Goal: Task Accomplishment & Management: Manage account settings

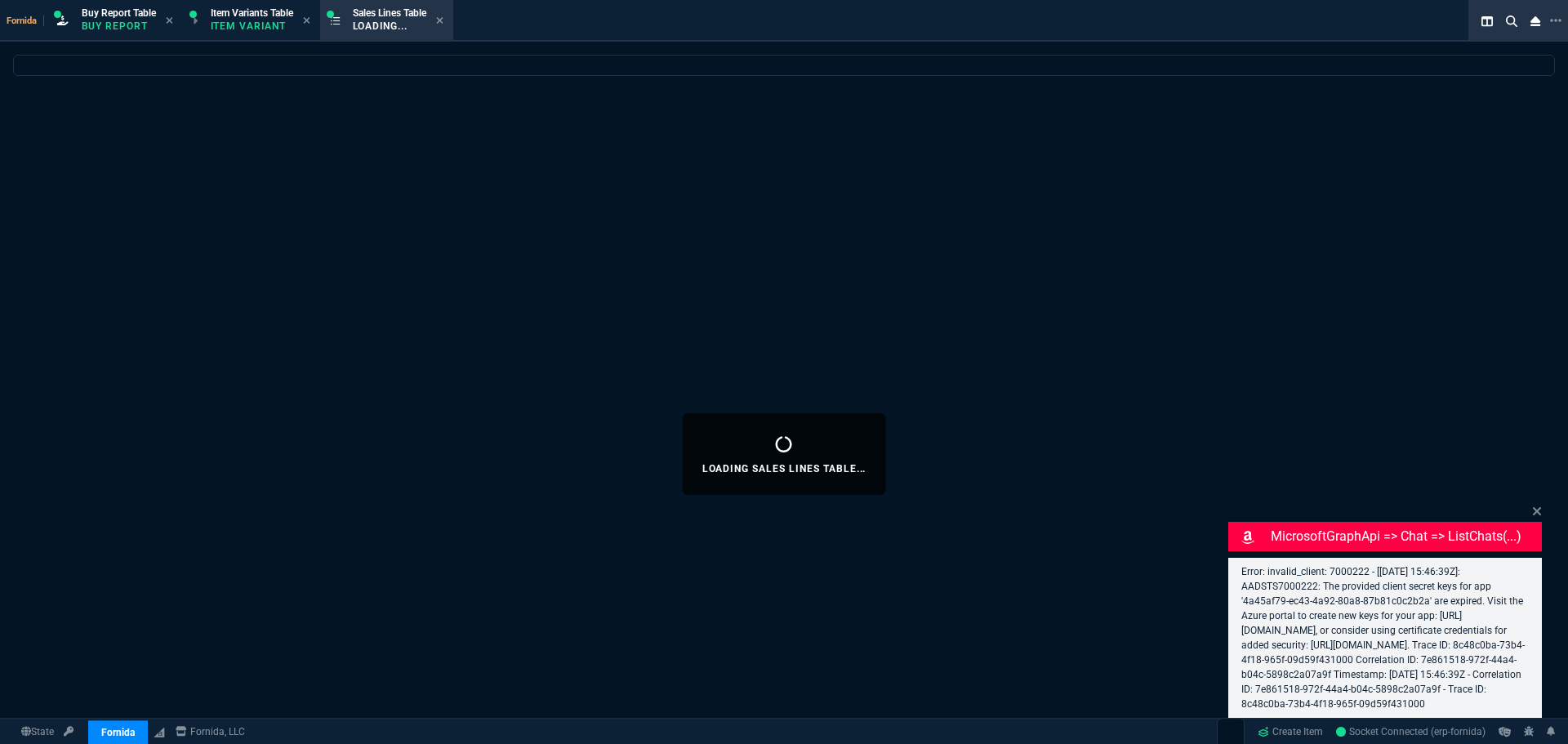
select select "1: BROV"
select select
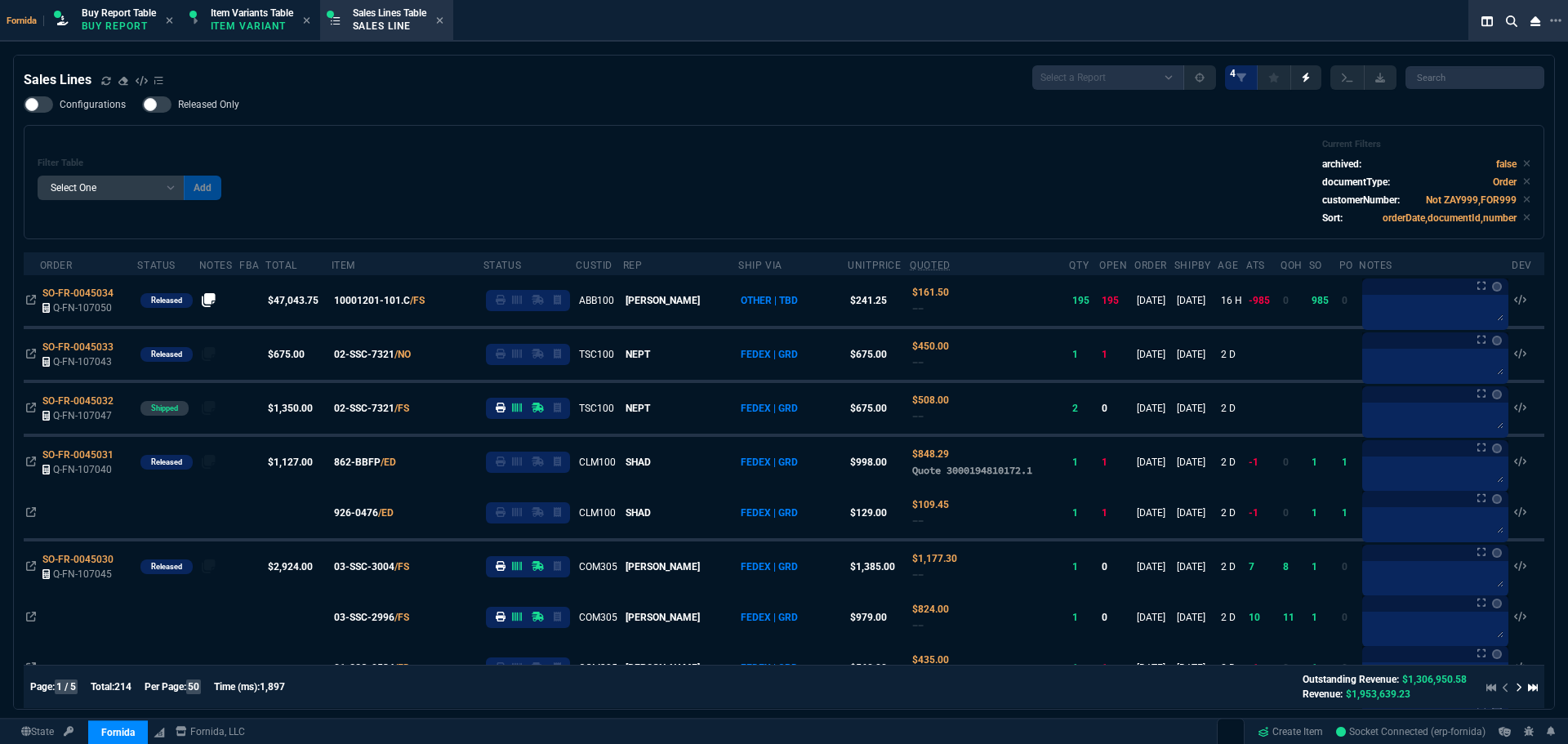
drag, startPoint x: 562, startPoint y: 182, endPoint x: 44, endPoint y: 239, distance: 521.1
click at [562, 181] on div "Filter Table Select One Add Filter () Age () ATS () Cond (itemVariantCode) Cust…" at bounding box center [784, 181] width 1493 height 87
click at [462, 138] on div "Filter Table Select One Add Filter () Age () ATS () Cond (itemVariantCode) Cust…" at bounding box center [784, 182] width 1521 height 115
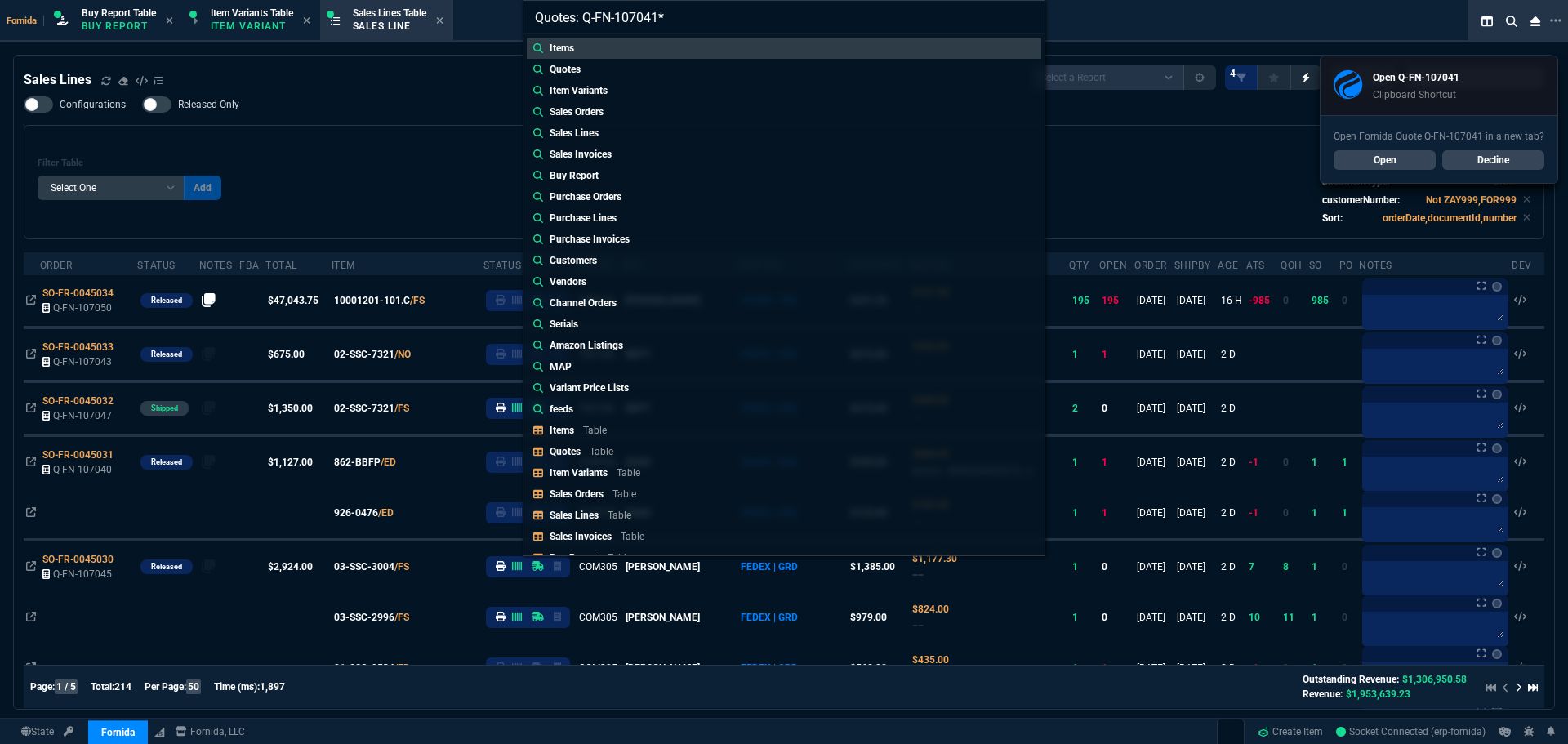
type input "Quotes: Q-FN-107041"
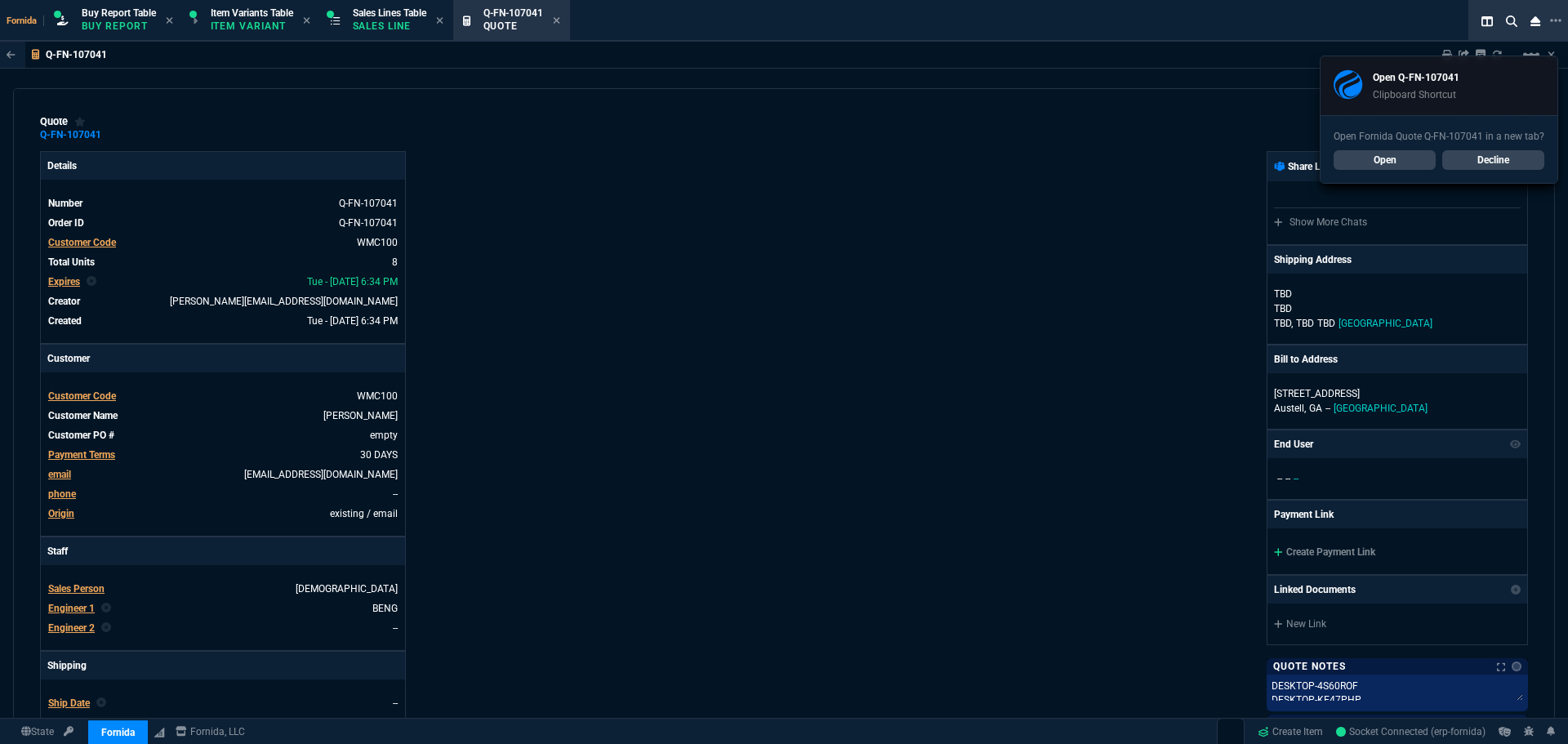
type input "17"
type input "100"
type input "20"
type input "125"
type input "40"
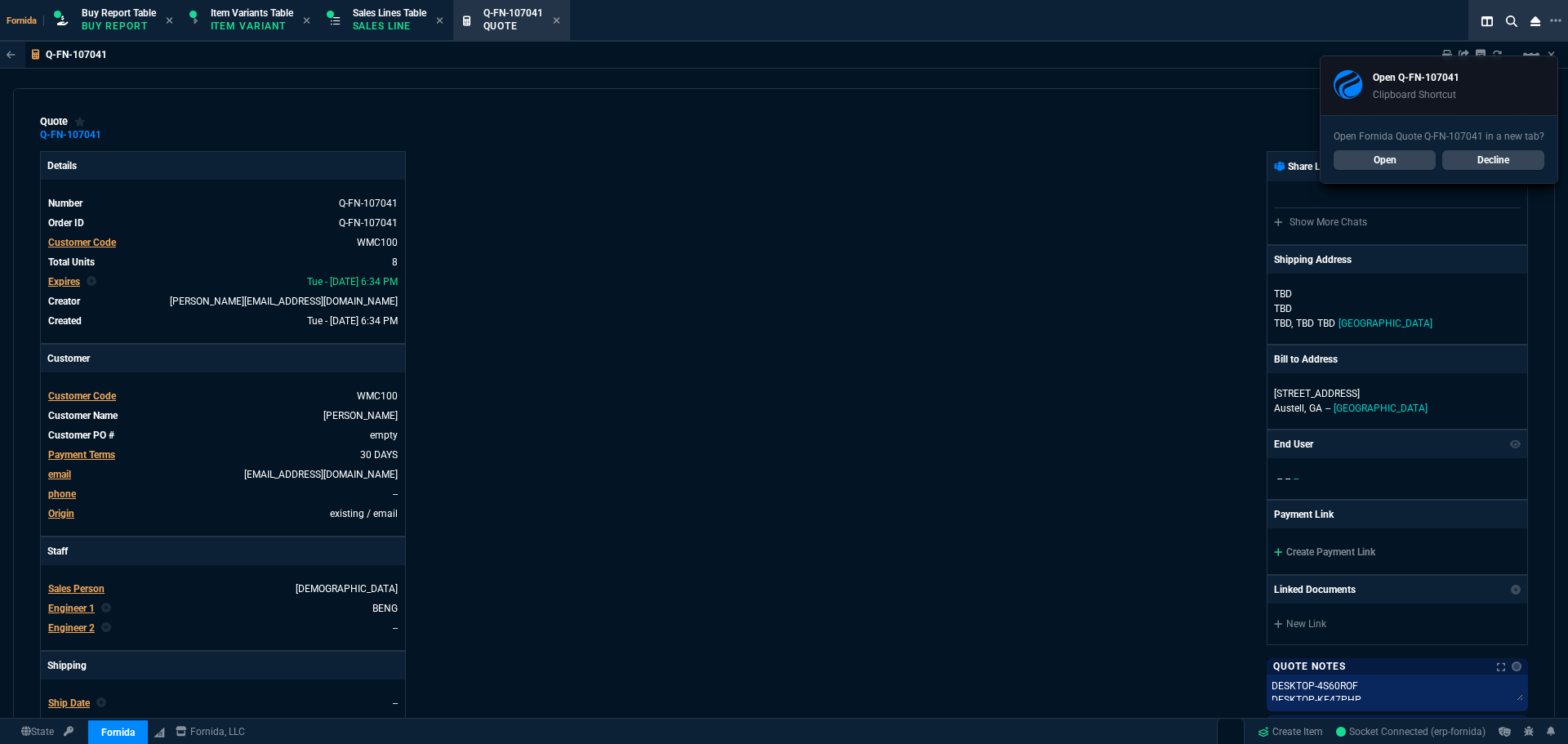
type input "100"
click at [1506, 163] on link "Decline" at bounding box center [1493, 159] width 102 height 20
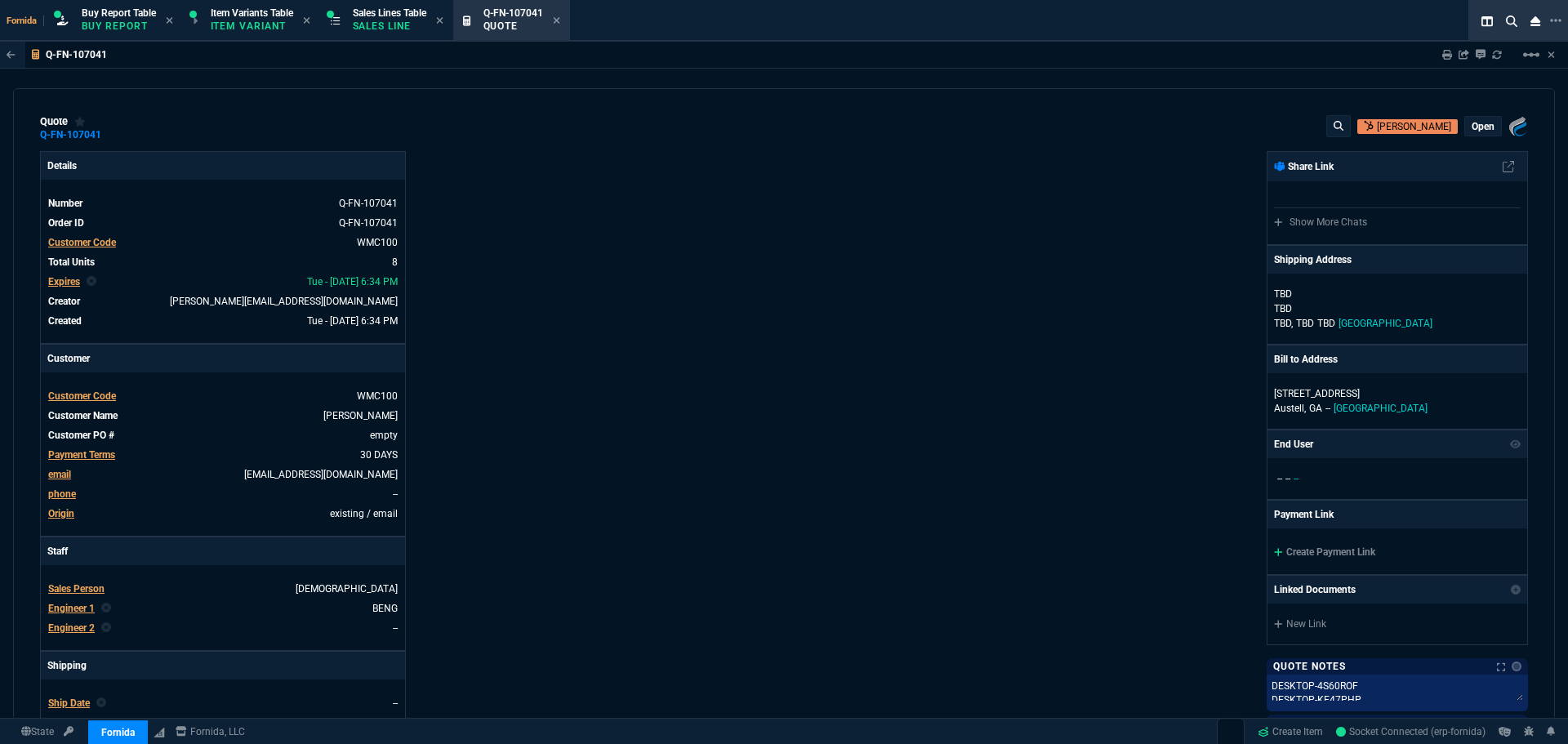
click at [1472, 136] on div "open" at bounding box center [1484, 126] width 36 height 19
click at [1472, 134] on div "open" at bounding box center [1484, 126] width 36 height 19
click at [1472, 132] on p "open" at bounding box center [1484, 127] width 23 height 13
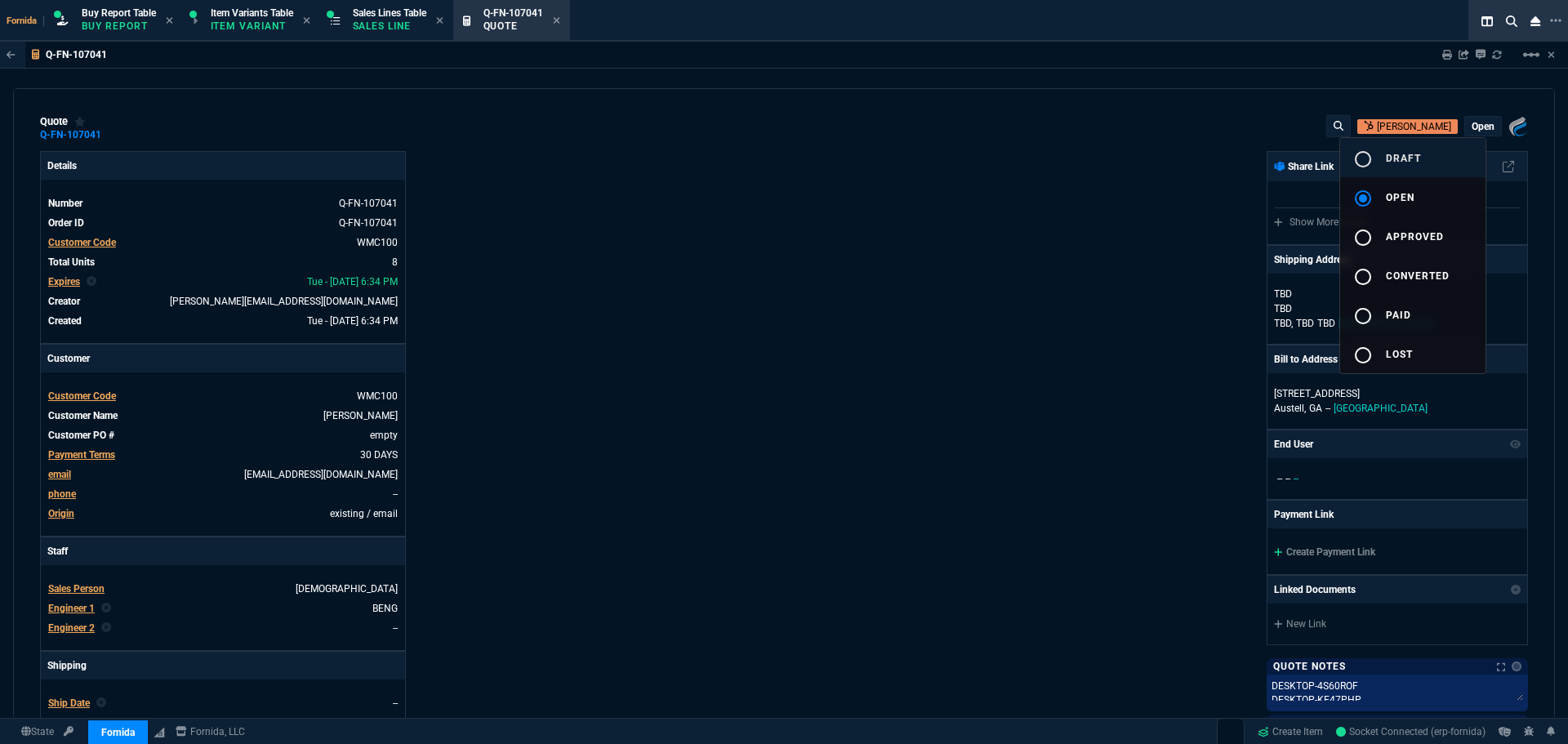
click at [1438, 161] on button "radio_button_unchecked draft" at bounding box center [1413, 157] width 145 height 39
drag, startPoint x: 1067, startPoint y: 264, endPoint x: 1171, endPoint y: 417, distance: 185.0
click at [1070, 266] on div at bounding box center [784, 372] width 1568 height 744
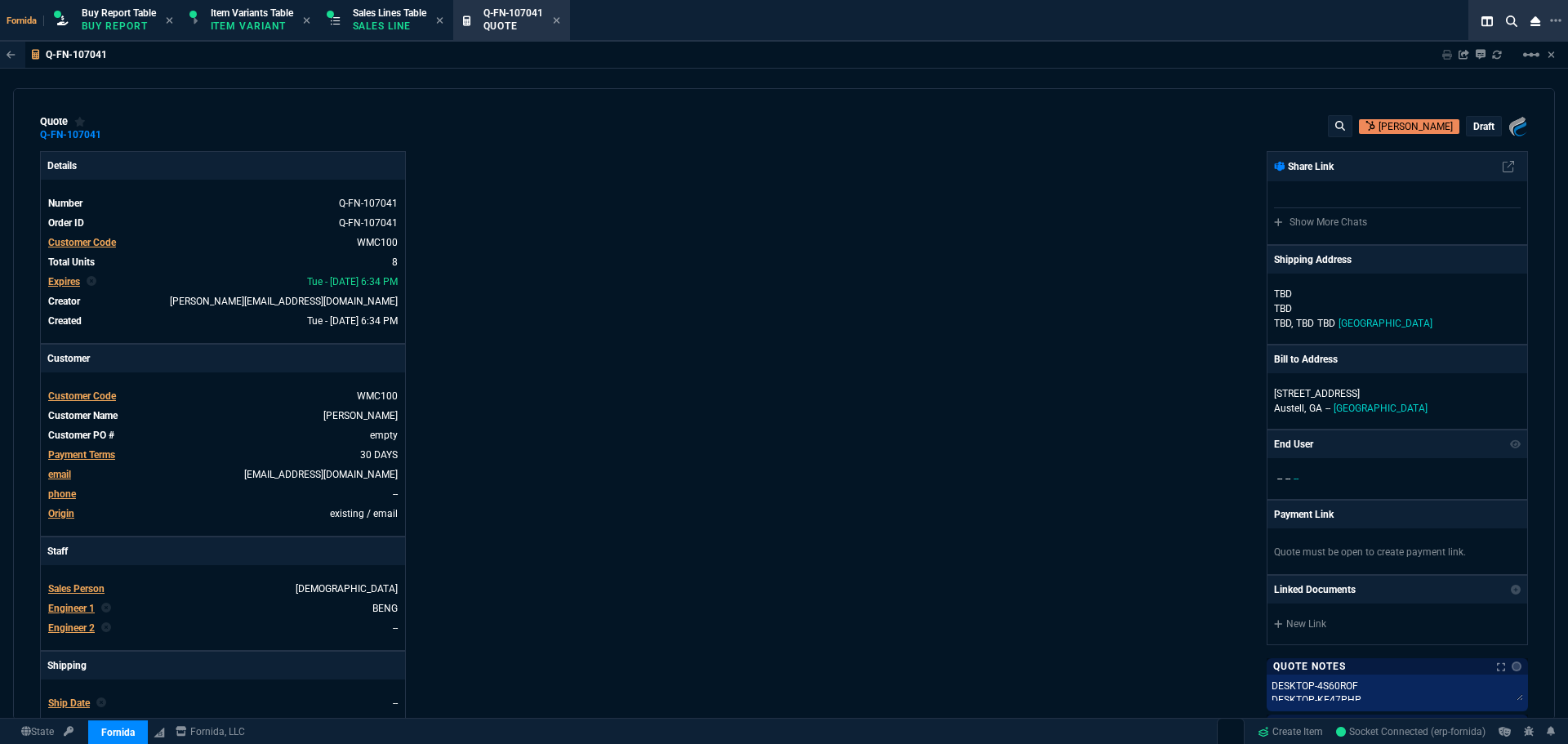
type input "17"
type input "100"
type input "20"
type input "125"
type input "40"
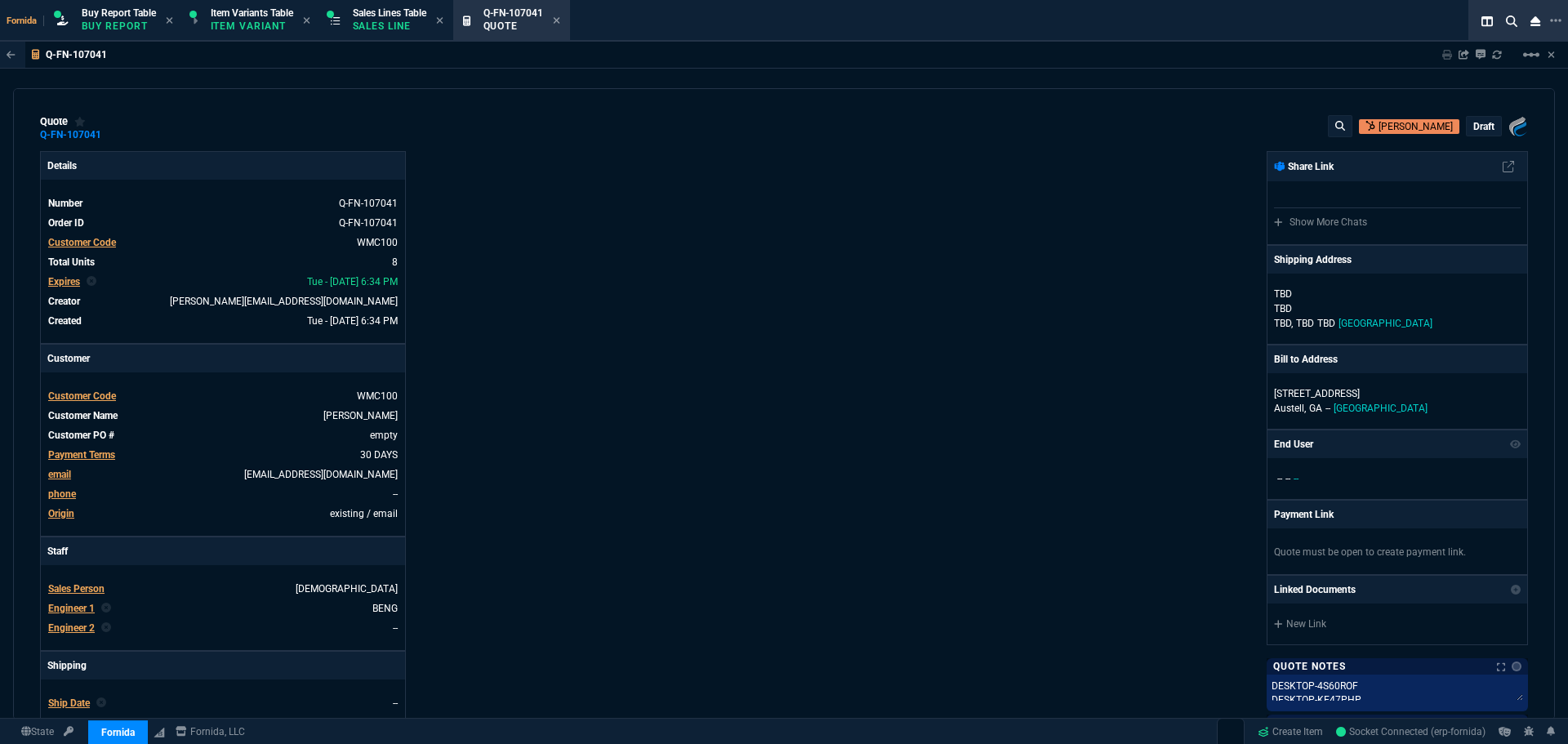
type input "100"
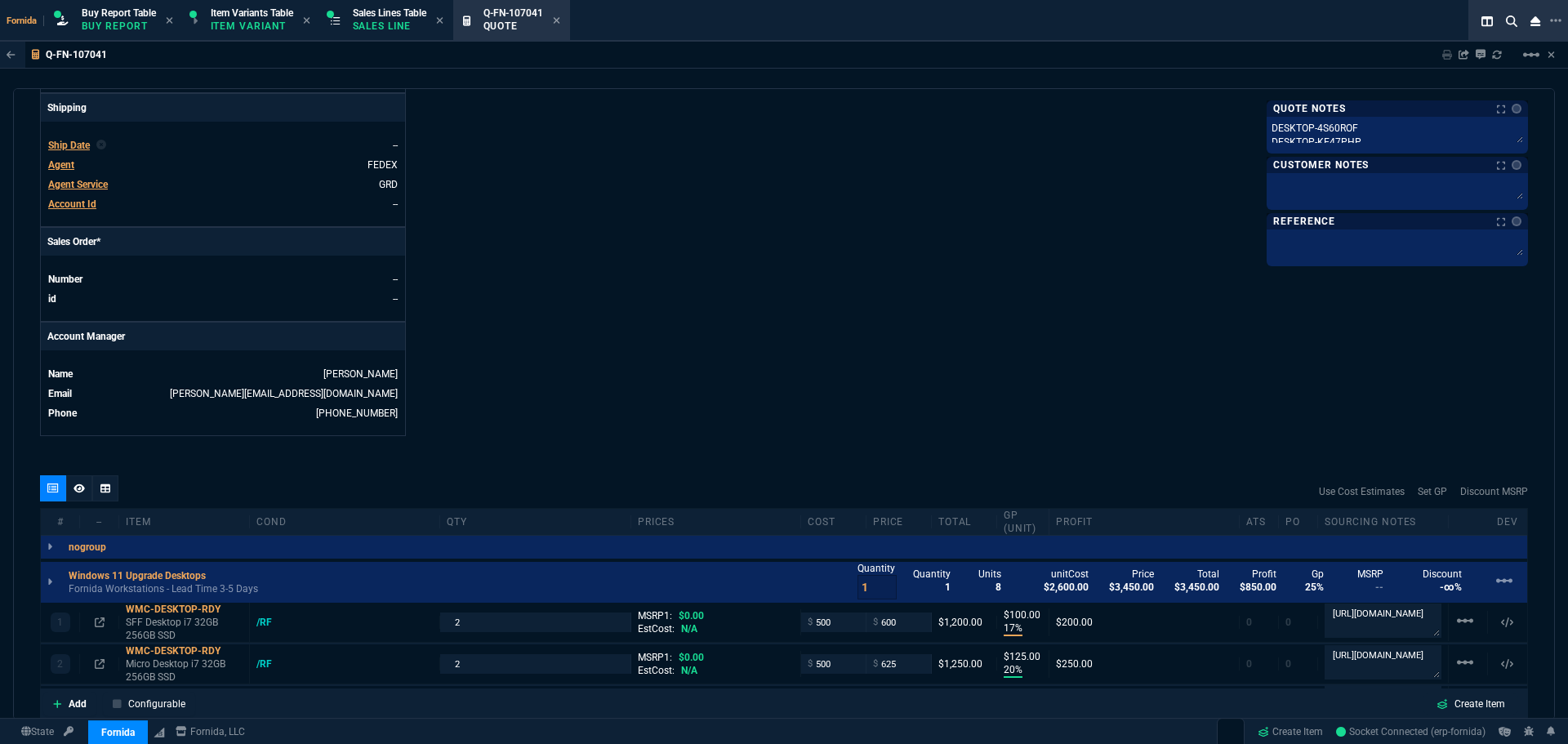
scroll to position [817, 0]
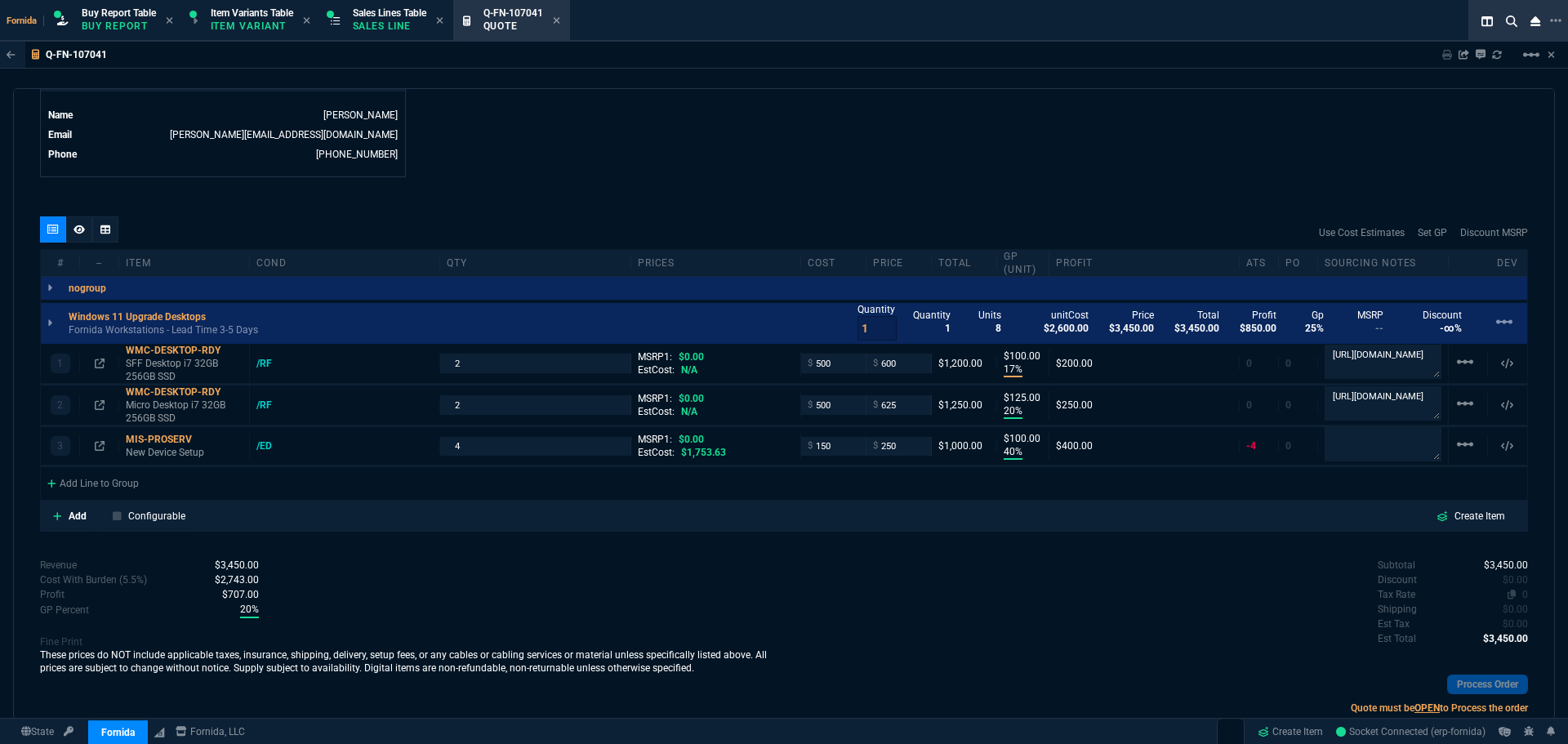
click at [1523, 594] on span "0" at bounding box center [1526, 594] width 6 height 11
click at [180, 513] on p "Configurable" at bounding box center [157, 516] width 57 height 14
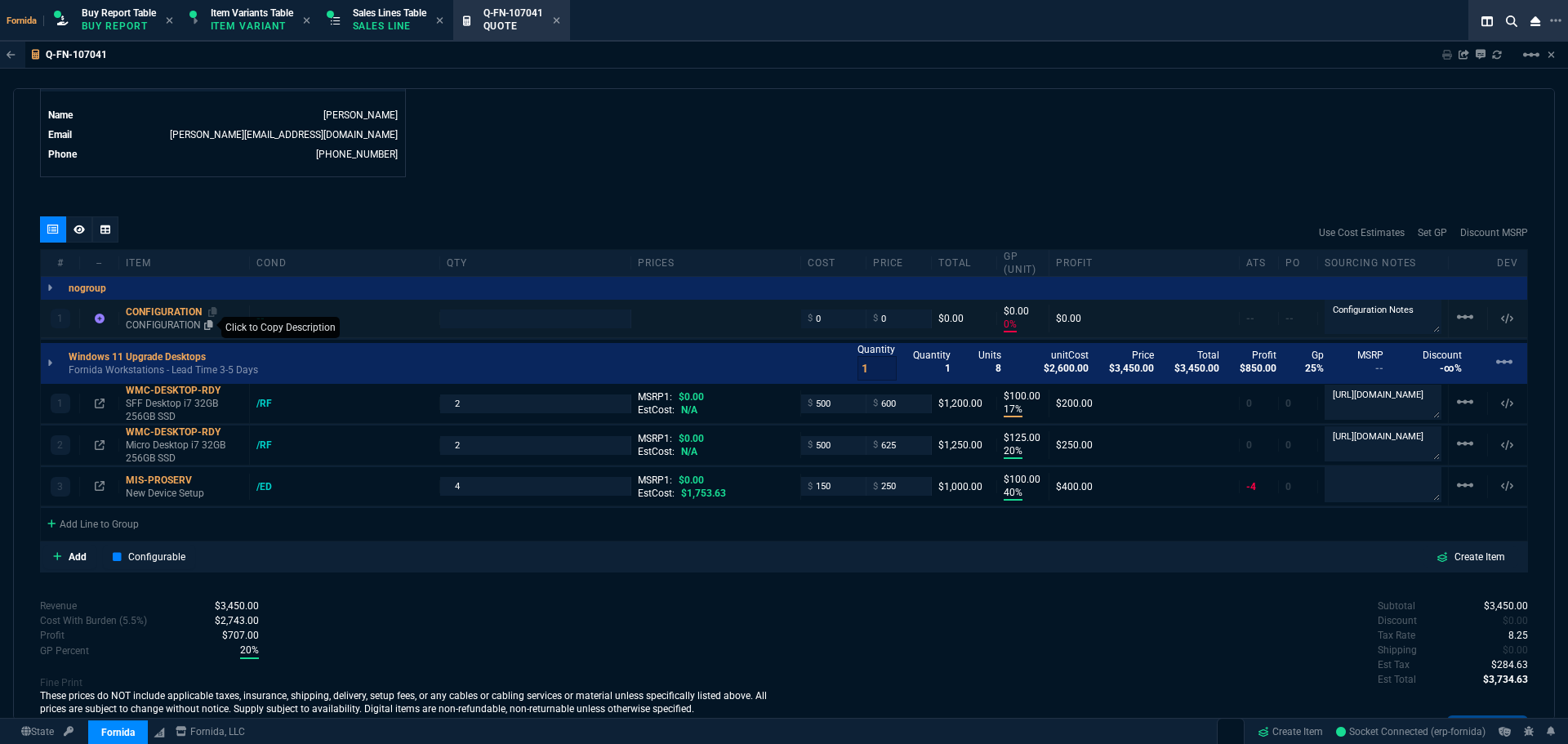
type input "0"
click at [82, 240] on div at bounding box center [78, 229] width 26 height 26
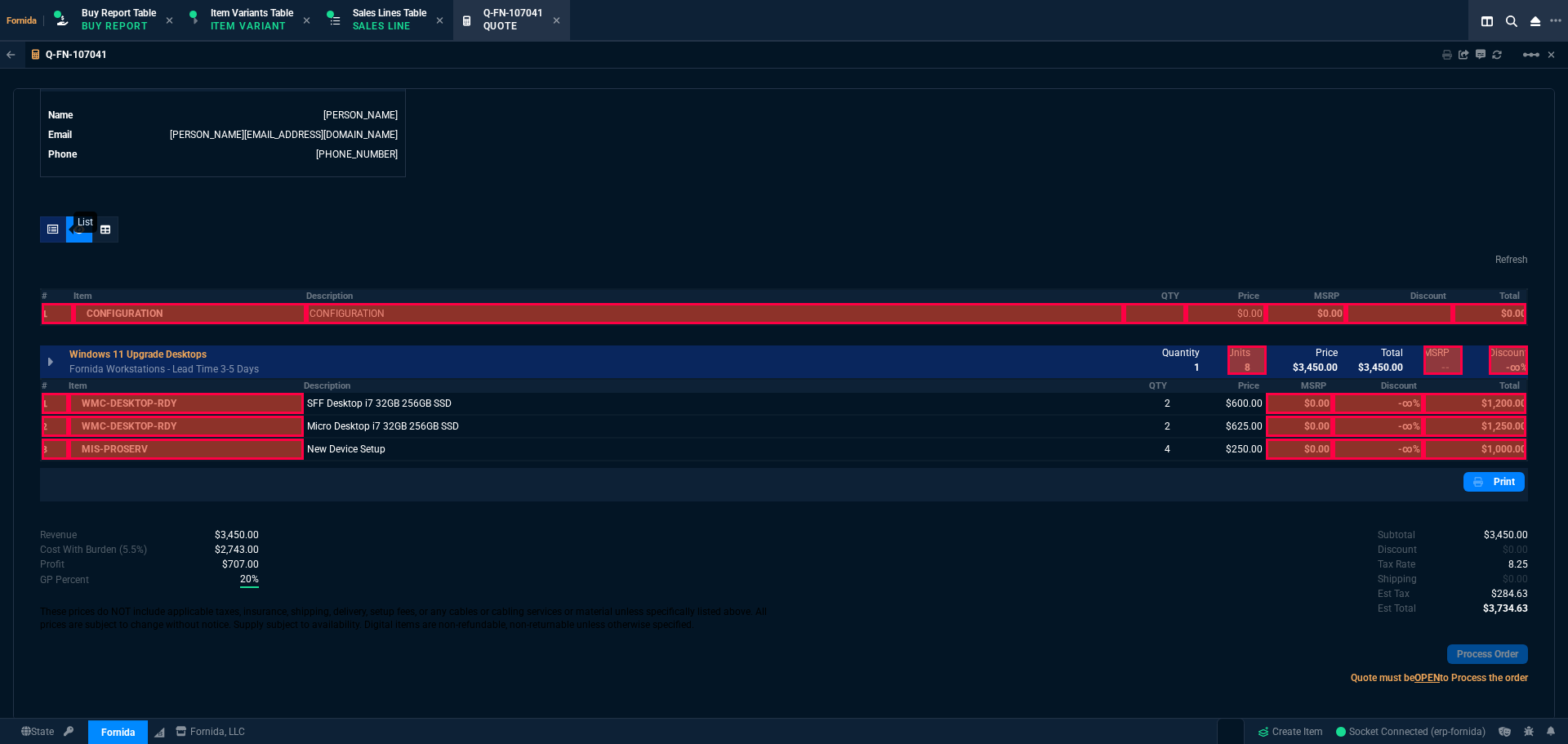
click at [59, 232] on div at bounding box center [53, 229] width 26 height 26
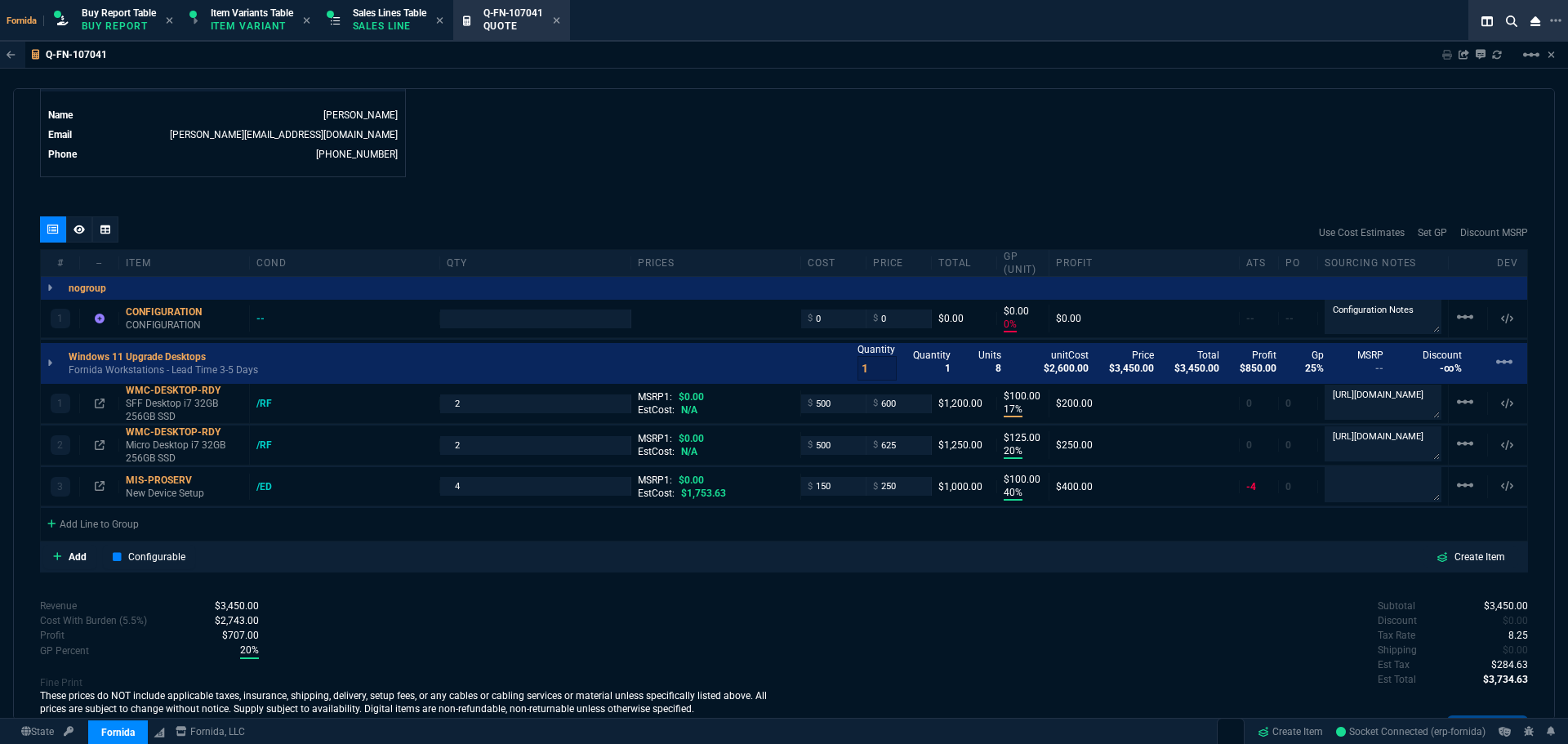
type input "0"
type input "17"
type input "100"
type input "20"
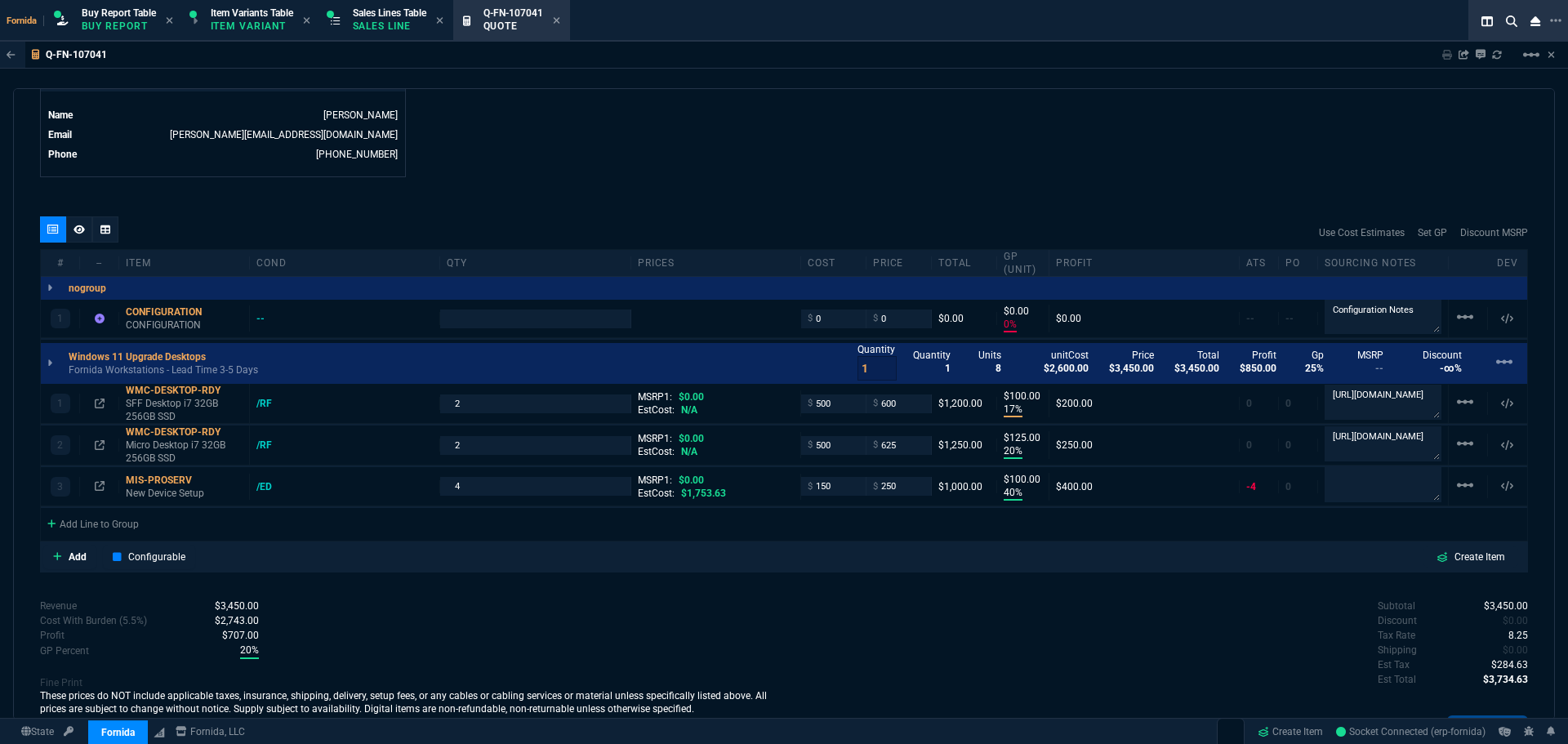
type input "125"
type input "40"
type input "100"
click at [76, 221] on div at bounding box center [78, 229] width 26 height 26
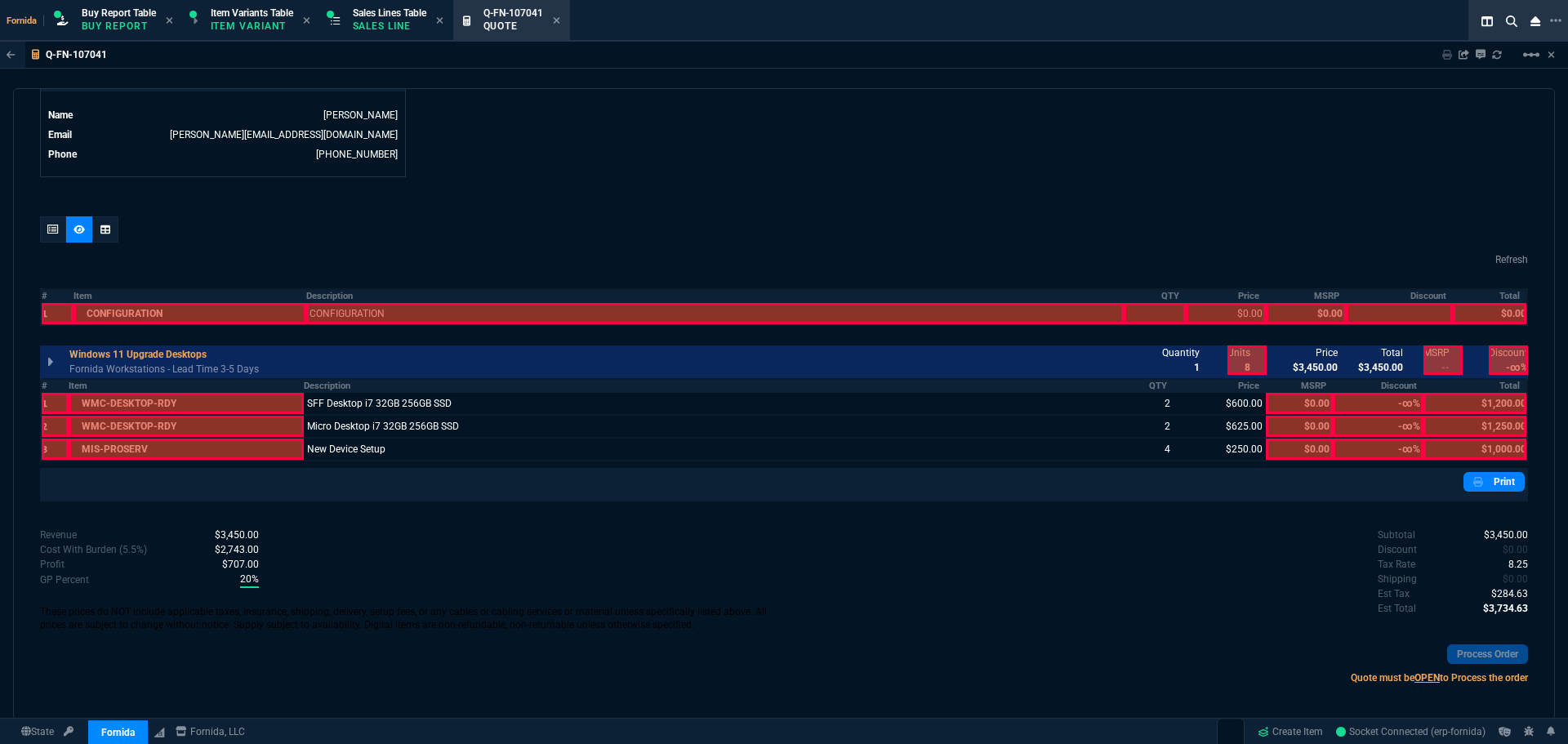
drag, startPoint x: 1163, startPoint y: 361, endPoint x: 1123, endPoint y: 266, distance: 103.1
click at [1164, 362] on div at bounding box center [1182, 360] width 39 height 30
click at [1118, 257] on div "Refresh" at bounding box center [784, 259] width 1489 height 20
click at [37, 228] on div "quote Q-FN-107041 [PERSON_NAME] draft Fornida, LLC [STREET_ADDRESS] Details Num…" at bounding box center [784, 404] width 1542 height 632
click at [50, 234] on icon at bounding box center [54, 229] width 11 height 10
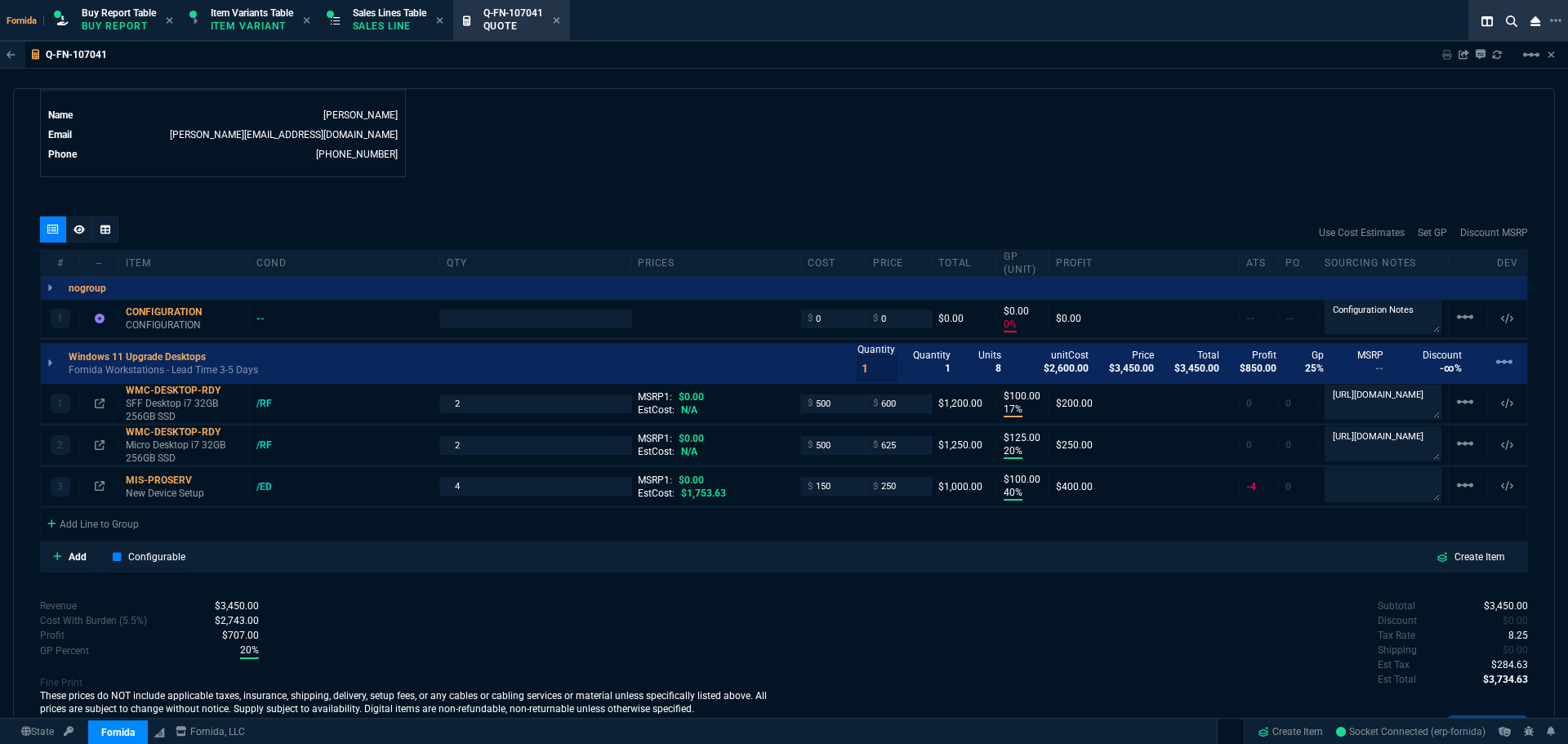
type input "17"
type input "100"
type input "20"
type input "125"
type input "40"
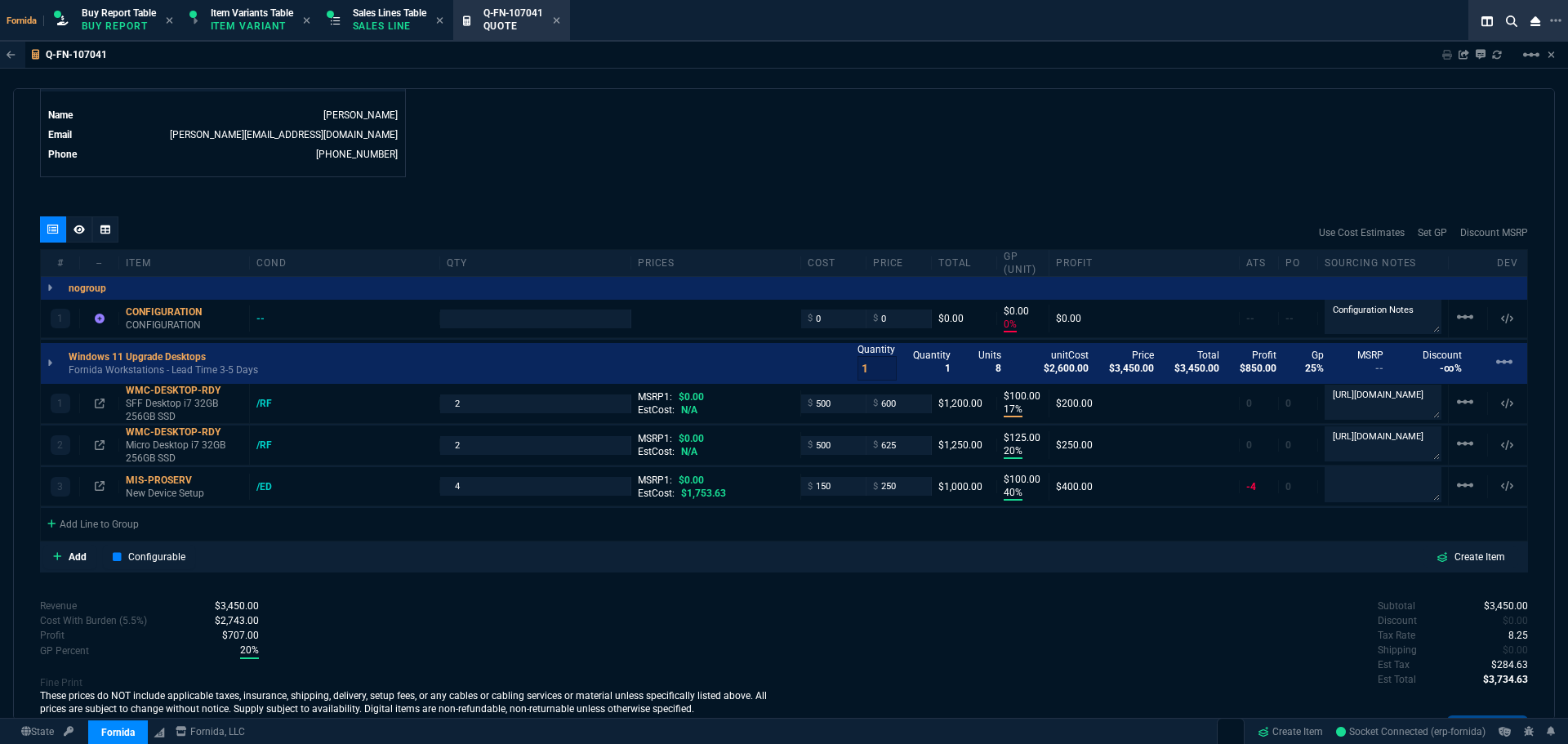
type input "100"
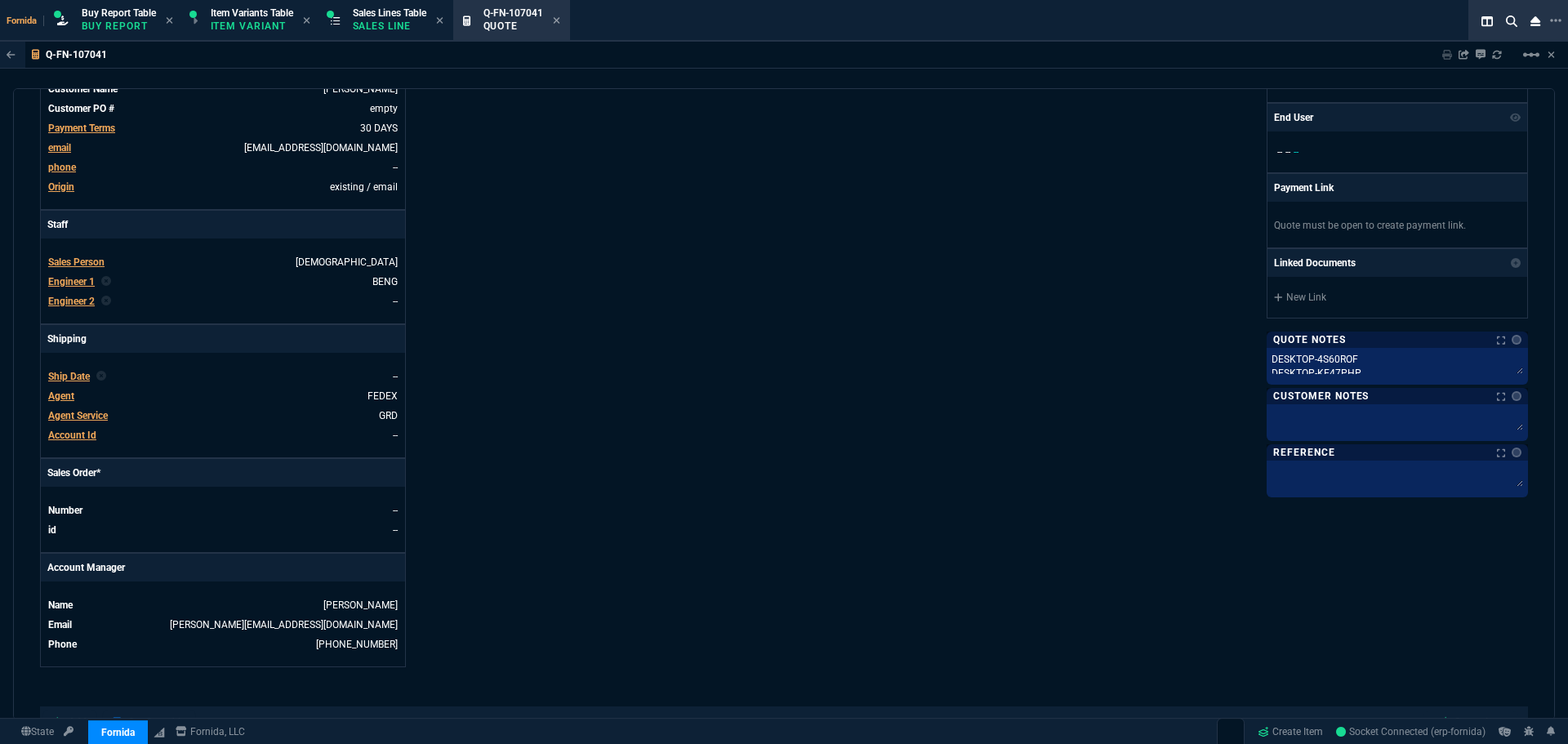
scroll to position [0, 0]
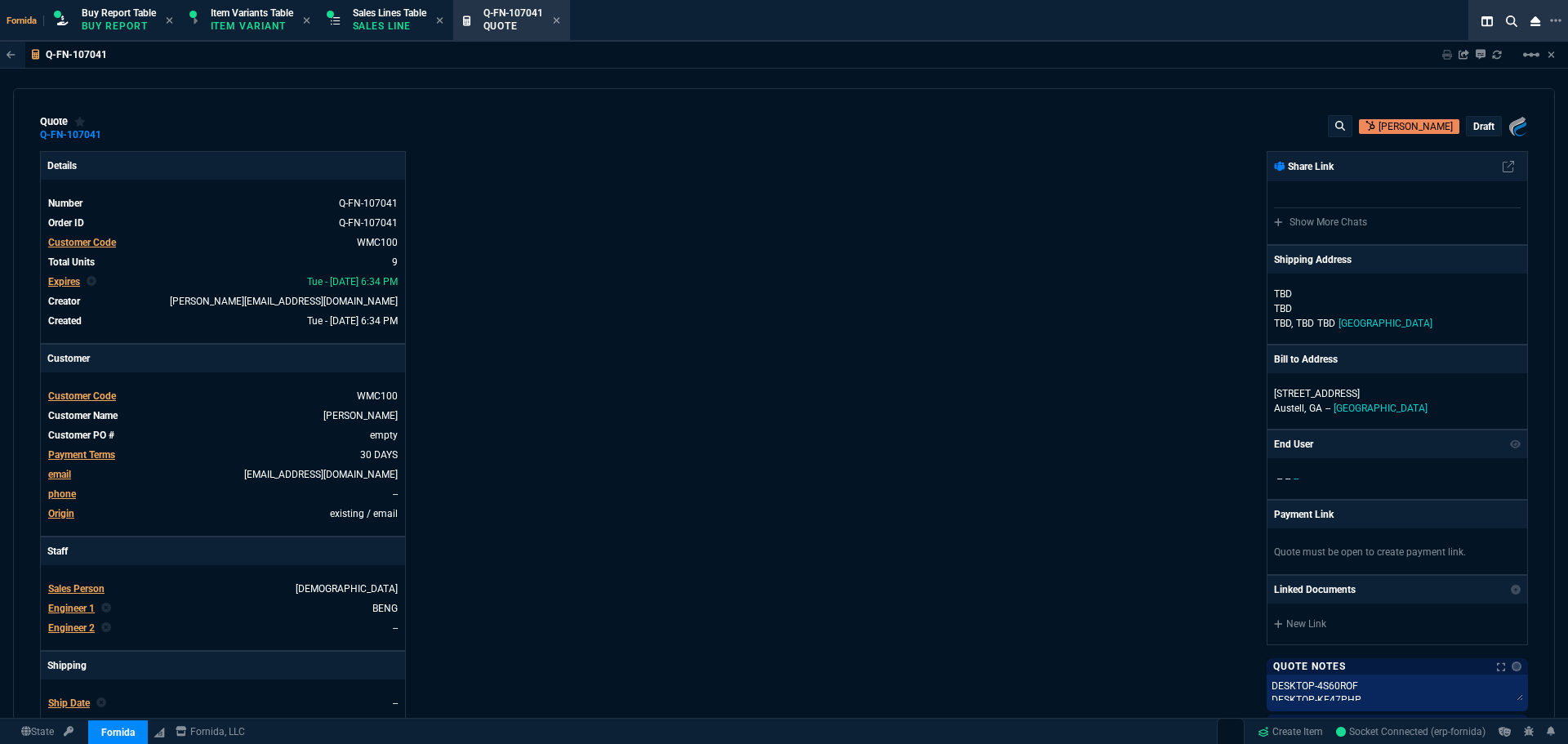
click at [1483, 130] on p "draft" at bounding box center [1484, 127] width 21 height 13
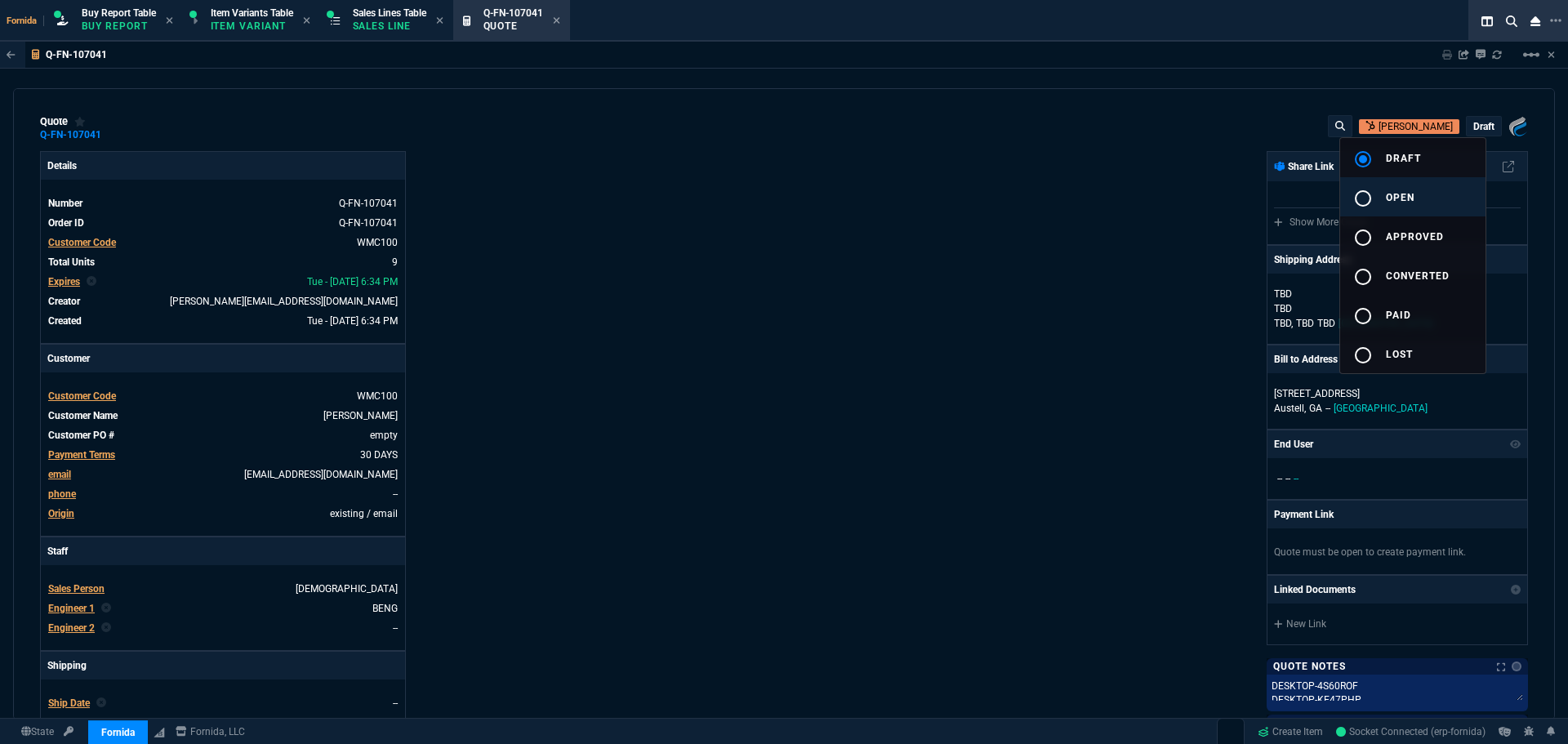
click at [1461, 192] on button "radio_button_unchecked open" at bounding box center [1413, 197] width 145 height 39
click at [942, 215] on div at bounding box center [784, 372] width 1568 height 744
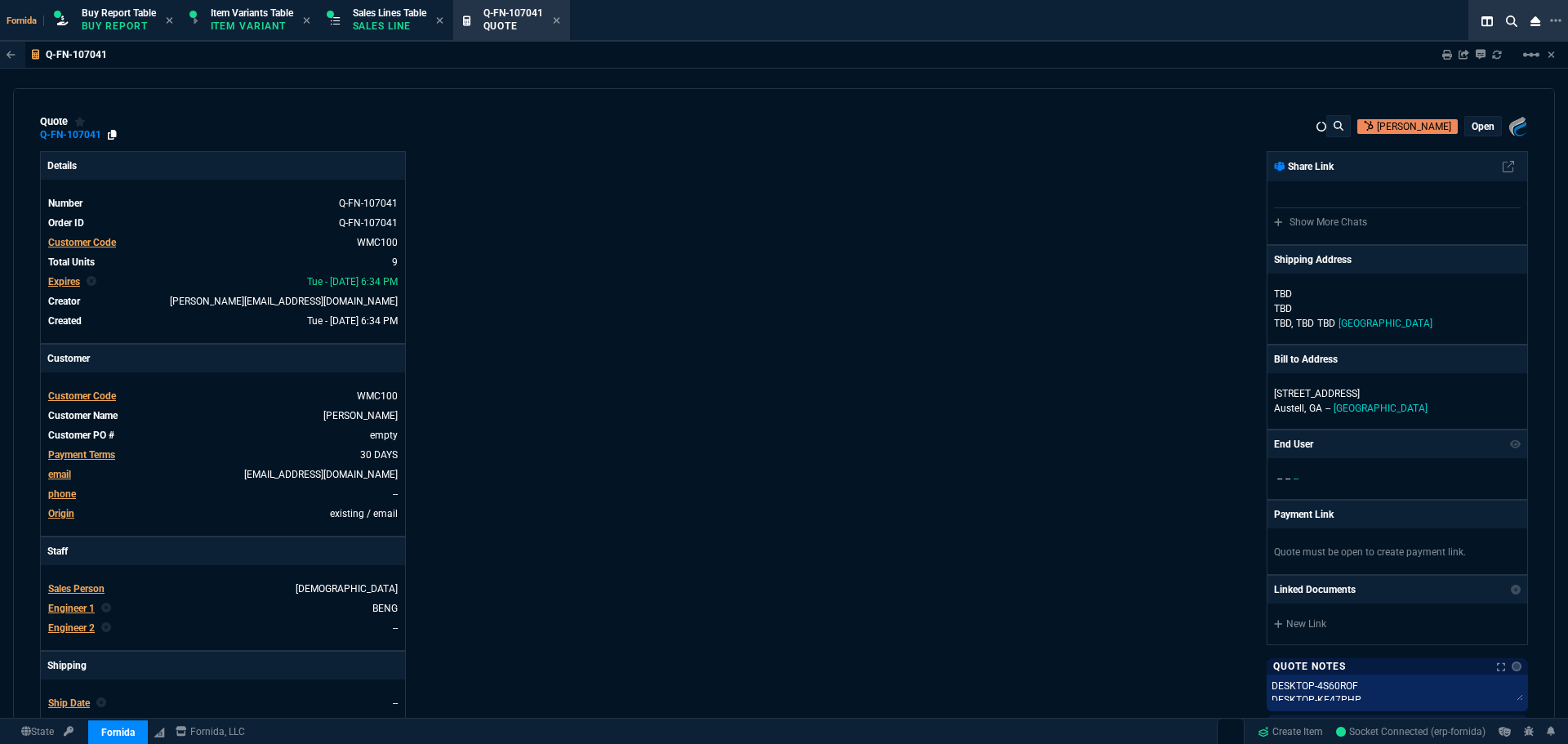
click at [110, 138] on nx-fornida-erp-document "Q-FN-107041 Sharing Q-FN-107041 Link Dev Link Share on Teams linear_scale quote…" at bounding box center [784, 420] width 1568 height 756
type input "0"
type input "17"
type input "100"
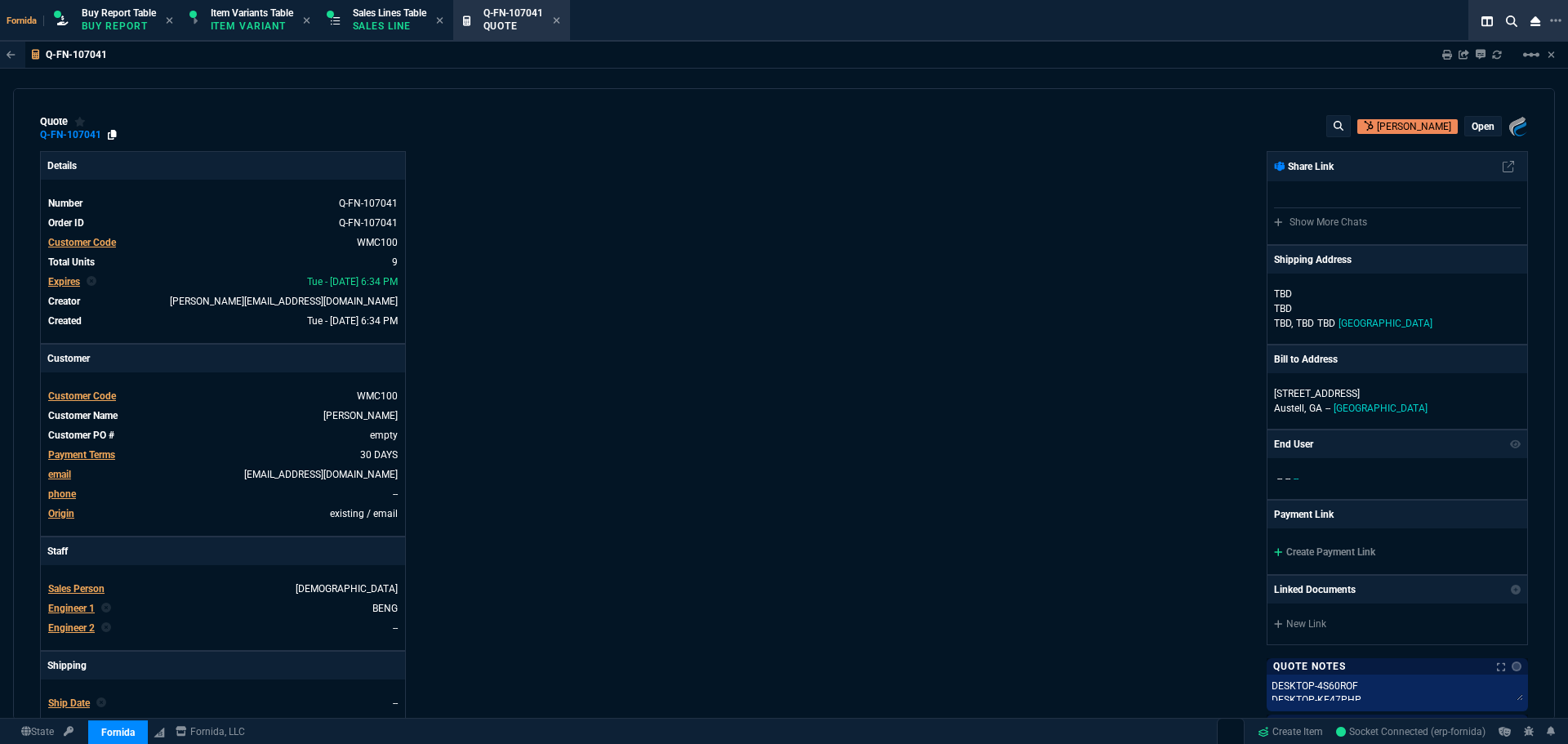
type input "20"
type input "125"
type input "40"
type input "100"
click at [109, 137] on icon at bounding box center [112, 135] width 9 height 10
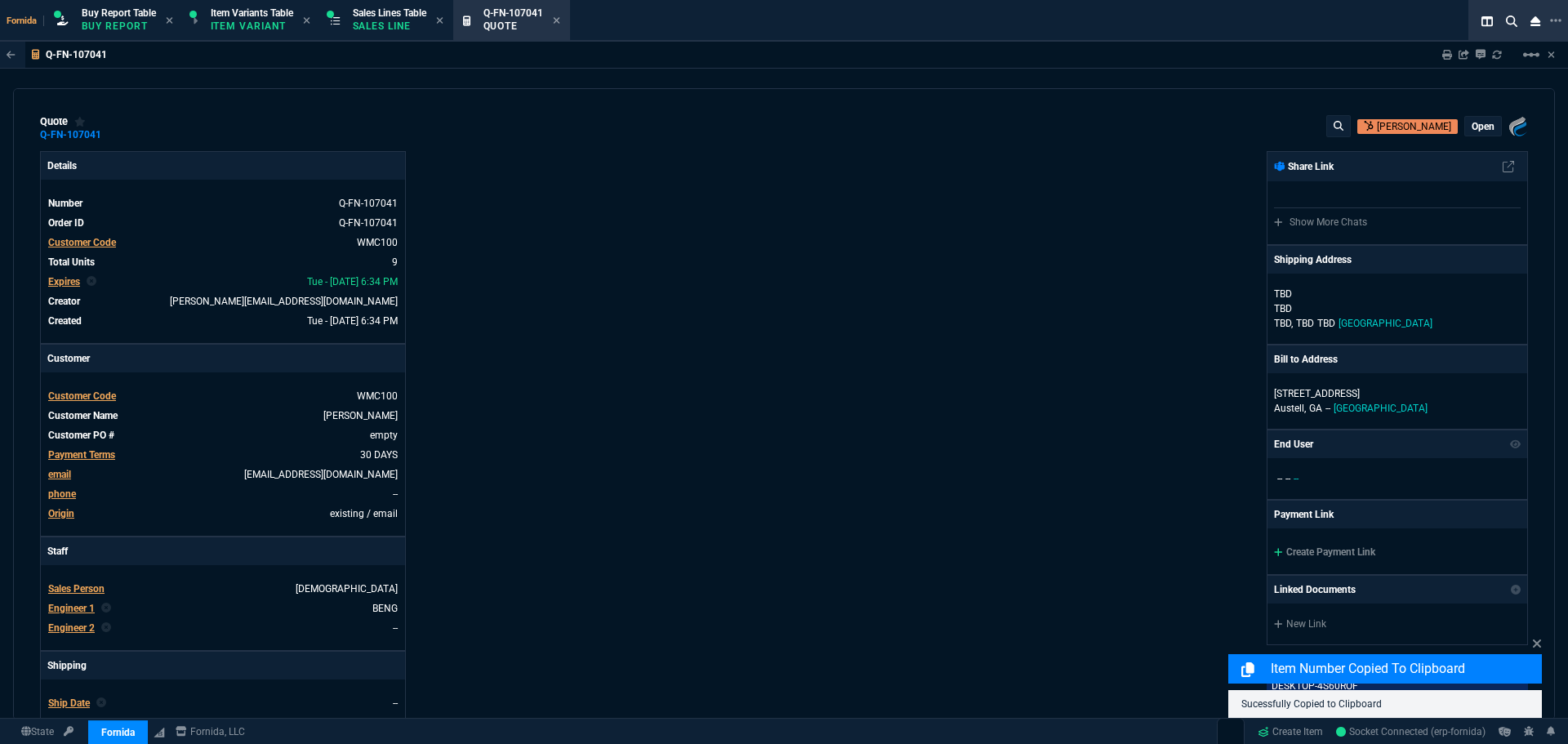
drag, startPoint x: 685, startPoint y: 150, endPoint x: 998, endPoint y: 157, distance: 313.1
click at [687, 151] on div "quote Q-FN-107041 [PERSON_NAME] open Fornida, LLC [STREET_ADDRESS] Details Numb…" at bounding box center [784, 404] width 1542 height 632
click at [1445, 50] on icon at bounding box center [1448, 54] width 10 height 10
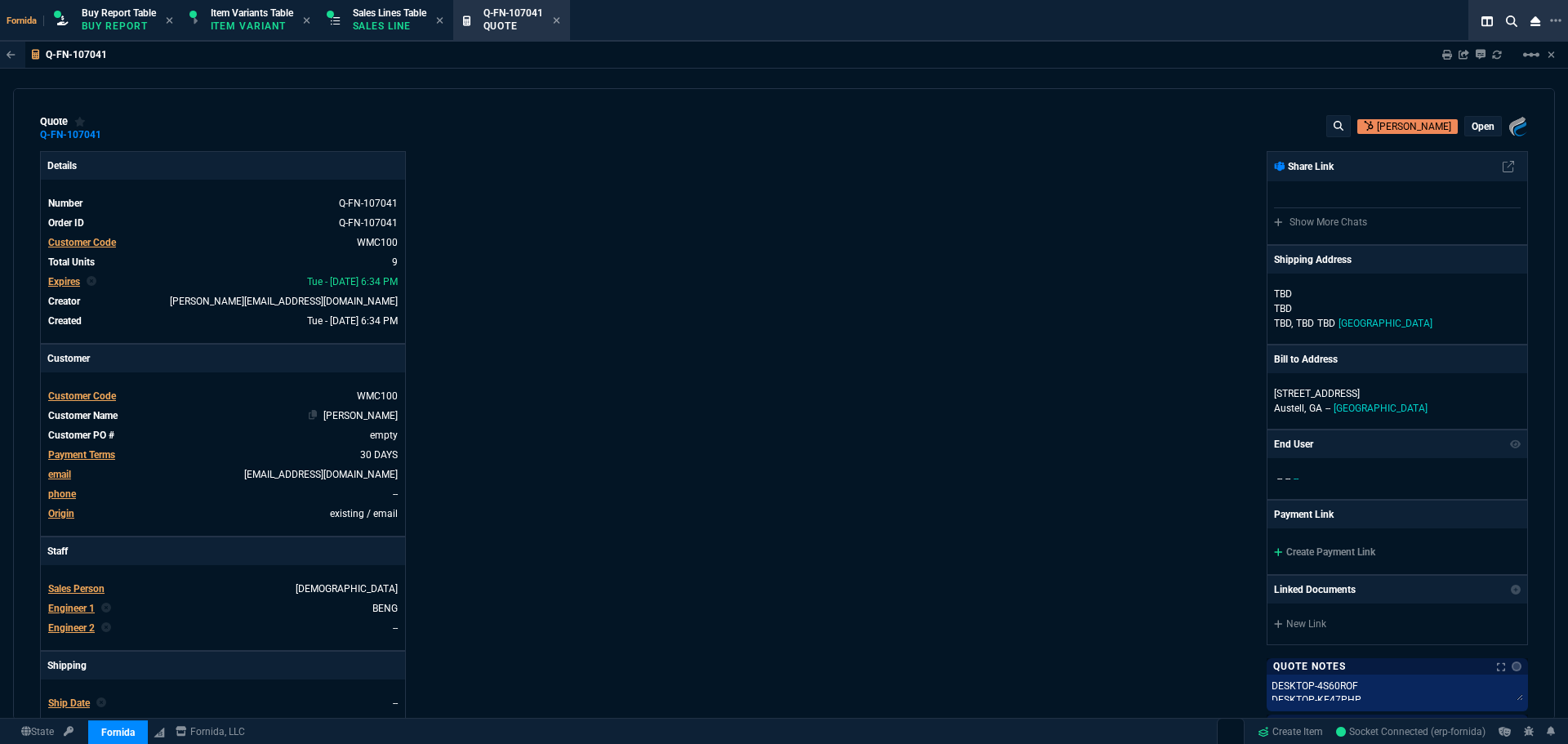
type input "17"
type input "100"
type input "20"
type input "125"
type input "40"
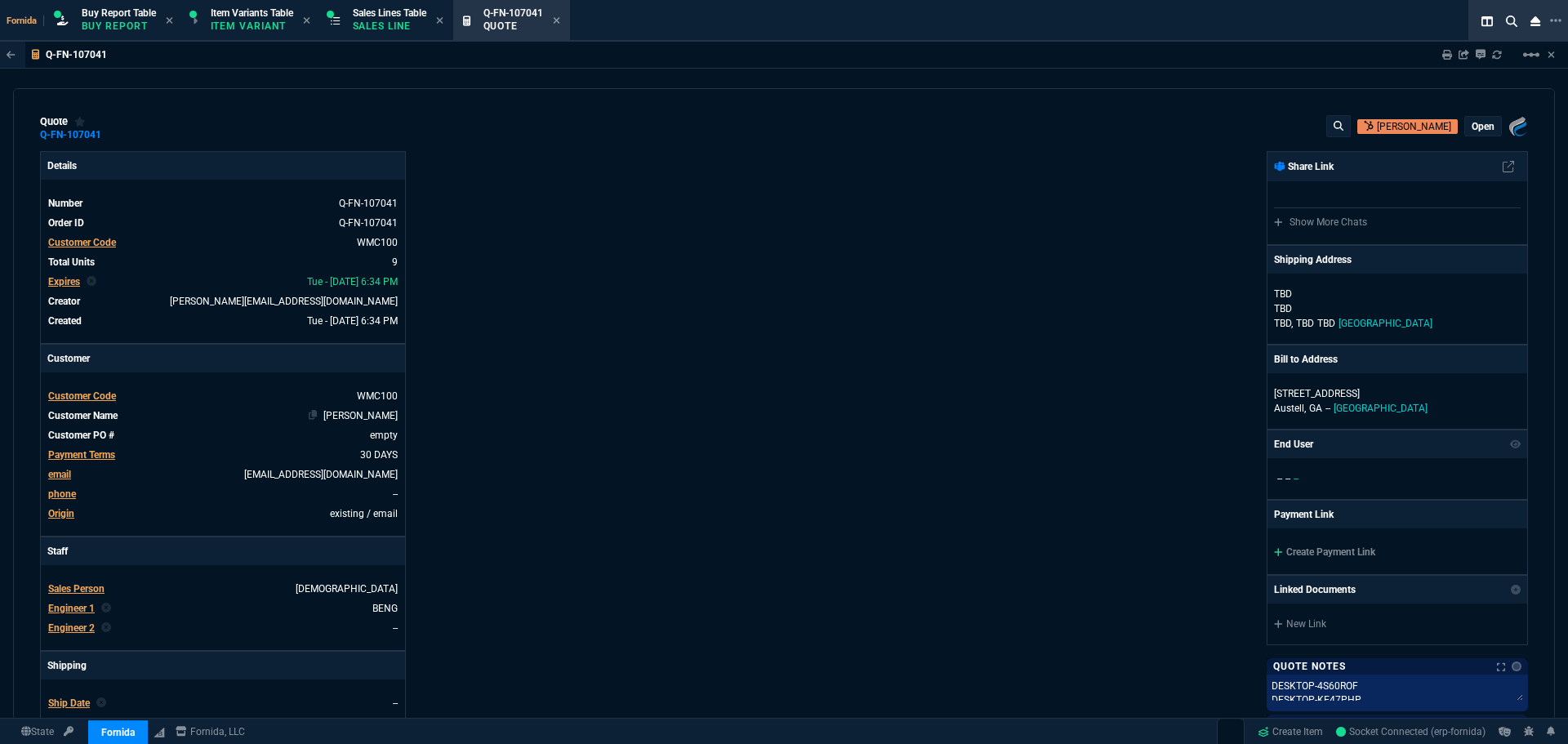
type input "100"
drag, startPoint x: 898, startPoint y: 670, endPoint x: 731, endPoint y: 300, distance: 405.9
click at [898, 670] on div "Fornida, LLC [STREET_ADDRESS] Share Link Show More Chats Shipping Address [PERS…" at bounding box center [1156, 572] width 744 height 842
click at [407, 18] on span "Sales Lines Table" at bounding box center [389, 13] width 74 height 11
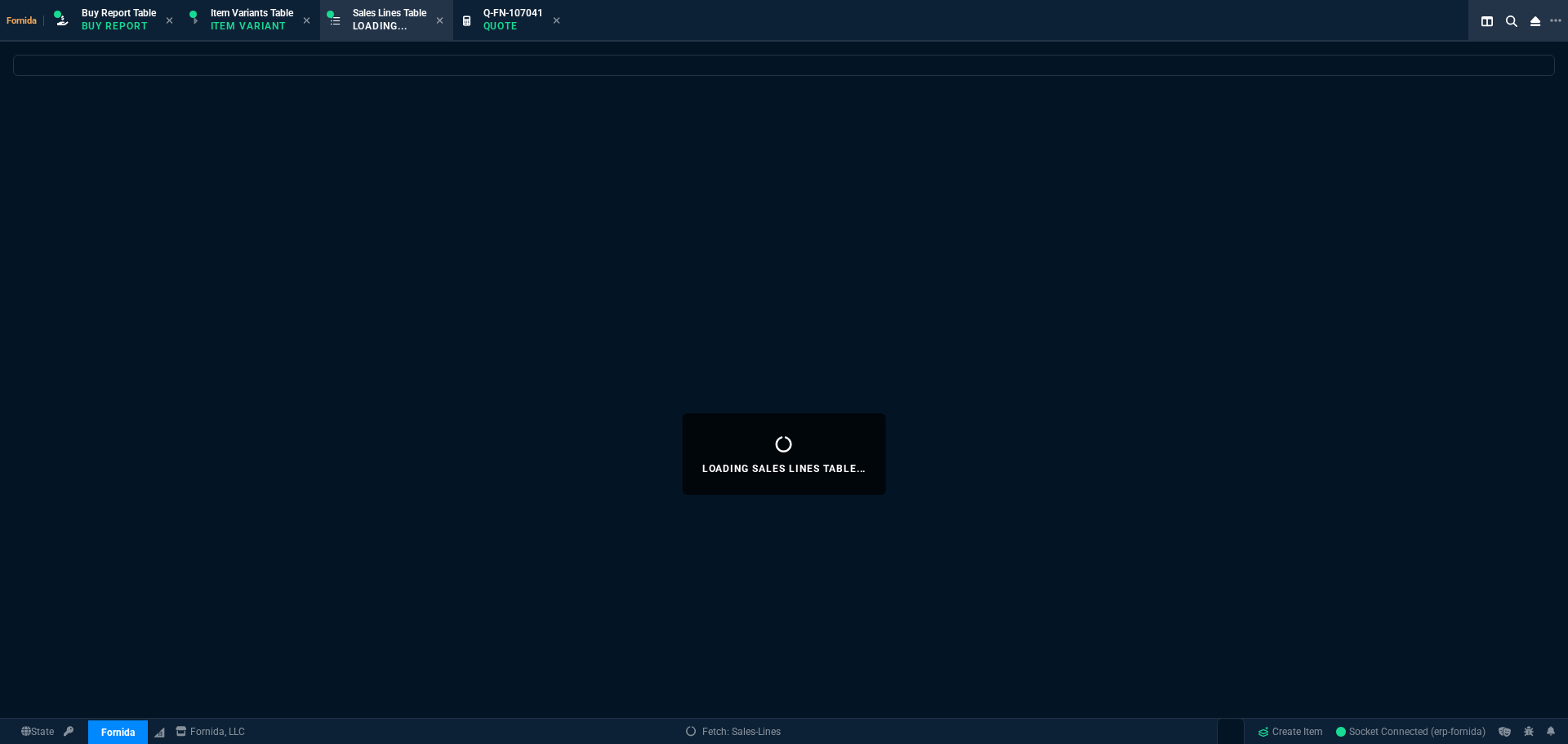
click at [560, 26] on fa-icon at bounding box center [557, 21] width 8 height 11
select select
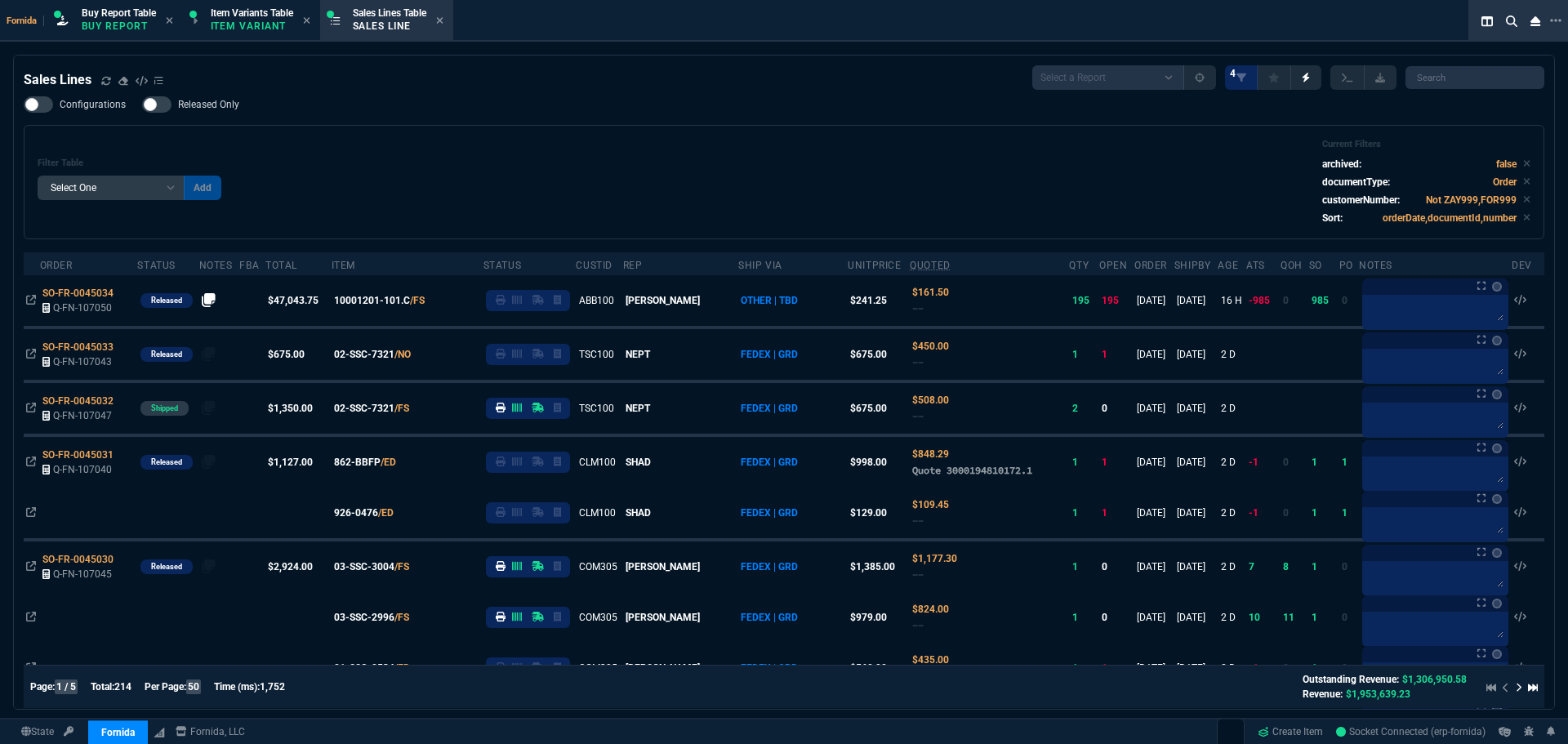
click at [538, 172] on div "Filter Table Select One Add Filter () Age () ATS () Cond (itemVariantCode) Cust…" at bounding box center [784, 181] width 1493 height 87
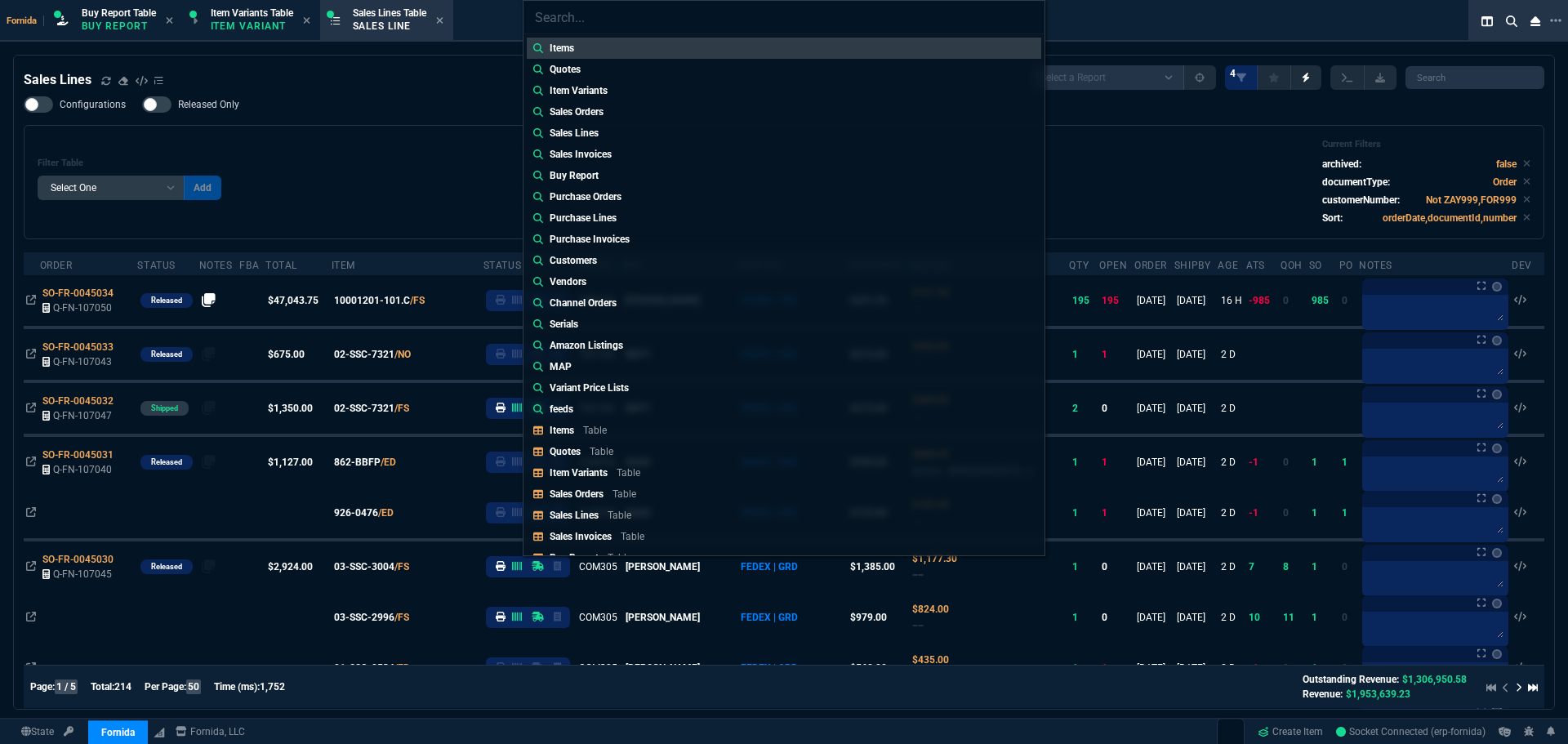
type input "Quotes: Q-FN-107041"
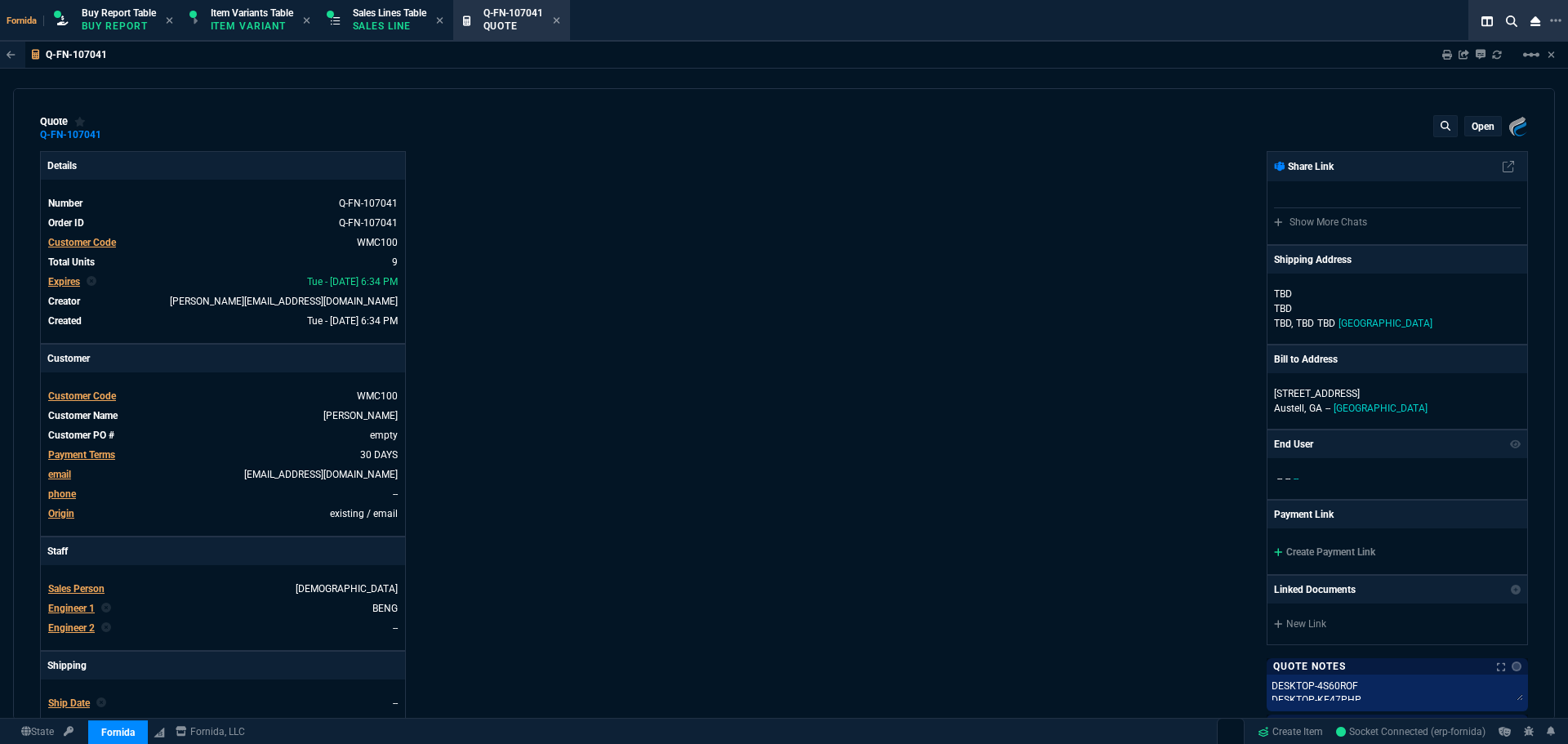
type input "0"
type input "17"
type input "100"
type input "20"
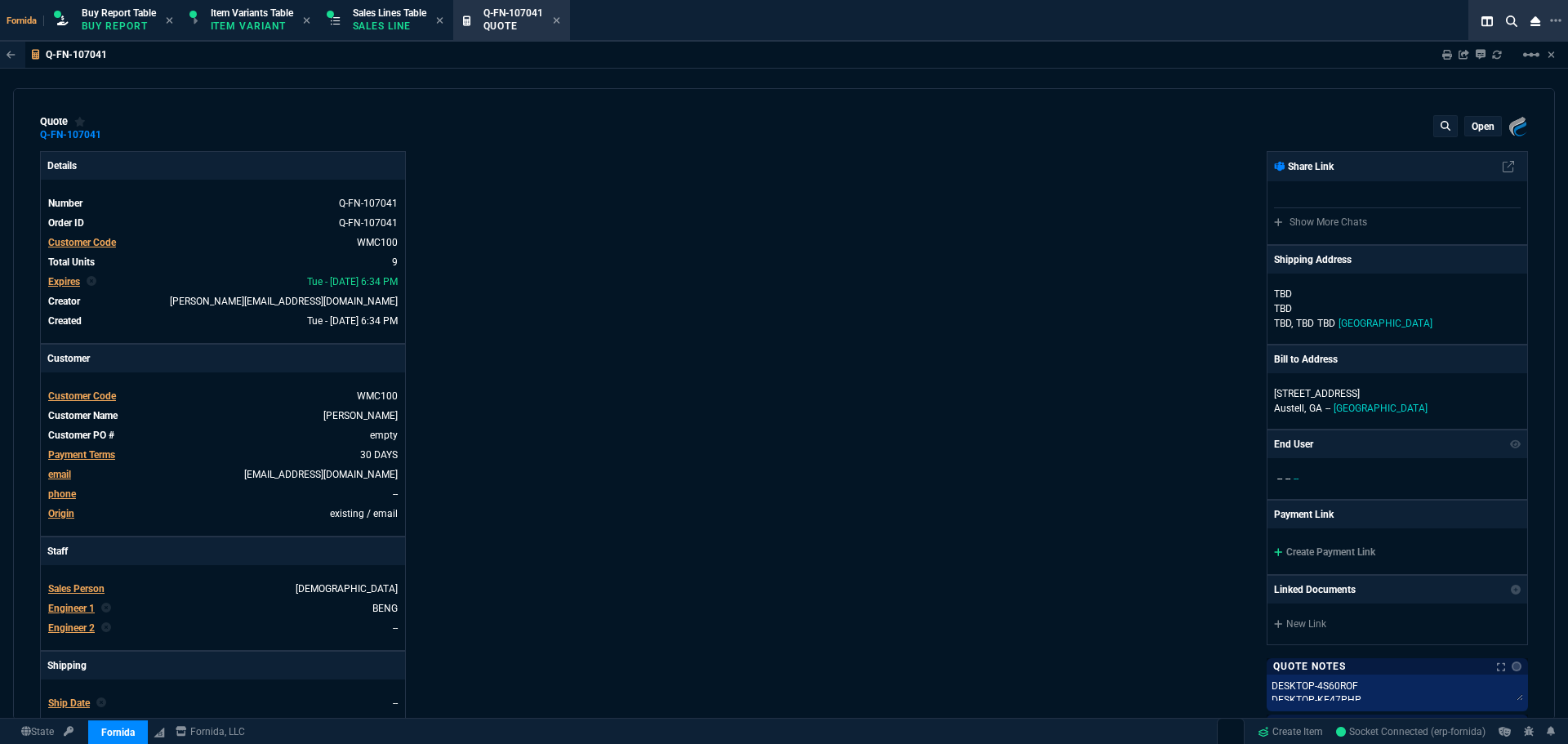
type input "125"
type input "40"
type input "100"
click at [1472, 131] on p "open" at bounding box center [1484, 127] width 23 height 13
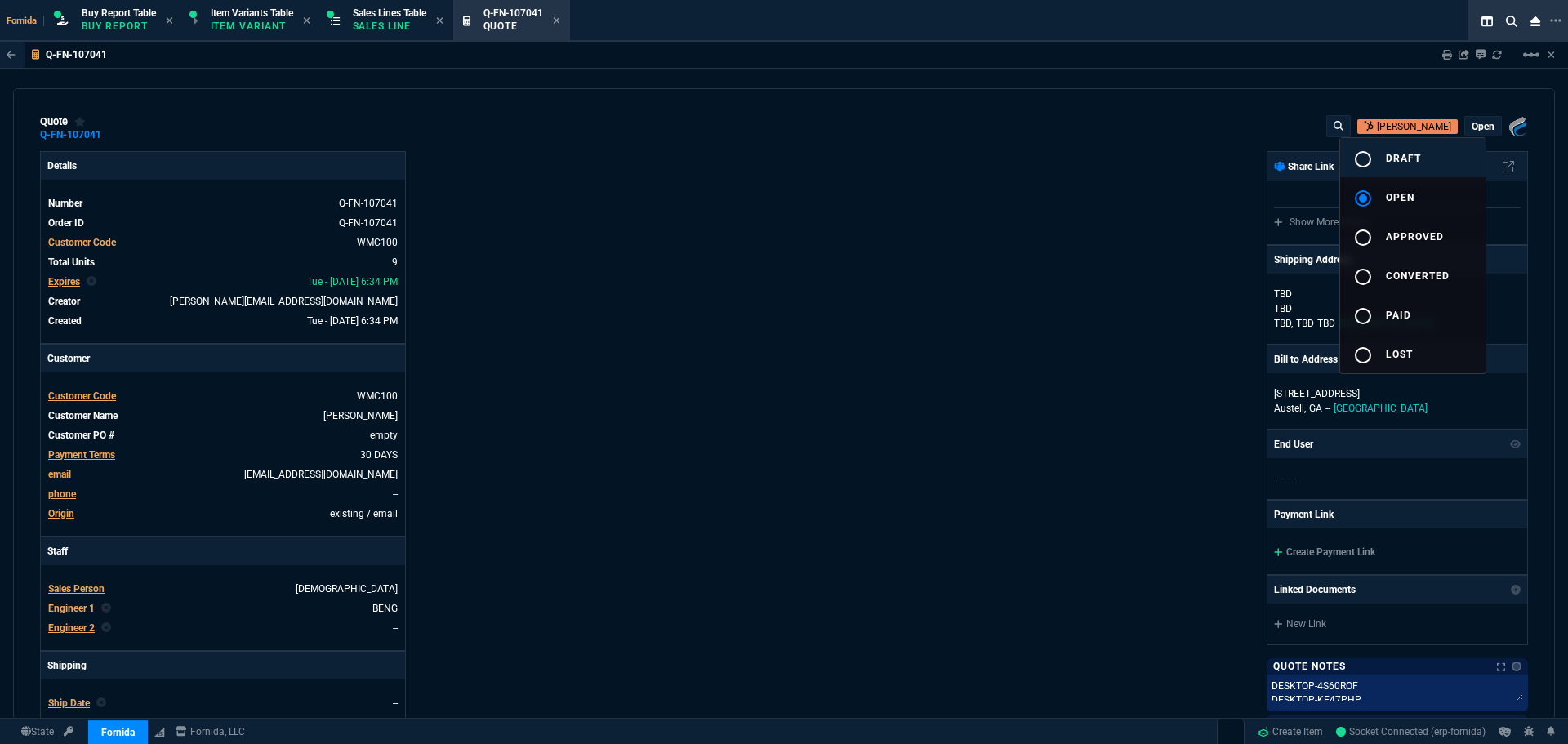
click at [1435, 161] on button "radio_button_unchecked draft" at bounding box center [1413, 157] width 145 height 39
click at [907, 245] on div at bounding box center [784, 372] width 1568 height 744
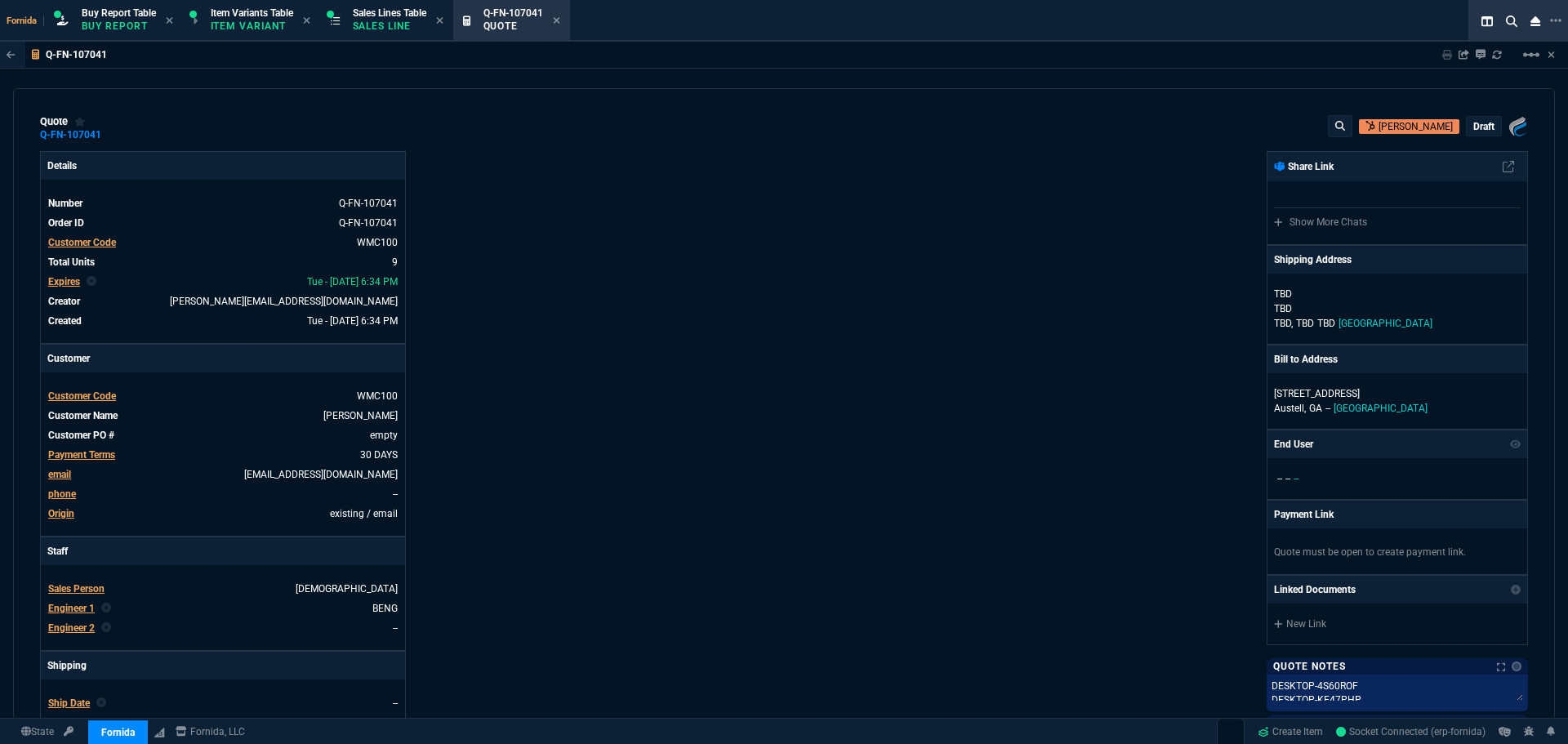
type input "0"
type input "17"
type input "100"
type input "20"
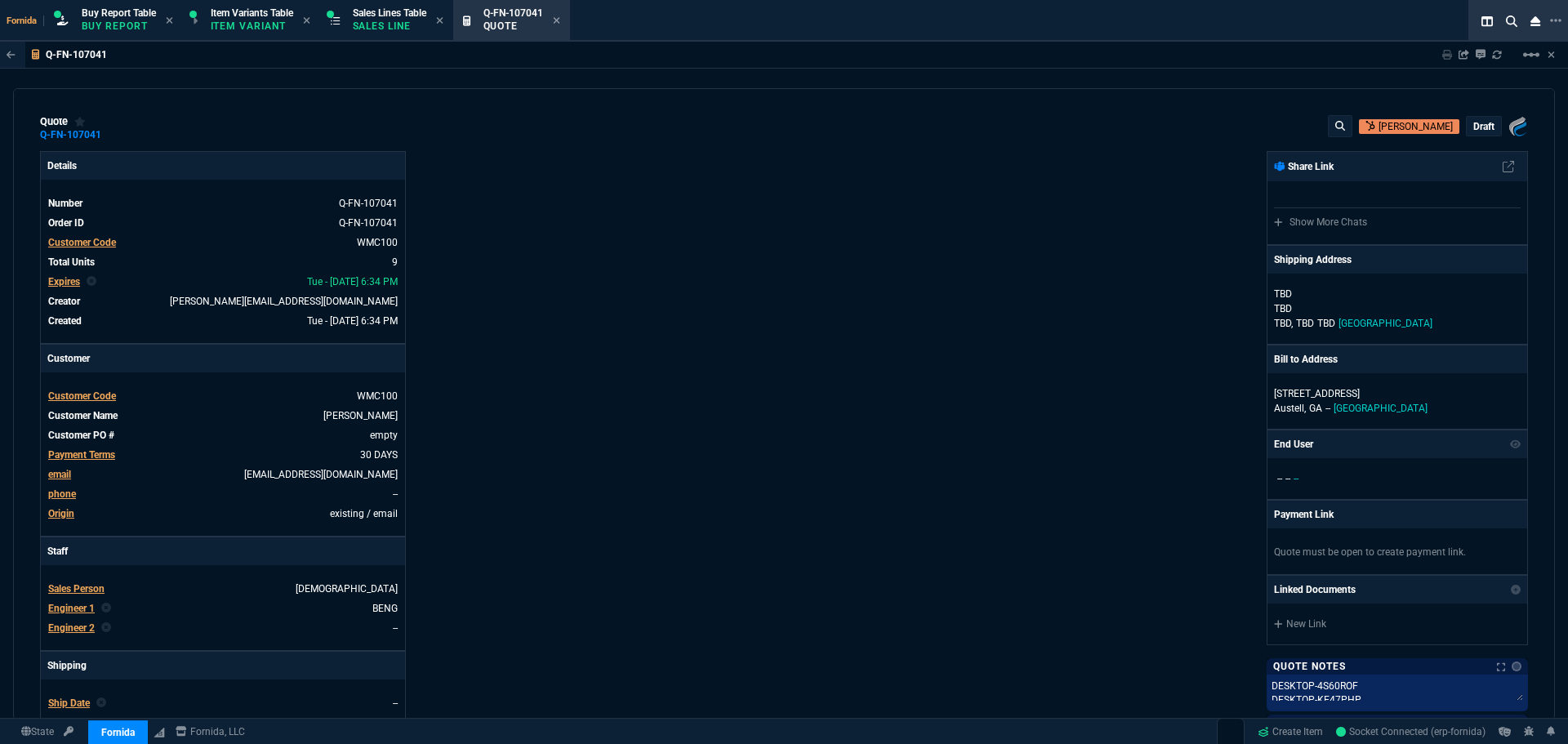
type input "125"
type input "40"
type input "100"
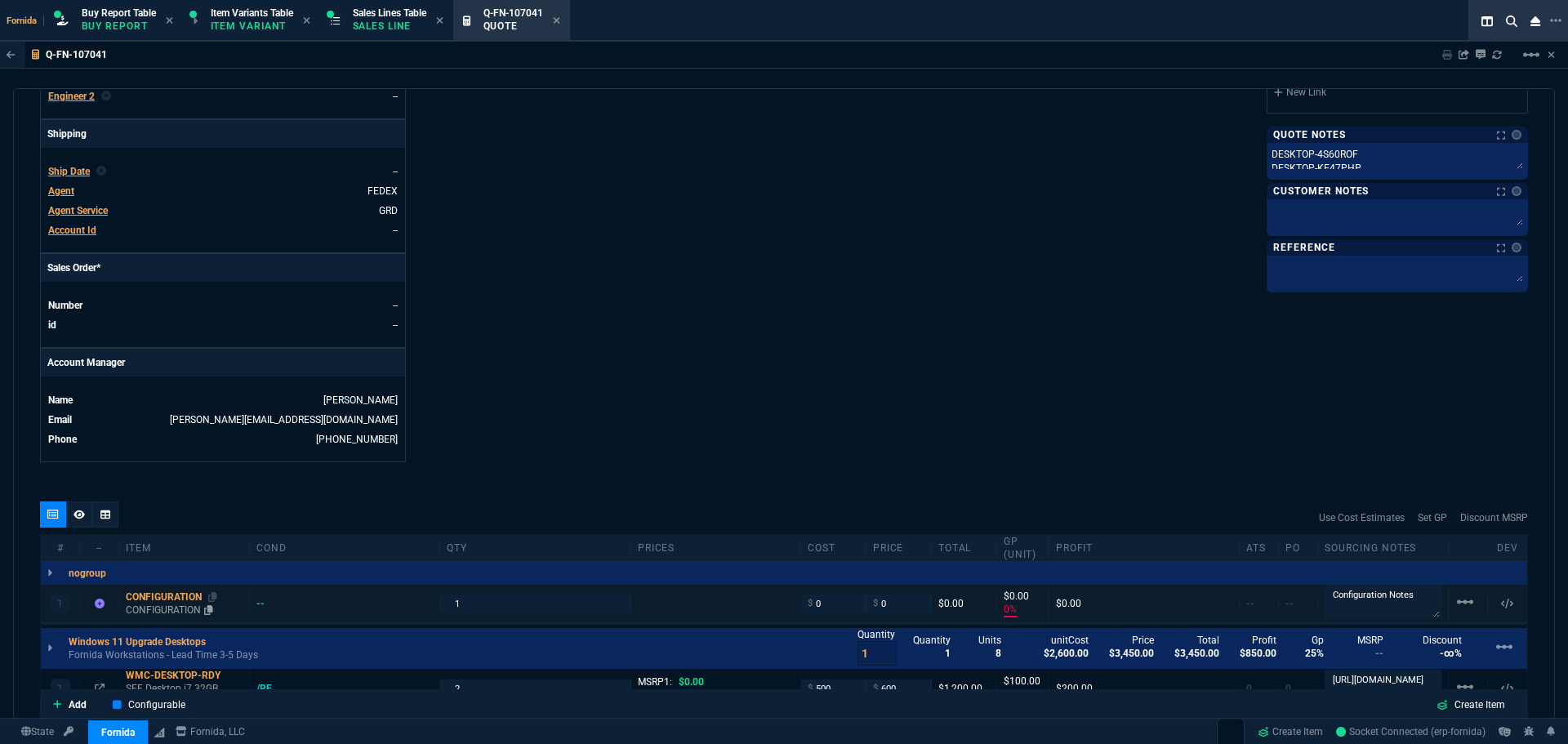
scroll to position [734, 0]
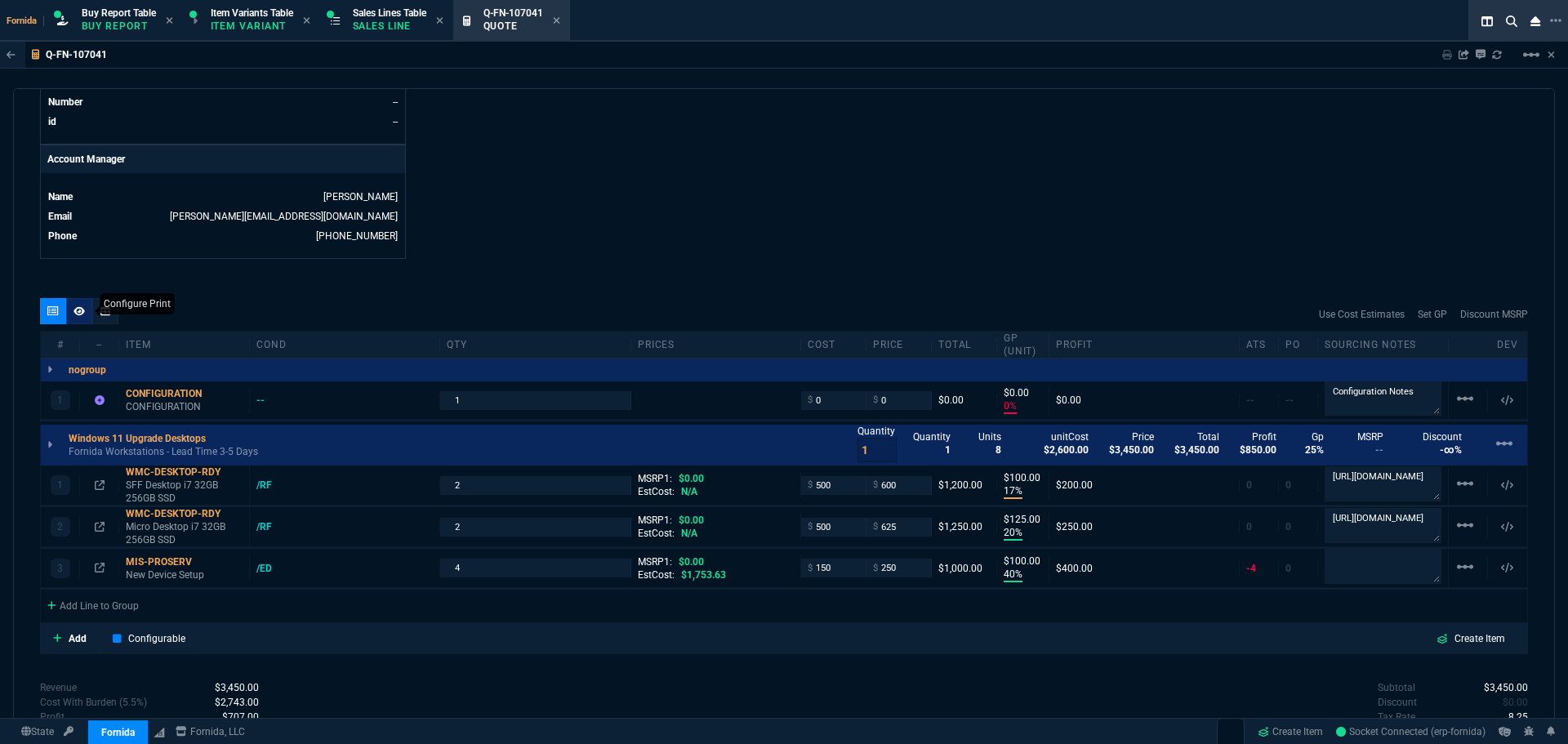
click at [87, 307] on div at bounding box center [78, 310] width 26 height 26
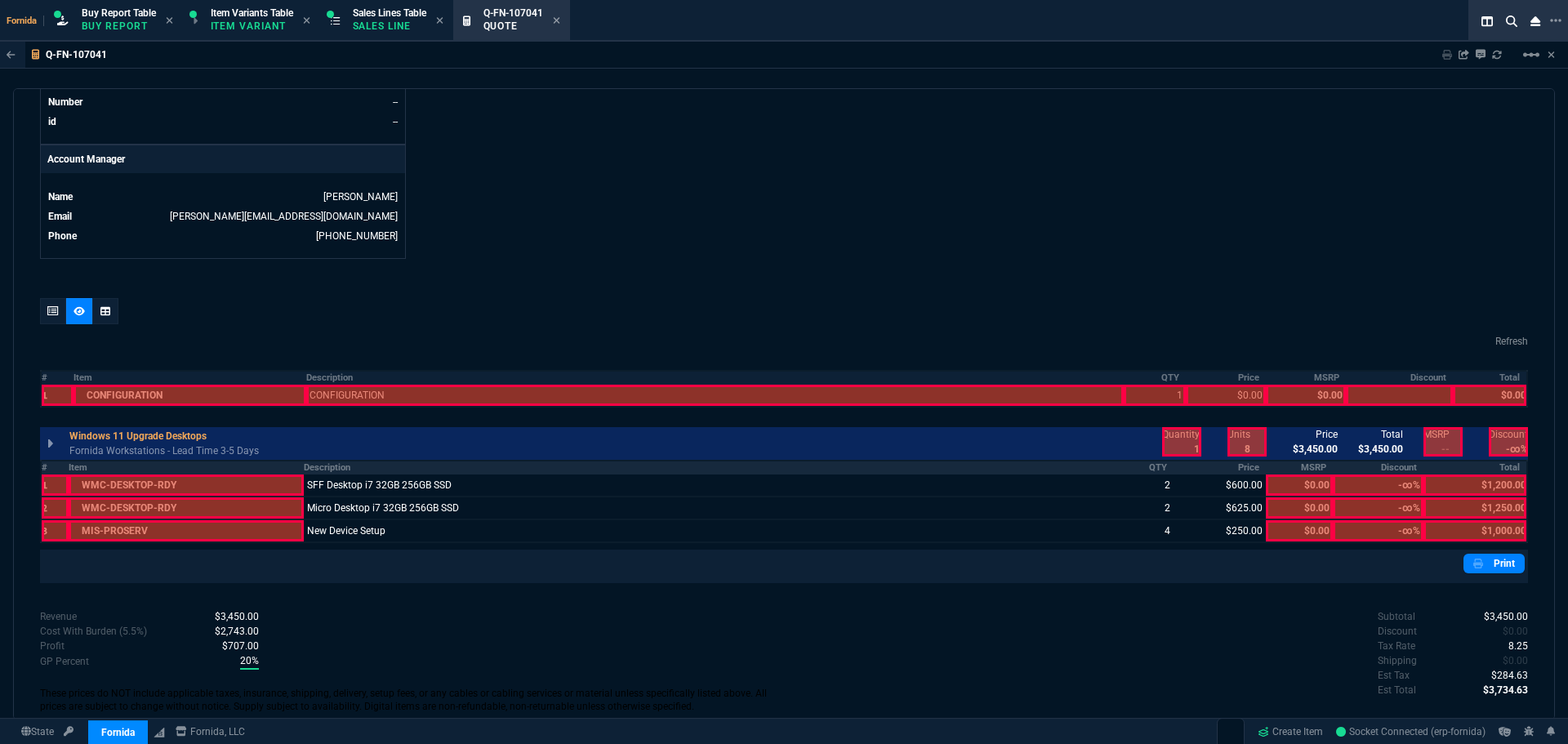
click at [1457, 470] on th "Total" at bounding box center [1475, 467] width 104 height 14
click at [29, 315] on div "quote Q-FN-107041 [PERSON_NAME] draft Fornida, LLC [STREET_ADDRESS] Details Num…" at bounding box center [784, 404] width 1542 height 632
click at [45, 313] on div at bounding box center [53, 310] width 26 height 26
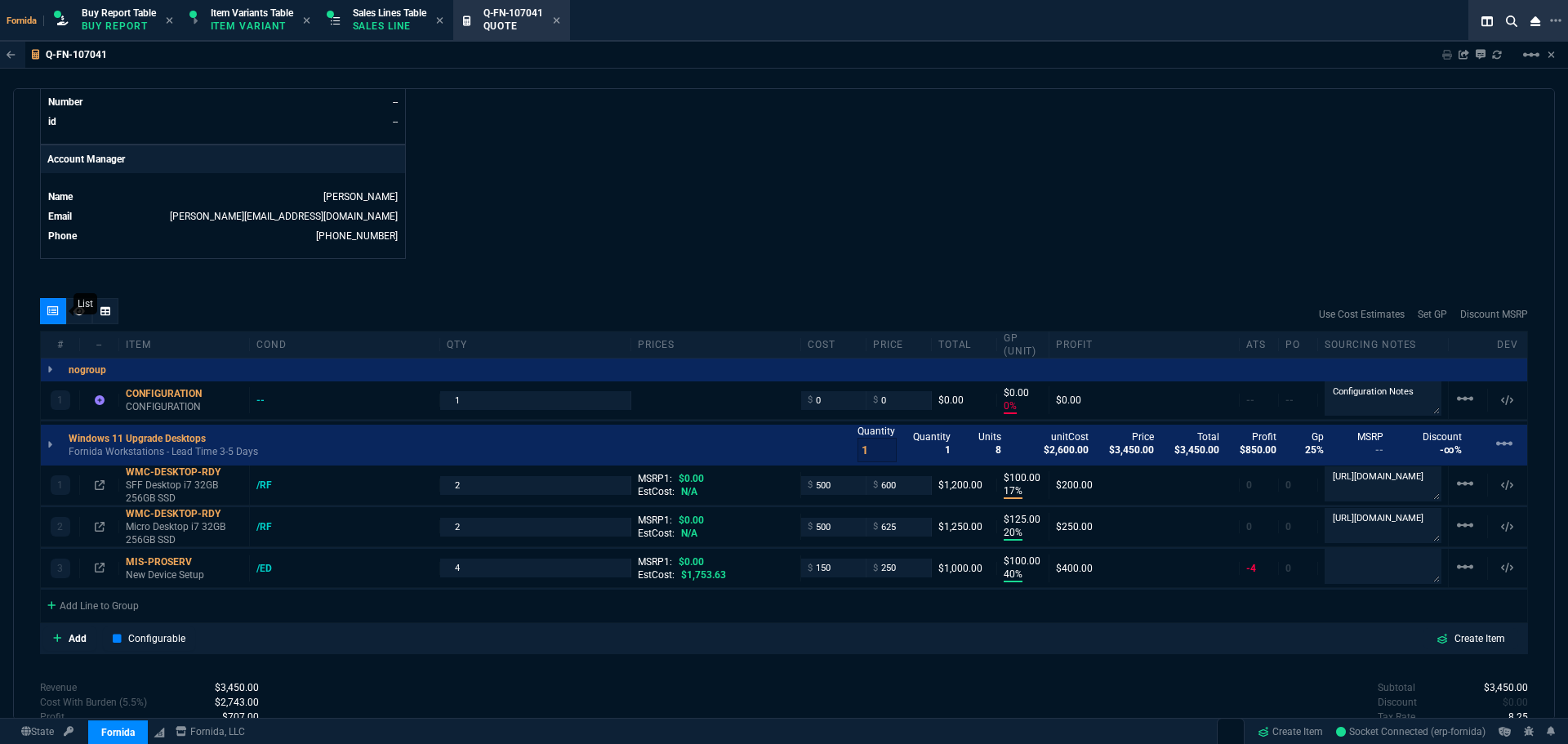
type input "0"
type input "17"
type input "100"
type input "20"
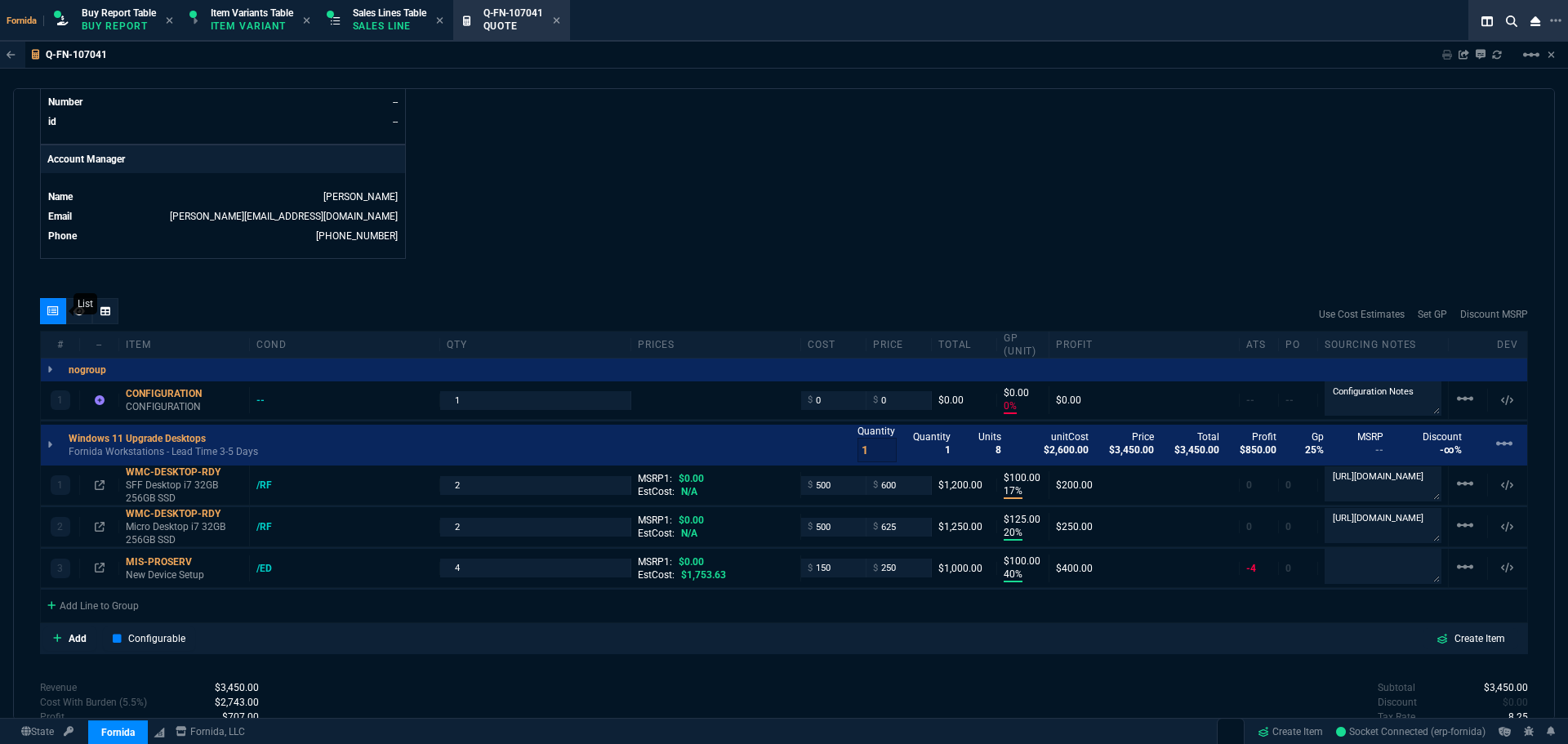
type input "125"
type input "40"
type input "100"
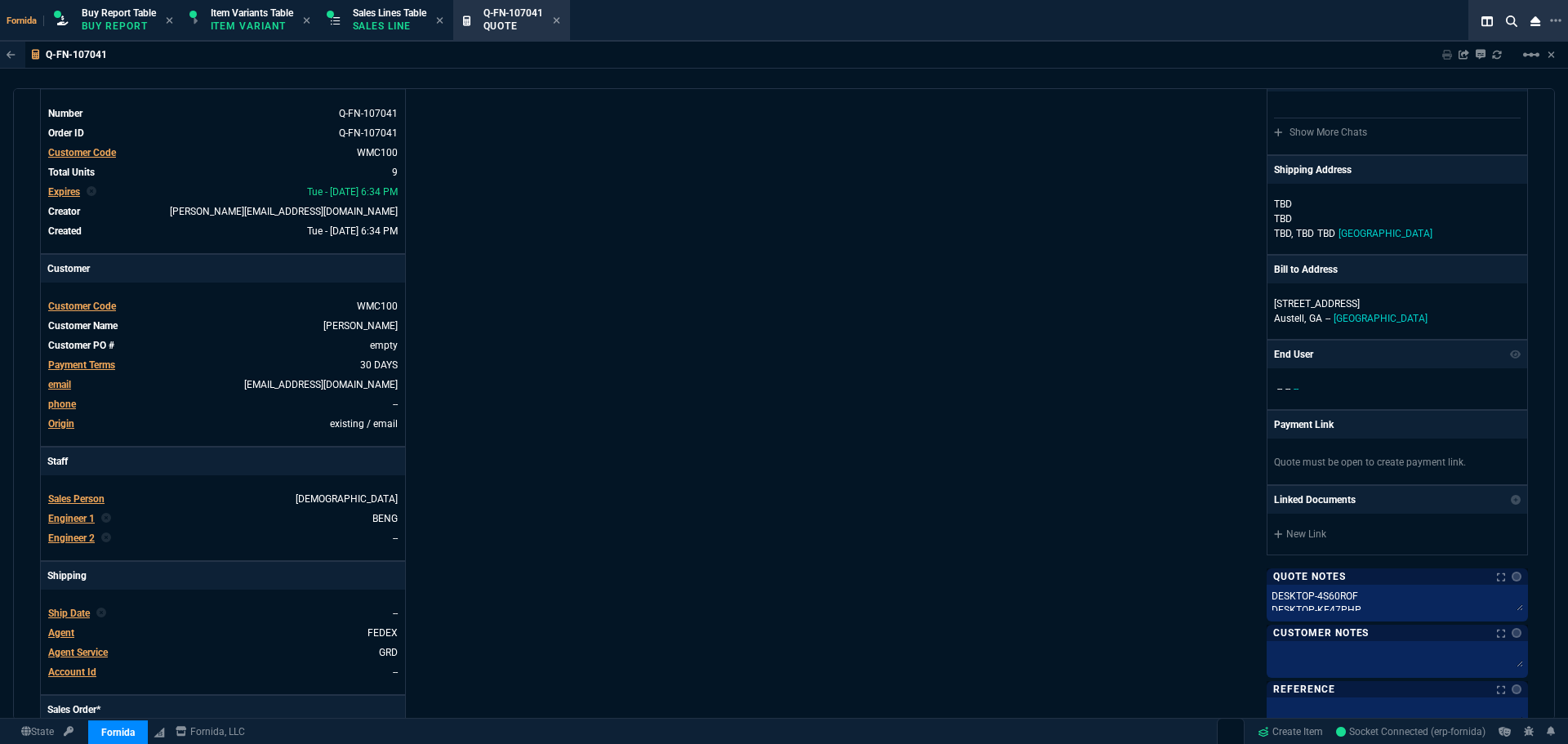
scroll to position [0, 0]
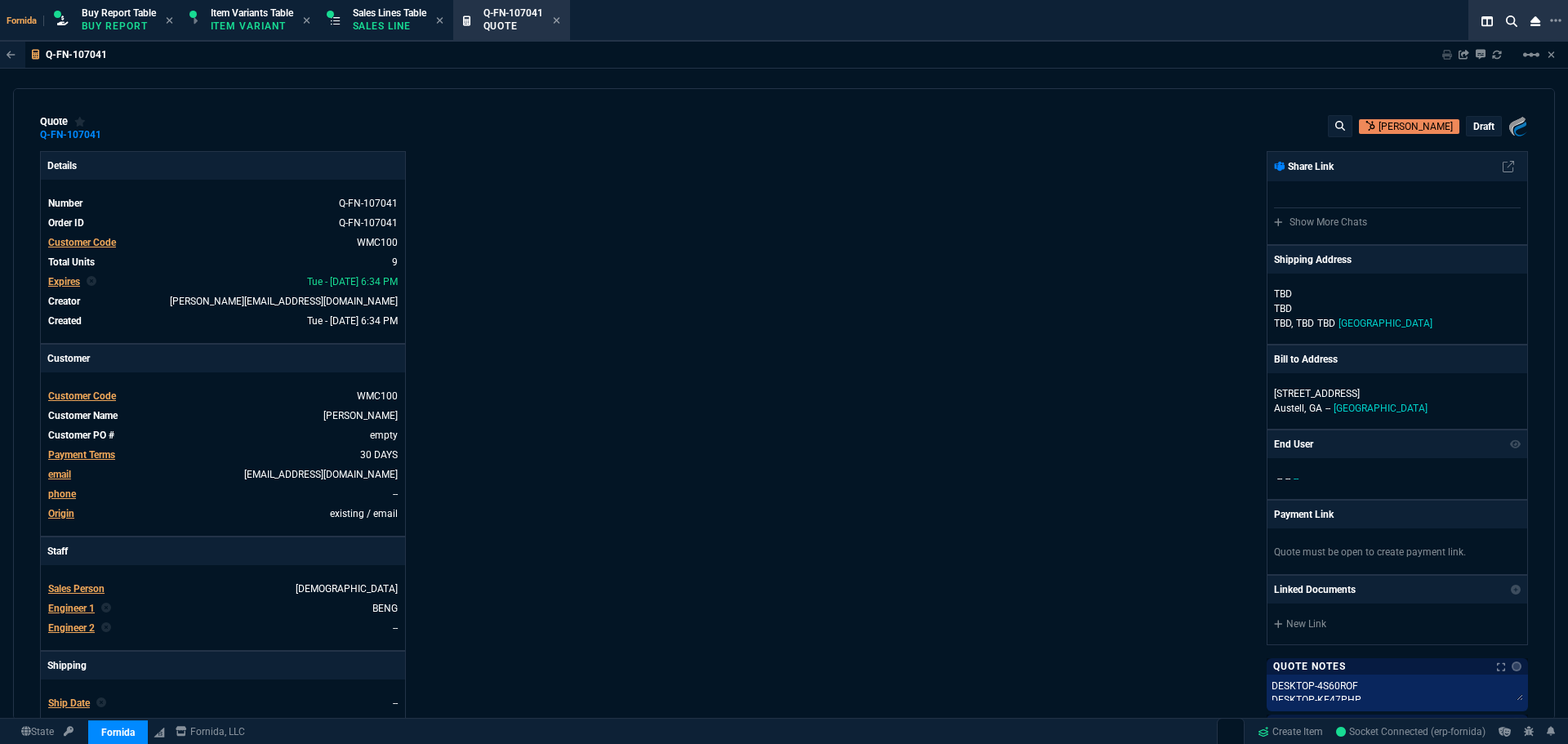
click at [1473, 127] on p "draft" at bounding box center [1484, 127] width 21 height 13
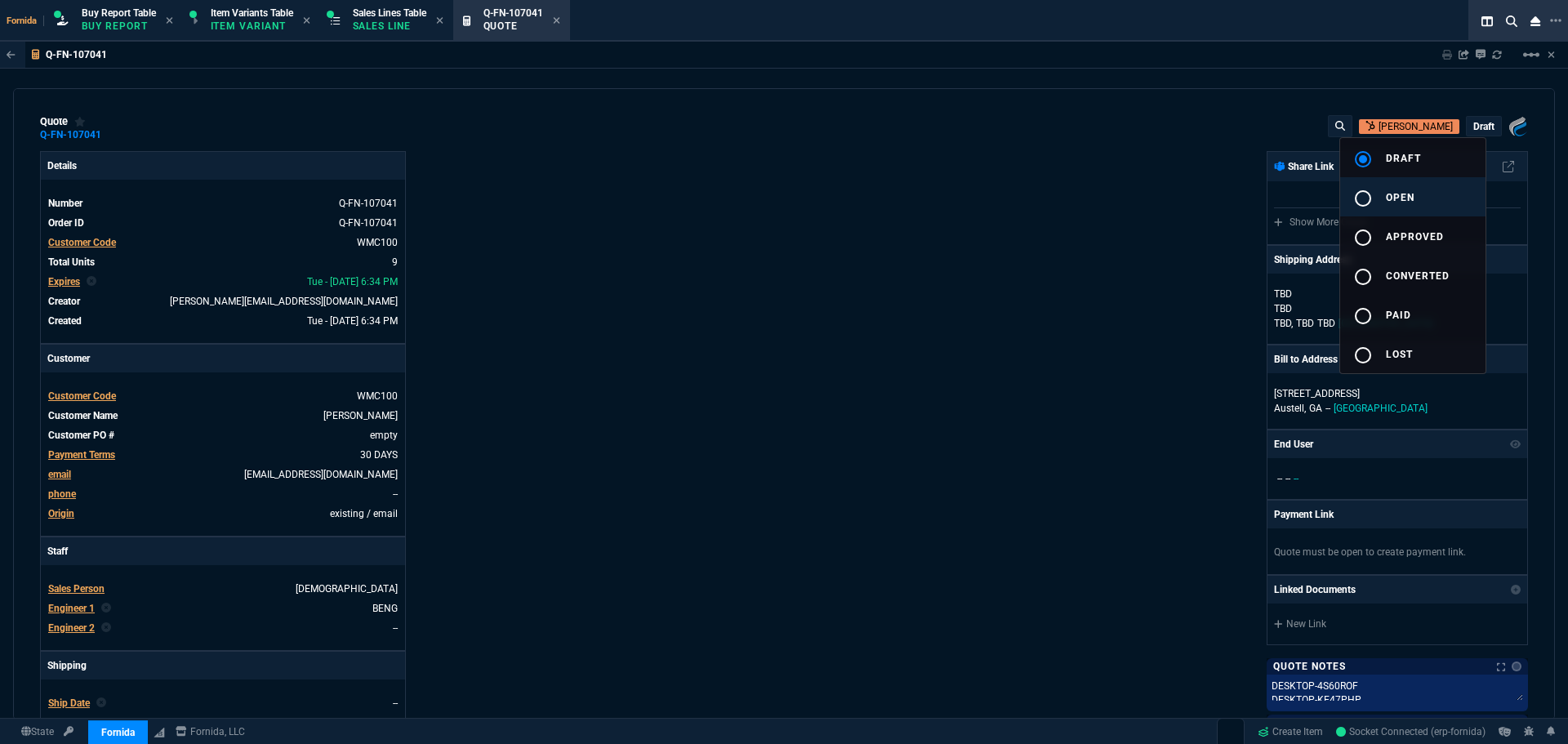
click at [1425, 182] on button "radio_button_unchecked open" at bounding box center [1413, 197] width 145 height 39
click at [885, 211] on div at bounding box center [784, 372] width 1568 height 744
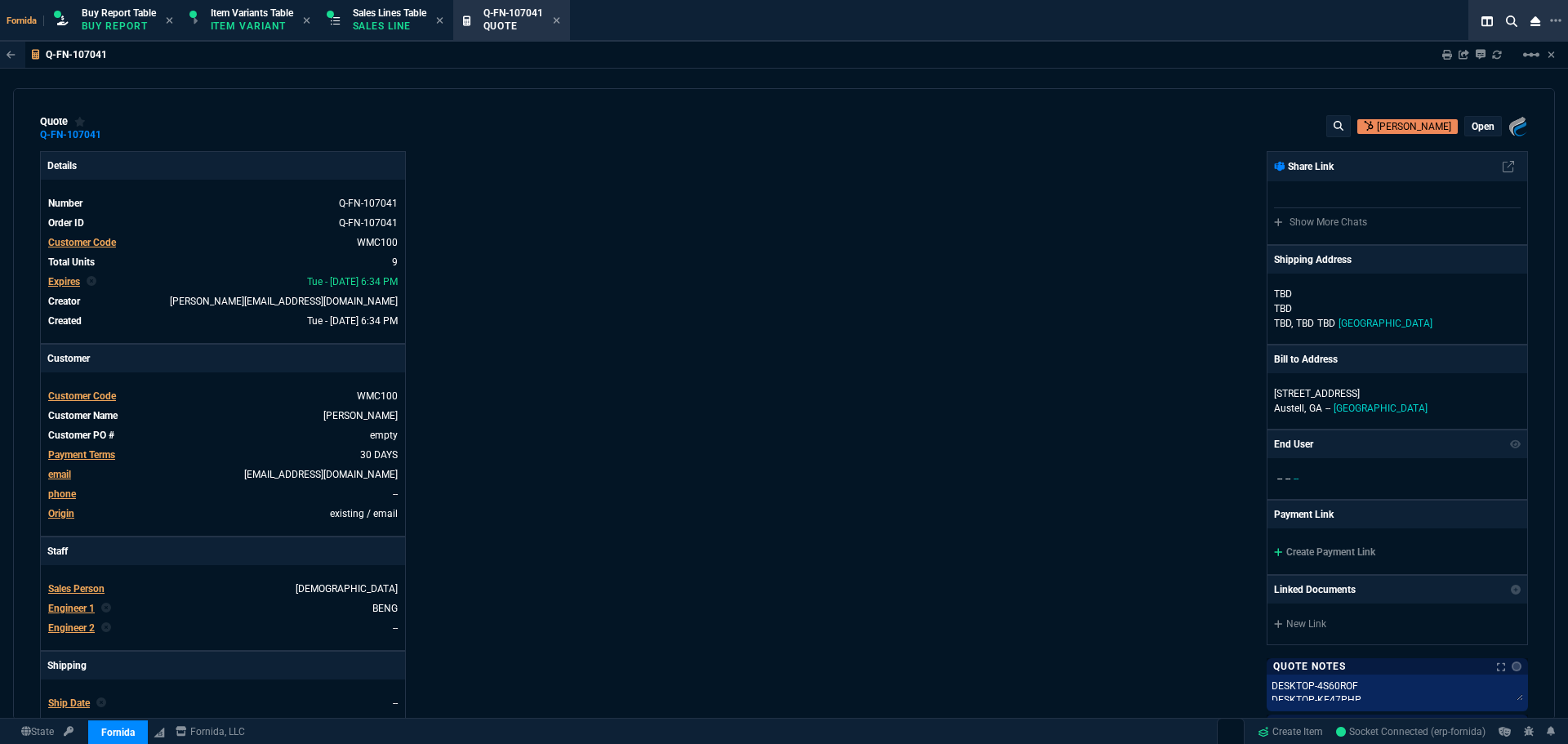
type input "0"
type input "17"
type input "100"
type input "20"
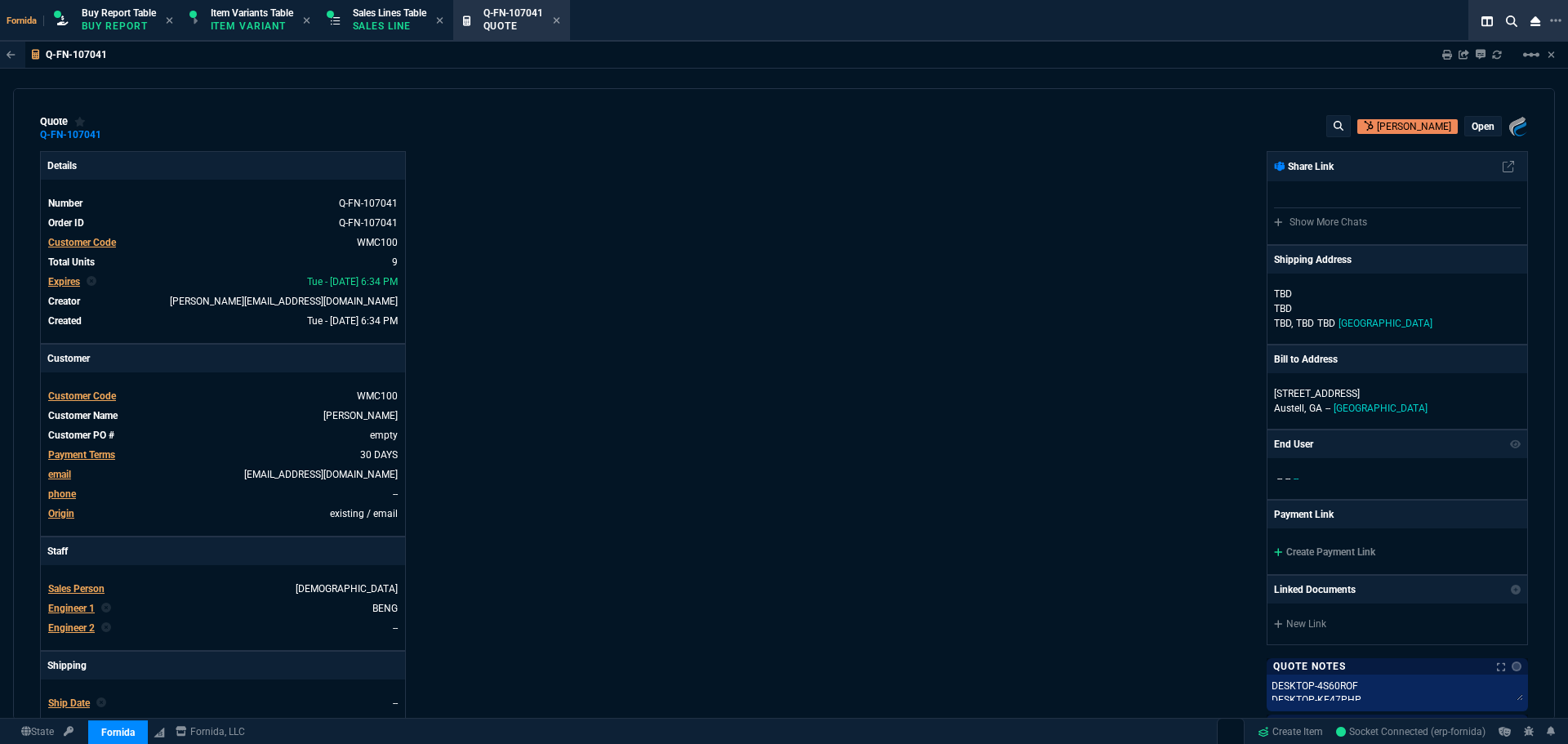
type input "125"
type input "40"
type input "100"
click at [112, 134] on icon at bounding box center [112, 135] width 9 height 10
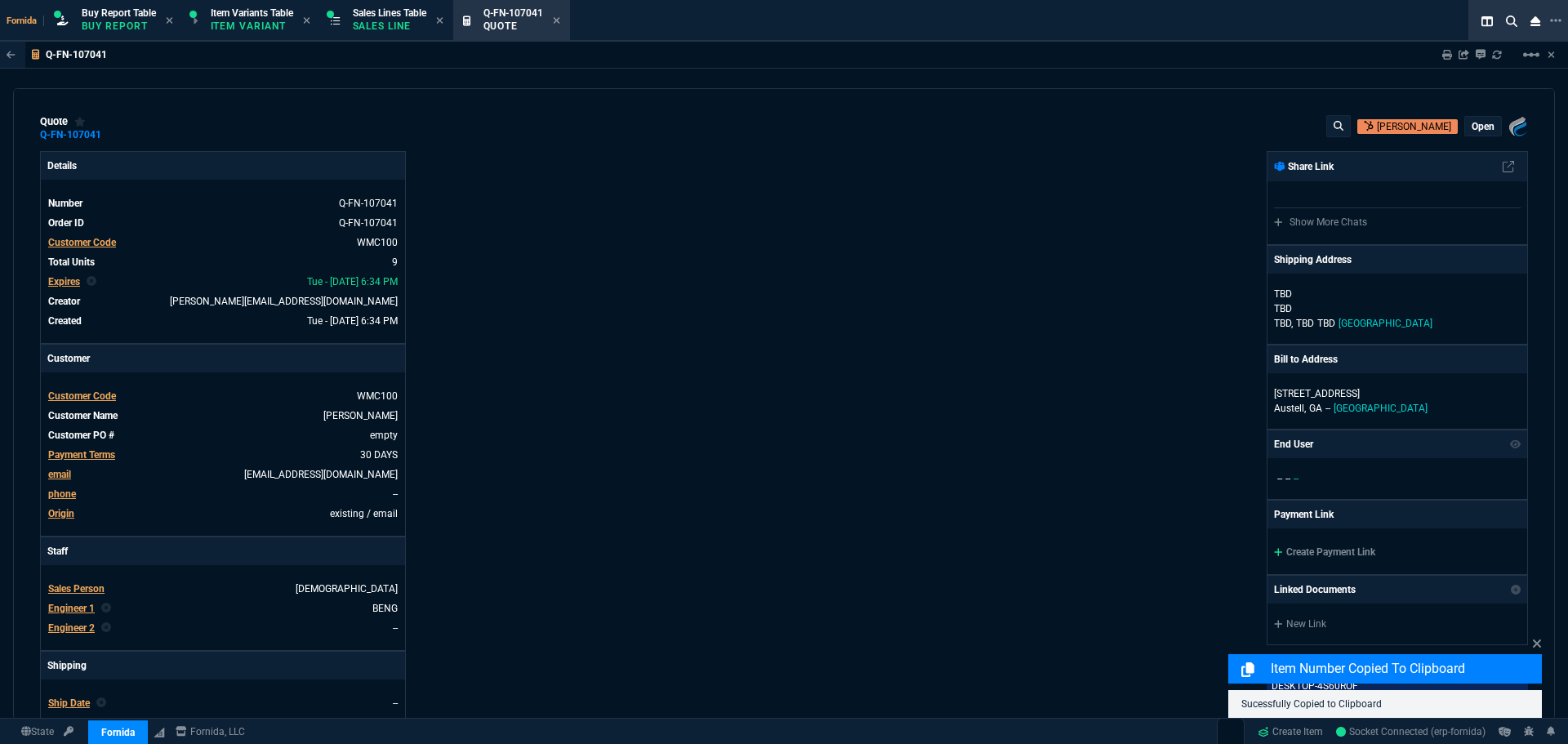
drag, startPoint x: 781, startPoint y: 160, endPoint x: 824, endPoint y: 159, distance: 43.0
click at [790, 159] on div "Details Number Q-FN-107041 Order ID Q-FN-107041 Customer Code WMC100 Total Unit…" at bounding box center [784, 572] width 1489 height 842
click at [1447, 53] on icon at bounding box center [1448, 54] width 10 height 10
click at [1016, 158] on div "Fornida, LLC [STREET_ADDRESS] Share Link Show More Chats Shipping Address [PERS…" at bounding box center [1156, 572] width 744 height 842
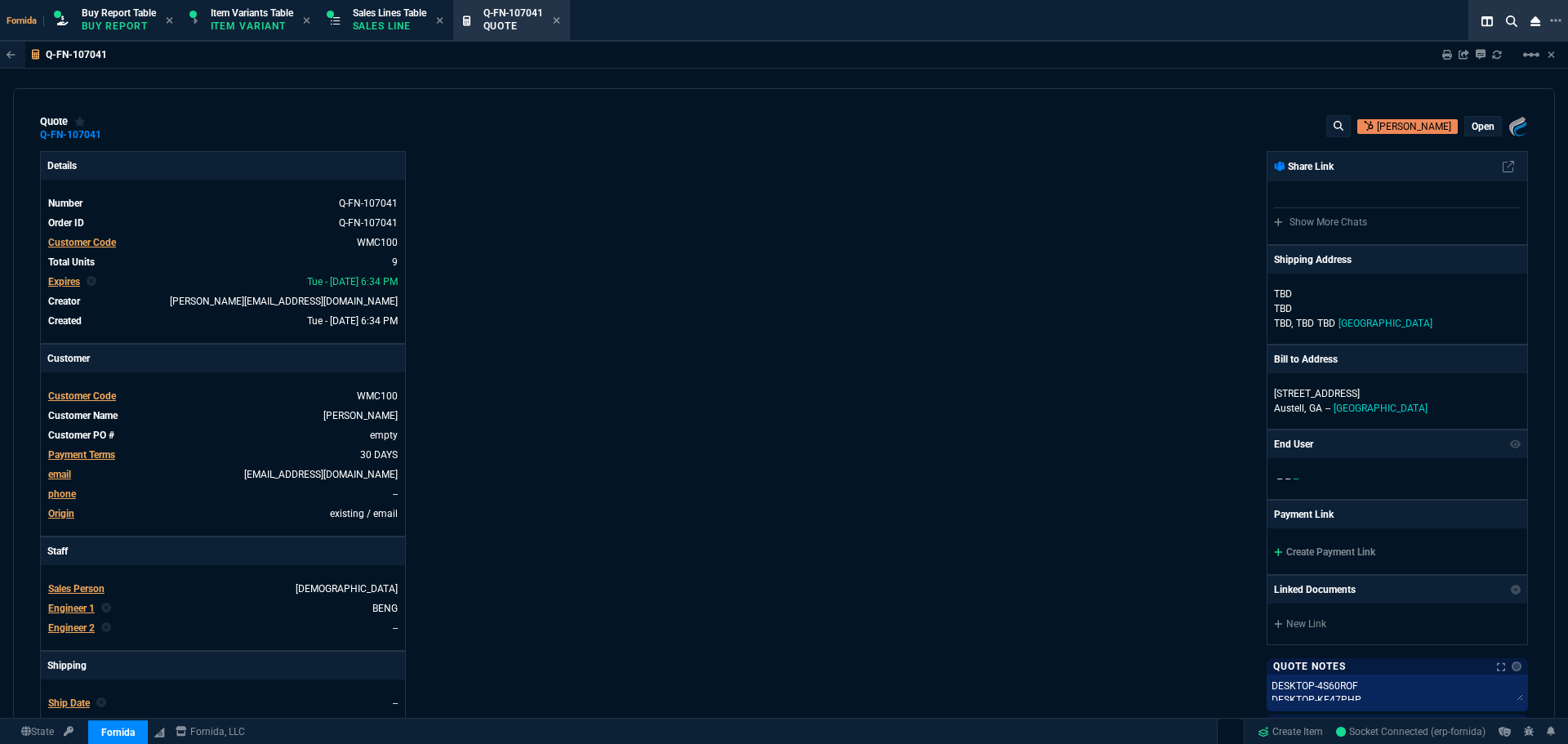
type input "0"
type input "17"
type input "100"
type input "20"
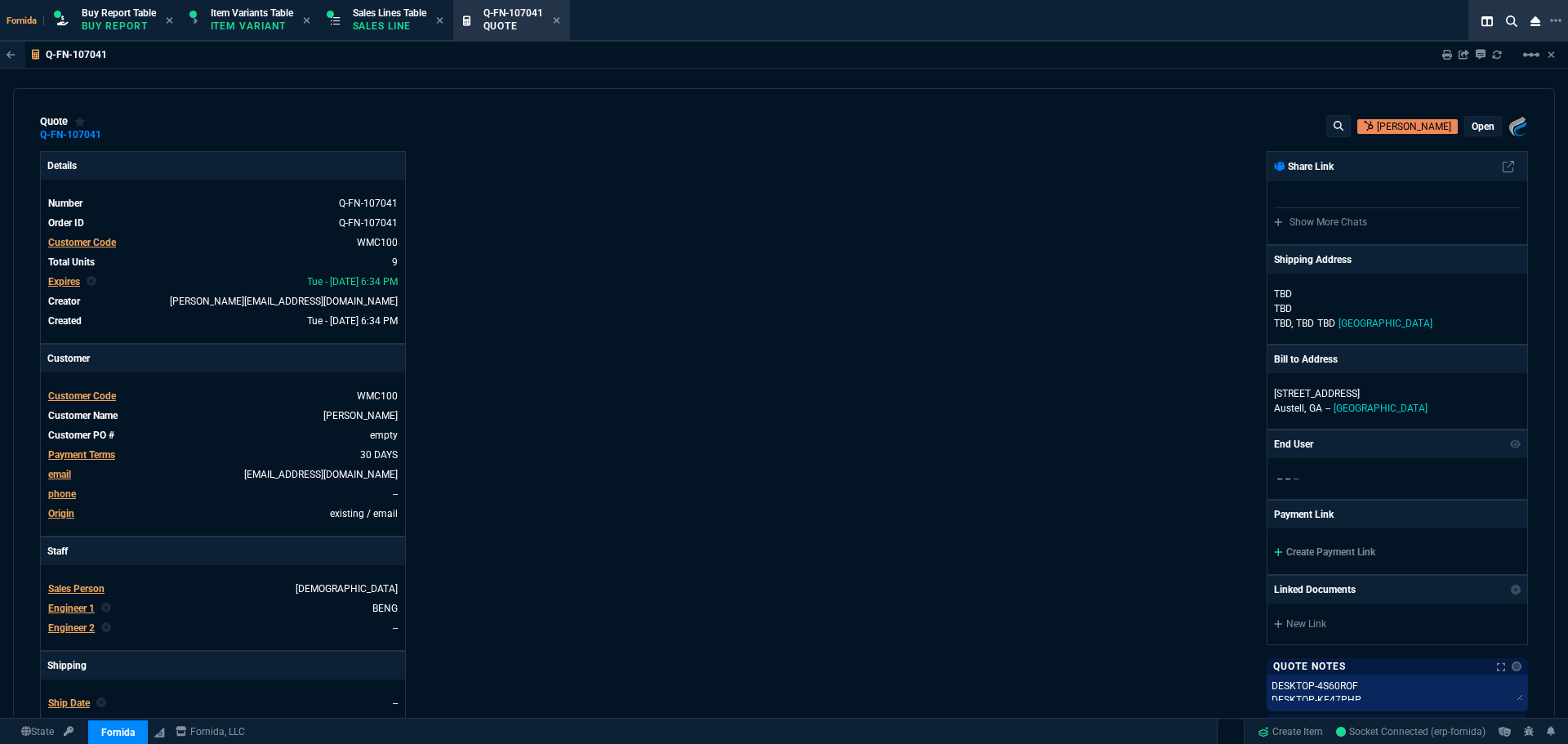
type input "125"
type input "40"
type input "100"
click at [363, 15] on span "Sales Lines Table" at bounding box center [389, 13] width 74 height 11
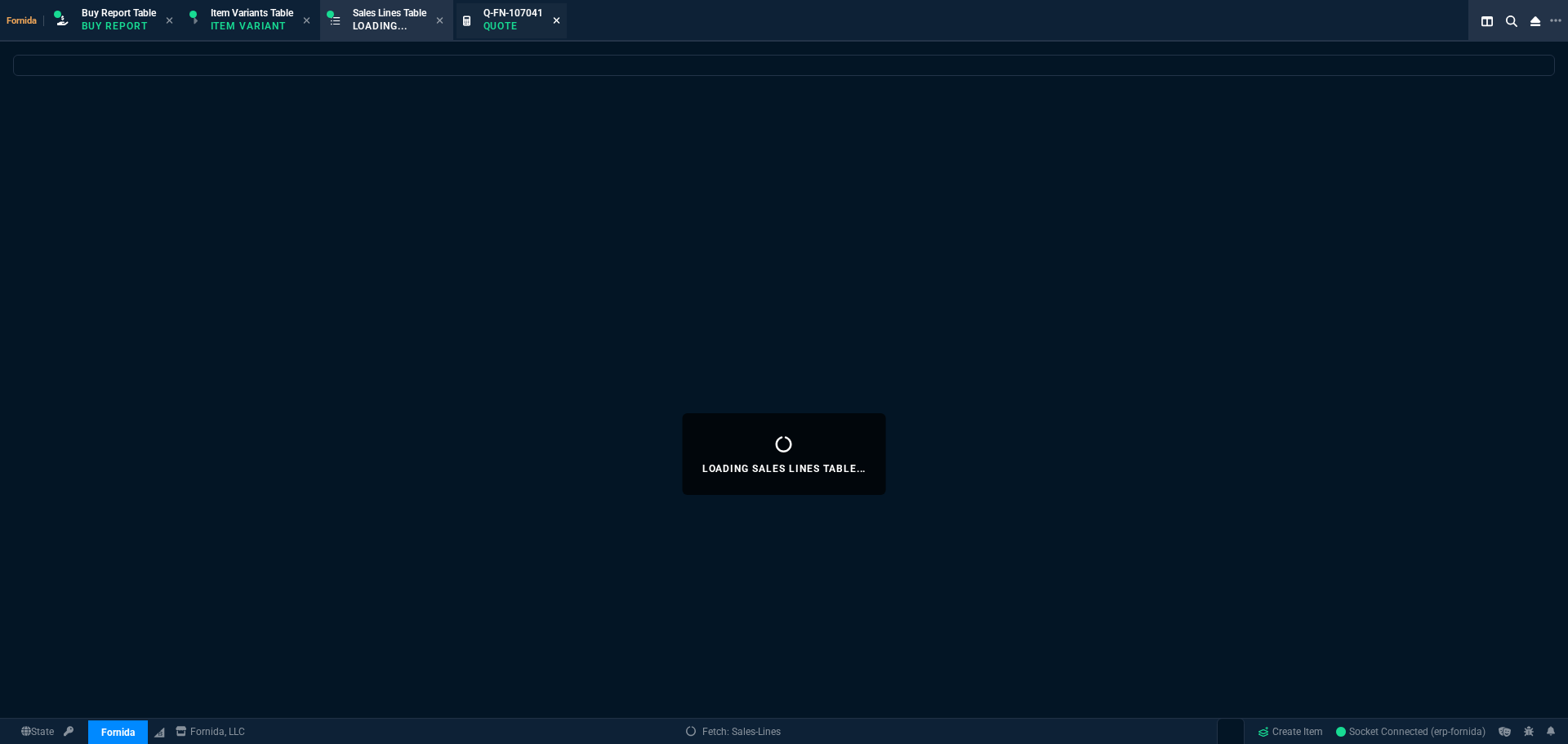
click at [560, 23] on icon at bounding box center [557, 20] width 8 height 10
select select
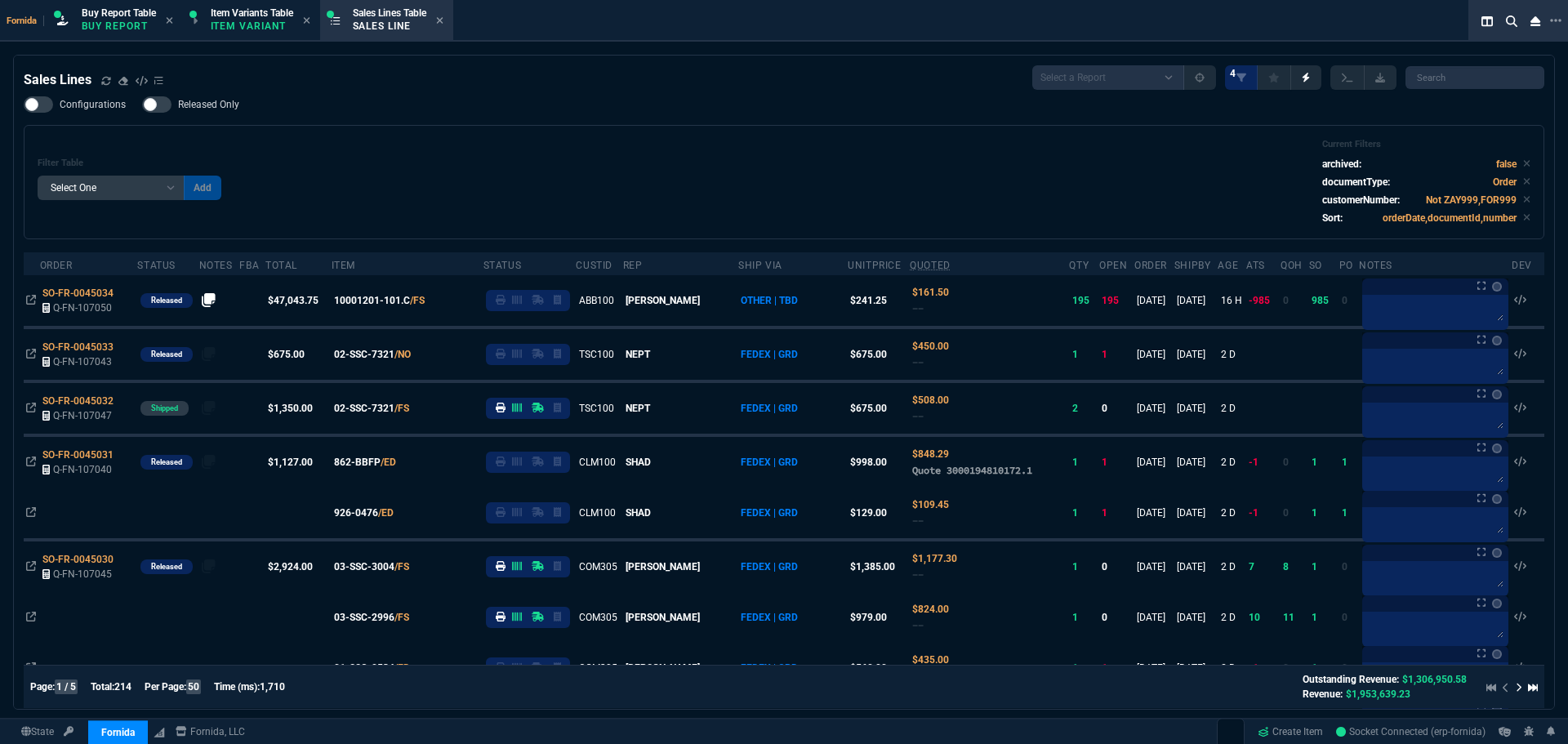
click at [644, 189] on div "Filter Table Select One Add Filter () Age () ATS () Cond (itemVariantCode) Cust…" at bounding box center [784, 181] width 1493 height 87
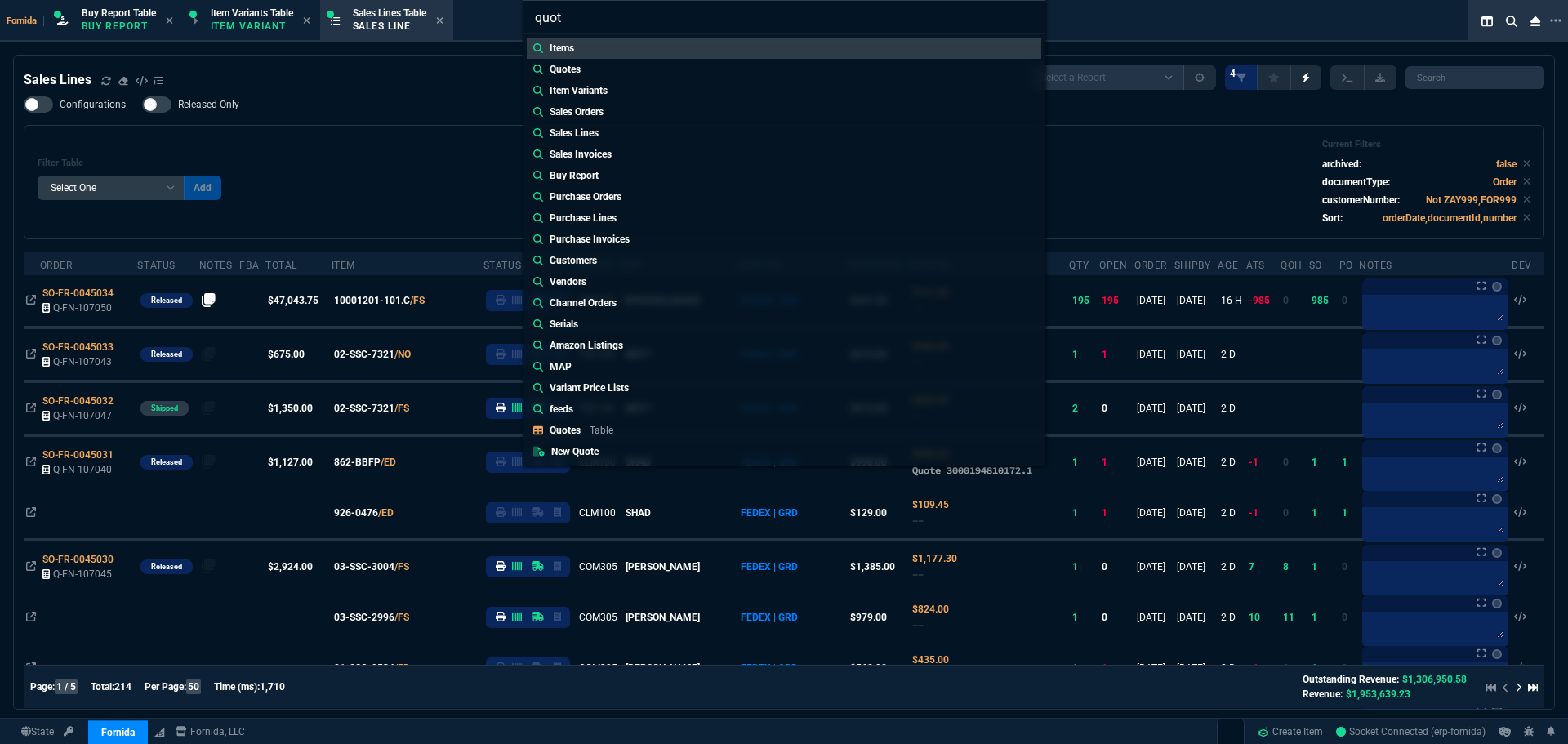
type input "quote"
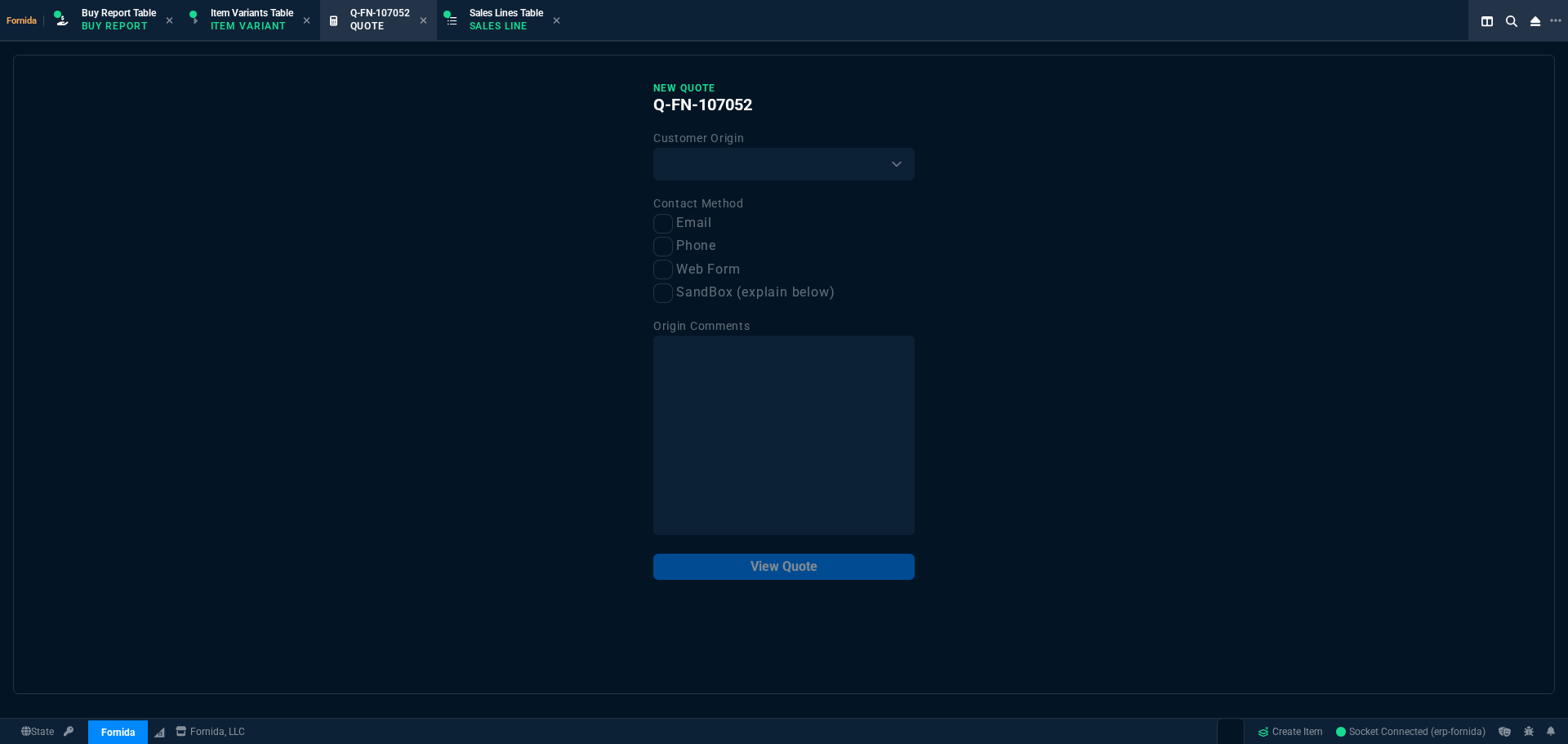
drag, startPoint x: 390, startPoint y: 15, endPoint x: 553, endPoint y: 36, distance: 164.3
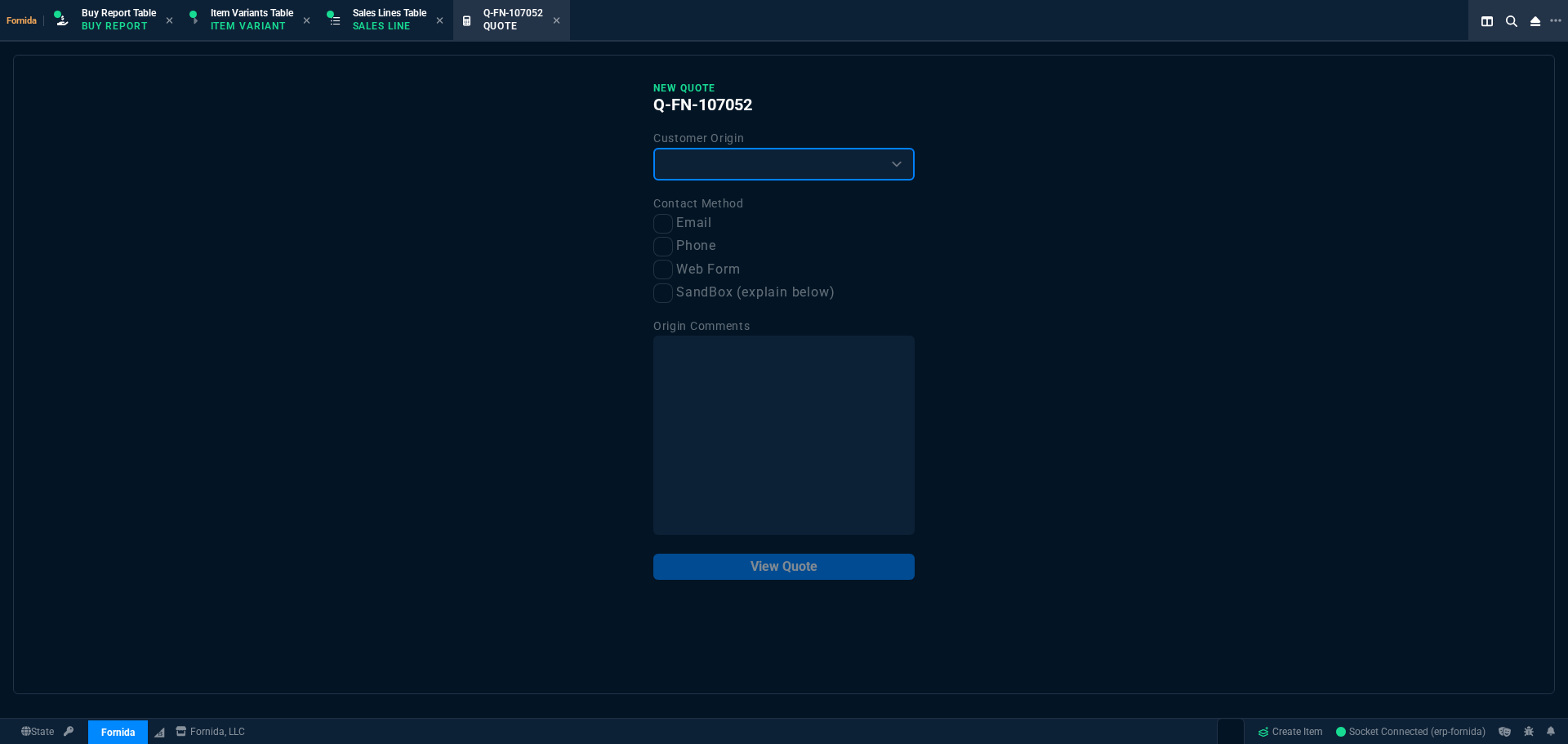
drag, startPoint x: 690, startPoint y: 154, endPoint x: 701, endPoint y: 179, distance: 27.3
click at [692, 155] on select "Existing Customer Amazon Lead (first order) Website Lead (first order) Called (…" at bounding box center [784, 164] width 262 height 32
select select "existing"
click at [654, 149] on select "Existing Customer Amazon Lead (first order) Website Lead (first order) Called (…" at bounding box center [784, 164] width 262 height 32
click at [659, 223] on input "Email" at bounding box center [663, 223] width 20 height 20
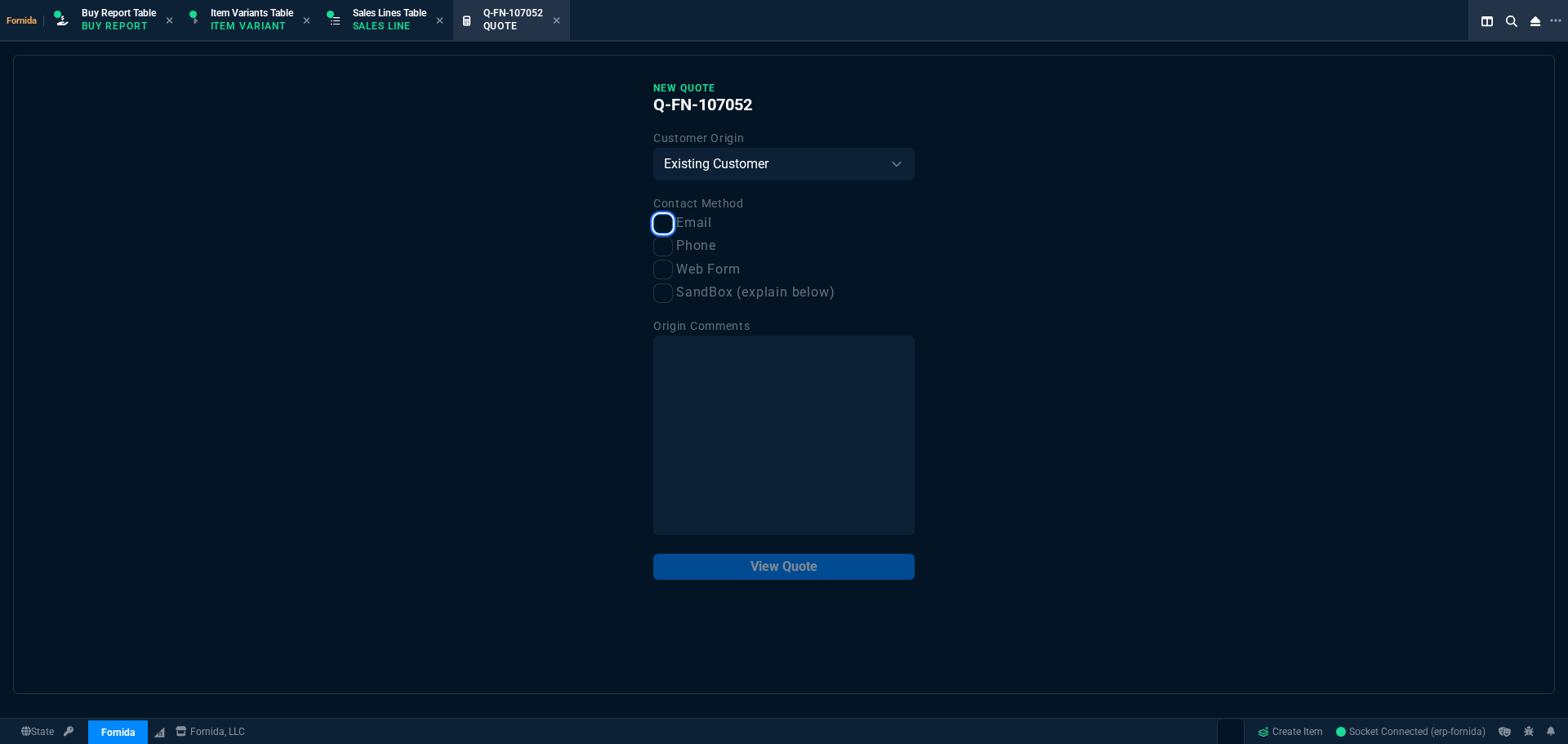
checkbox input "true"
click at [778, 575] on button "View Quote" at bounding box center [784, 566] width 262 height 26
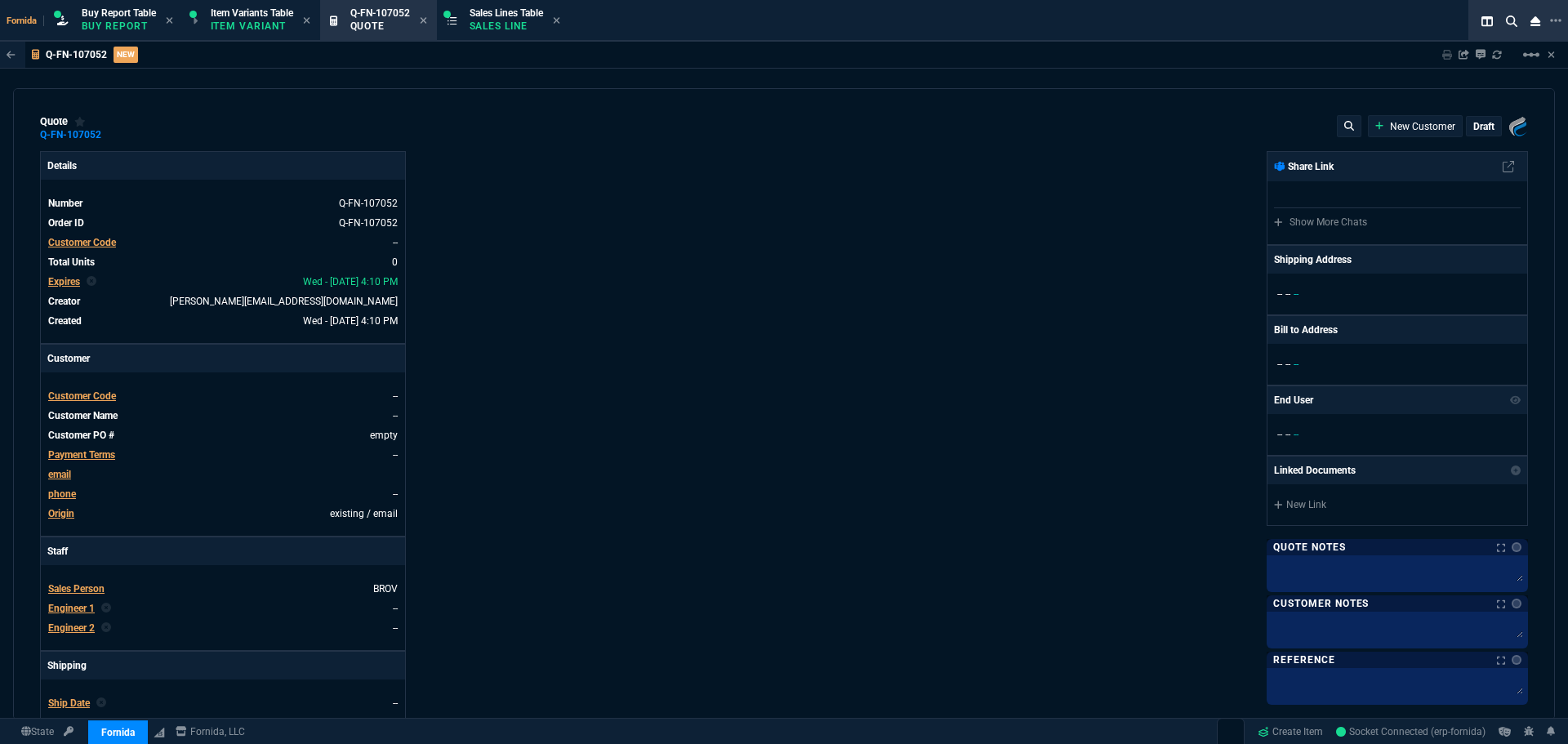
click at [97, 244] on span "Customer Code" at bounding box center [81, 243] width 68 height 11
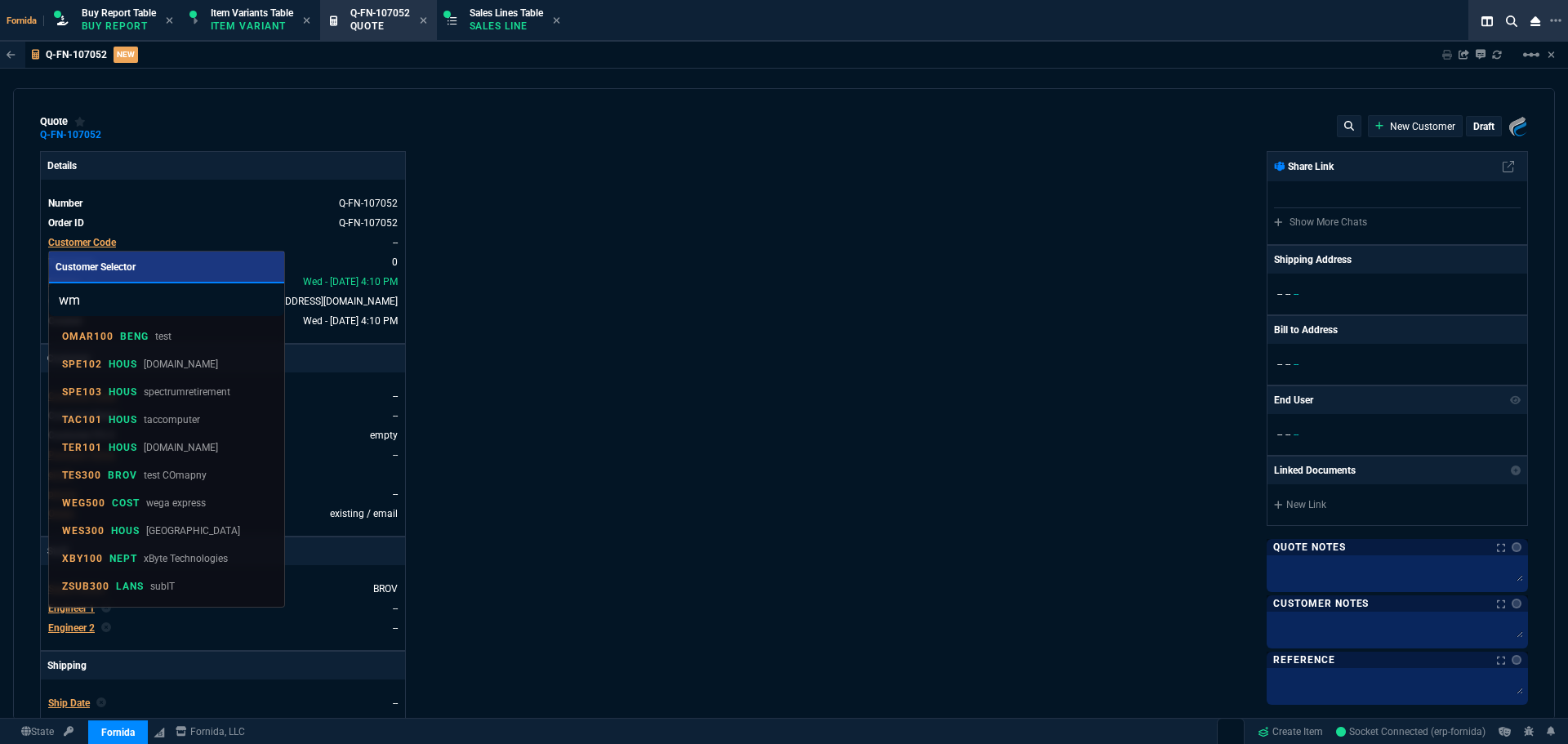
type input "wmc"
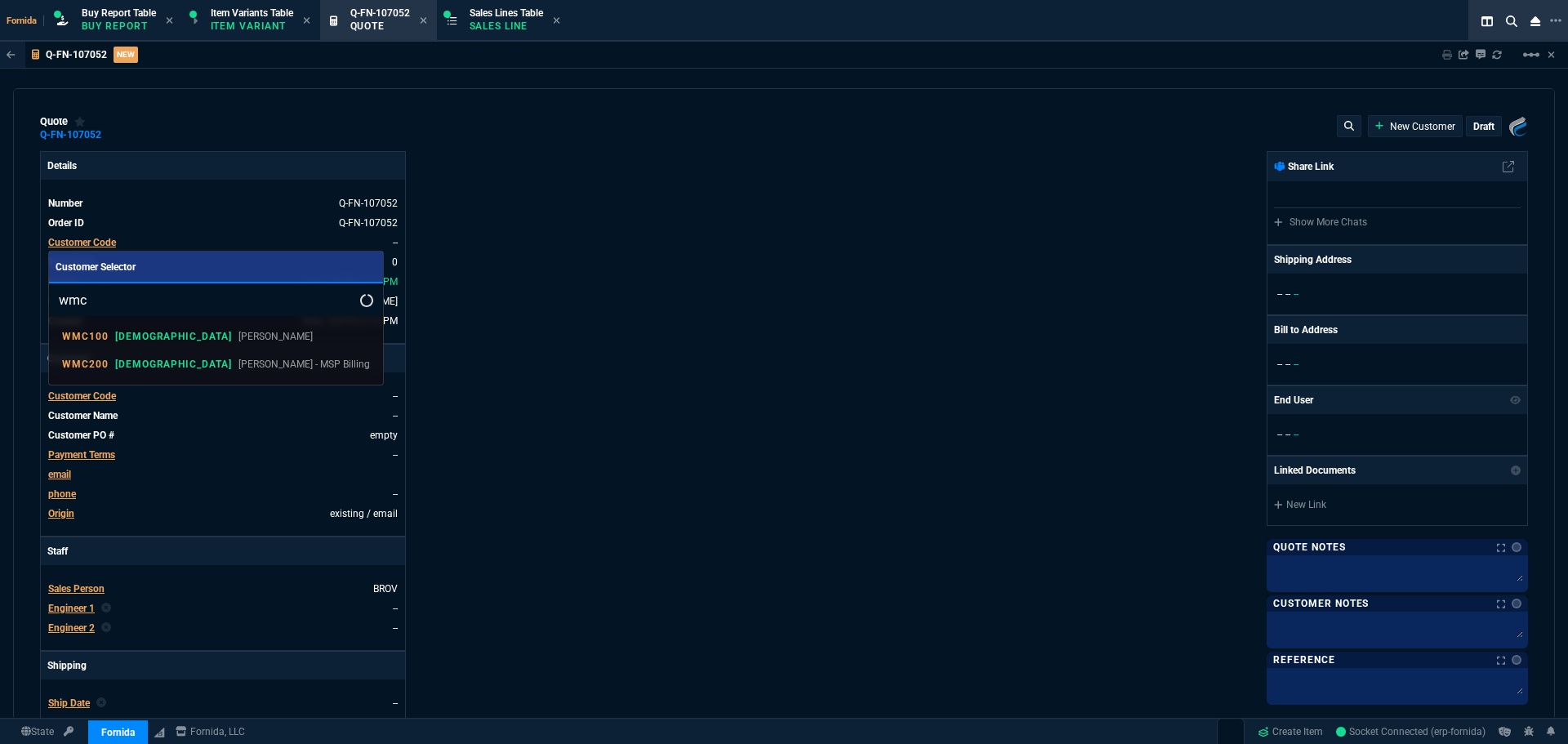
click at [144, 332] on div "WMC100 VAHI [PERSON_NAME]" at bounding box center [187, 336] width 250 height 14
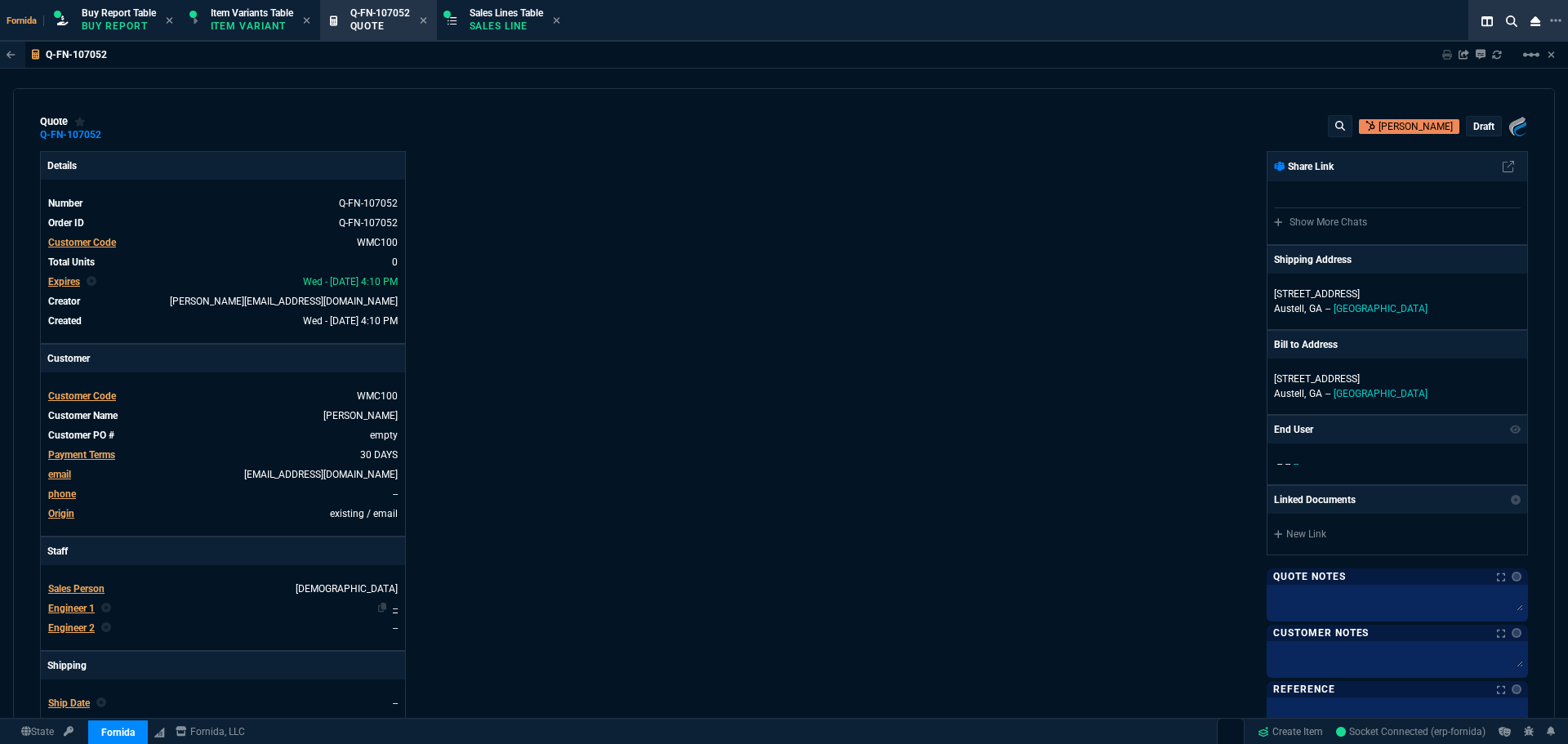
scroll to position [81, 0]
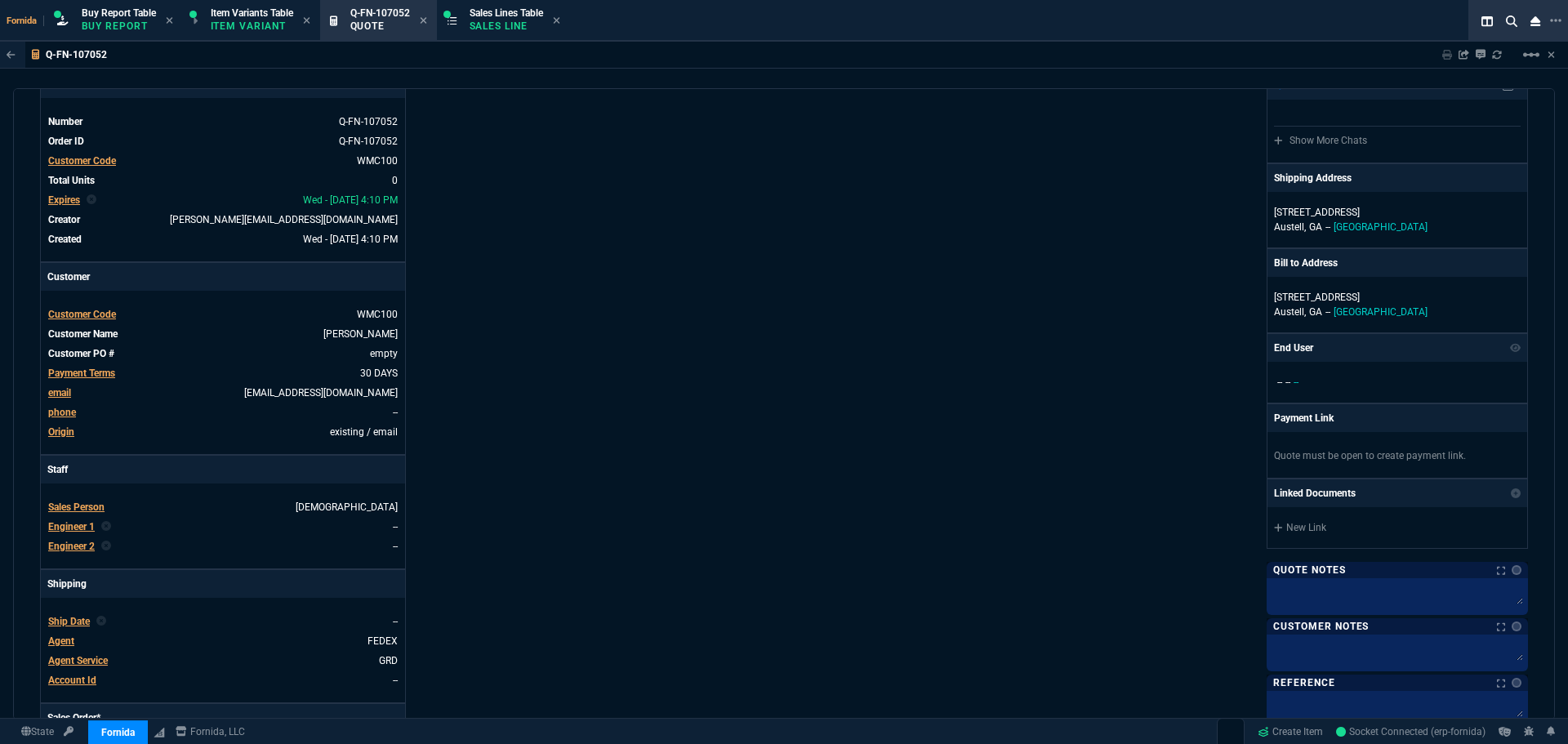
click at [104, 659] on span "Agent Service" at bounding box center [77, 661] width 59 height 11
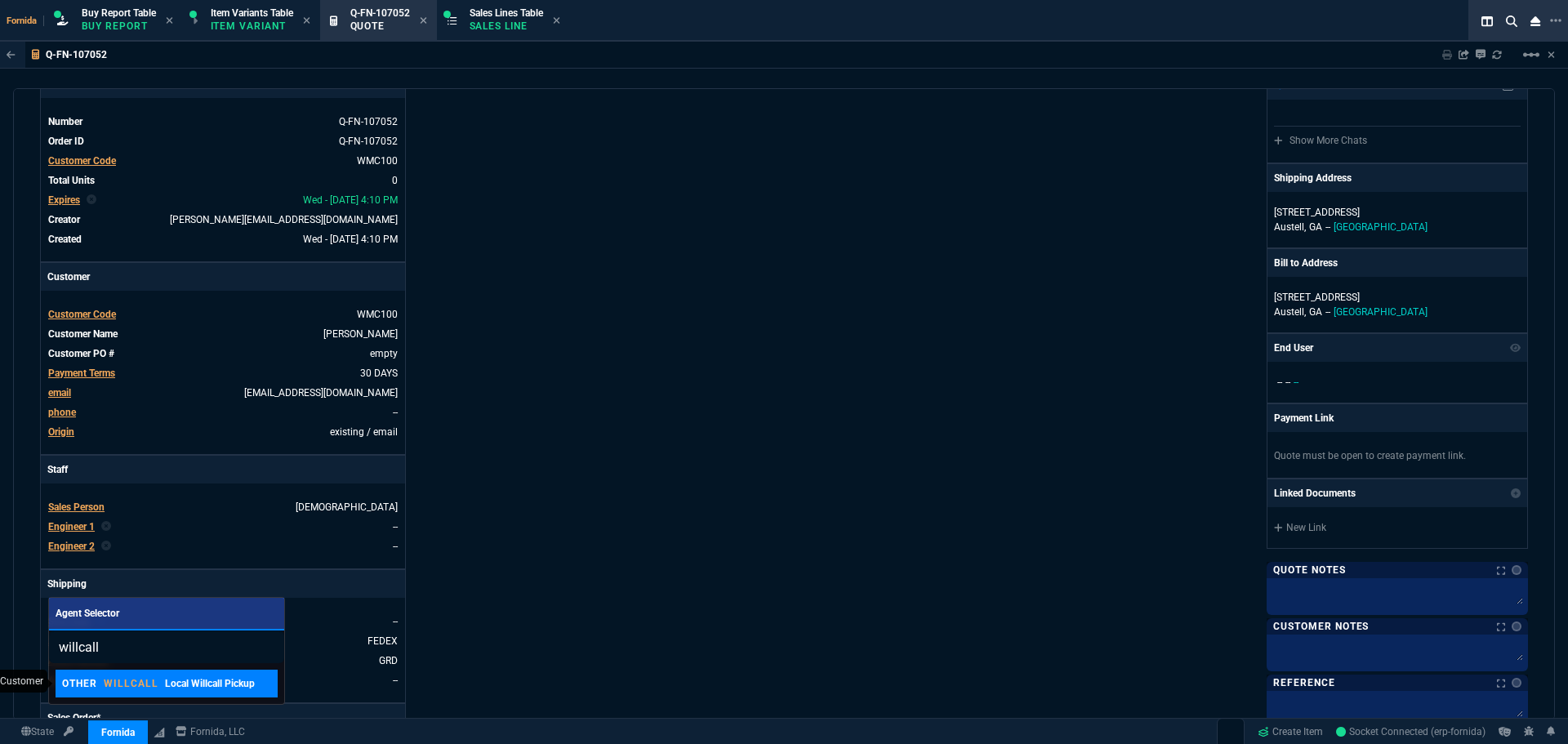
type input "willcall"
drag, startPoint x: 153, startPoint y: 684, endPoint x: 1317, endPoint y: 306, distance: 1223.8
click at [154, 684] on p "WILLCALL" at bounding box center [131, 684] width 54 height 13
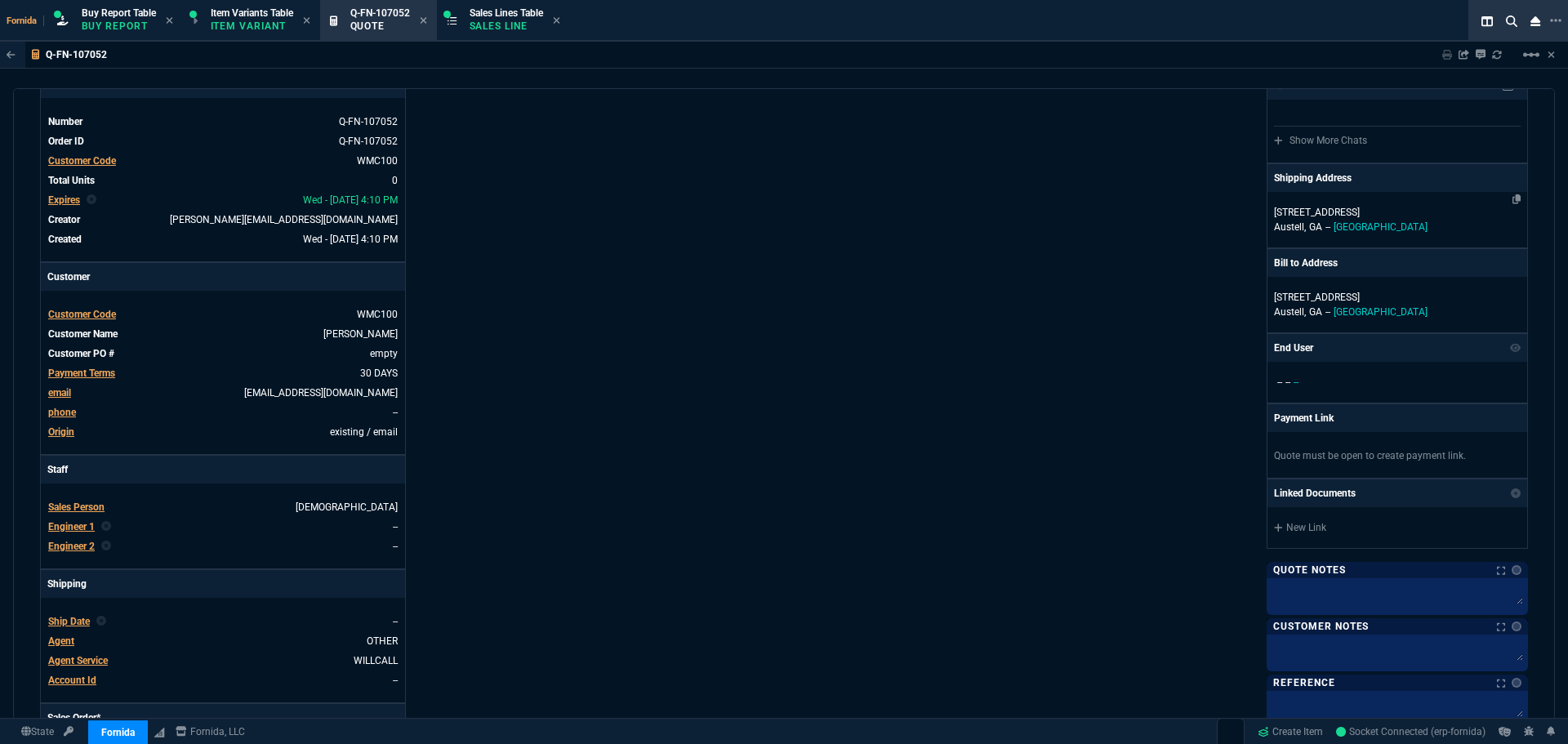
click at [1327, 223] on p "[GEOGRAPHIC_DATA], [GEOGRAPHIC_DATA] -- [GEOGRAPHIC_DATA]" at bounding box center [1398, 226] width 247 height 14
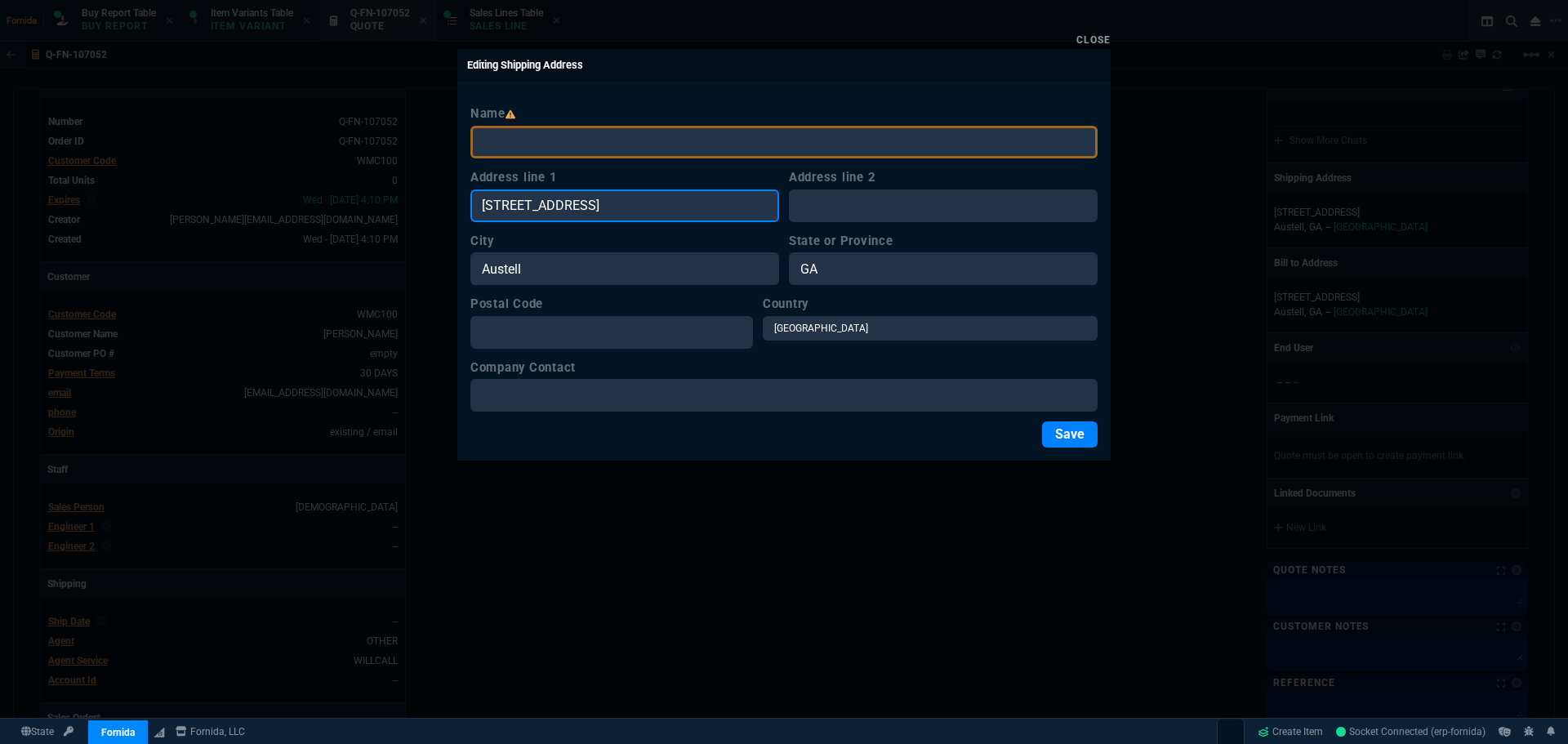
drag, startPoint x: 480, startPoint y: 206, endPoint x: 322, endPoint y: 213, distance: 158.2
click at [337, 211] on div "Close Editing Shipping Address Name Address line 1 [GEOGRAPHIC_DATA] 180 Addres…" at bounding box center [784, 372] width 1568 height 744
click at [648, 215] on input "[STREET_ADDRESS]" at bounding box center [624, 205] width 309 height 32
click at [546, 217] on input "[STREET_ADDRESS]" at bounding box center [624, 205] width 309 height 32
click at [546, 215] on input "[STREET_ADDRESS]" at bounding box center [624, 205] width 309 height 32
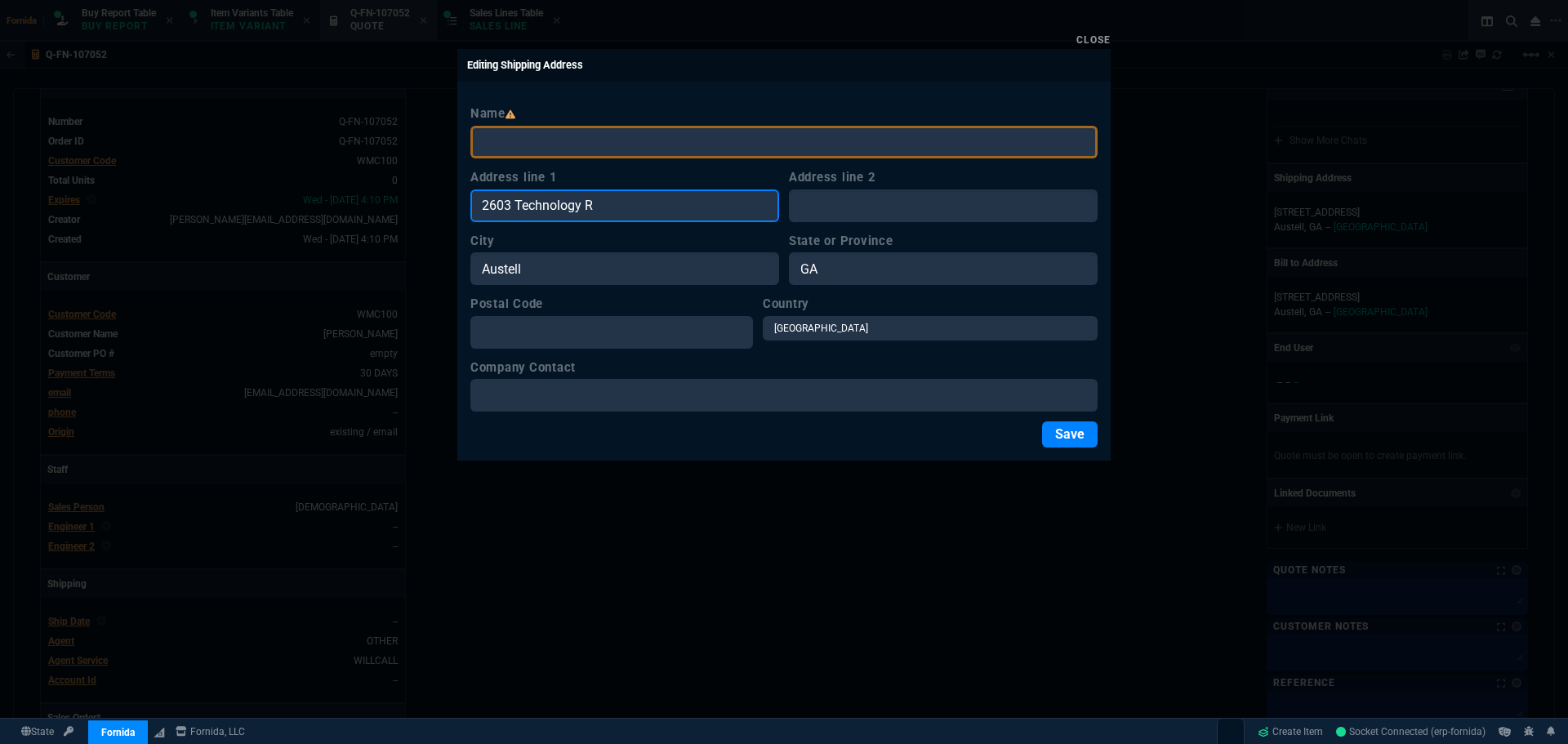
click at [598, 213] on input "2603 Technology R" at bounding box center [624, 205] width 309 height 32
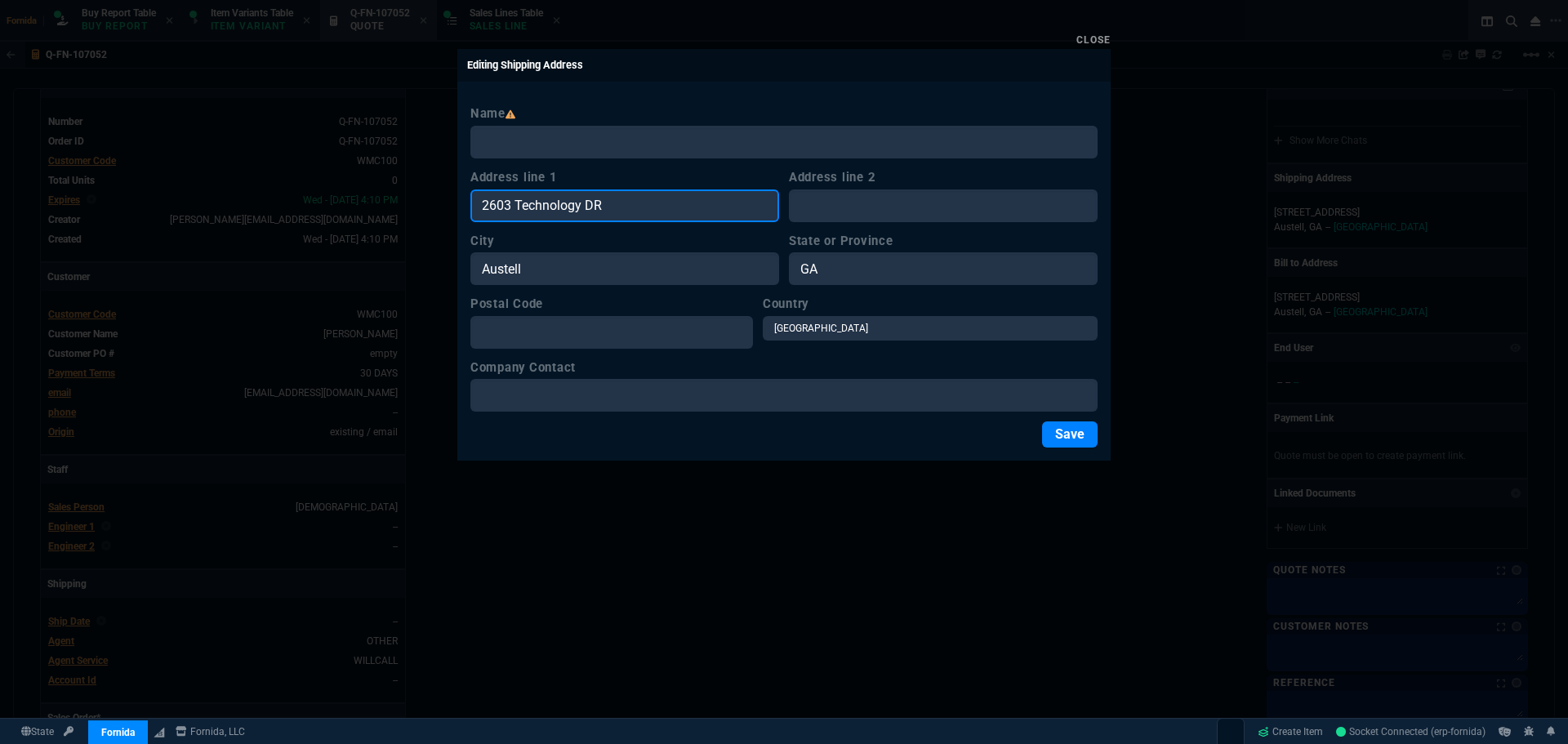
type input "2603 Technology DR"
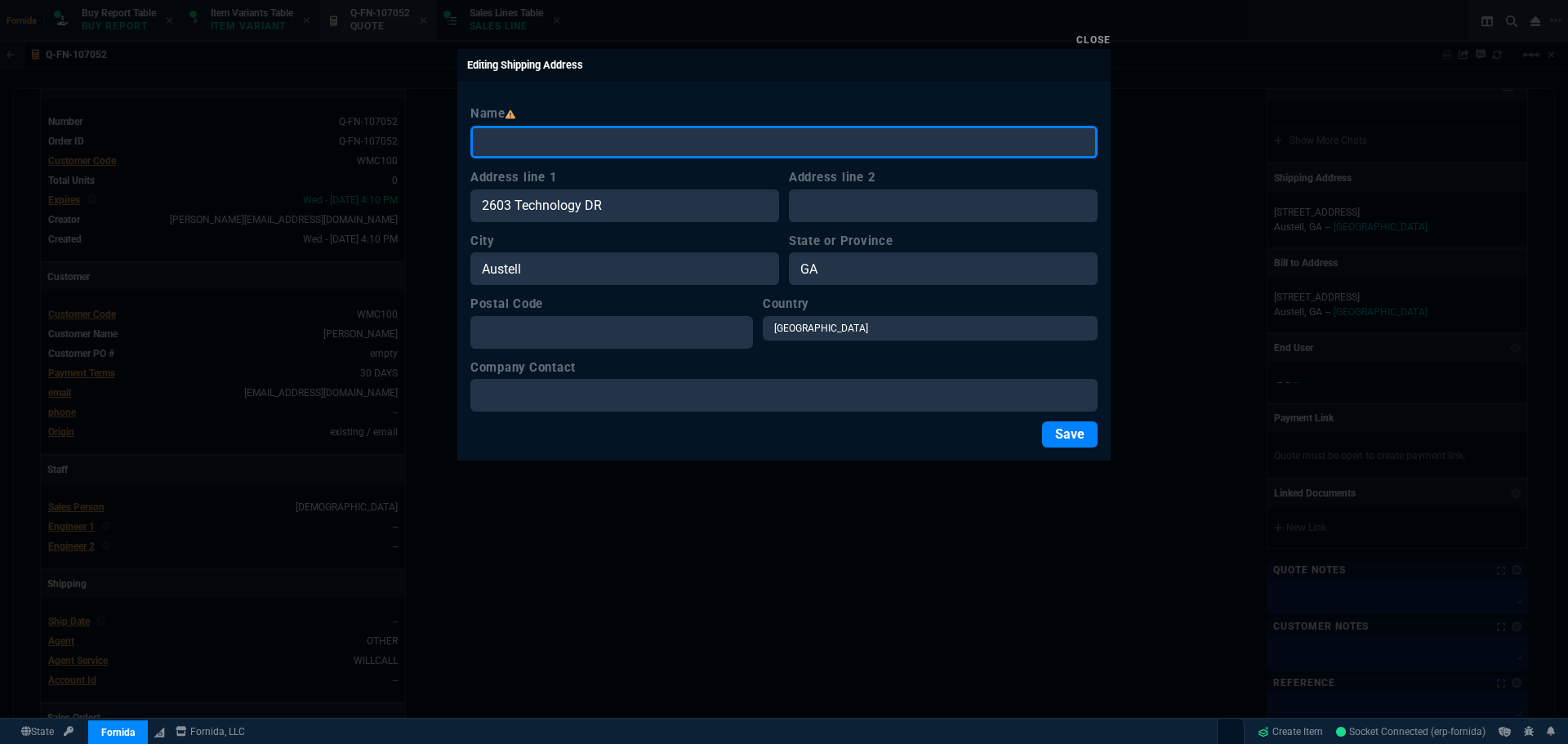
click at [567, 141] on input "Name" at bounding box center [784, 142] width 628 height 32
type input "[PERSON_NAME]"
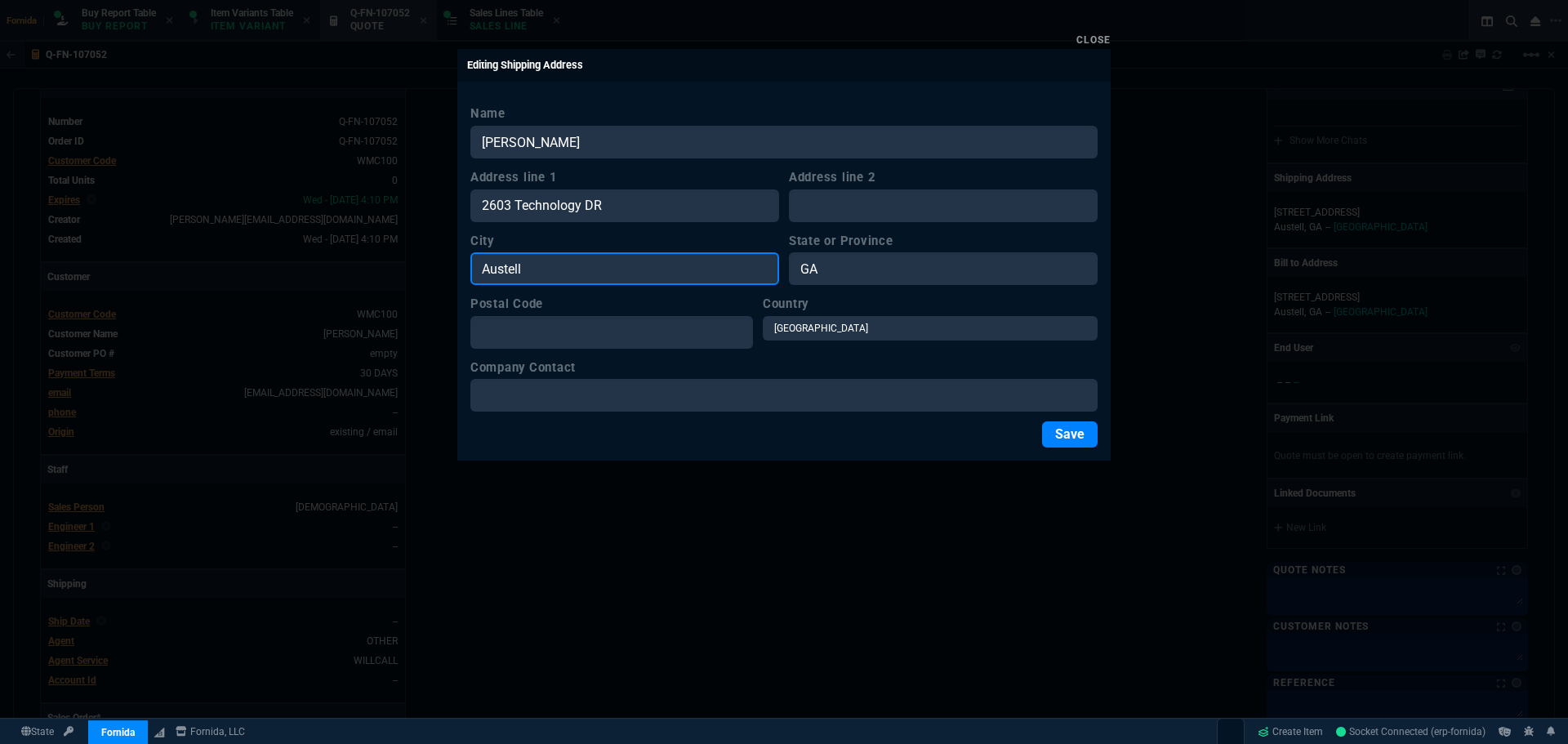
drag, startPoint x: 636, startPoint y: 264, endPoint x: 417, endPoint y: 261, distance: 219.0
click at [417, 261] on div "Close Editing Shipping Address Name [PERSON_NAME] Address line 1 2603 Technolog…" at bounding box center [784, 372] width 1568 height 744
type input "Plano"
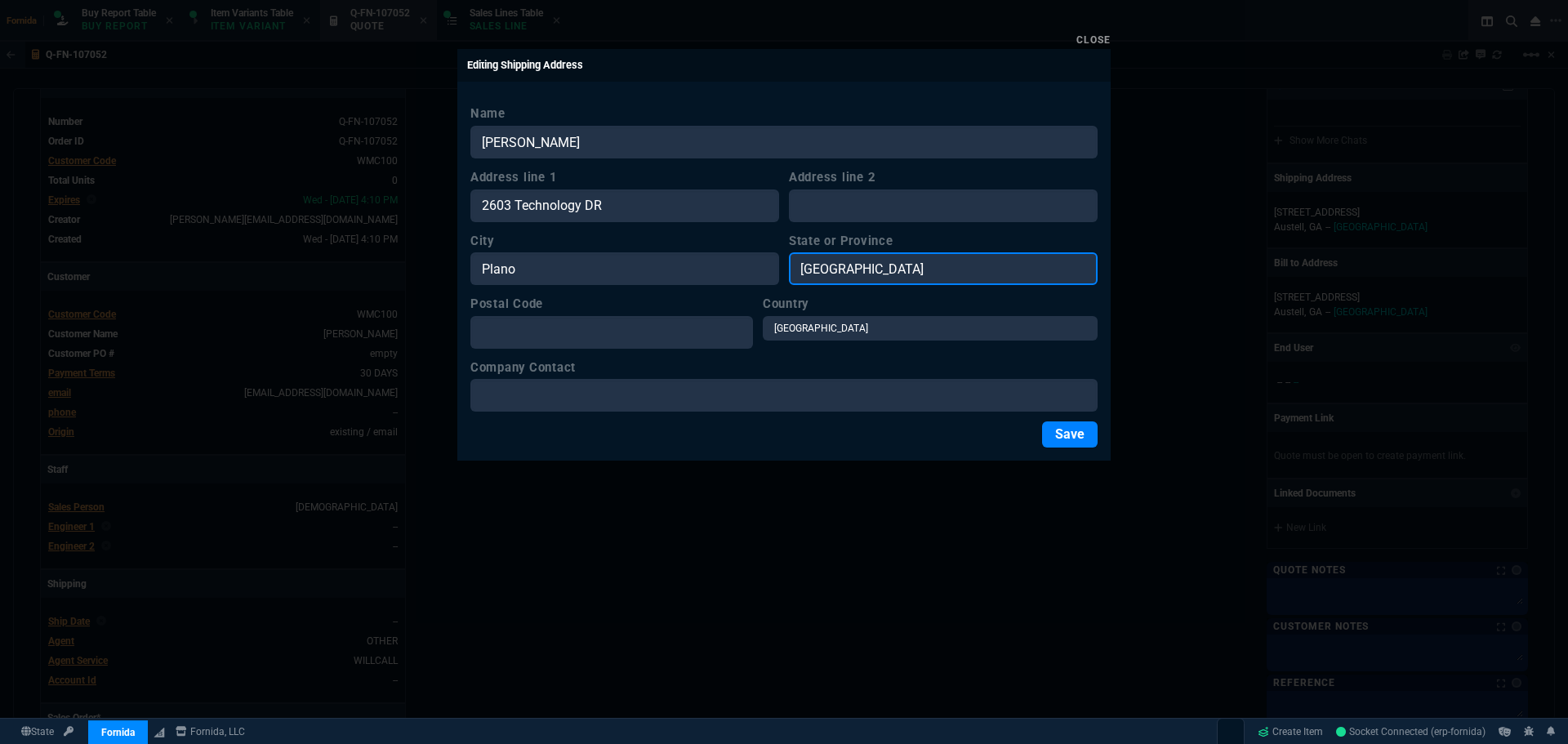
type input "[GEOGRAPHIC_DATA]"
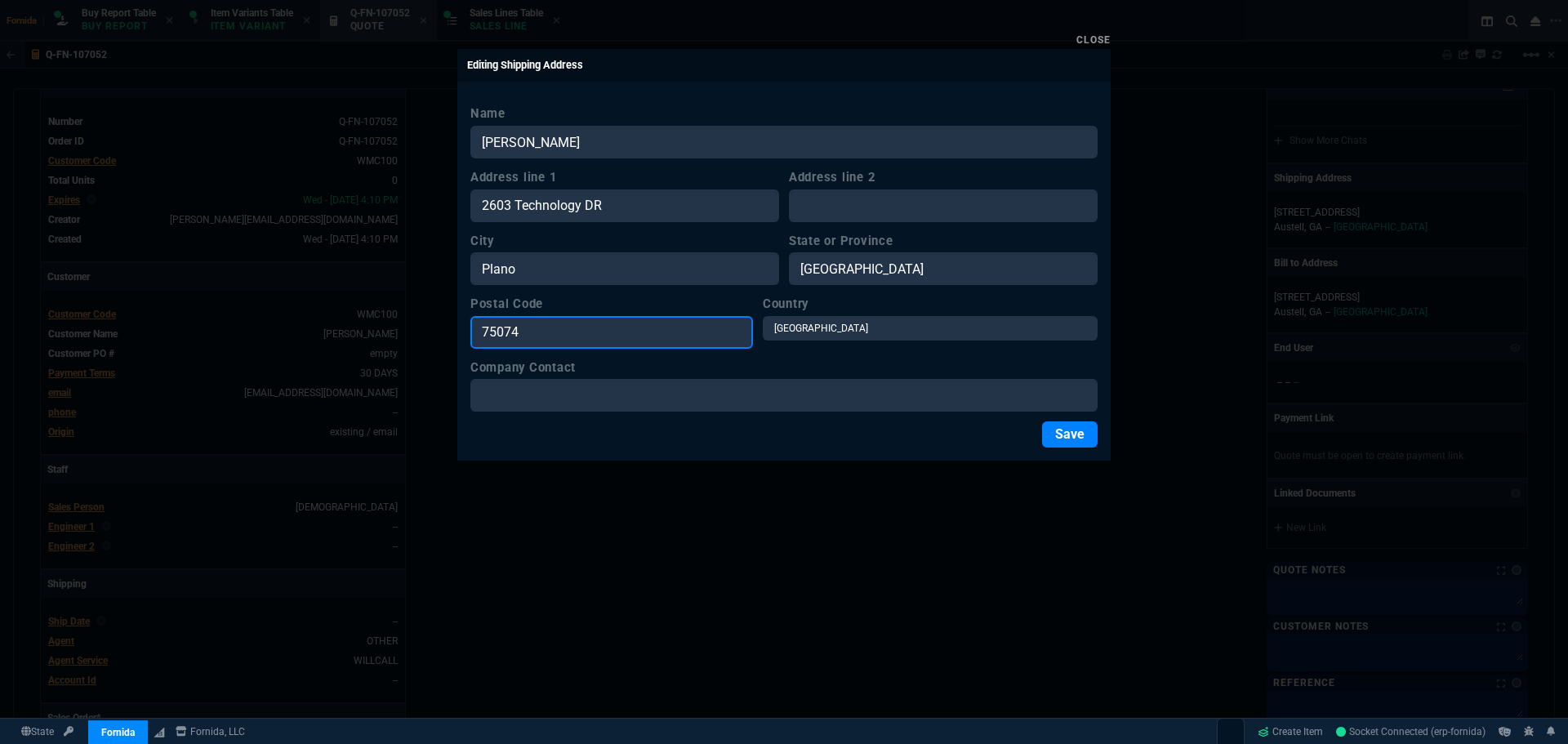
type input "75074"
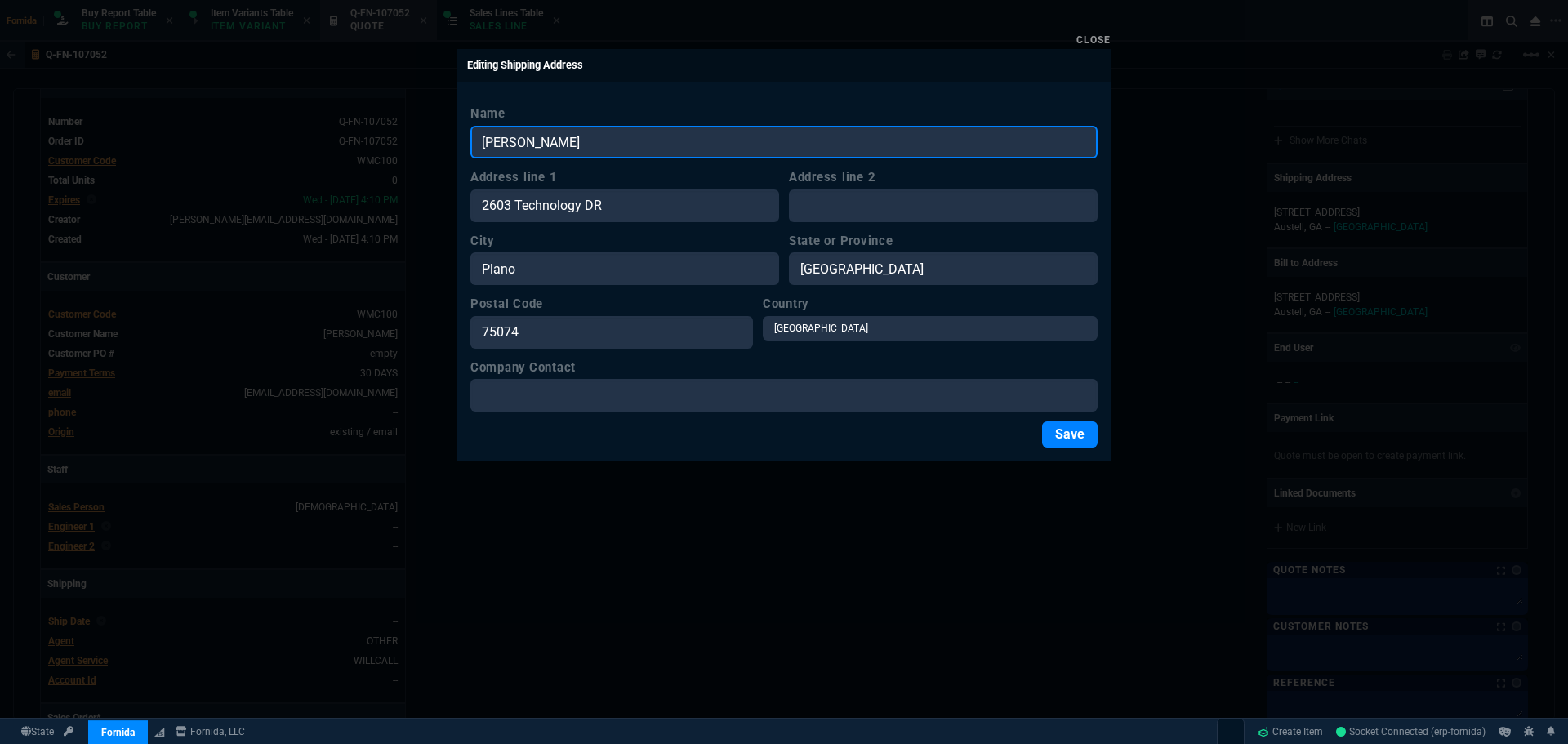
click at [526, 150] on input "[PERSON_NAME]" at bounding box center [784, 142] width 628 height 32
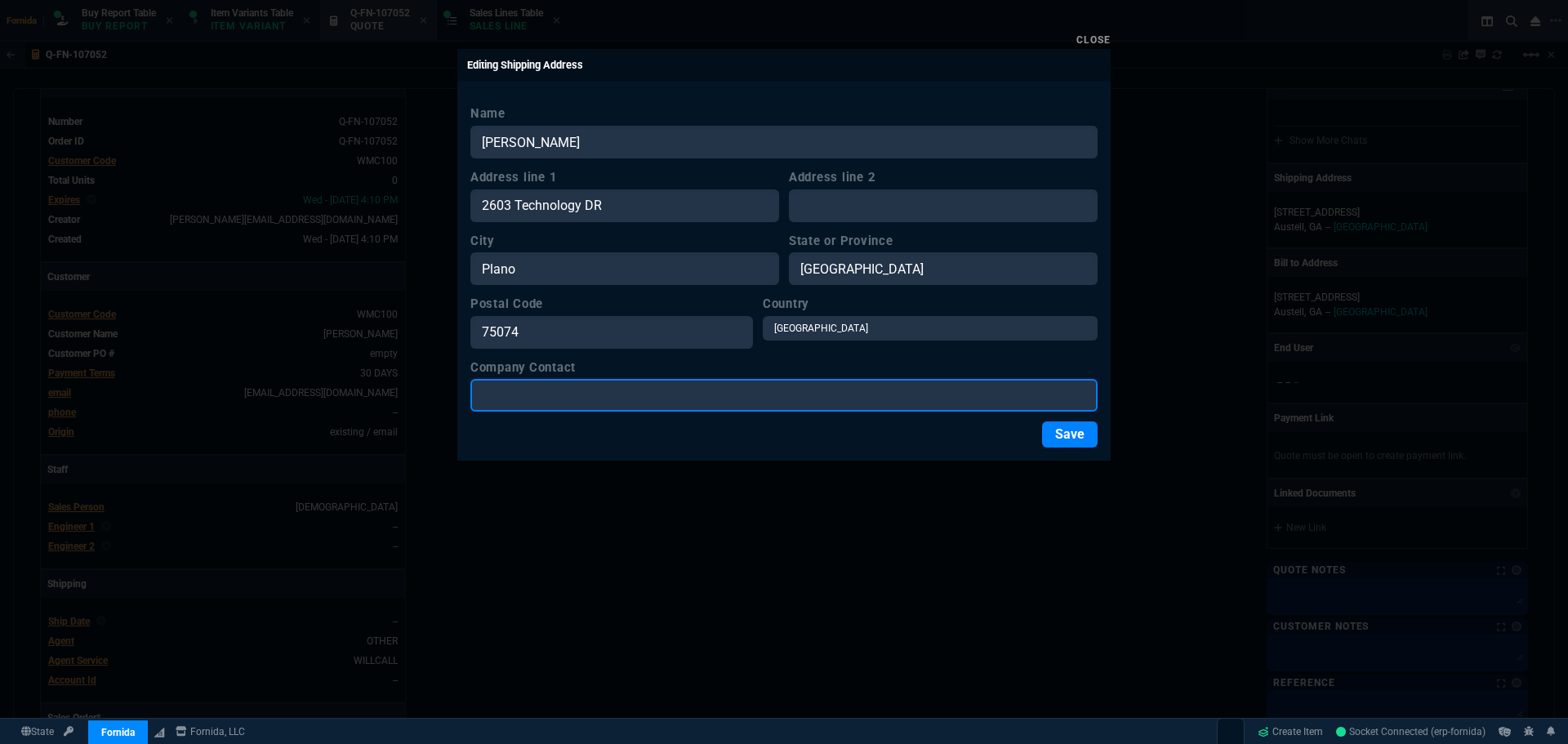
click at [593, 390] on input "Company Contact" at bounding box center [784, 395] width 628 height 32
type input "[PERSON_NAME]"
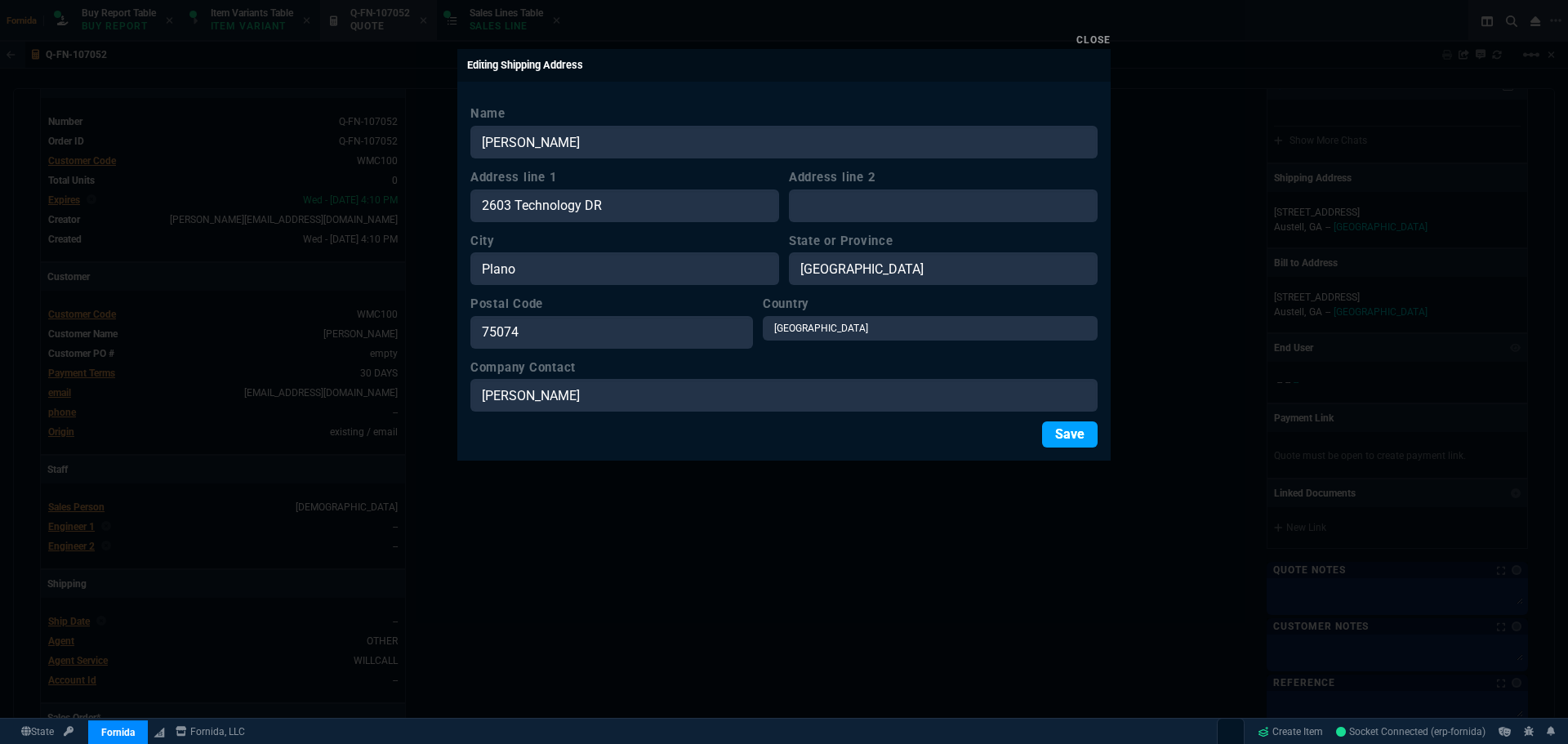
click at [1081, 434] on button "Save" at bounding box center [1070, 434] width 55 height 26
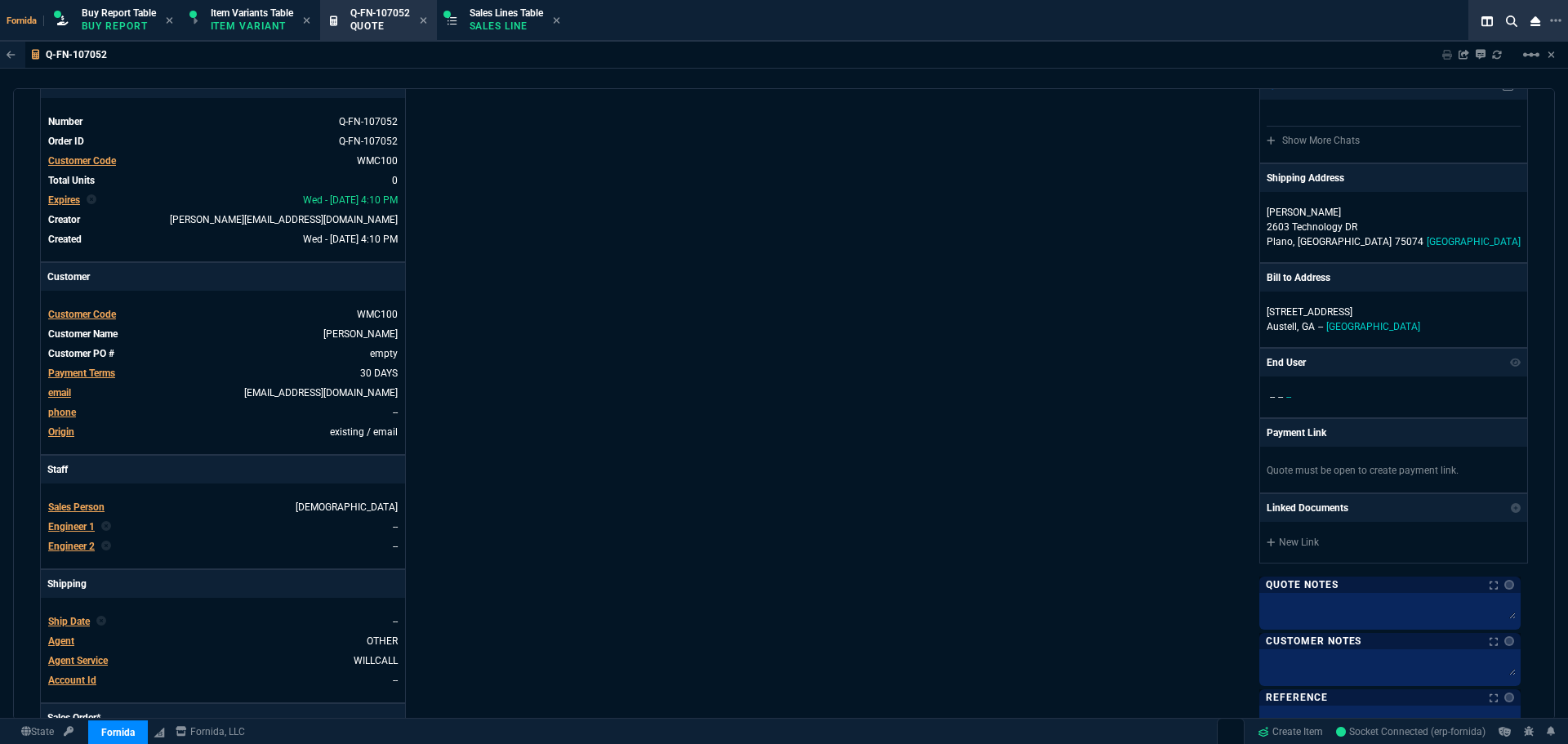
scroll to position [490, 0]
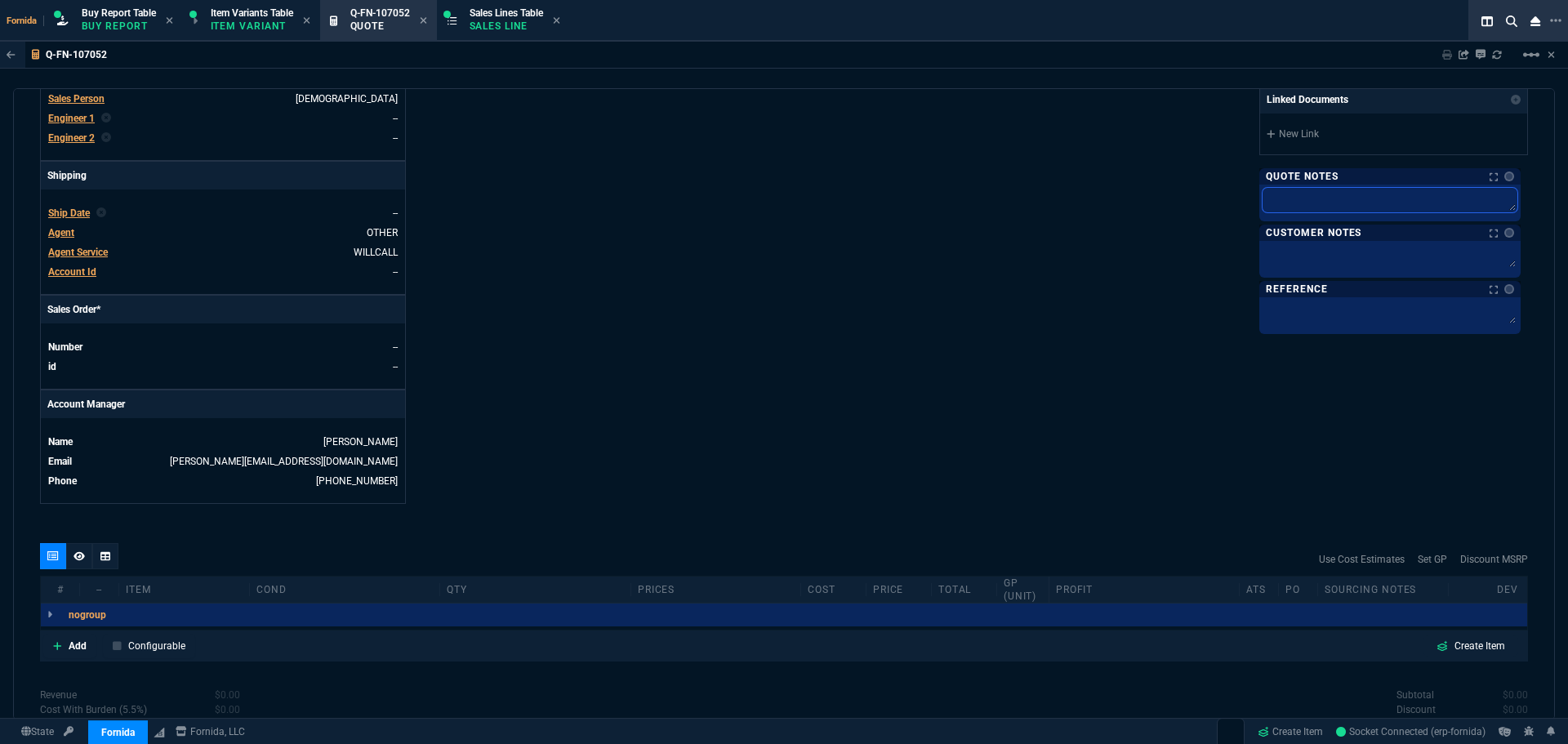
click at [1331, 193] on textarea at bounding box center [1390, 201] width 255 height 25
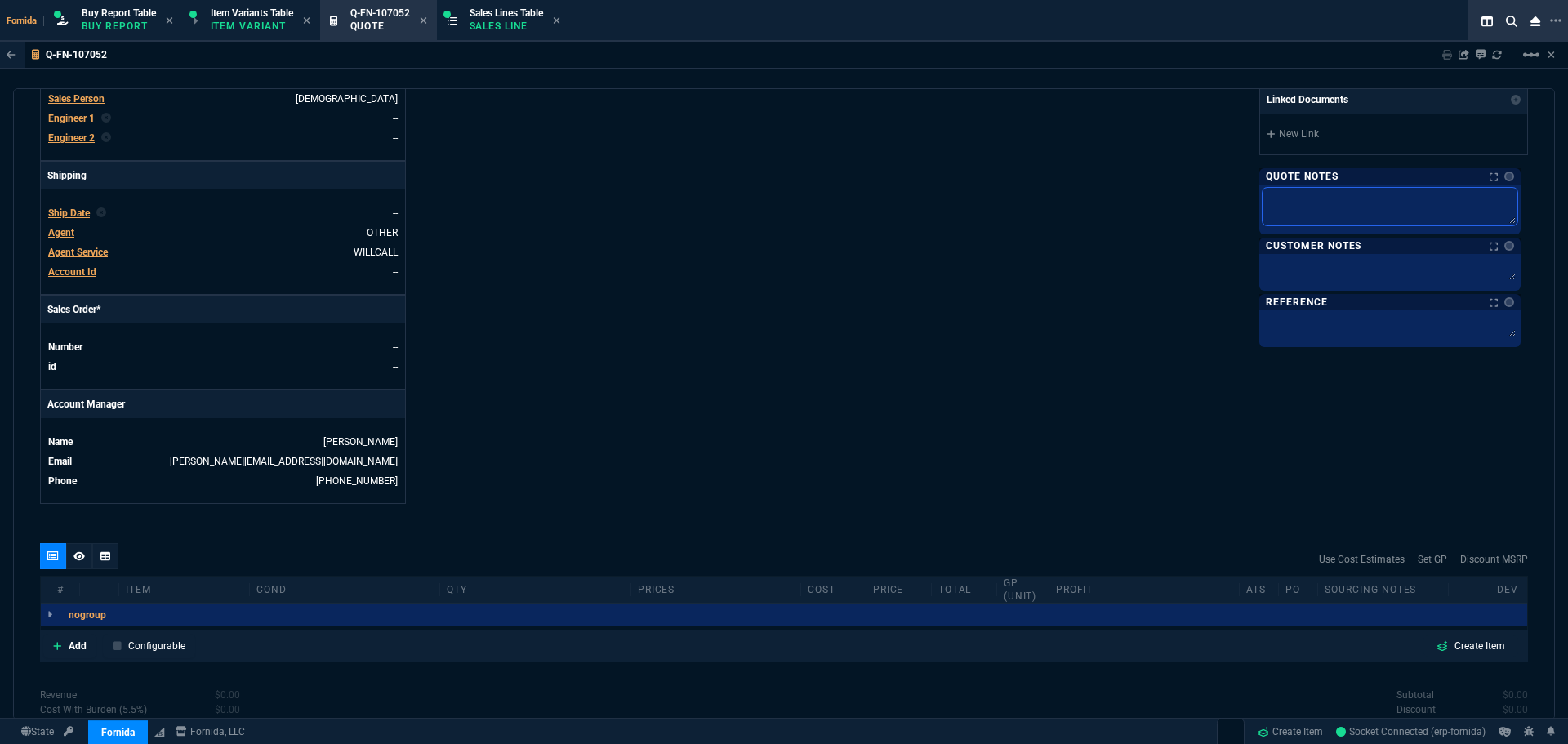
type textarea "B"
type textarea "BR"
type textarea "BRI"
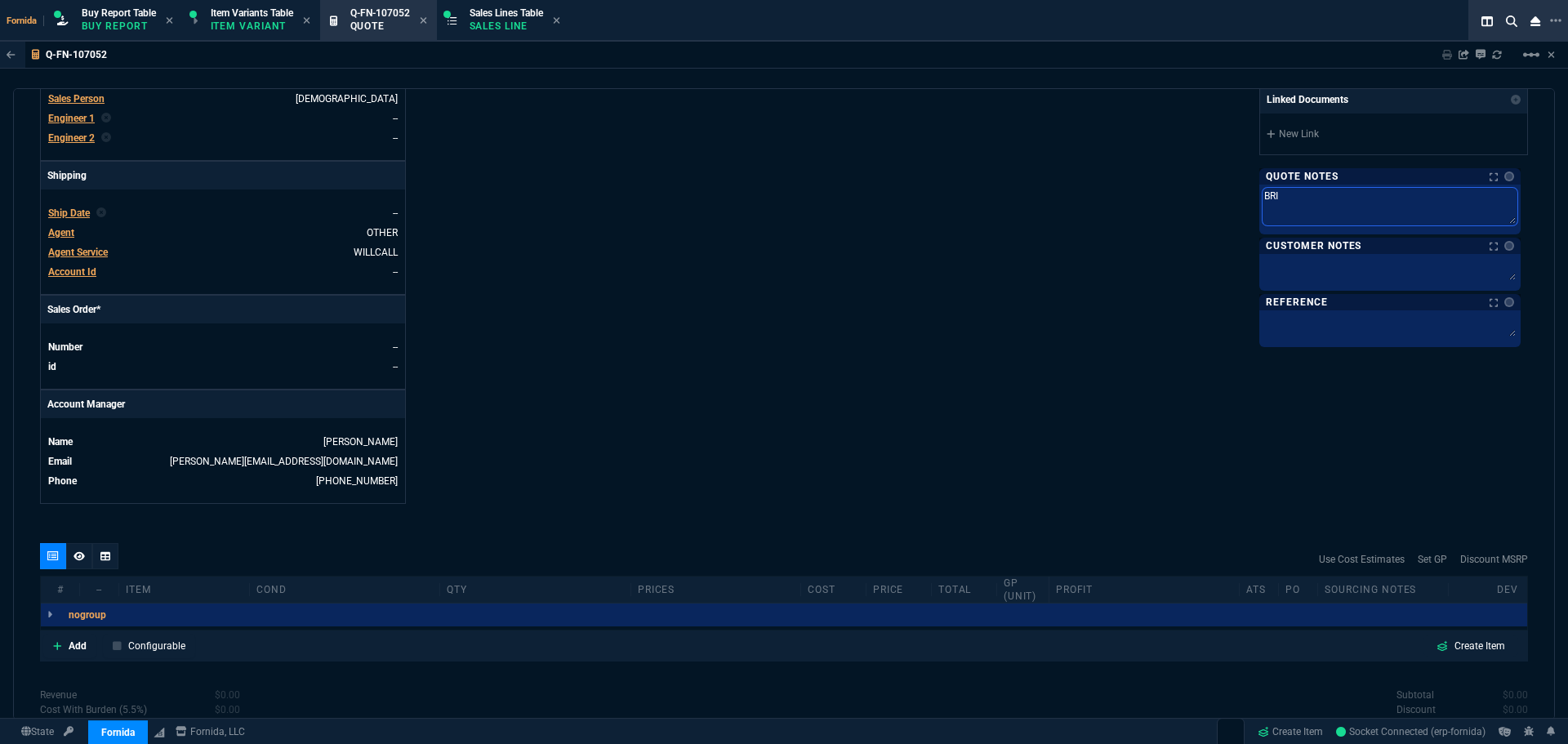
type textarea "BRIN"
type textarea "BRING"
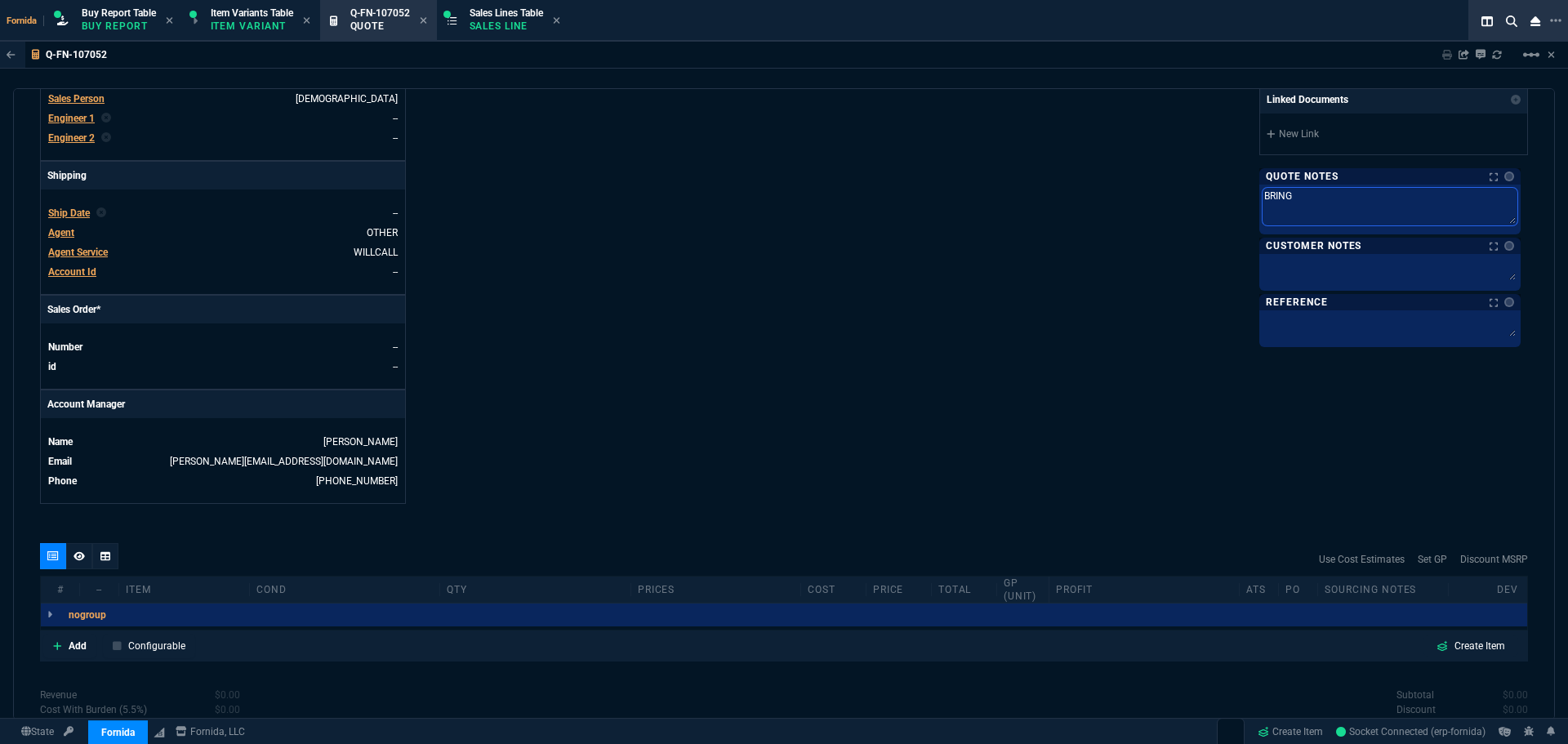
type textarea "BRING T"
type textarea "BRING TO"
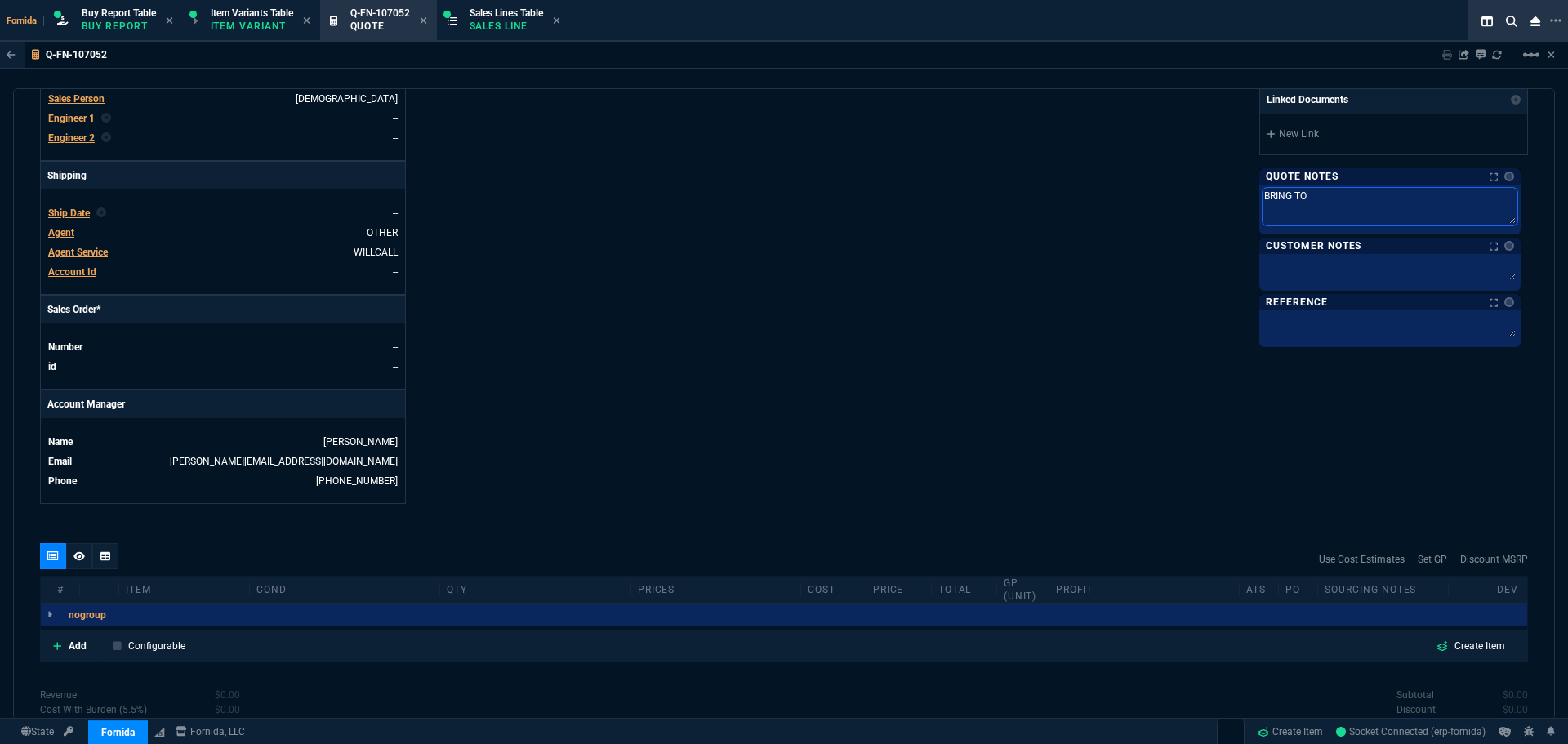
type textarea "BRING TO F"
type textarea "BRING TO FO"
type textarea "BRING TO FOR"
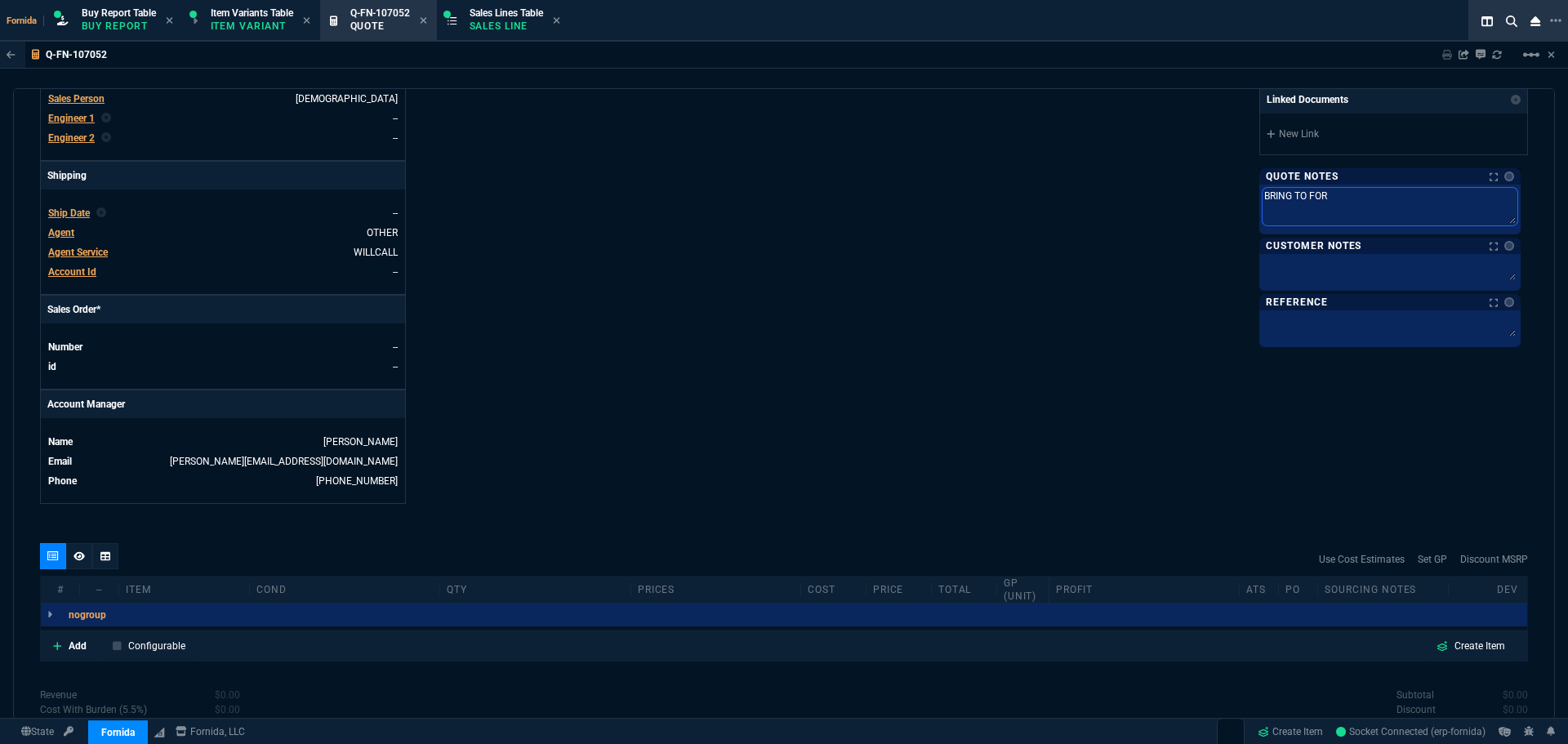
type textarea "BRING TO FORN"
type textarea "BRING TO [PERSON_NAME]"
type textarea "BRING TO FORNID"
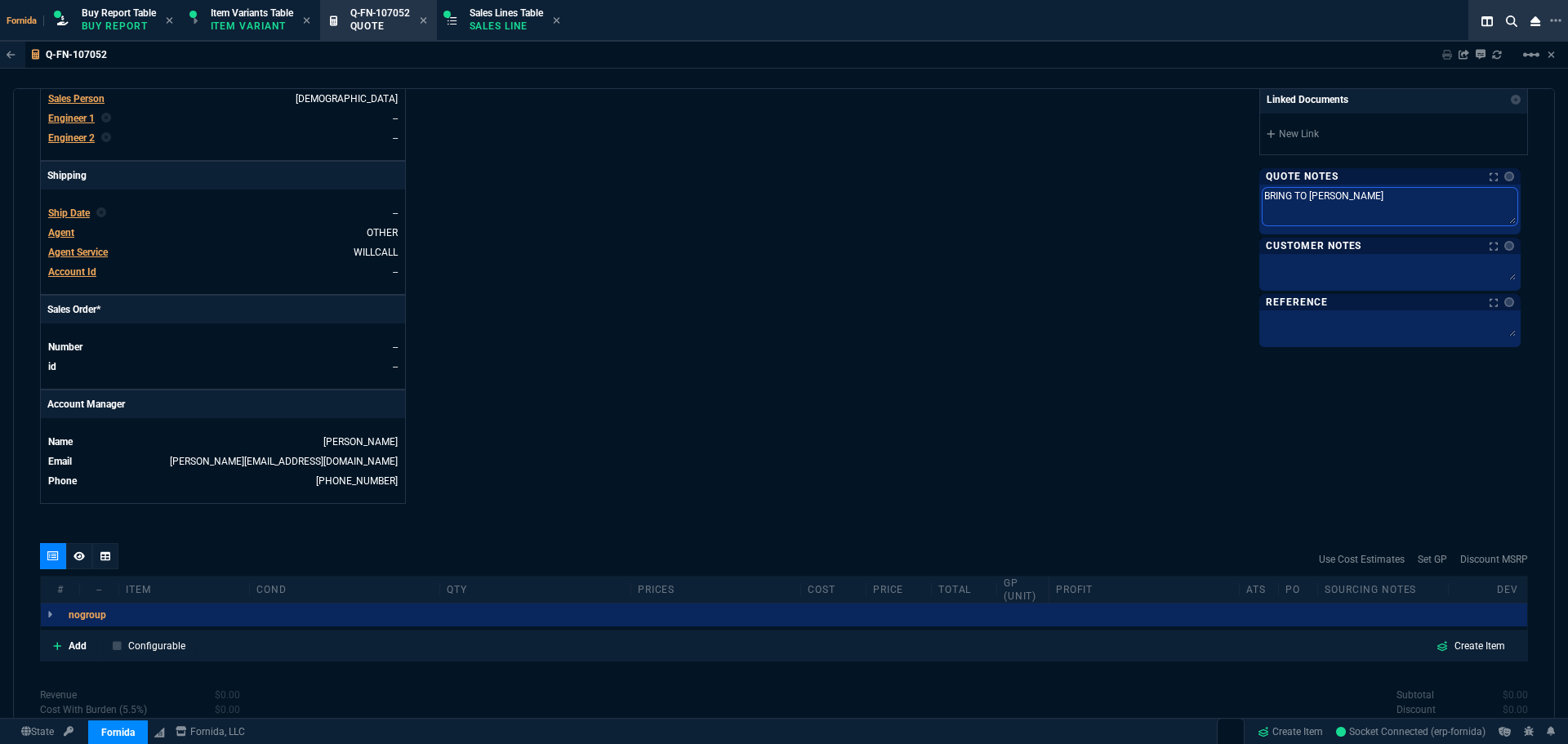
type textarea "BRING TO FORNID"
type textarea "BRING TO FORNIDA"
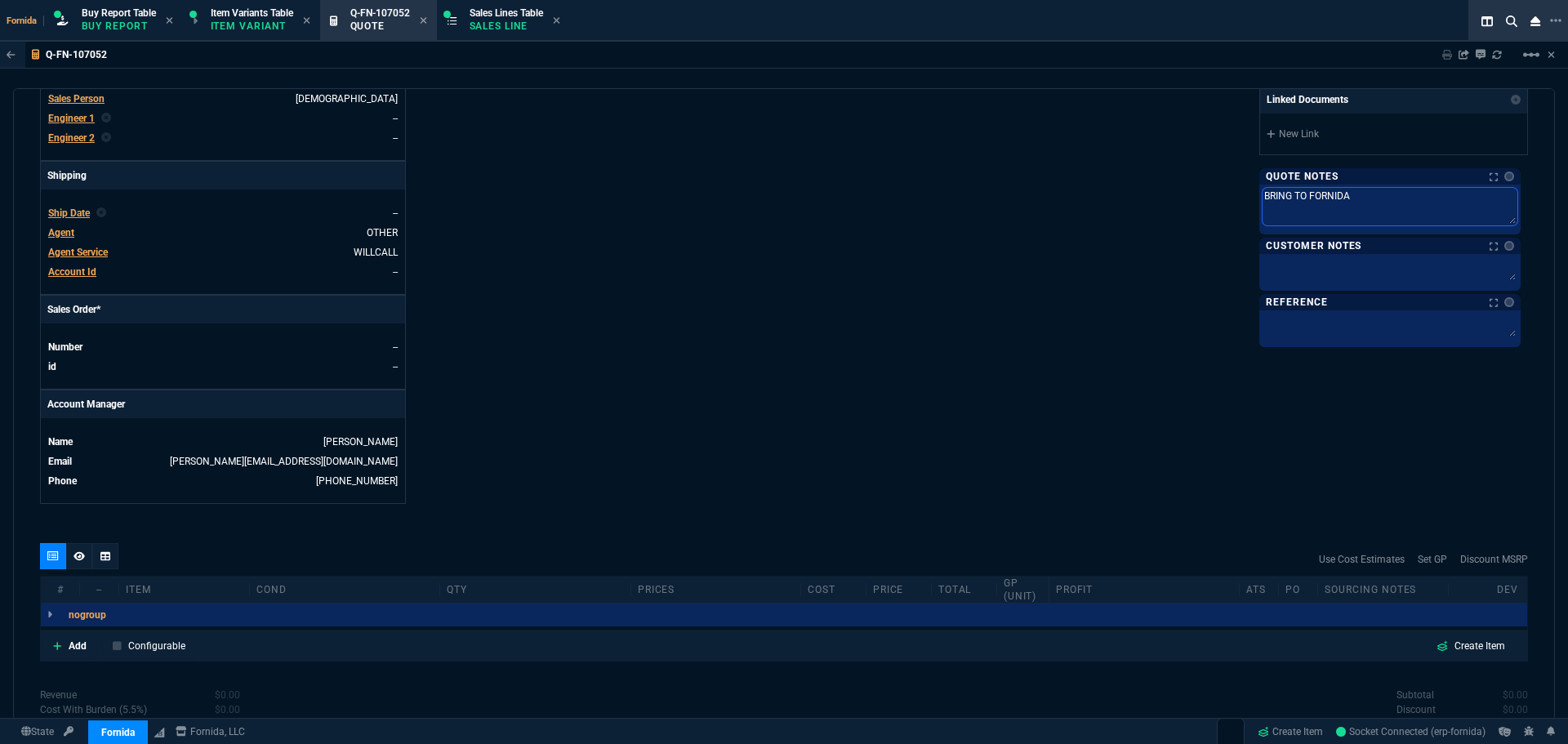
type textarea "BRING TO FORNIDA F"
type textarea "BRING TO FORNIDA FI"
type textarea "BRING TO FORNIDA FIR"
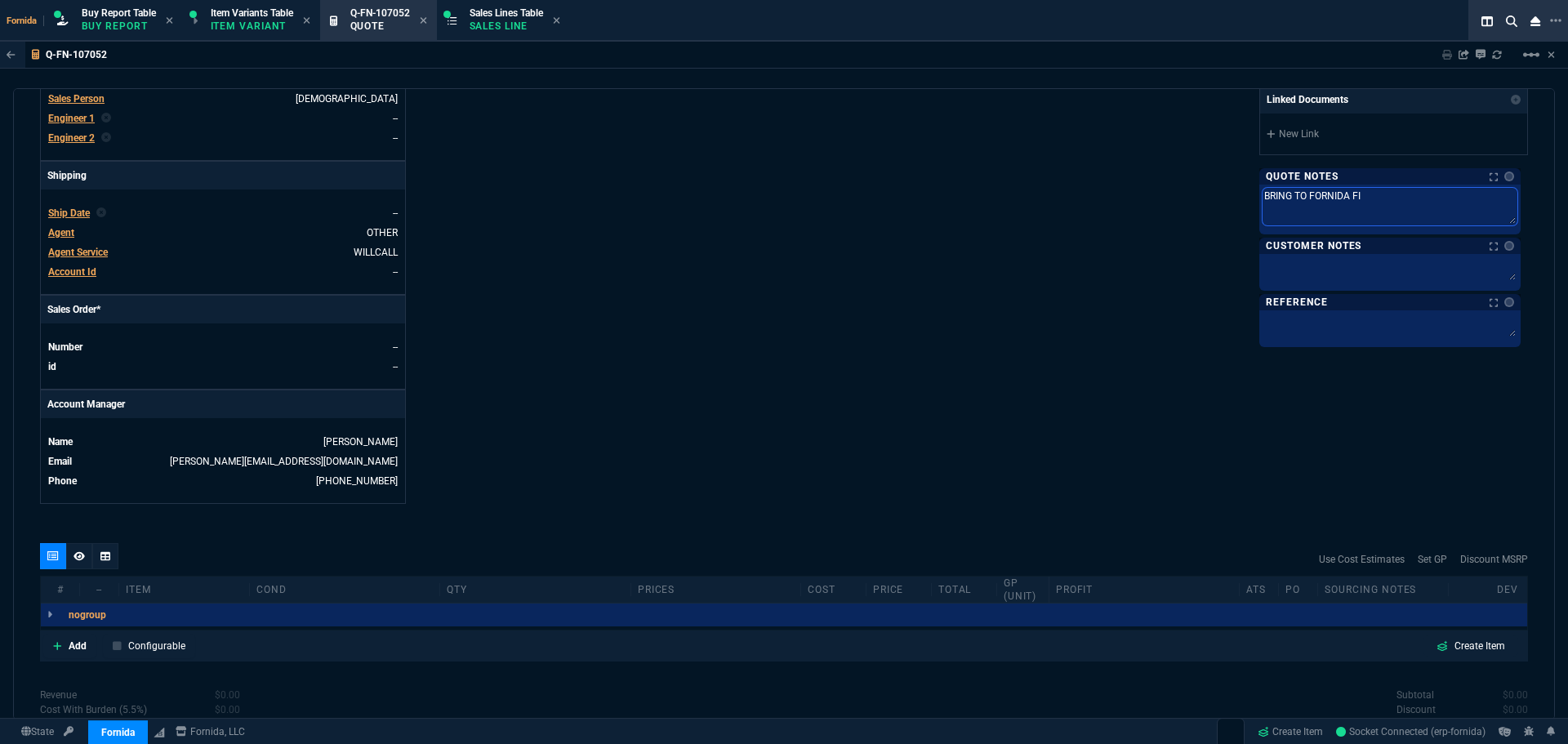
type textarea "BRING TO FORNIDA FIR"
type textarea "BRING TO FORNIDA FIRS"
type textarea "BRING TO FORNIDA FIRST"
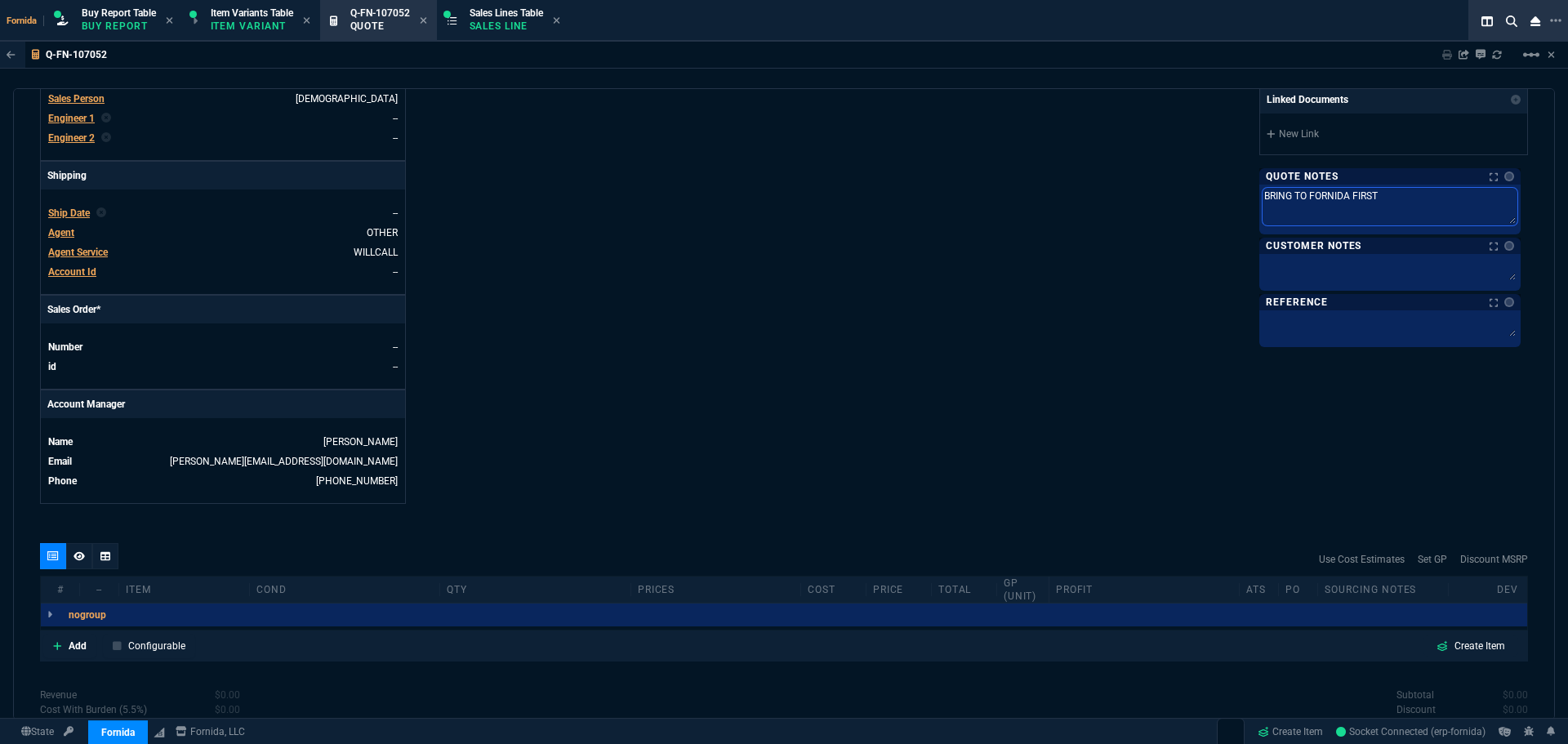
type textarea "BRING TO FORNIDA FIRST"
type textarea "BRING TO FORNIDA FIRST F"
type textarea "BRING TO FORNIDA FIRST FO"
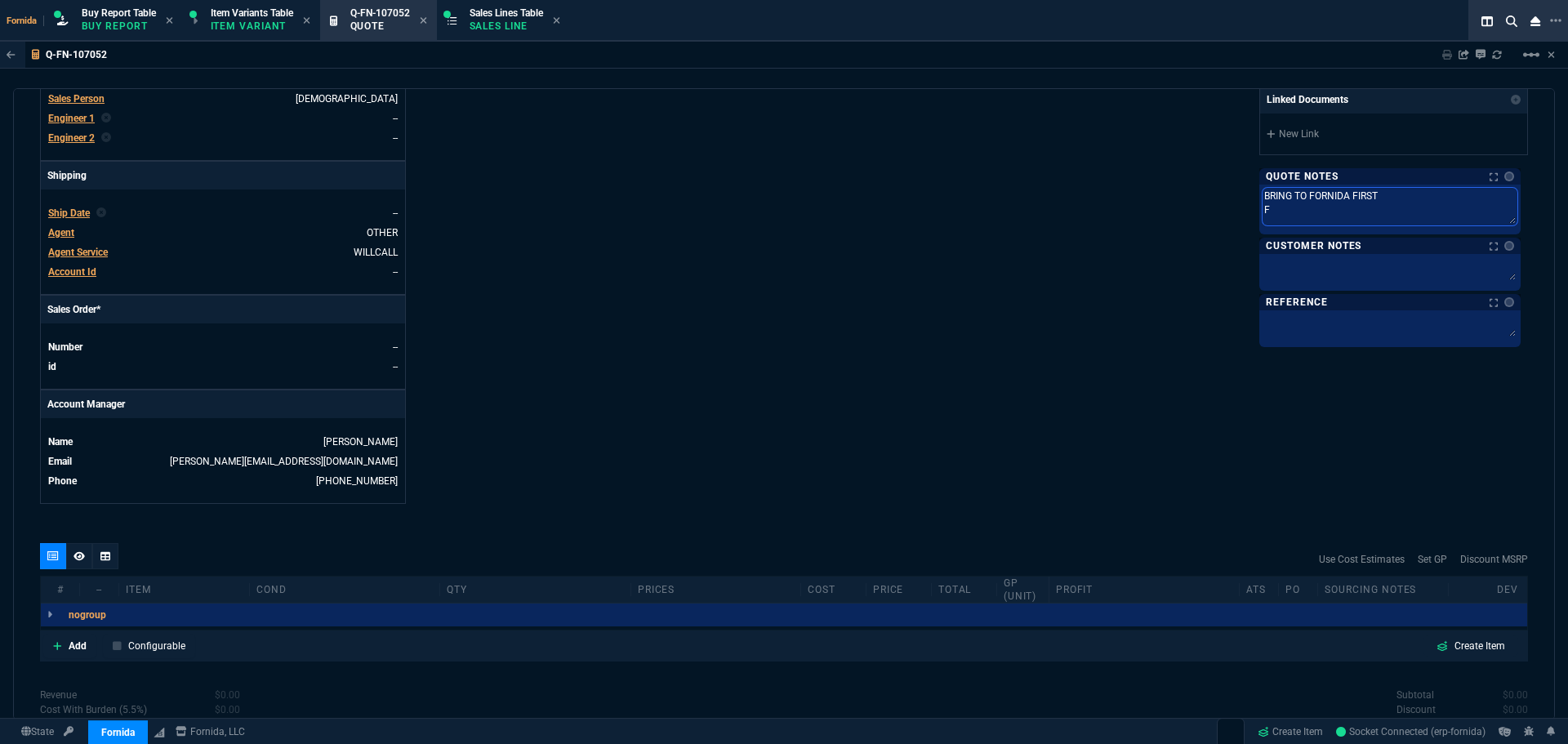
type textarea "BRING TO FORNIDA FIRST FO"
type textarea "BRING TO FORNIDA FIRST FOR"
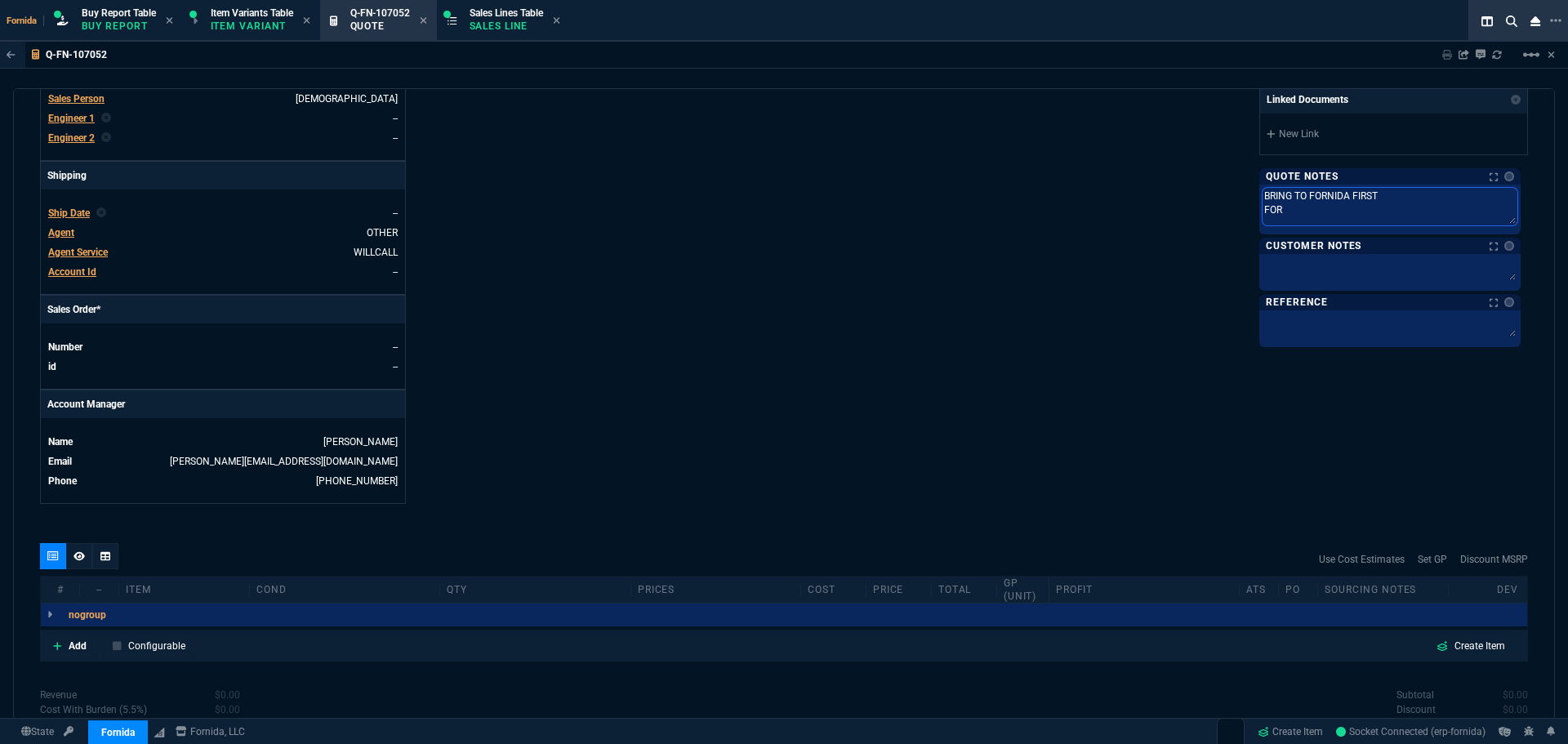
type textarea "BRING TO FORNIDA FIRST FOR J"
type textarea "BRING TO FORNIDA FIRST FOR JE"
type textarea "BRING TO FORNIDA FIRST FOR JEF"
type textarea "BRING TO FORNIDA FIRST FOR [PERSON_NAME]"
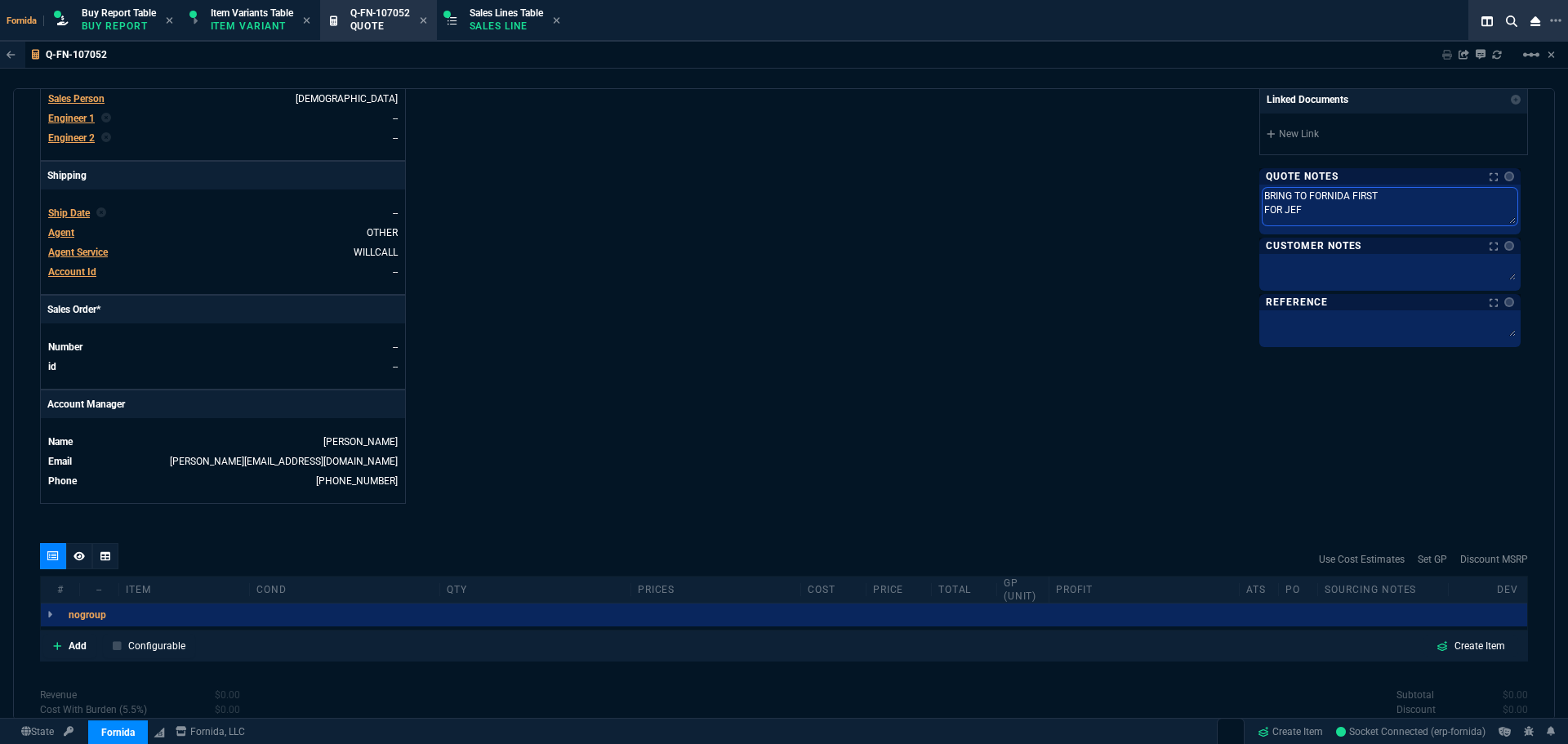
type textarea "BRING TO FORNIDA FIRST FOR [PERSON_NAME]"
click at [223, 347] on td "--" at bounding box center [244, 347] width 310 height 16
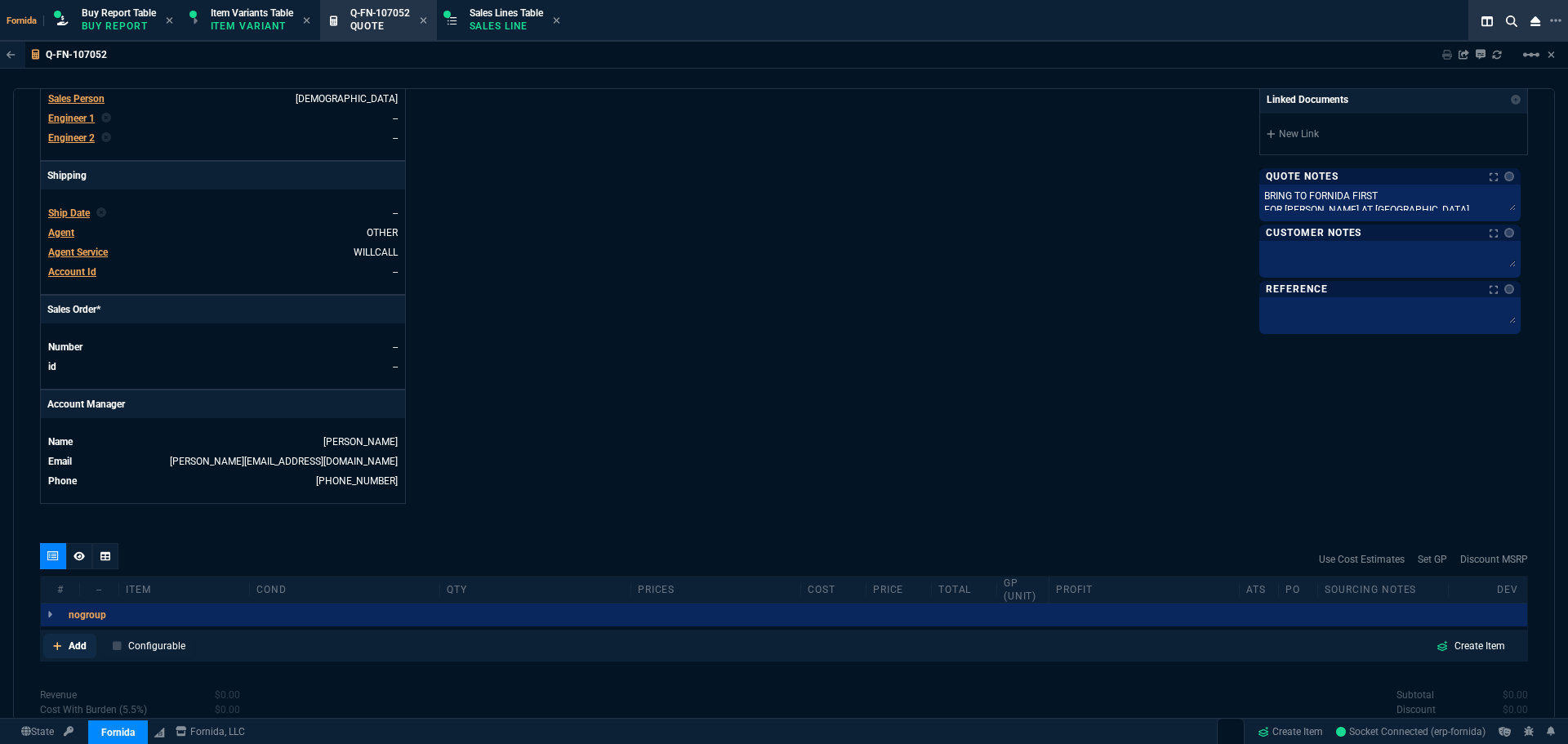
click at [57, 654] on link "Add" at bounding box center [70, 646] width 54 height 25
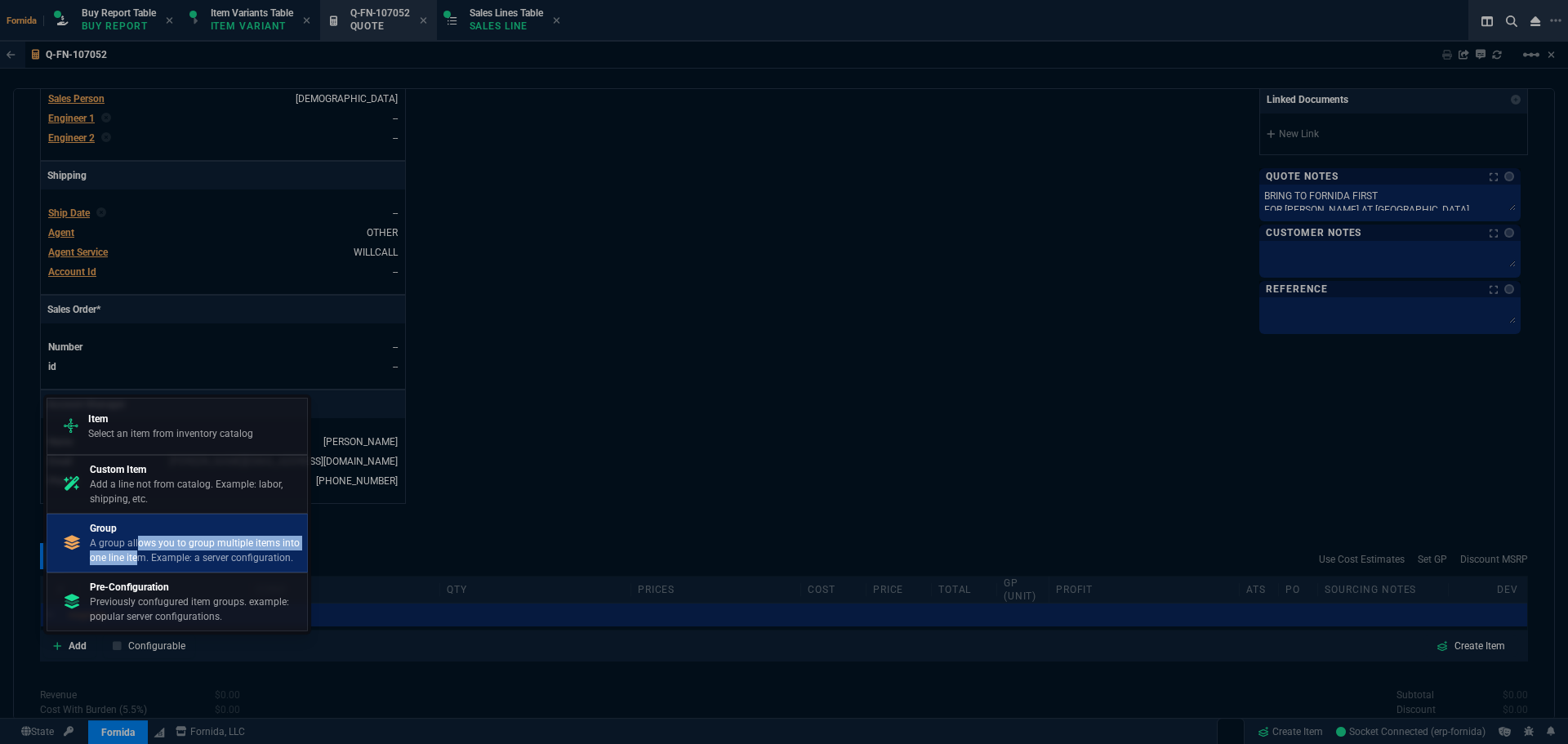
click at [137, 543] on p "A group allows you to group multiple items into one line item. Example: a serve…" at bounding box center [195, 550] width 211 height 30
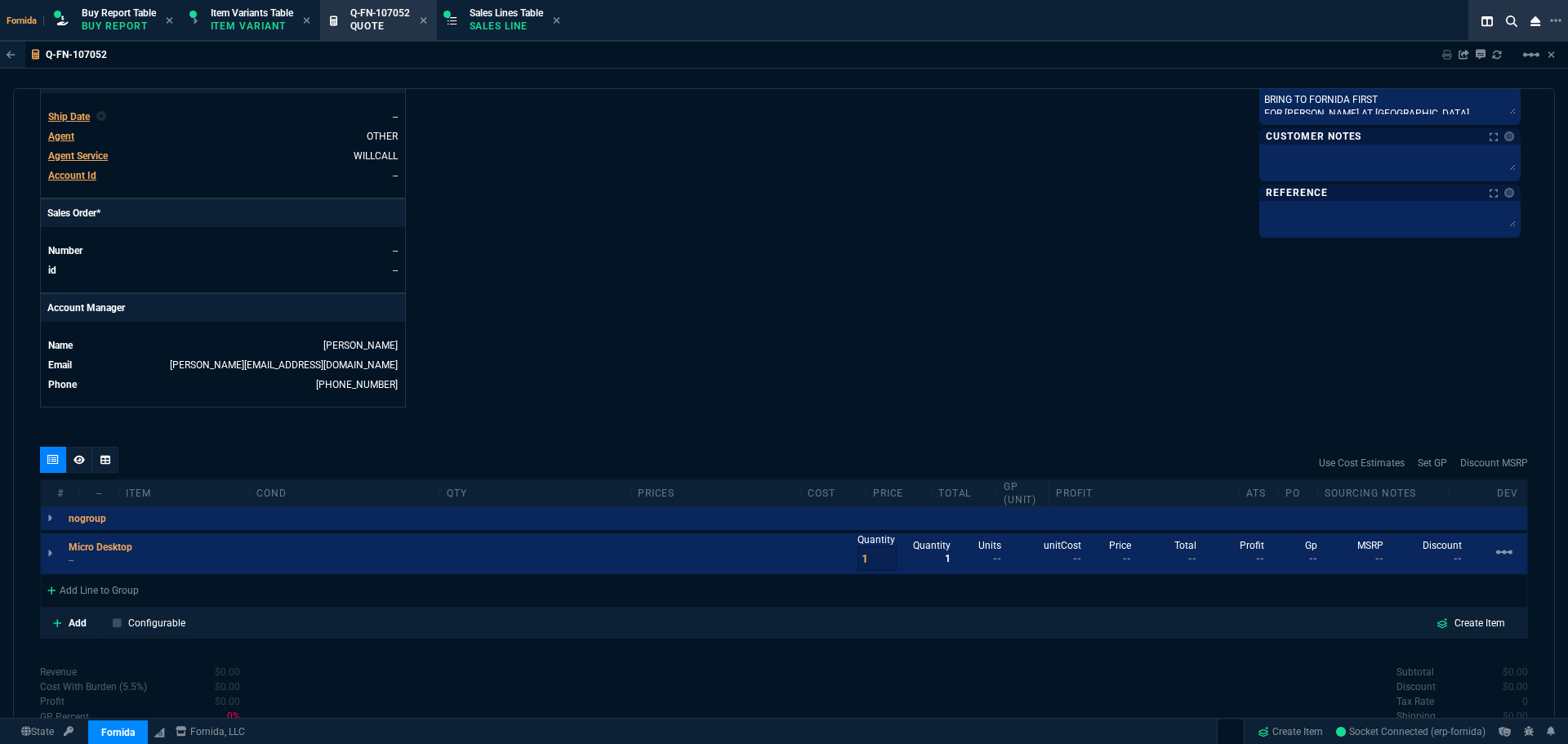
scroll to position [732, 0]
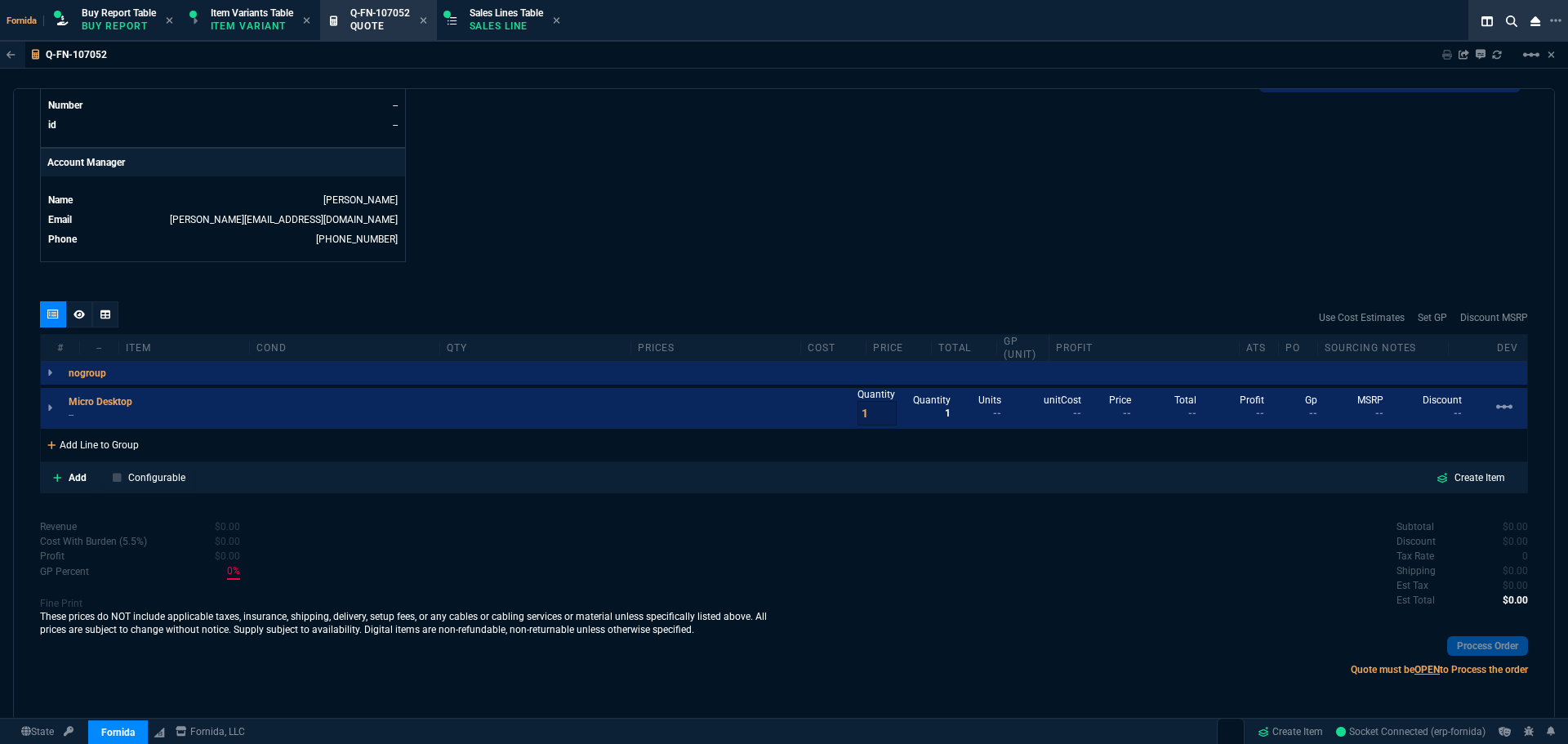
click at [112, 451] on div "Add Line to Group" at bounding box center [93, 443] width 104 height 30
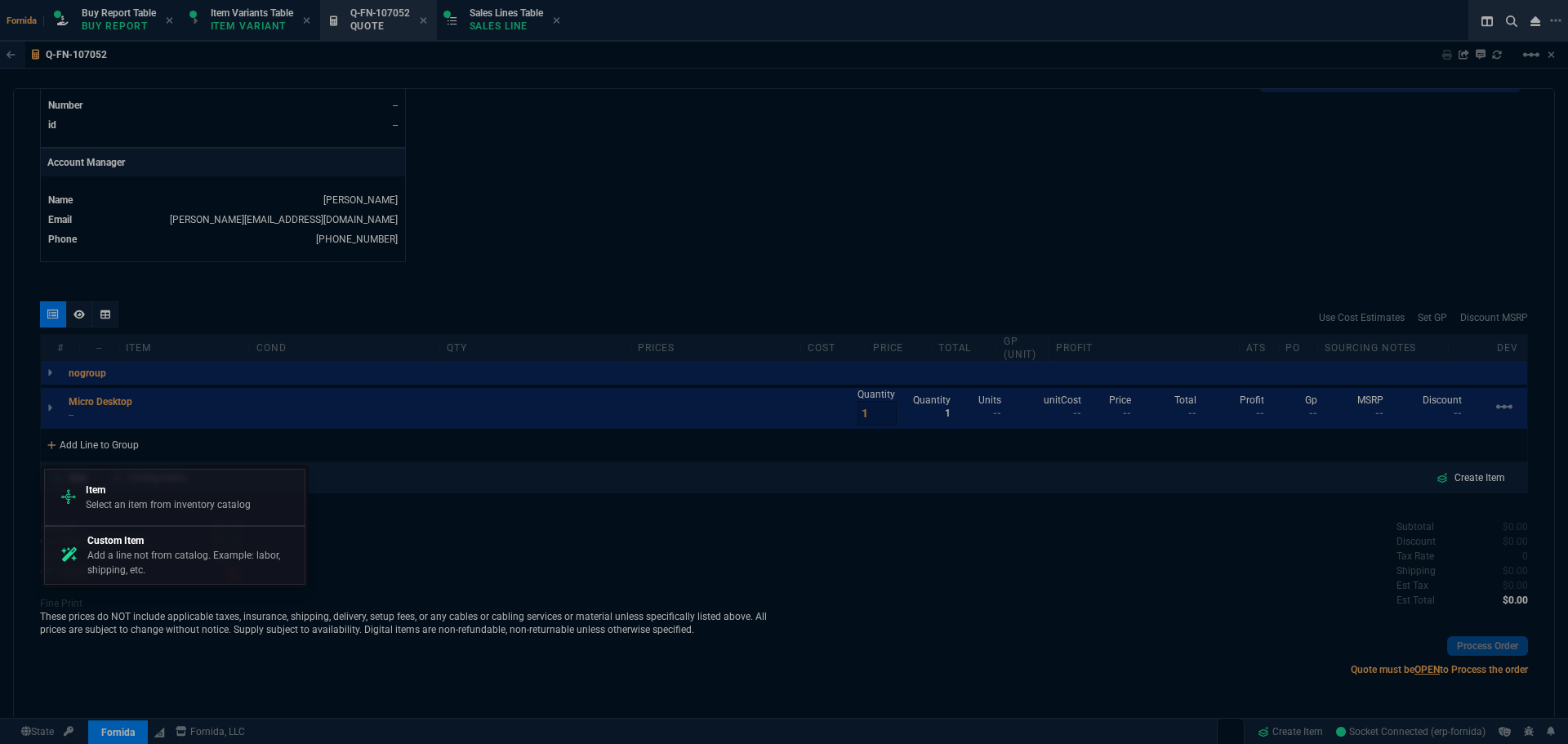
click at [125, 478] on div "Item Select an item from inventory catalog" at bounding box center [175, 497] width 247 height 42
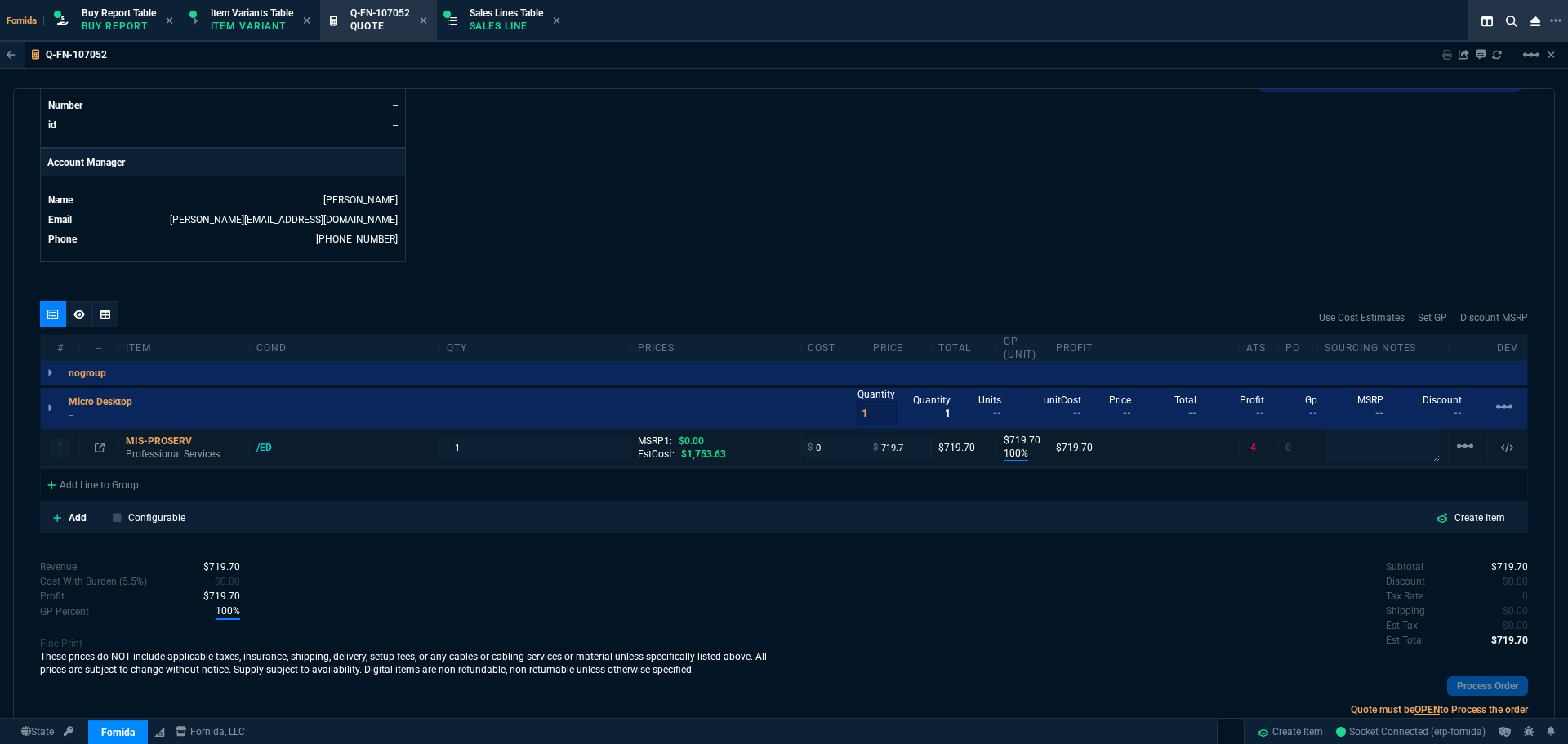
drag, startPoint x: 864, startPoint y: 452, endPoint x: 887, endPoint y: 453, distance: 23.0
click at [890, 453] on input "719.7" at bounding box center [899, 448] width 52 height 19
click at [923, 542] on div "quote Q-FN-107052 [PERSON_NAME] draft Fornida, LLC [STREET_ADDRESS] Details Num…" at bounding box center [784, 404] width 1542 height 632
click at [1523, 596] on span "0" at bounding box center [1526, 596] width 6 height 11
drag, startPoint x: 720, startPoint y: 676, endPoint x: 762, endPoint y: 645, distance: 52.2
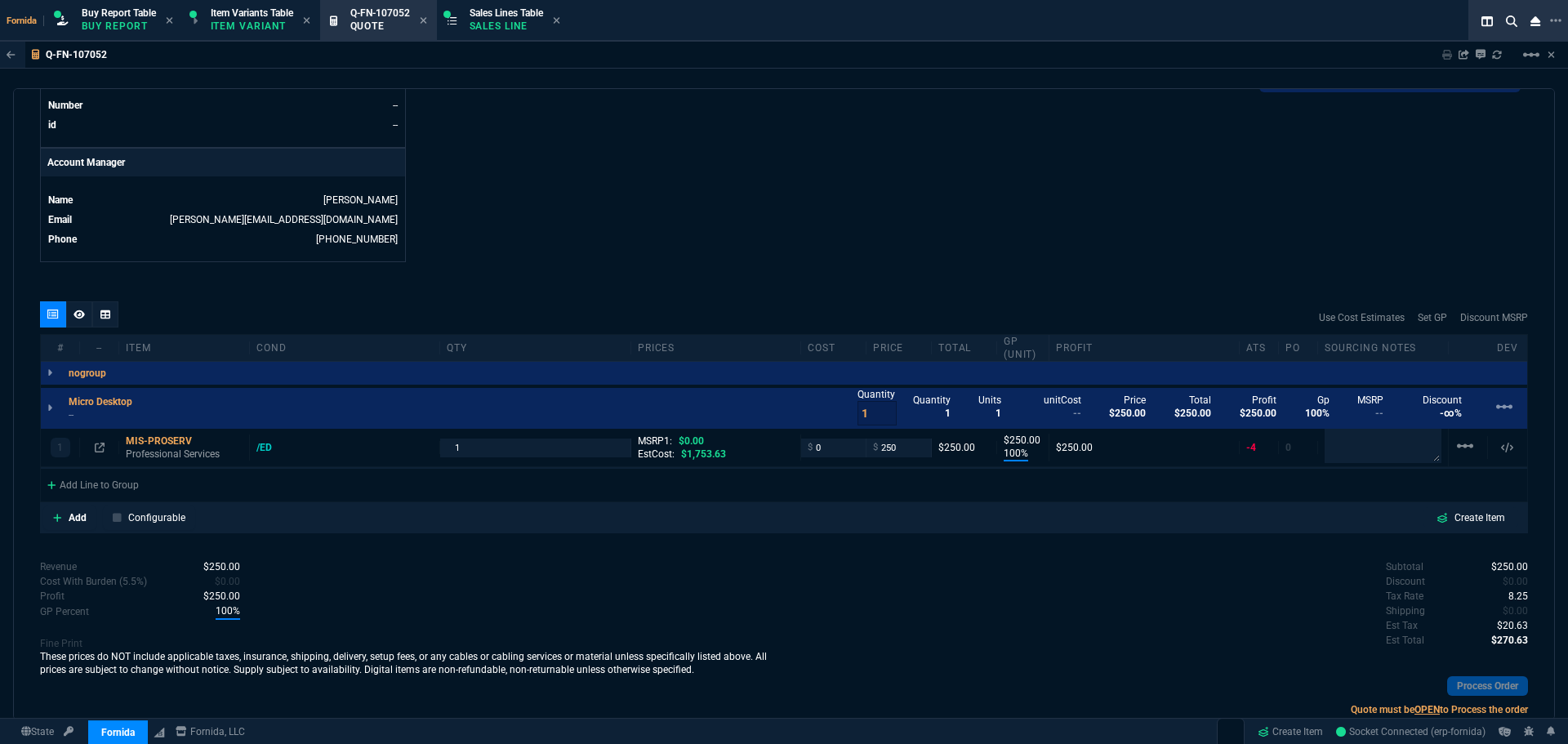
click at [723, 672] on p "These prices do NOT include applicable taxes, insurance, shipping, delivery, se…" at bounding box center [412, 663] width 744 height 26
click at [822, 444] on input "0" at bounding box center [833, 448] width 52 height 19
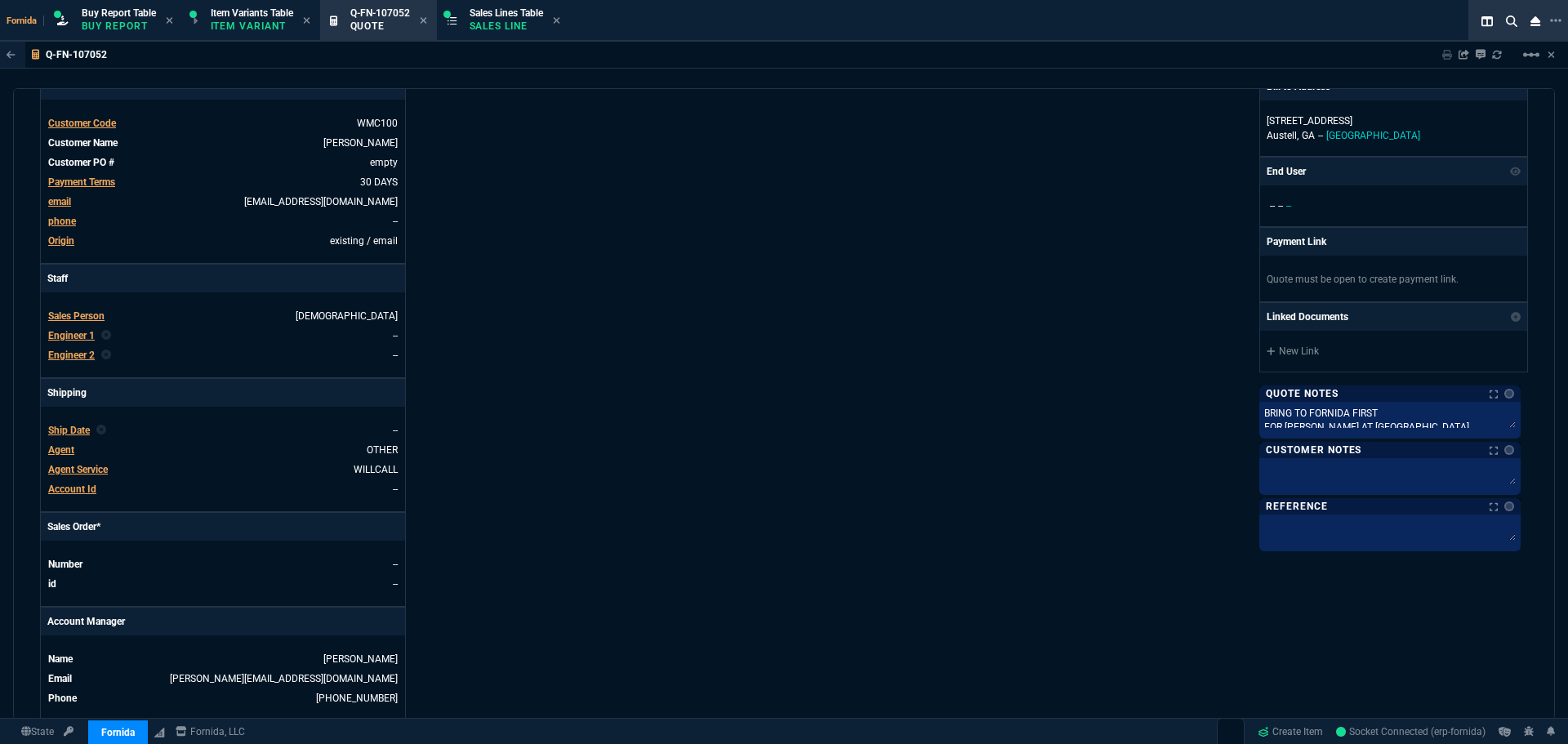
scroll to position [160, 0]
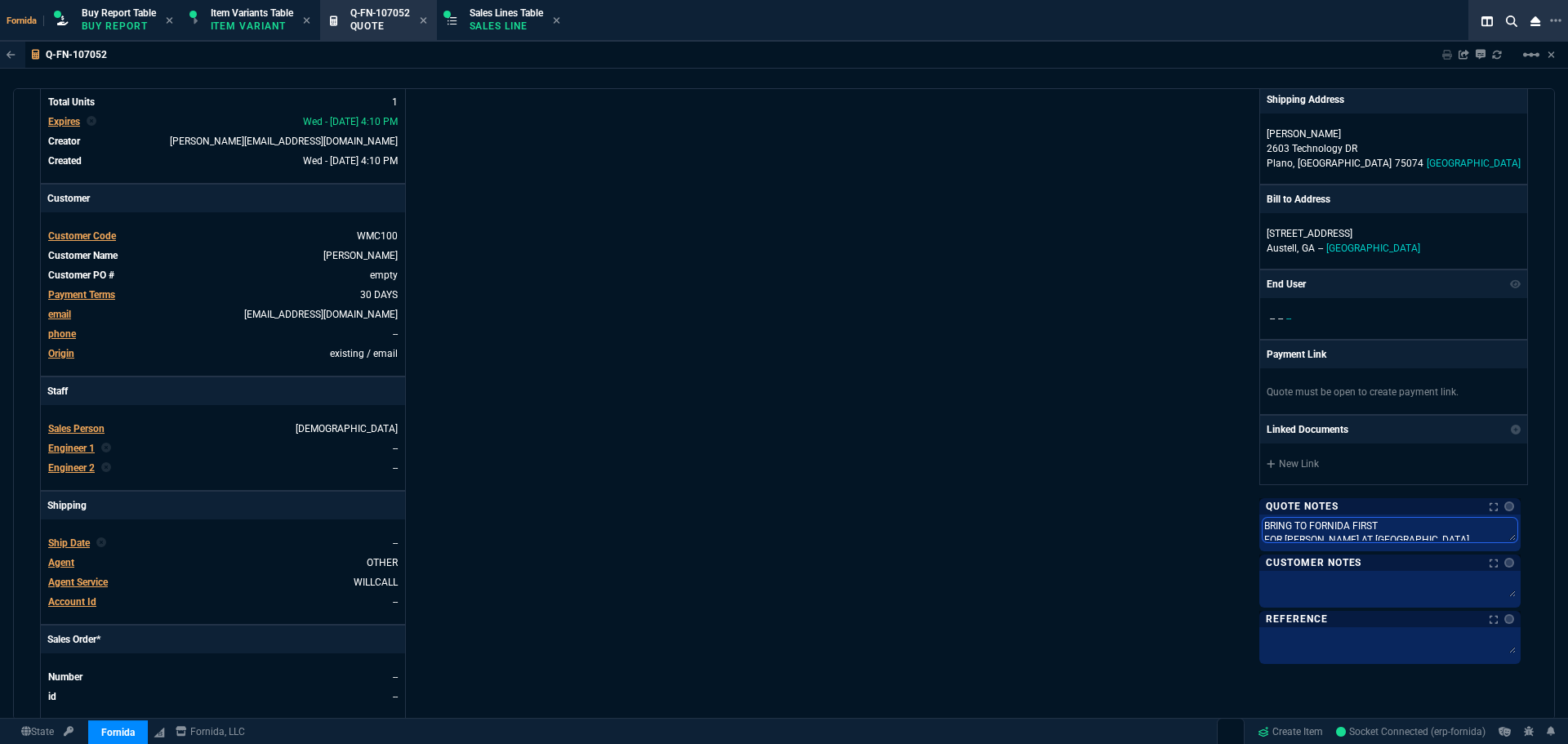
click at [1392, 535] on textarea "BRING TO FORNIDA FIRST FOR [PERSON_NAME] AT [GEOGRAPHIC_DATA]" at bounding box center [1390, 530] width 255 height 25
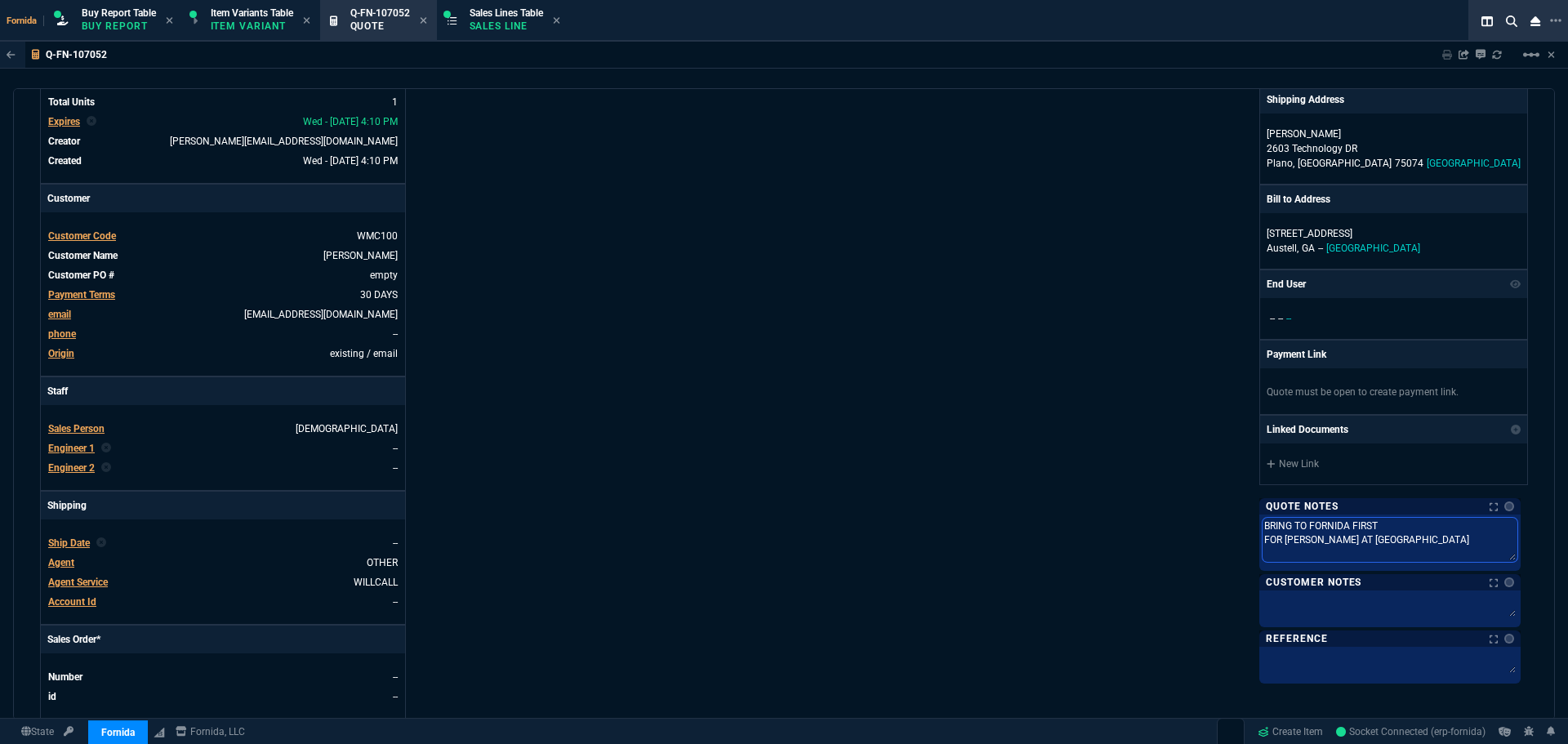
click at [1392, 521] on textarea "BRING TO FORNIDA FIRST FOR [PERSON_NAME] AT [GEOGRAPHIC_DATA]" at bounding box center [1390, 540] width 255 height 44
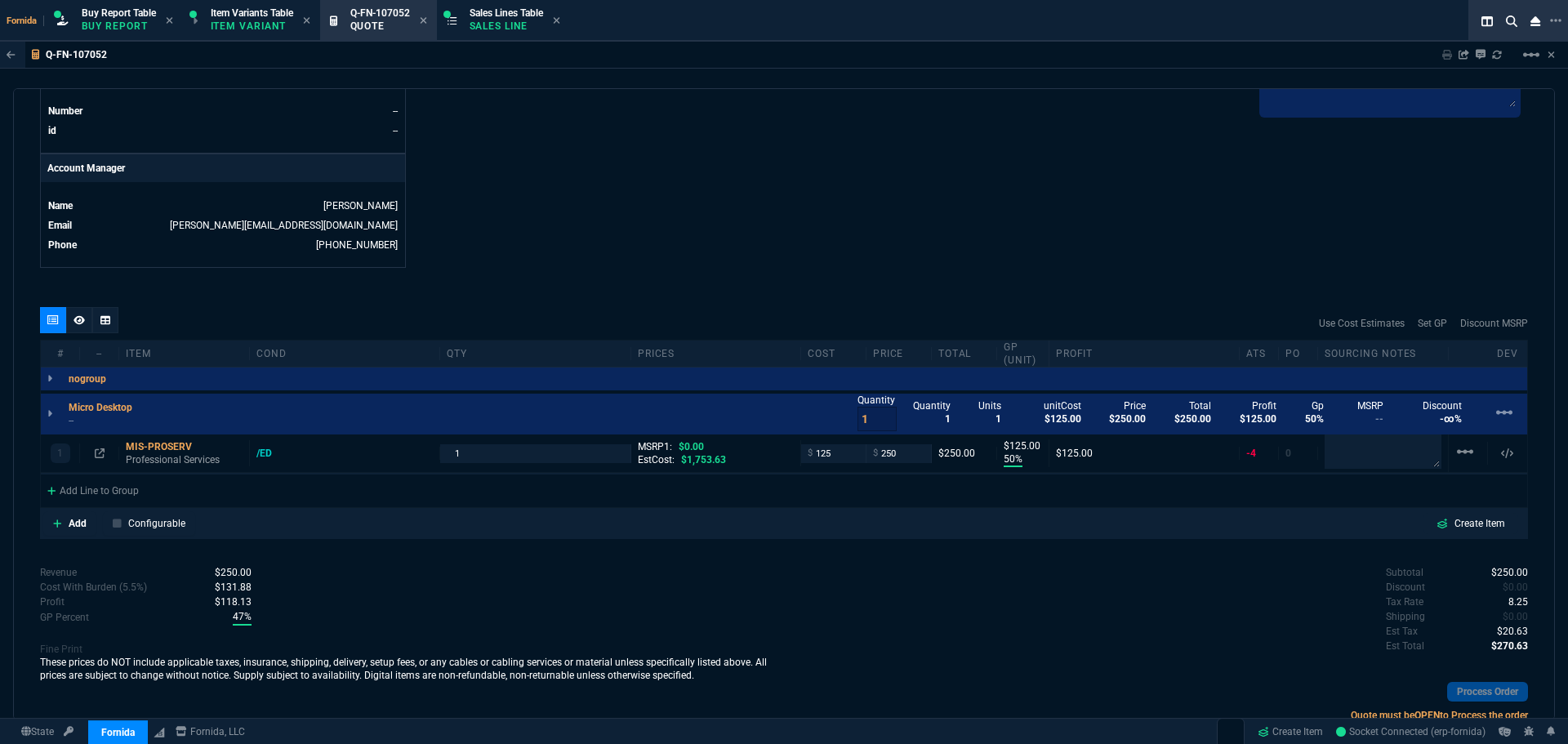
scroll to position [732, 0]
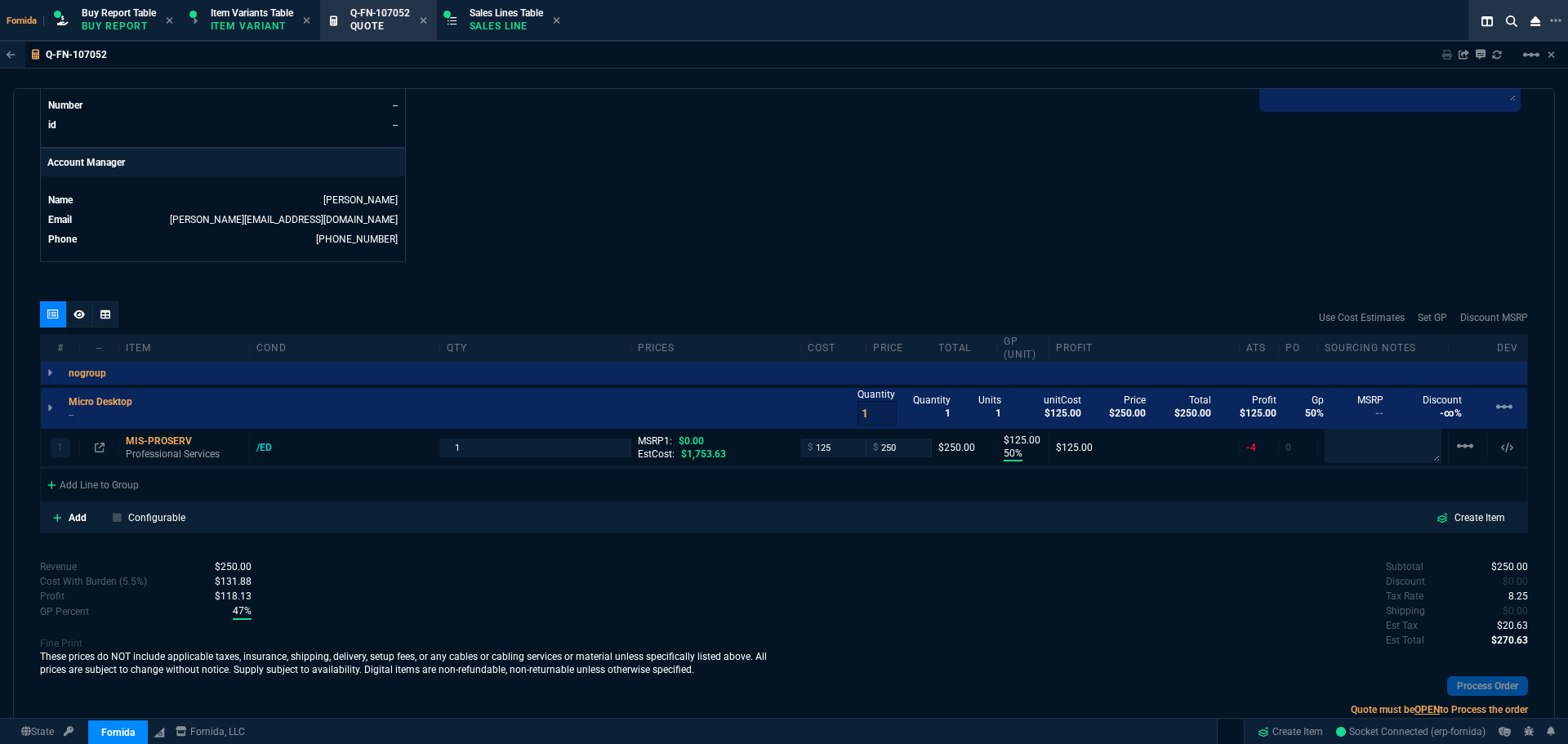
click at [1028, 610] on div "Subtotal $250.00 Discount $0.00 Tax Rate 8.25 Shipping $0.00 Est Tax $20.63 Est…" at bounding box center [1156, 605] width 744 height 90
click at [1507, 611] on span "$0.00" at bounding box center [1515, 610] width 26 height 11
drag, startPoint x: 830, startPoint y: 247, endPoint x: 799, endPoint y: 248, distance: 31.0
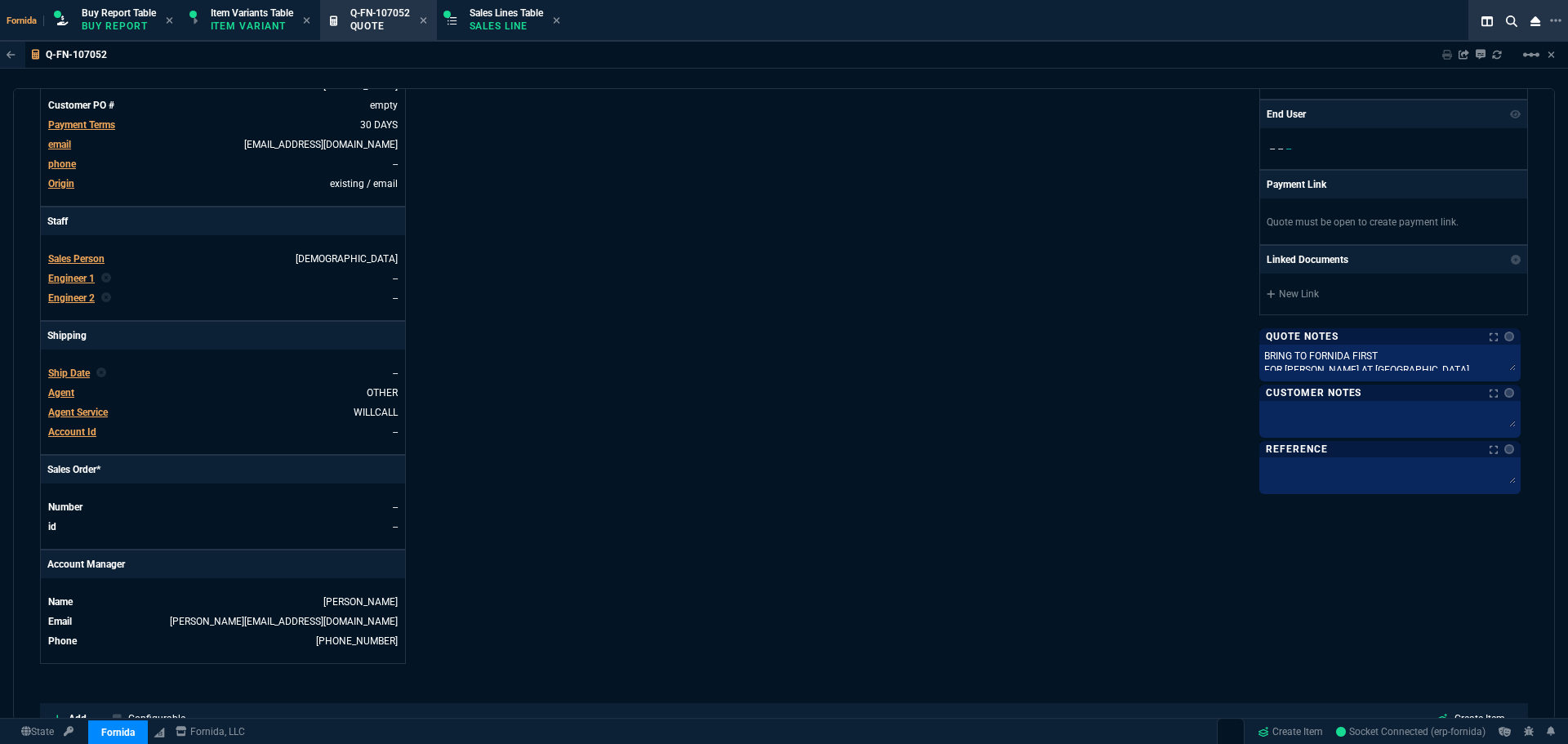
scroll to position [242, 0]
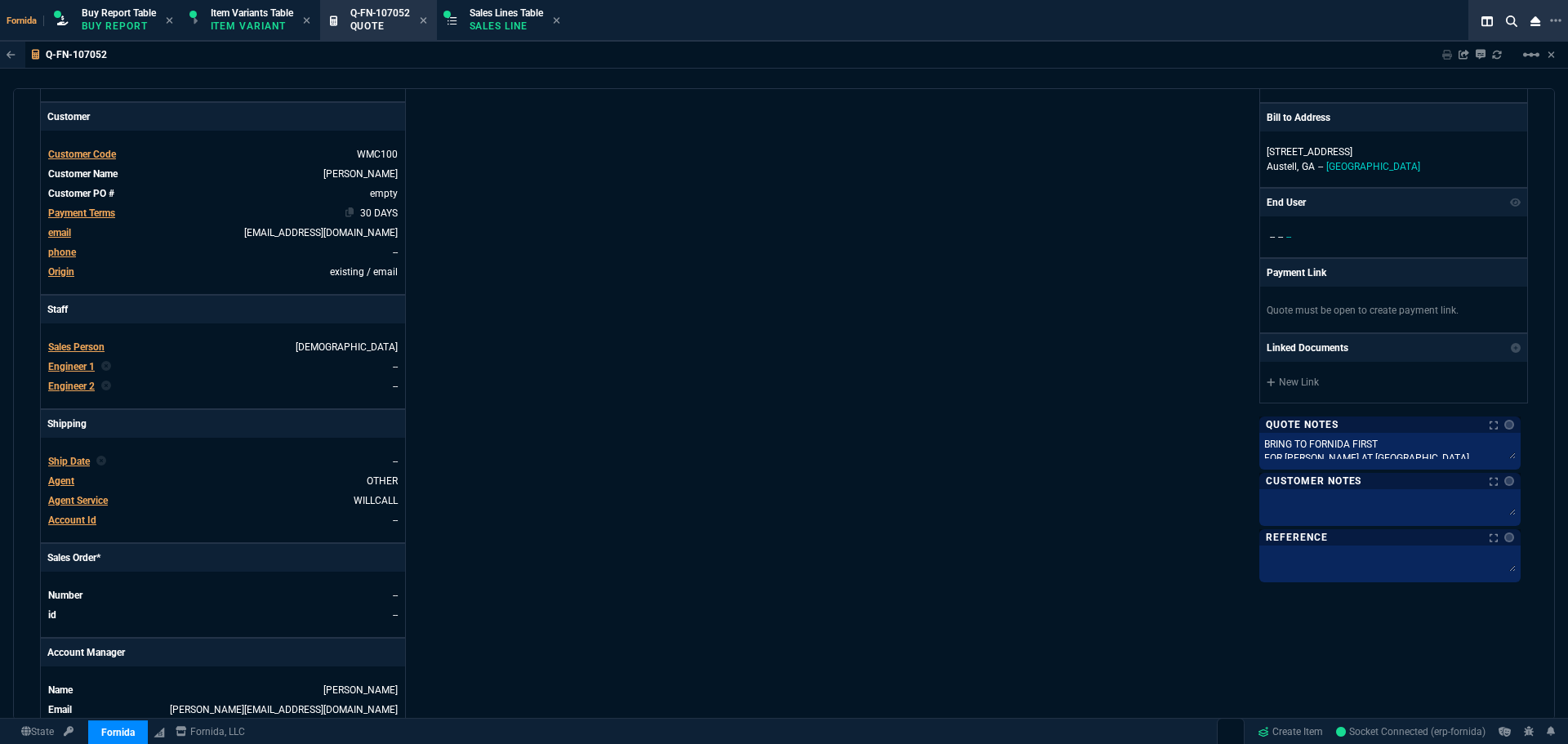
drag, startPoint x: 379, startPoint y: 159, endPoint x: 444, endPoint y: 224, distance: 91.9
click at [379, 159] on span "WMC100" at bounding box center [377, 155] width 41 height 11
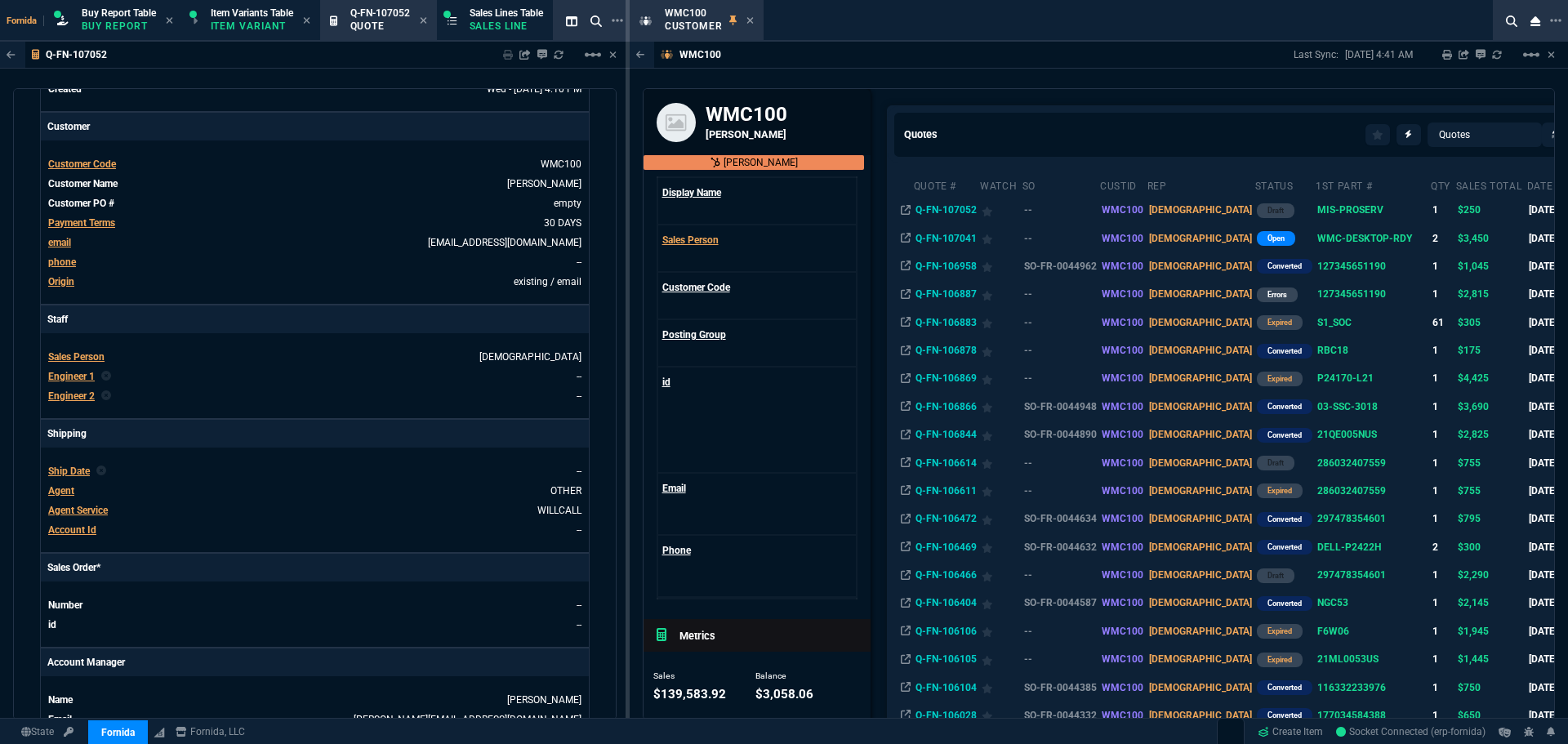
click at [750, 23] on icon at bounding box center [750, 20] width 8 height 10
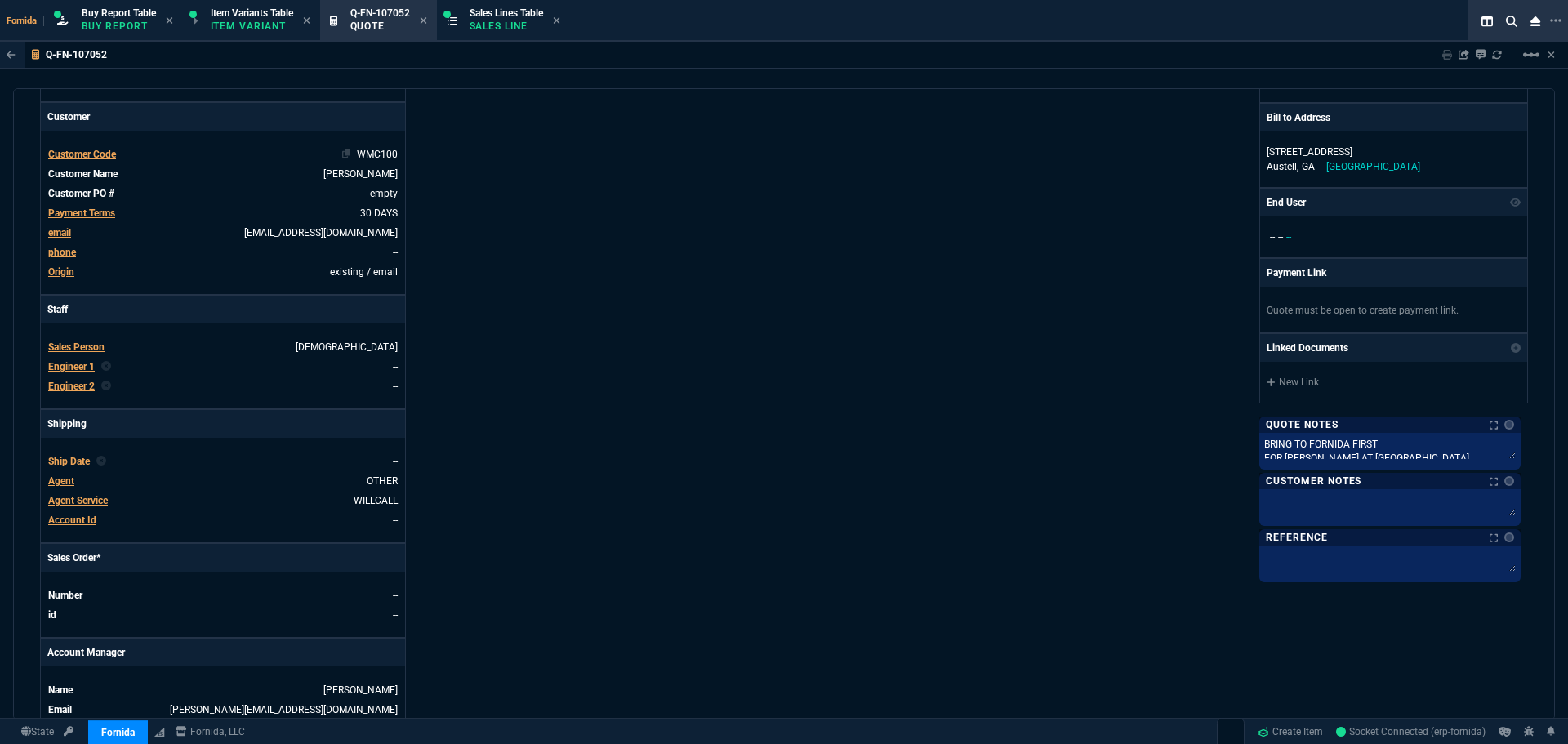
click at [385, 157] on span "WMC100" at bounding box center [377, 155] width 41 height 11
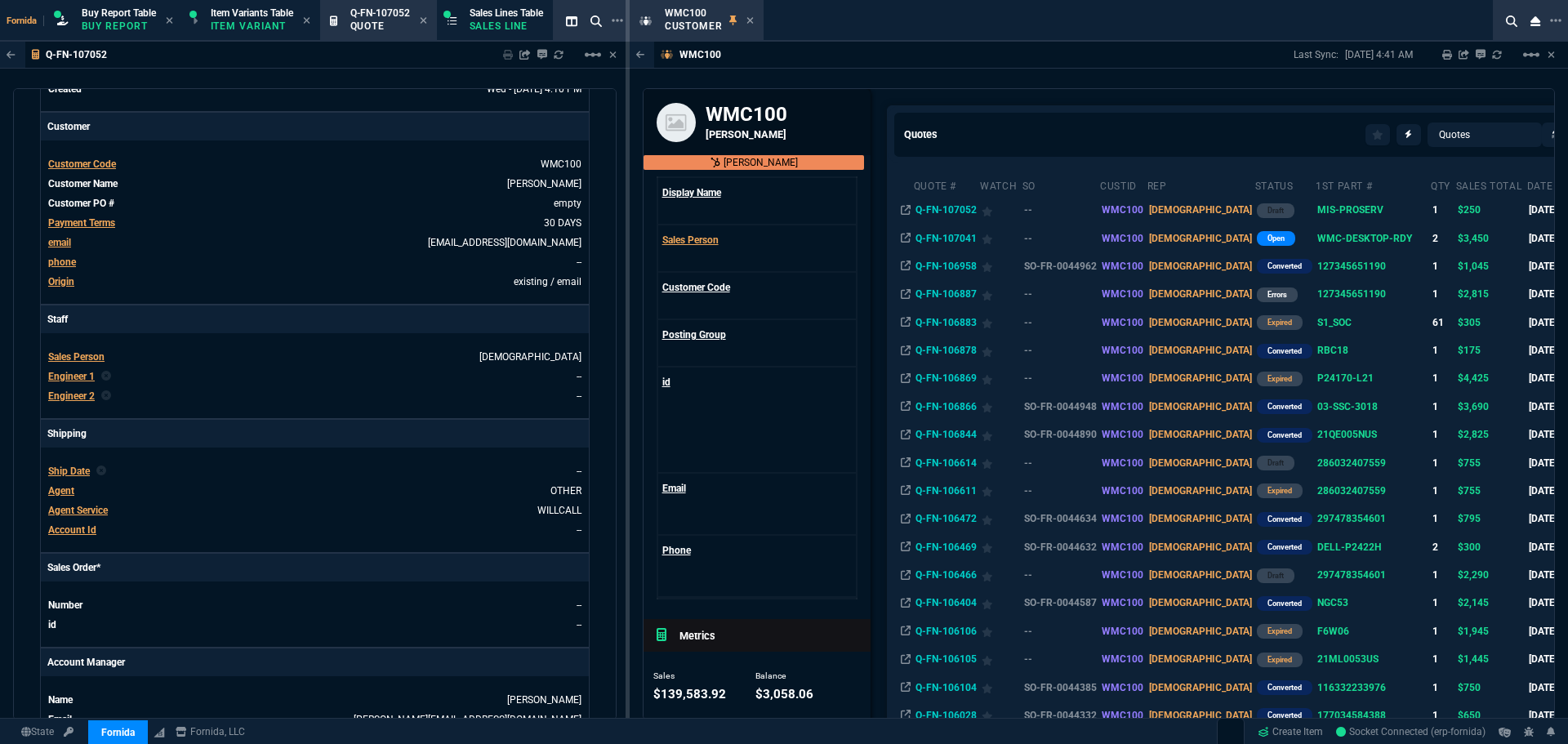
click at [965, 238] on td "Q-FN-107041" at bounding box center [946, 237] width 66 height 28
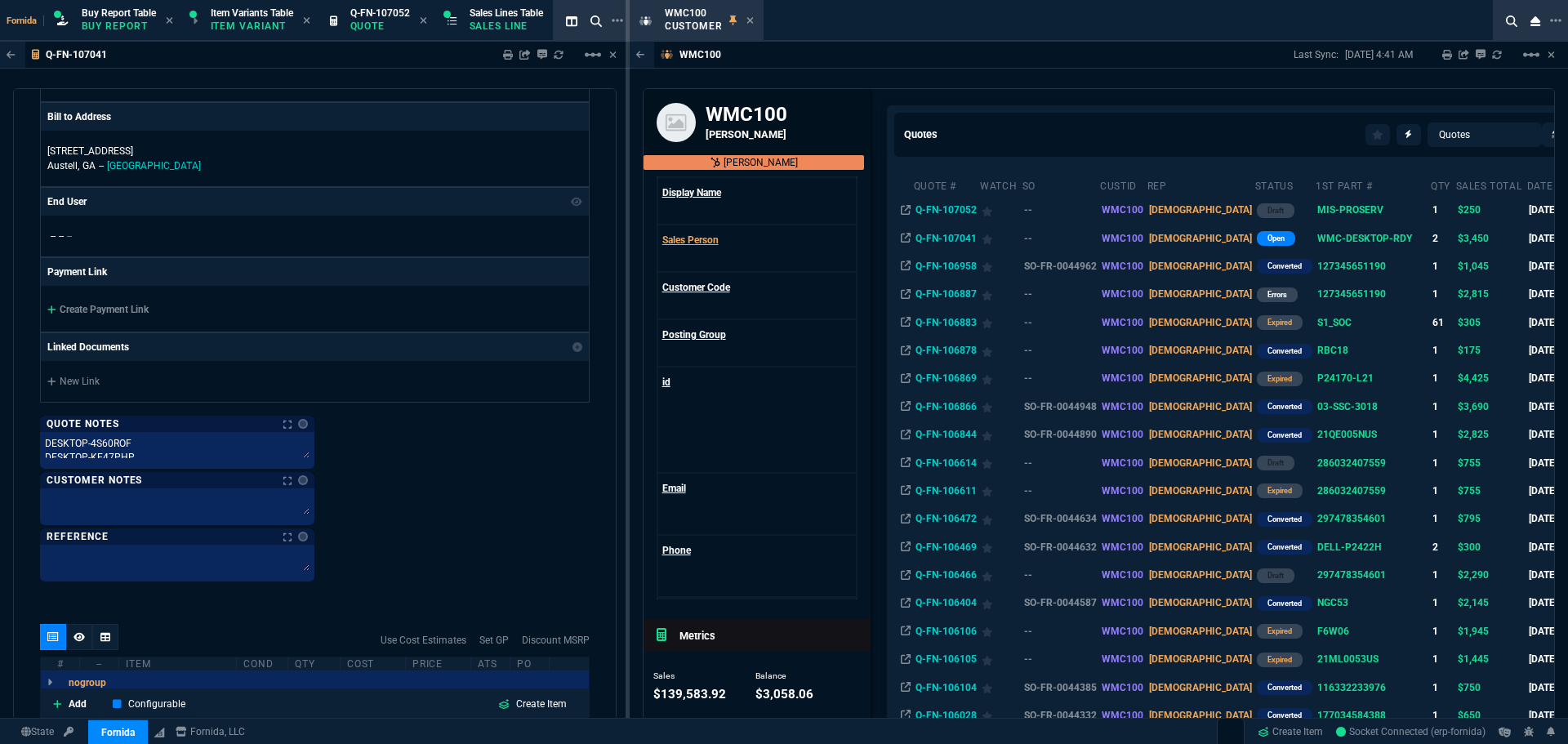
scroll to position [1224, 0]
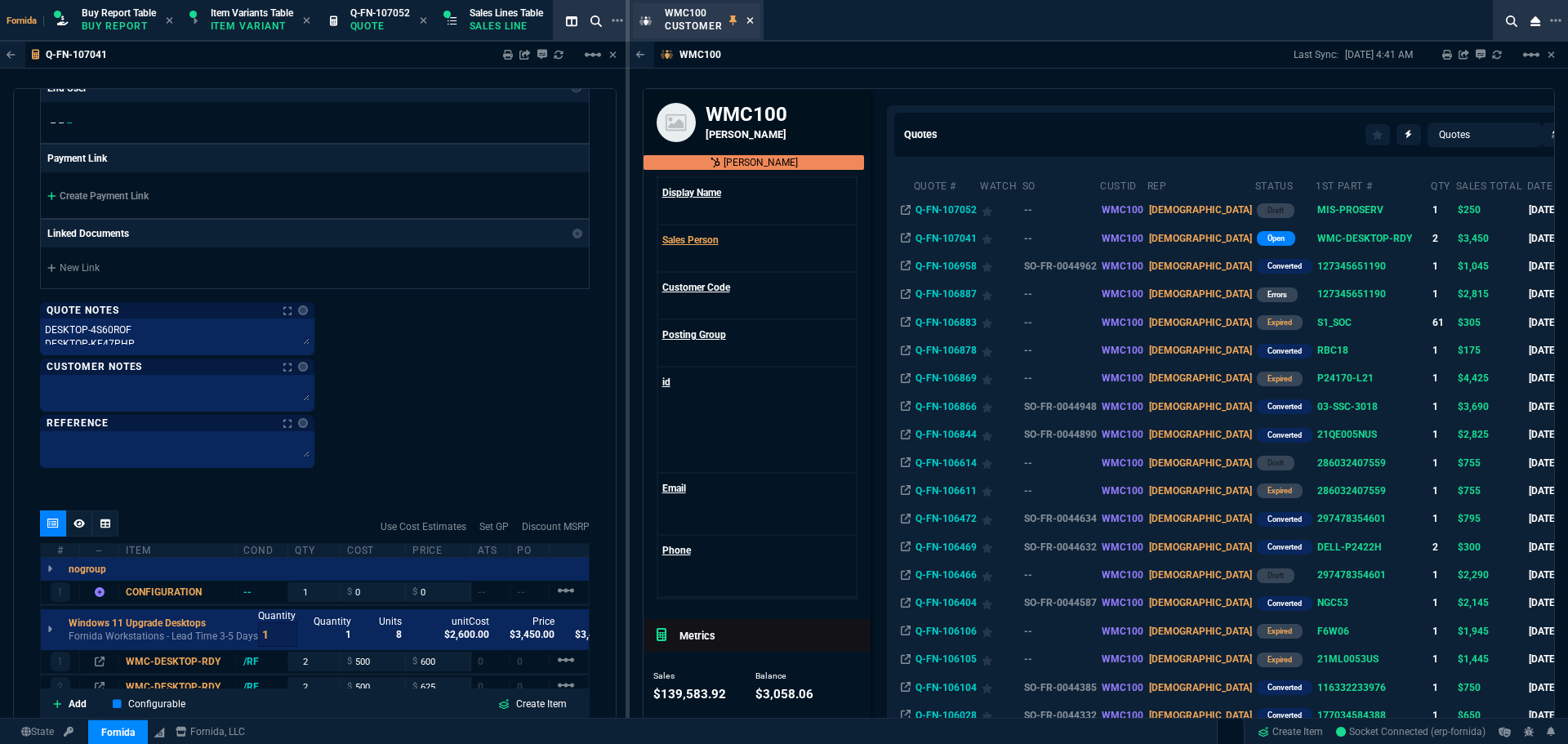
click at [746, 21] on icon at bounding box center [750, 20] width 8 height 10
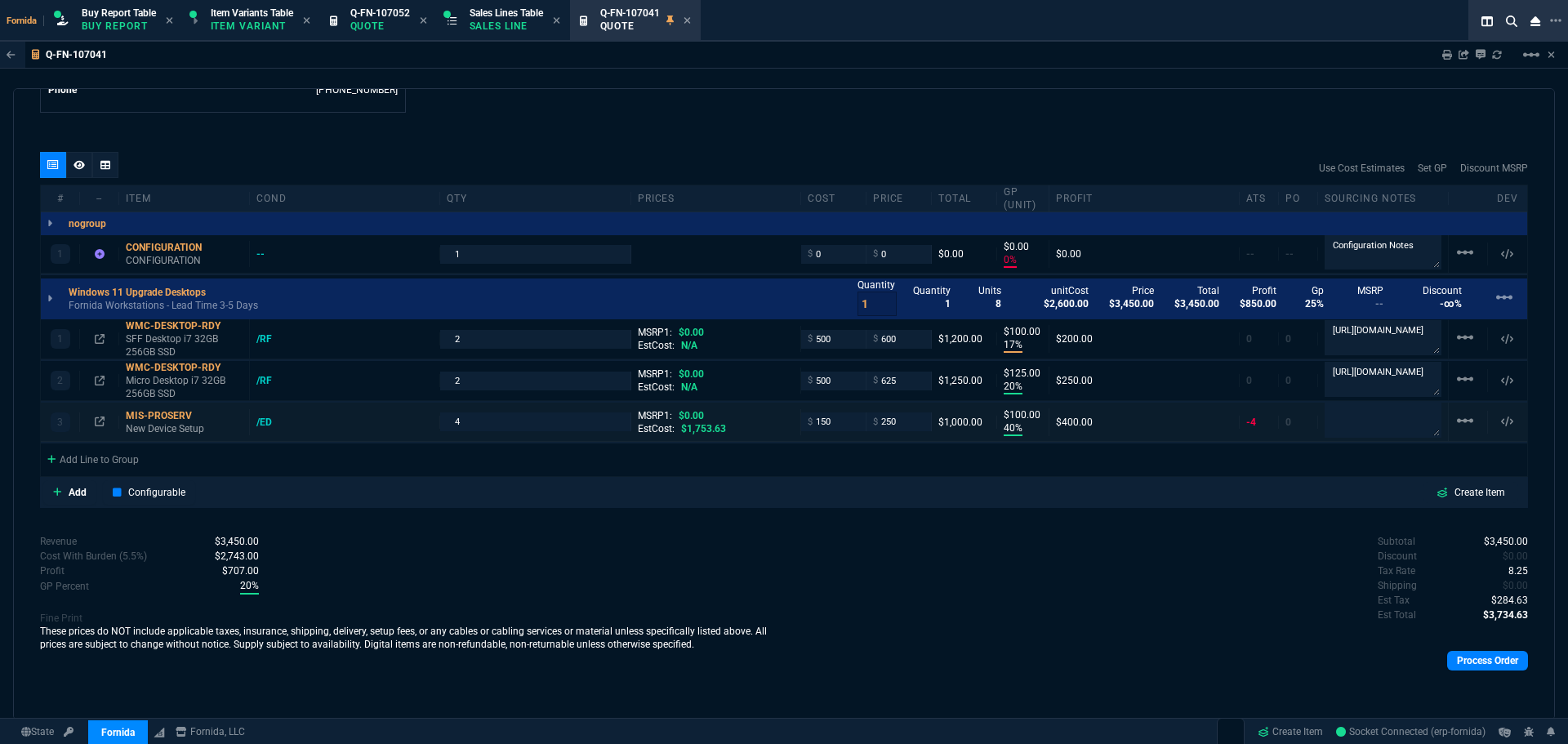
scroll to position [881, 0]
click at [1364, 329] on textarea "[URL][DOMAIN_NAME]" at bounding box center [1384, 337] width 117 height 34
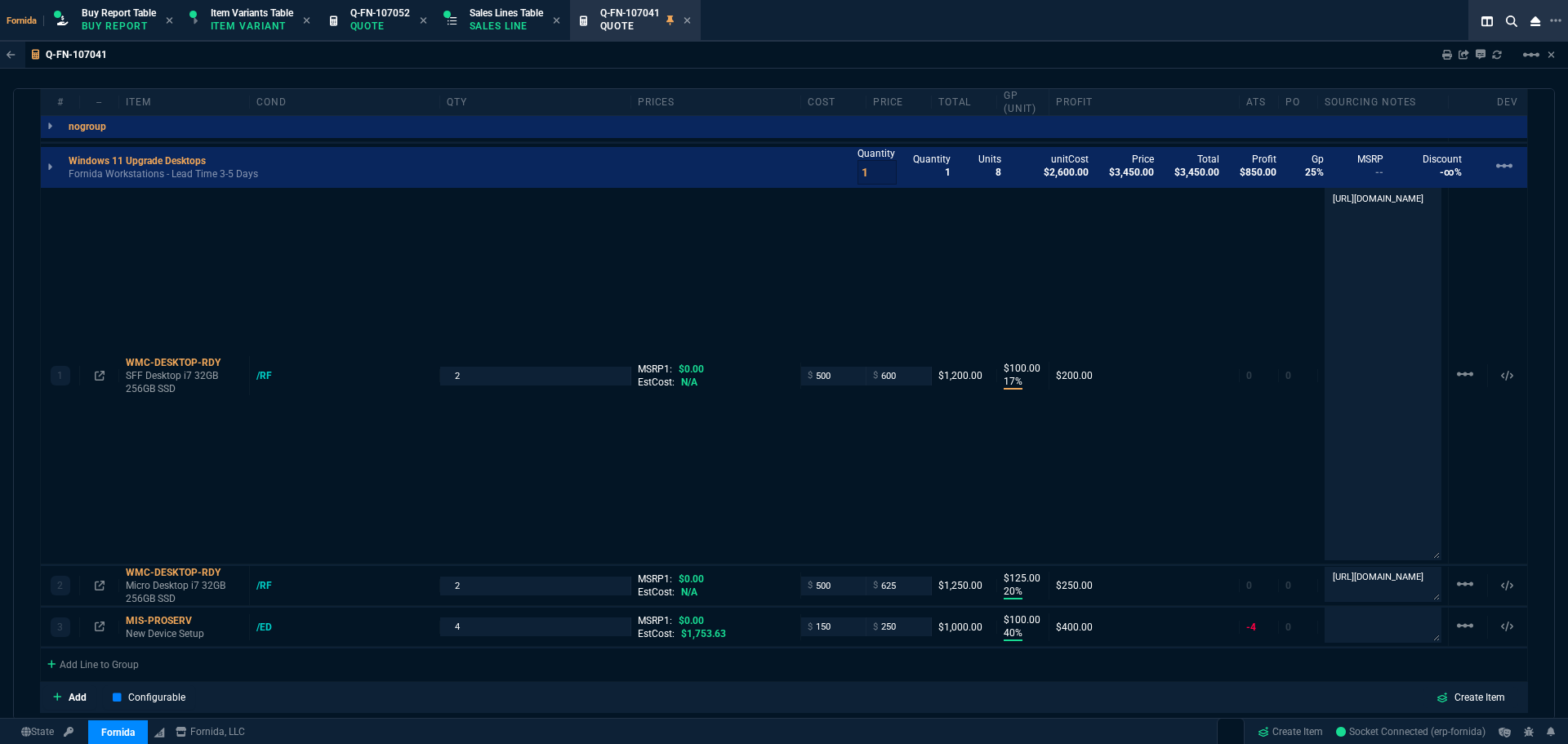
click at [1093, 36] on div "Fornida Buy Report Table Buy Report Item Variants Table Item Variant Q-FN-10705…" at bounding box center [751, 21] width 1503 height 42
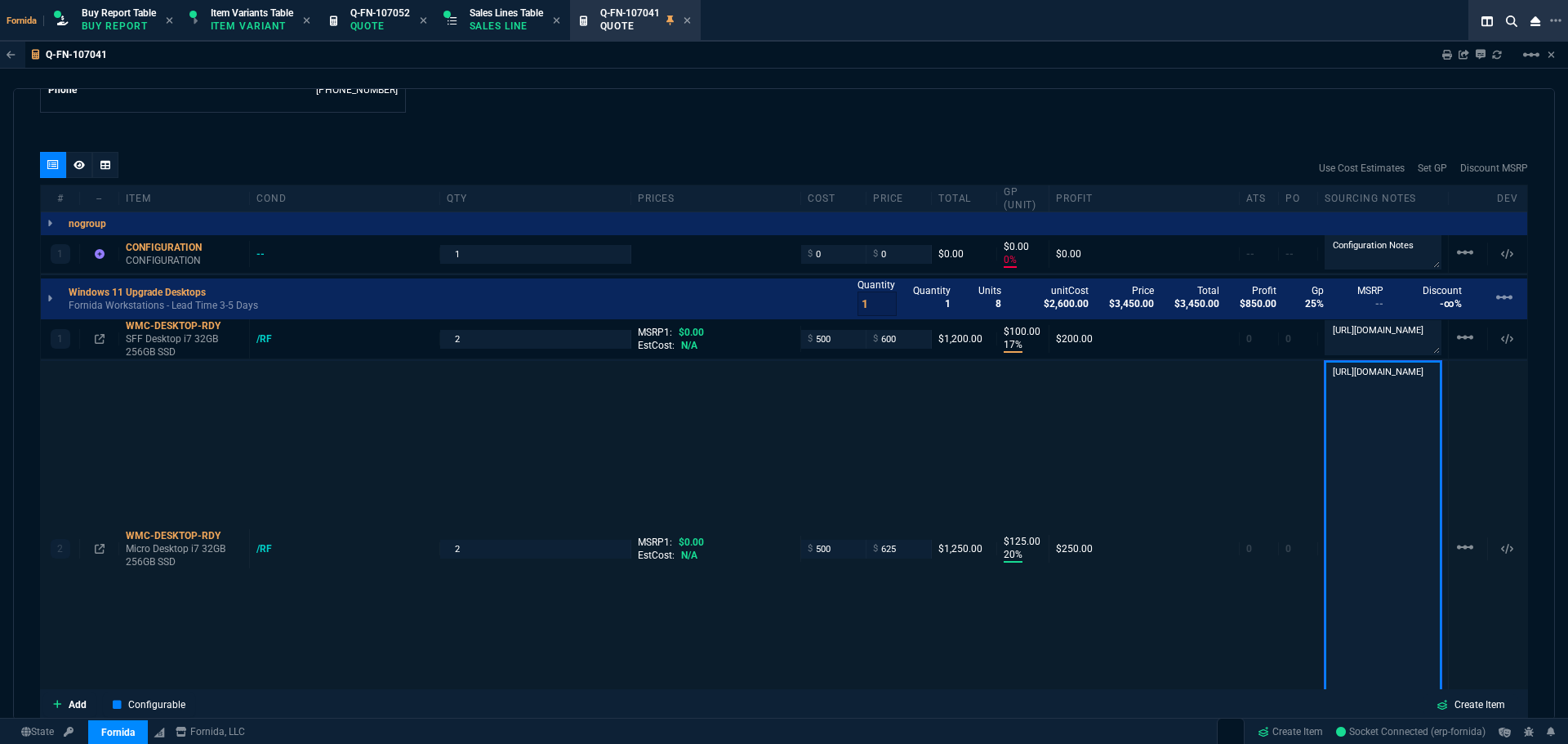
click at [1371, 382] on textarea "[URL][DOMAIN_NAME]" at bounding box center [1384, 547] width 117 height 372
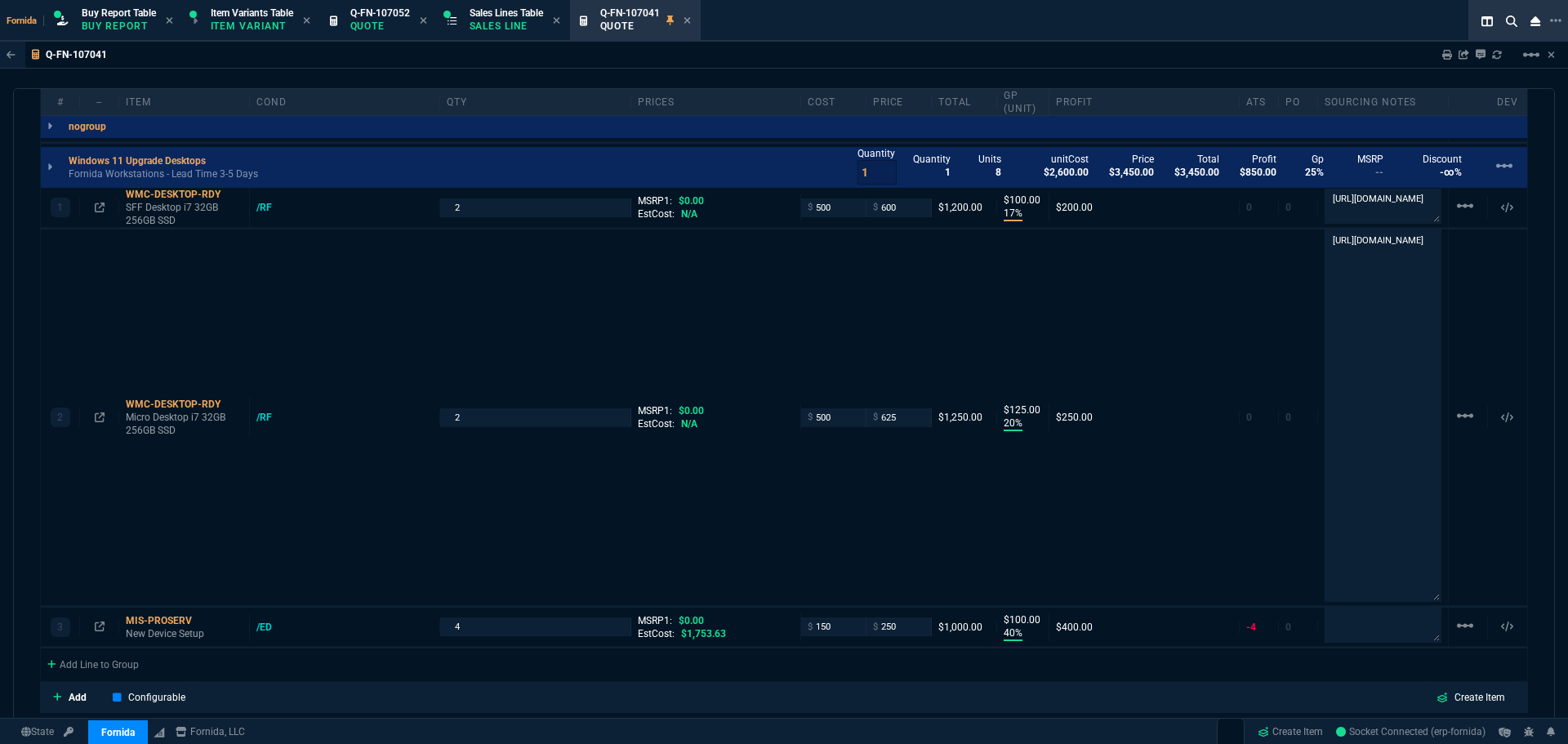
click at [1001, 90] on div "quote Q-FN-107041 [PERSON_NAME] open Fornida, LLC [STREET_ADDRESS] Details Numb…" at bounding box center [784, 404] width 1542 height 632
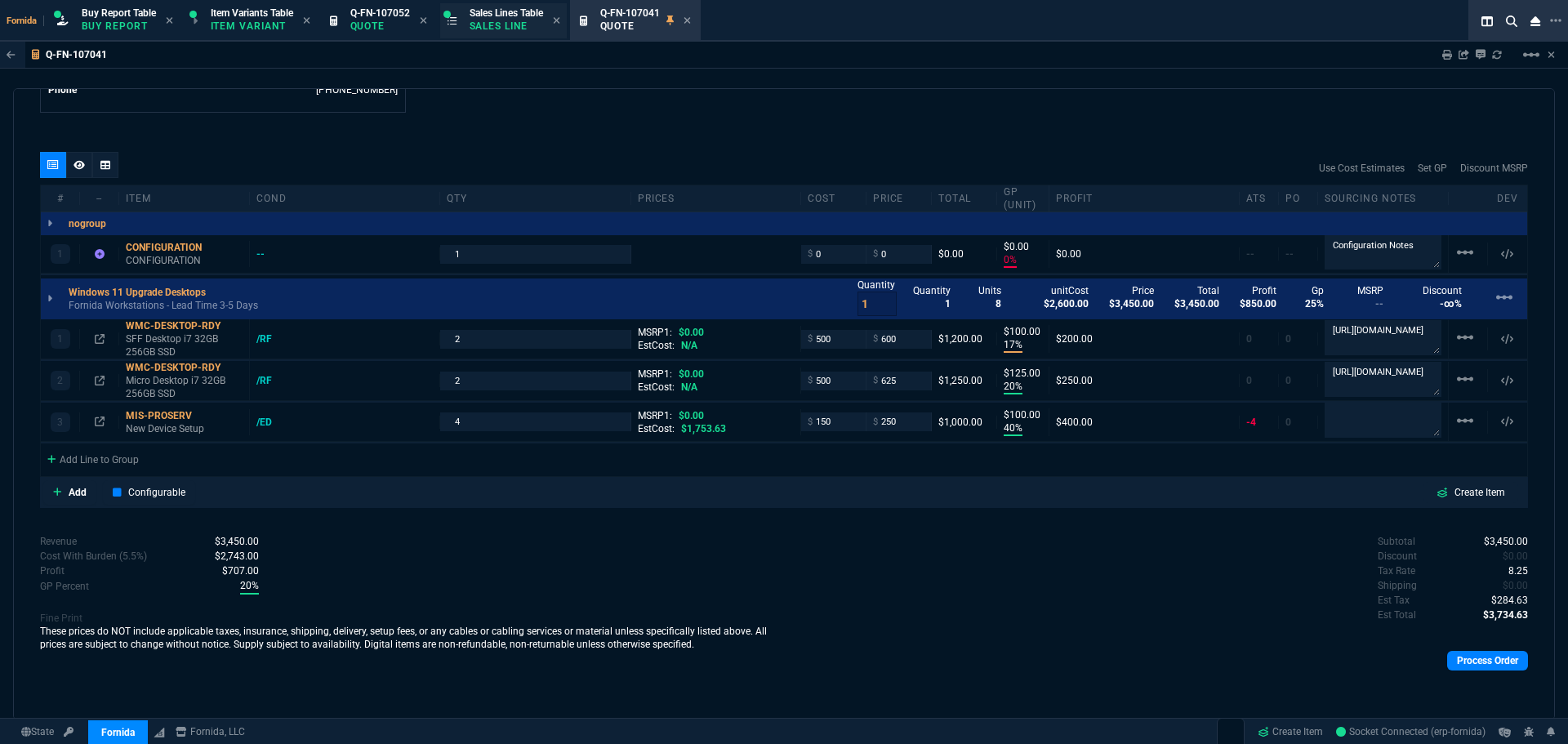
click at [373, 16] on span "Q-FN-107052" at bounding box center [380, 13] width 59 height 11
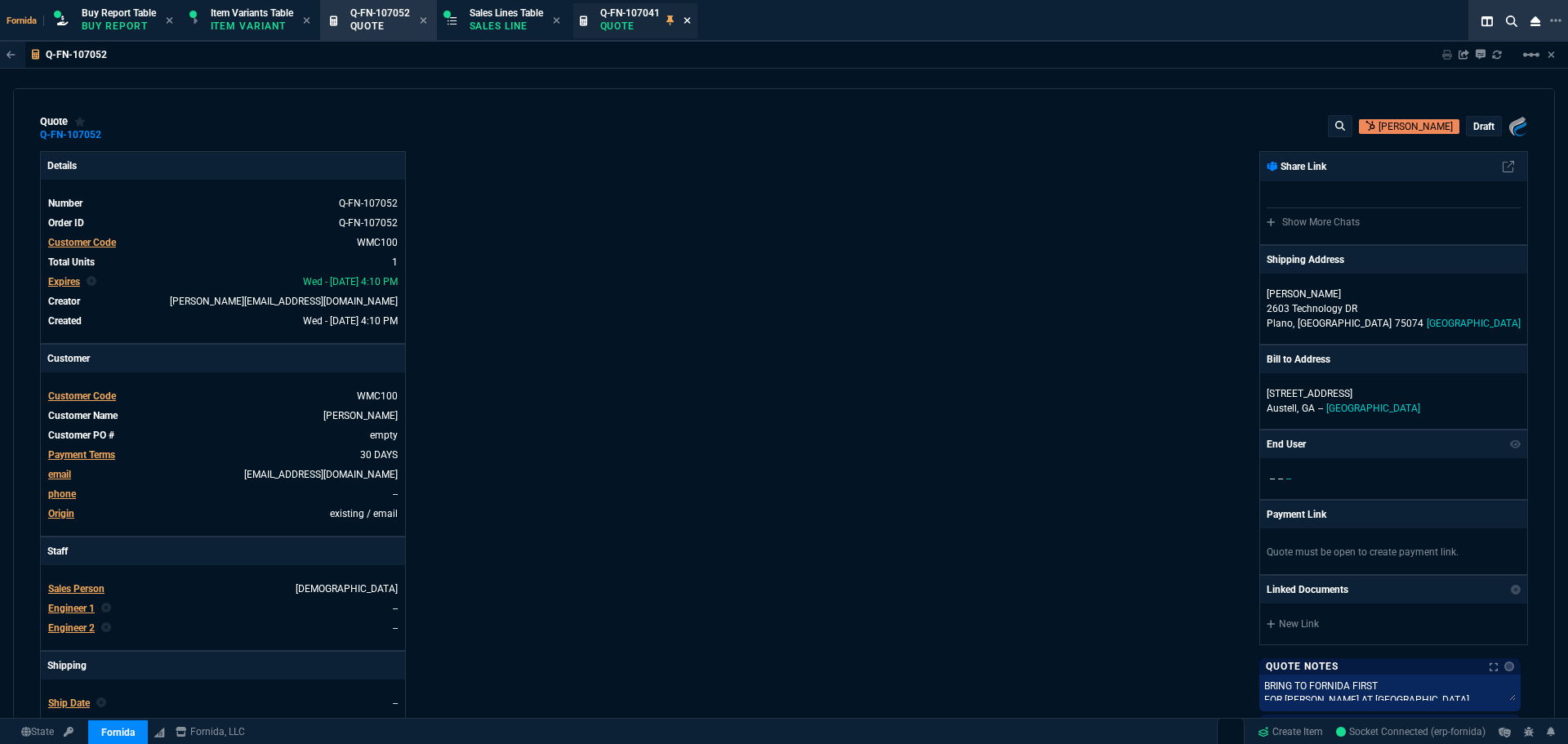
click at [691, 22] on icon at bounding box center [688, 20] width 8 height 10
drag, startPoint x: 389, startPoint y: 17, endPoint x: 541, endPoint y: 17, distance: 152.0
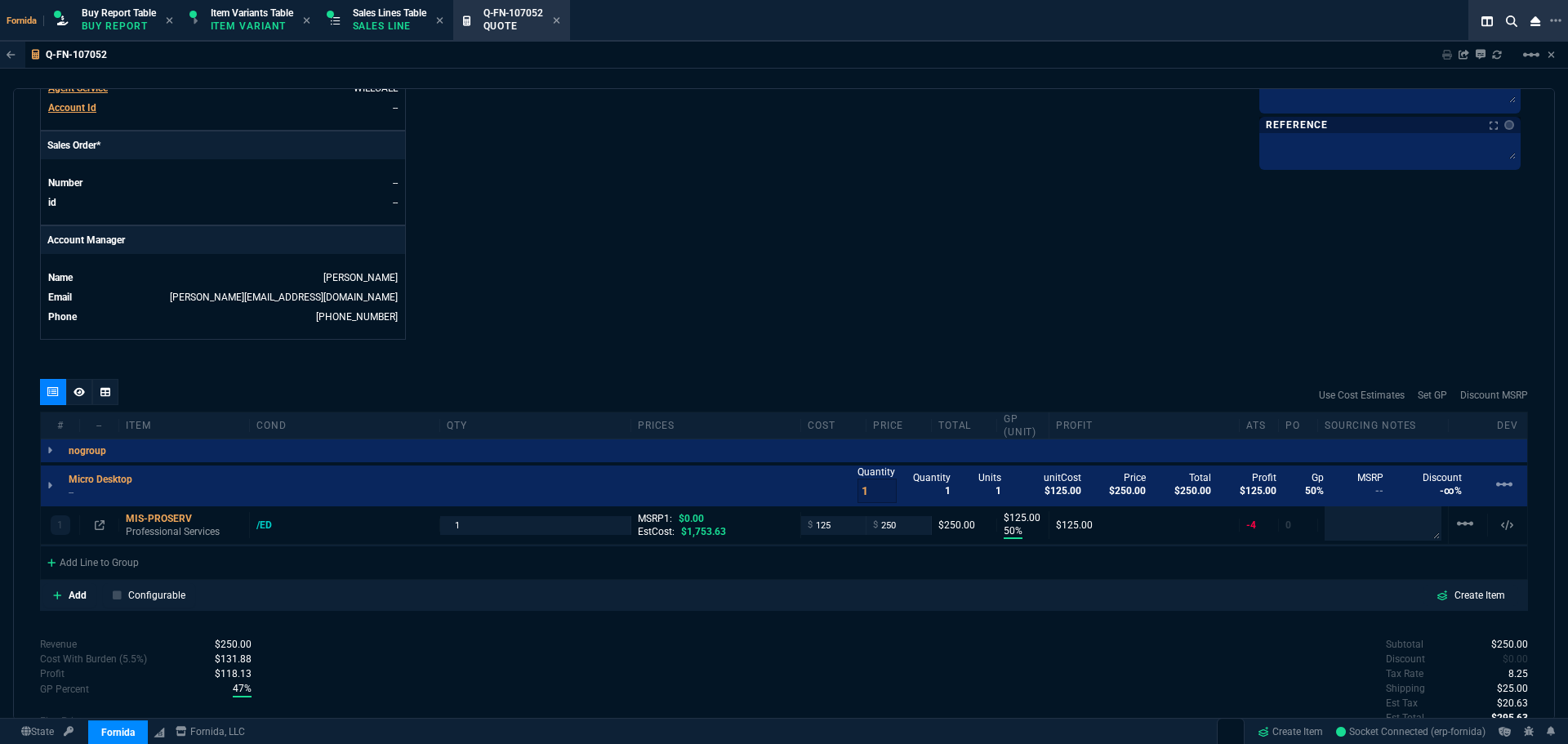
scroll to position [772, 0]
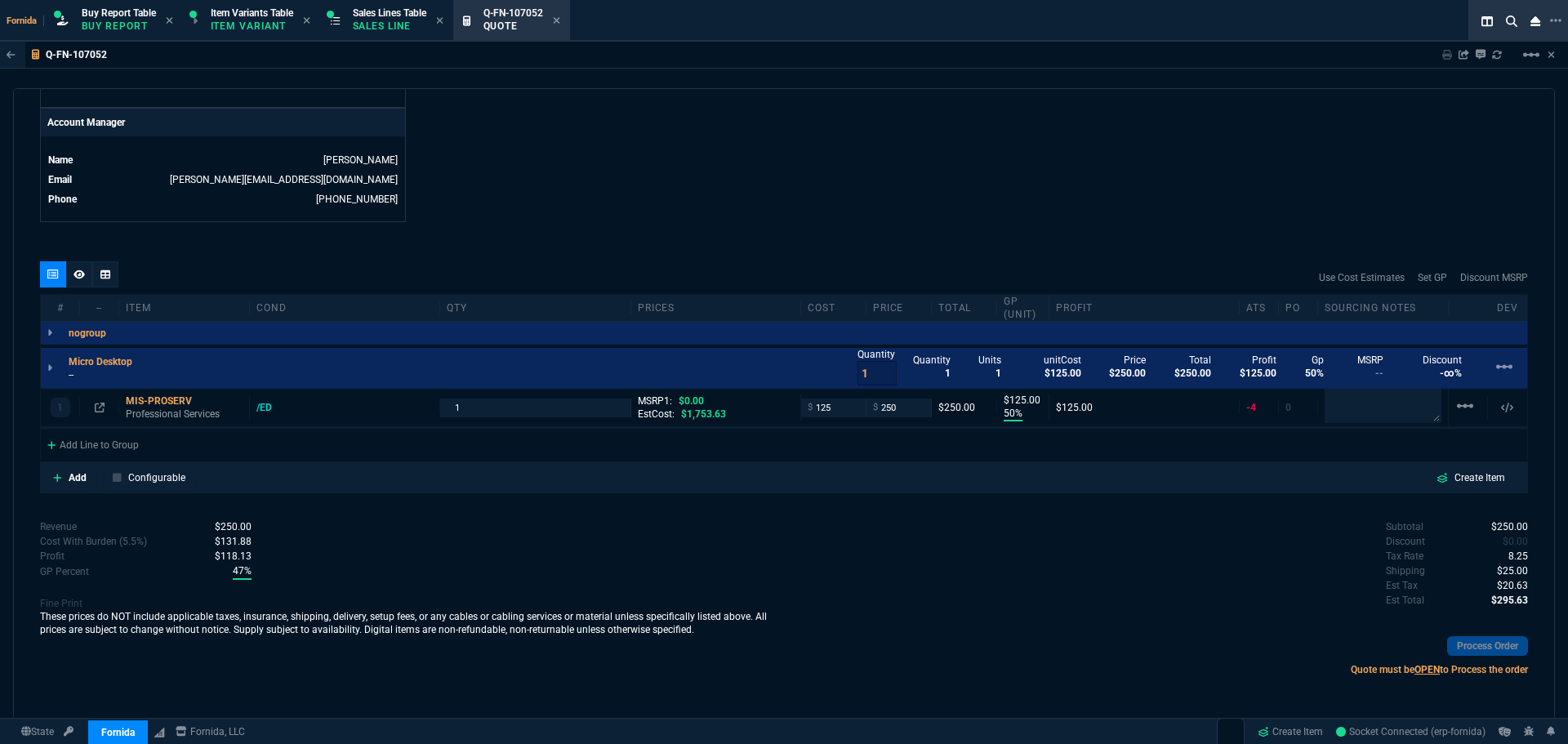
click at [93, 375] on p "--" at bounding box center [105, 375] width 74 height 13
drag, startPoint x: 187, startPoint y: 374, endPoint x: 305, endPoint y: 346, distance: 121.3
click at [187, 374] on p "Fornida Workstation - Estimated ETA 3-4 Days" at bounding box center [171, 375] width 204 height 13
click at [158, 379] on p "Fornida Workstation - Estimated ETA 3-4 Days" at bounding box center [171, 375] width 204 height 13
drag, startPoint x: 164, startPoint y: 372, endPoint x: 864, endPoint y: 101, distance: 750.6
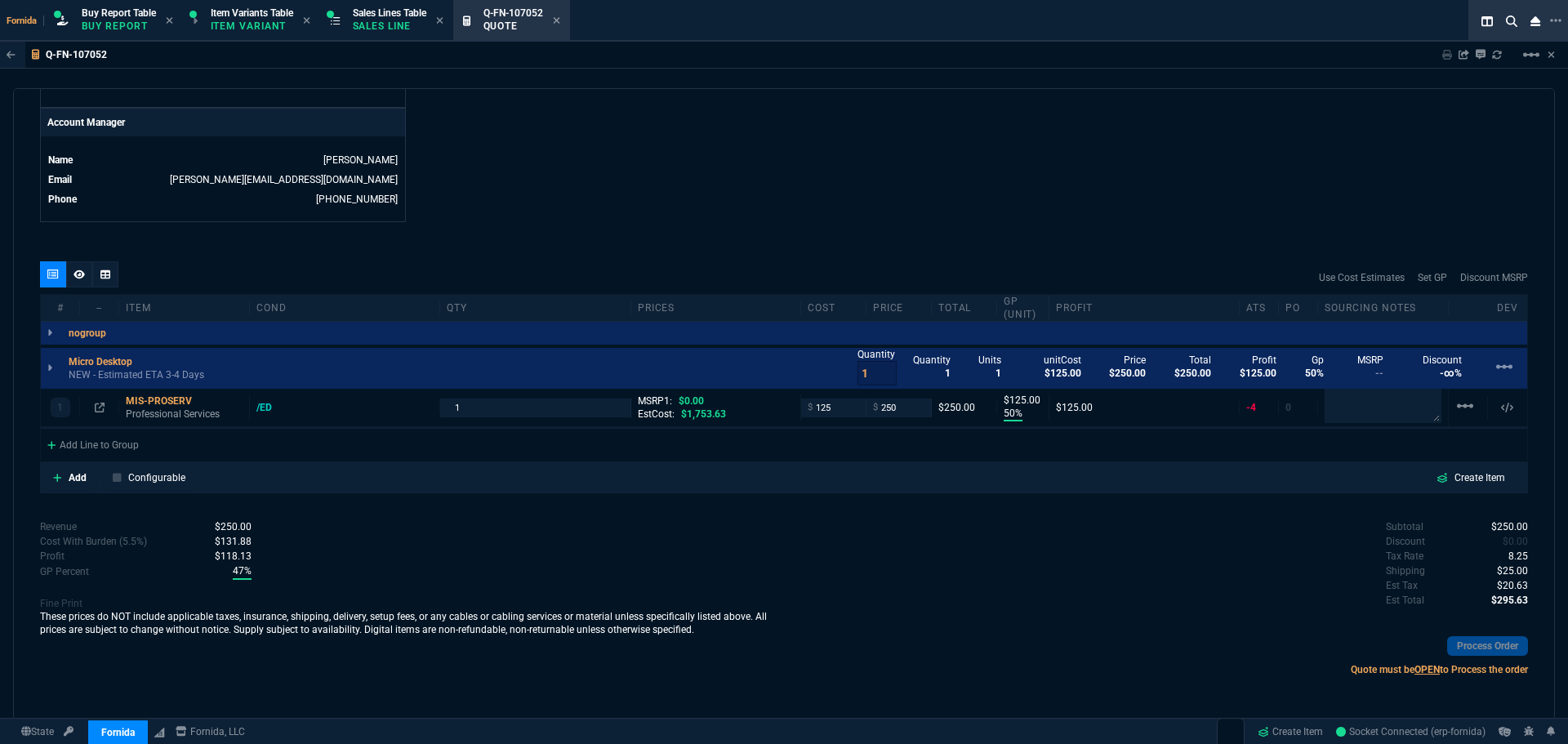
click at [164, 372] on p "NEW - Estimated ETA 3-4 Days" at bounding box center [137, 375] width 136 height 13
click at [104, 446] on div "Add Line to Group" at bounding box center [93, 443] width 104 height 30
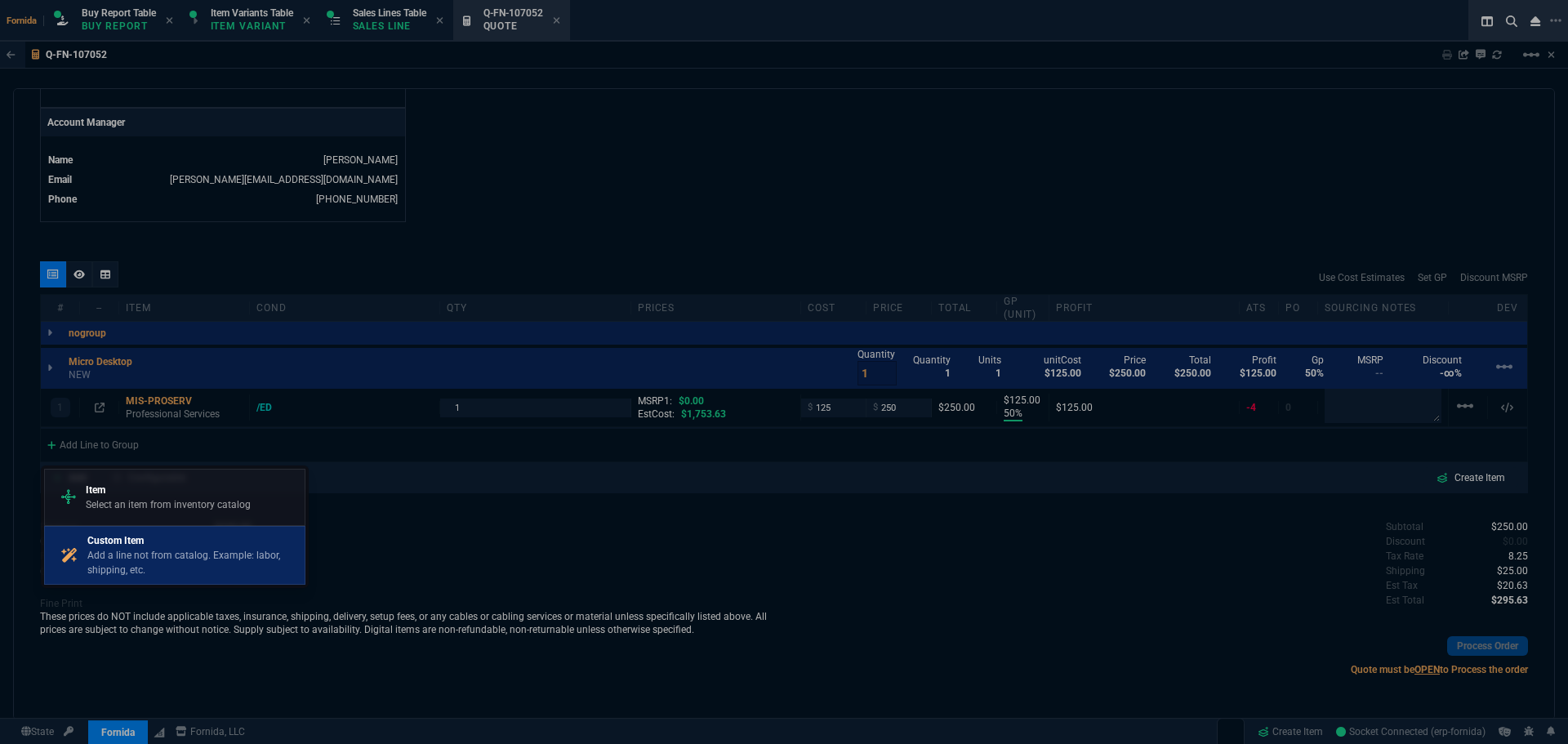
click at [157, 541] on p "Custom Item" at bounding box center [192, 540] width 211 height 14
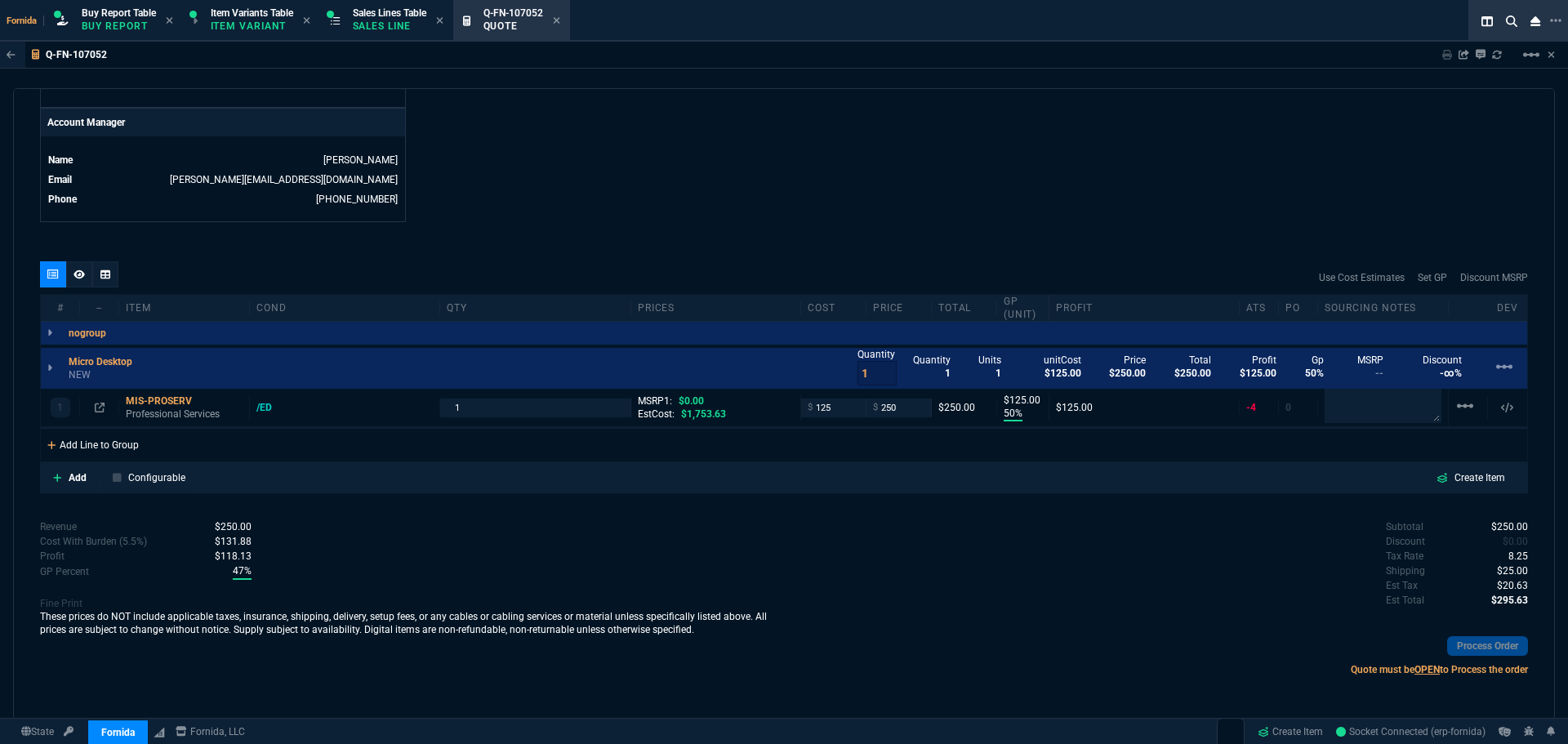
click at [135, 457] on div "Add Line to Group" at bounding box center [93, 443] width 104 height 30
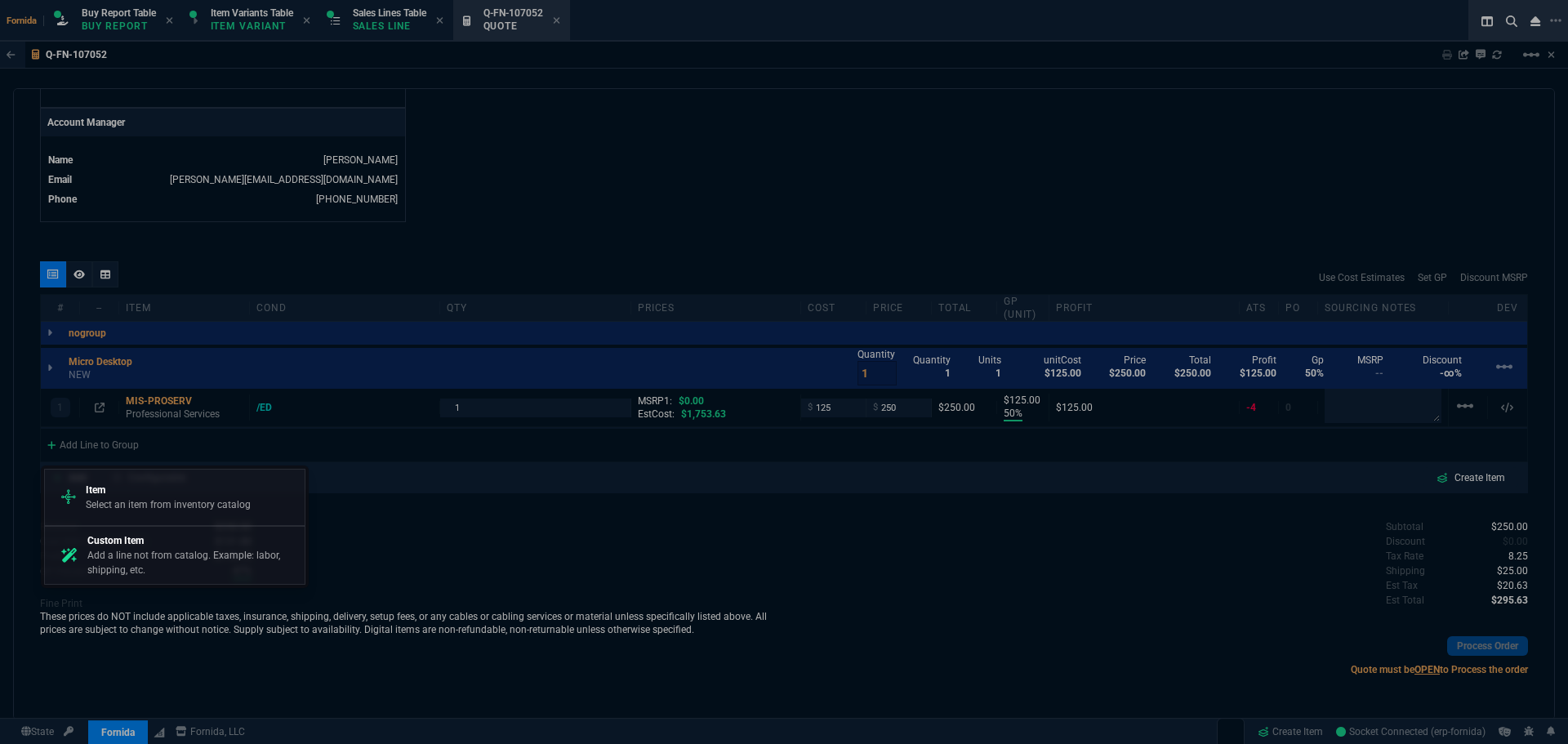
click at [161, 543] on p "Custom Item" at bounding box center [192, 540] width 211 height 14
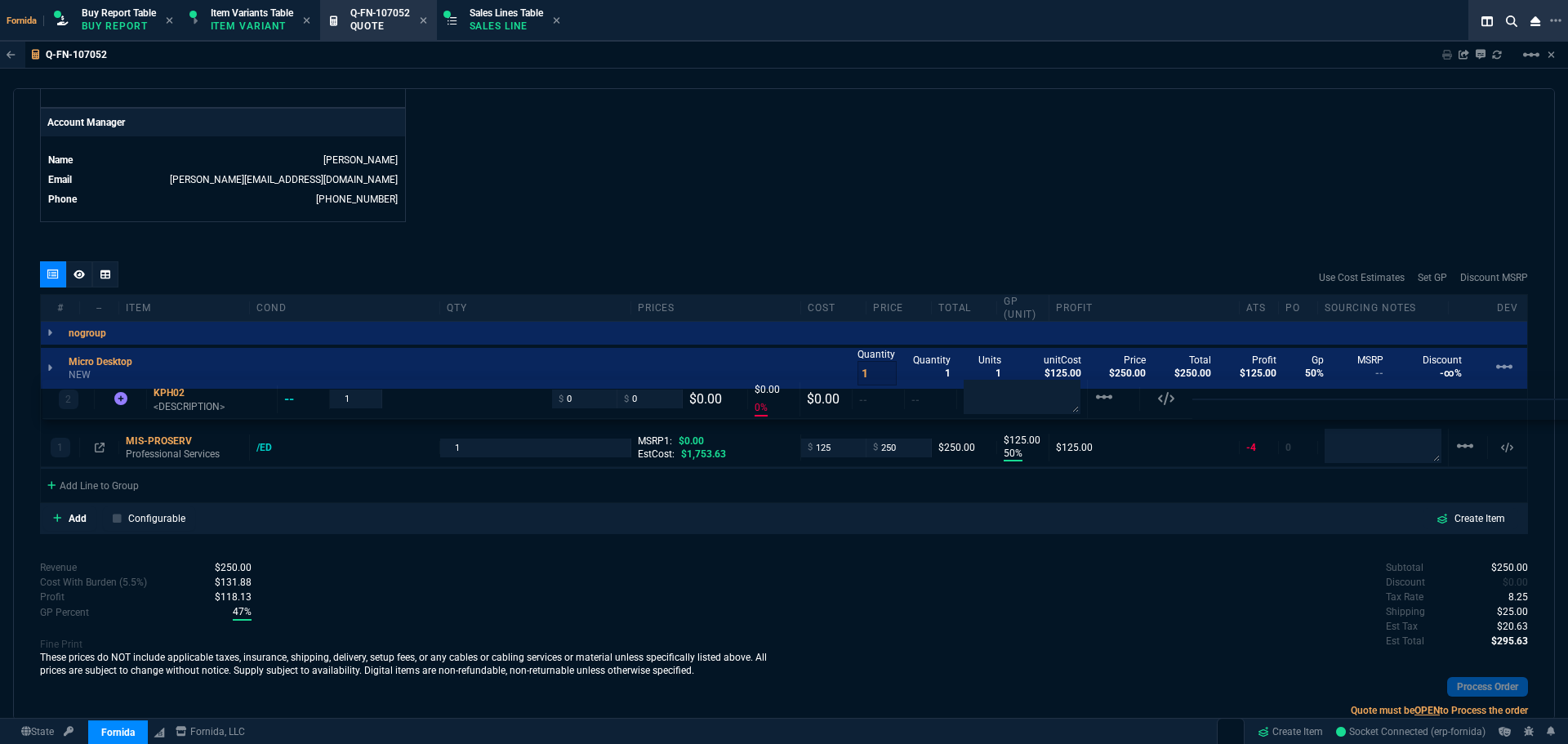
drag, startPoint x: 149, startPoint y: 449, endPoint x: 150, endPoint y: 398, distance: 51.0
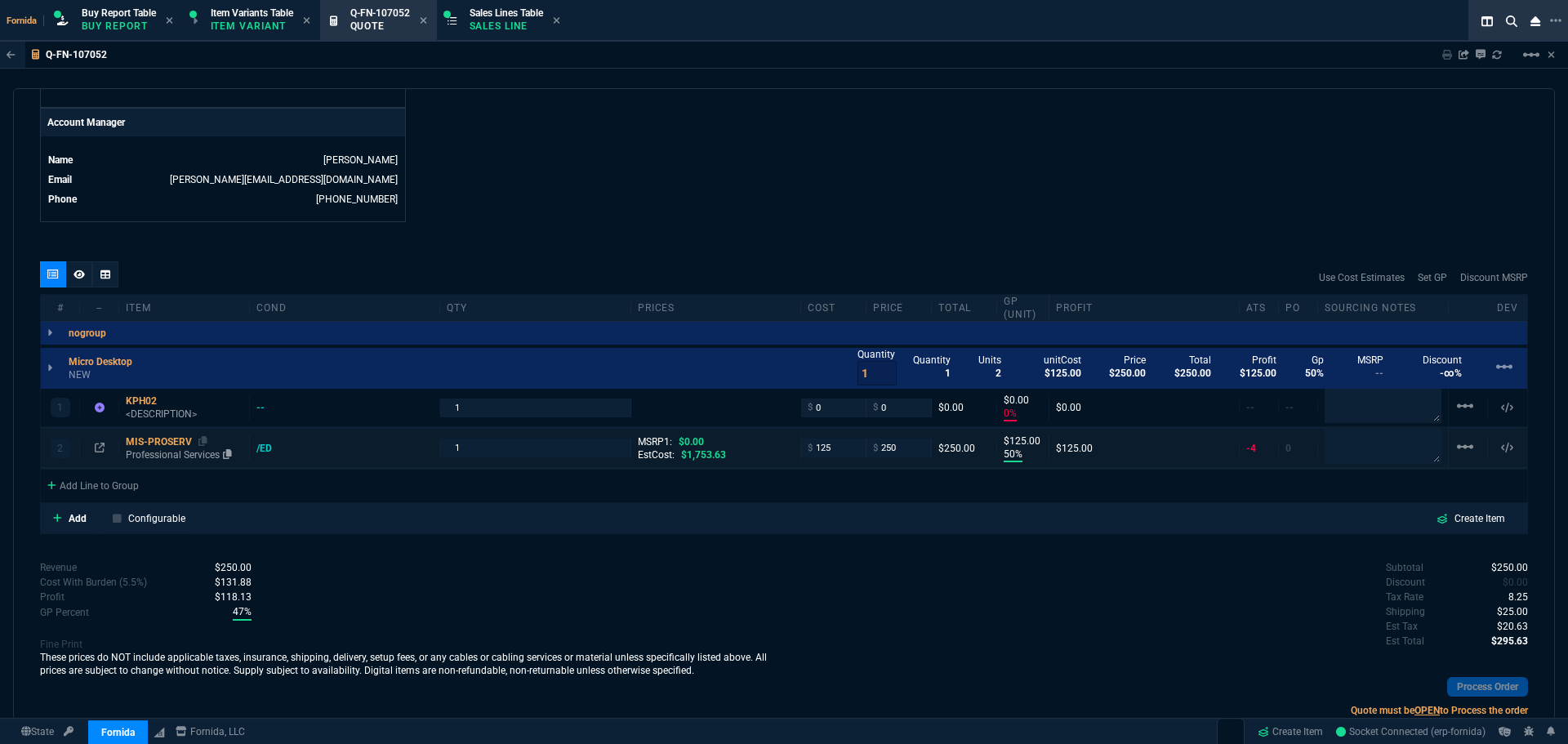
click at [148, 459] on p "Professional Services" at bounding box center [184, 455] width 117 height 13
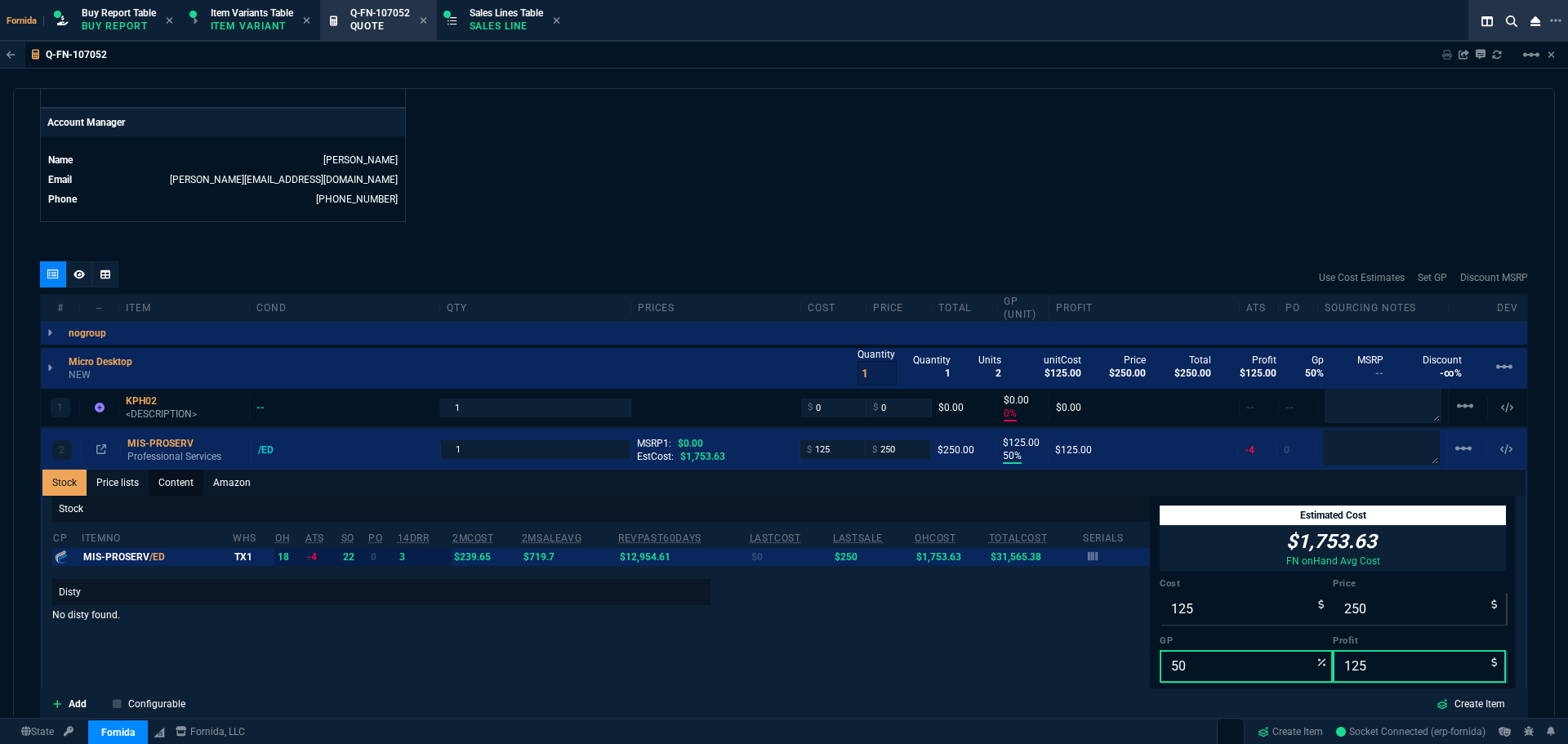
click at [169, 486] on link "Content" at bounding box center [176, 482] width 54 height 26
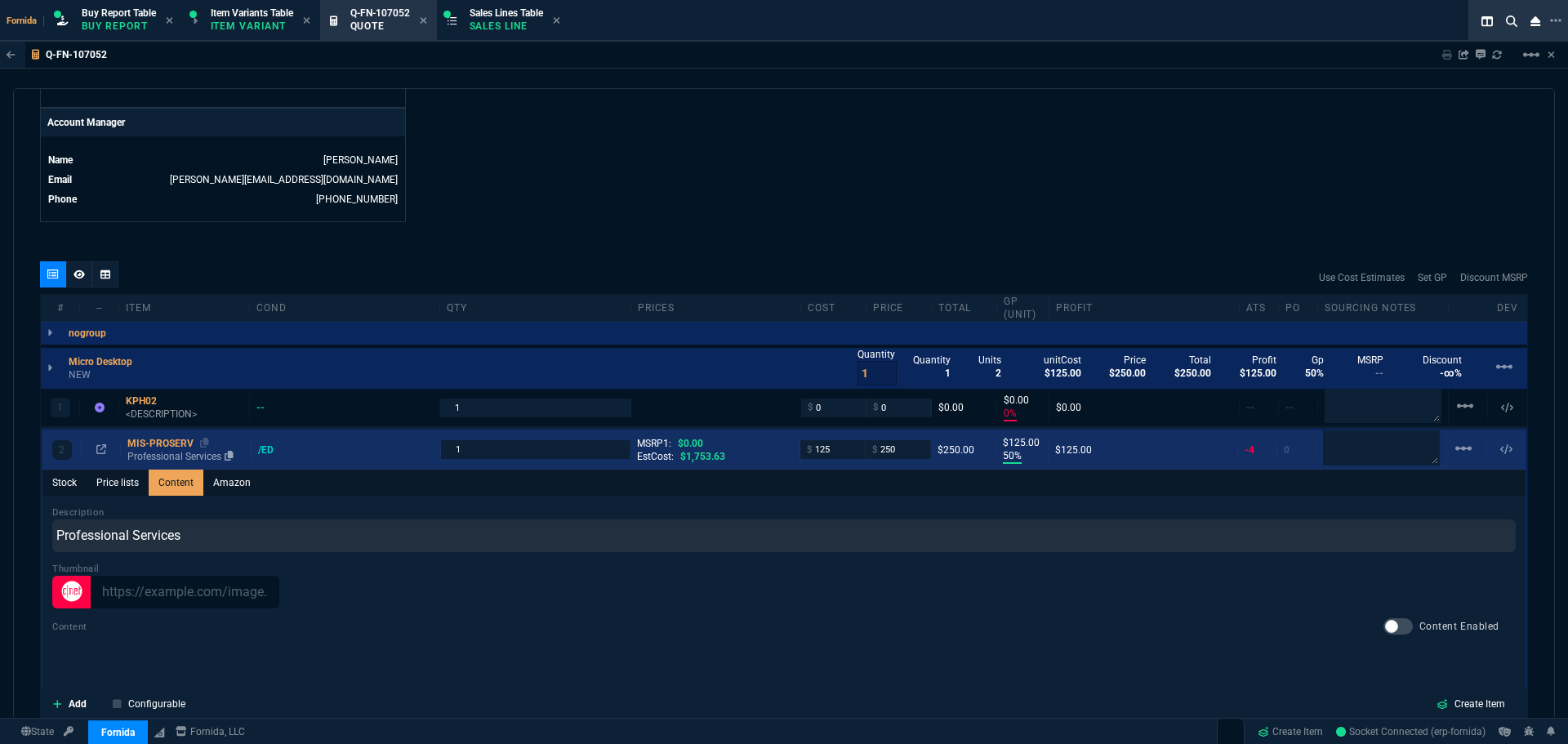
click at [158, 445] on div "MIS-PROSERV" at bounding box center [185, 443] width 117 height 13
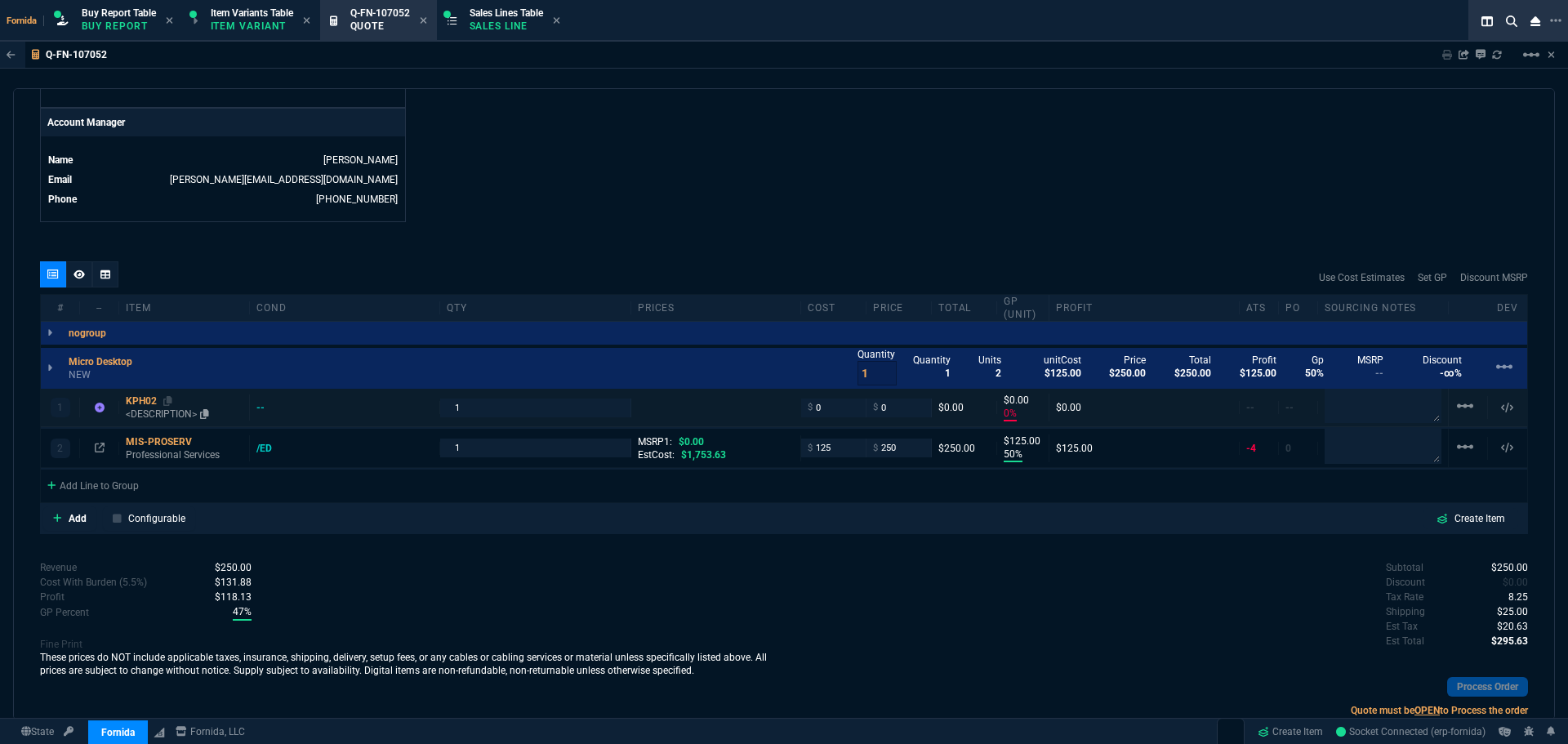
click at [157, 408] on div "KPH02" at bounding box center [184, 401] width 117 height 13
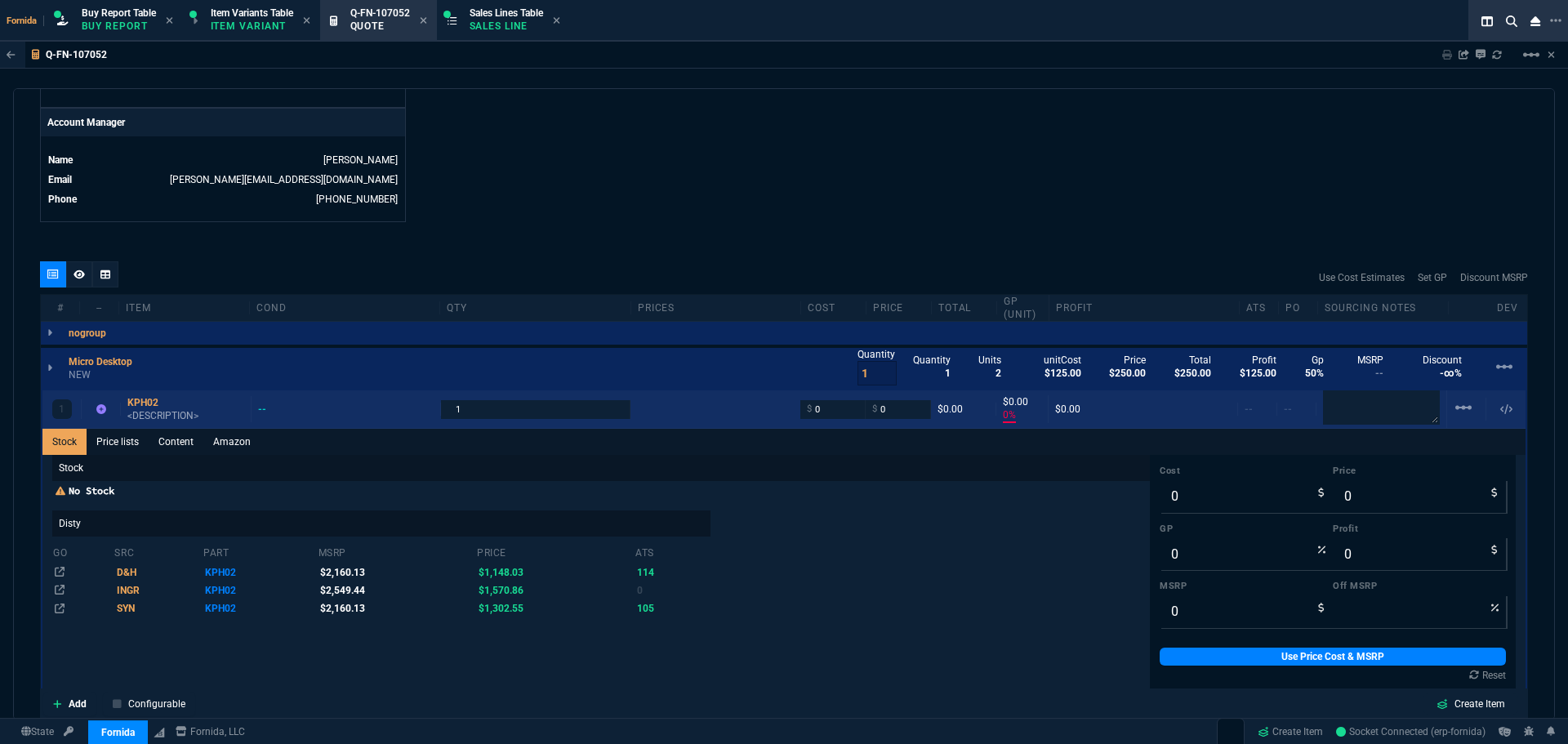
click at [165, 427] on div "1 KPH02 <DESCRIPTION> -- 1 $ 0 $ 0 $0.00 $0.00 0% $0.00 -- -- linear_scale" at bounding box center [784, 410] width 1484 height 38
click at [166, 441] on link "Content" at bounding box center [176, 441] width 54 height 26
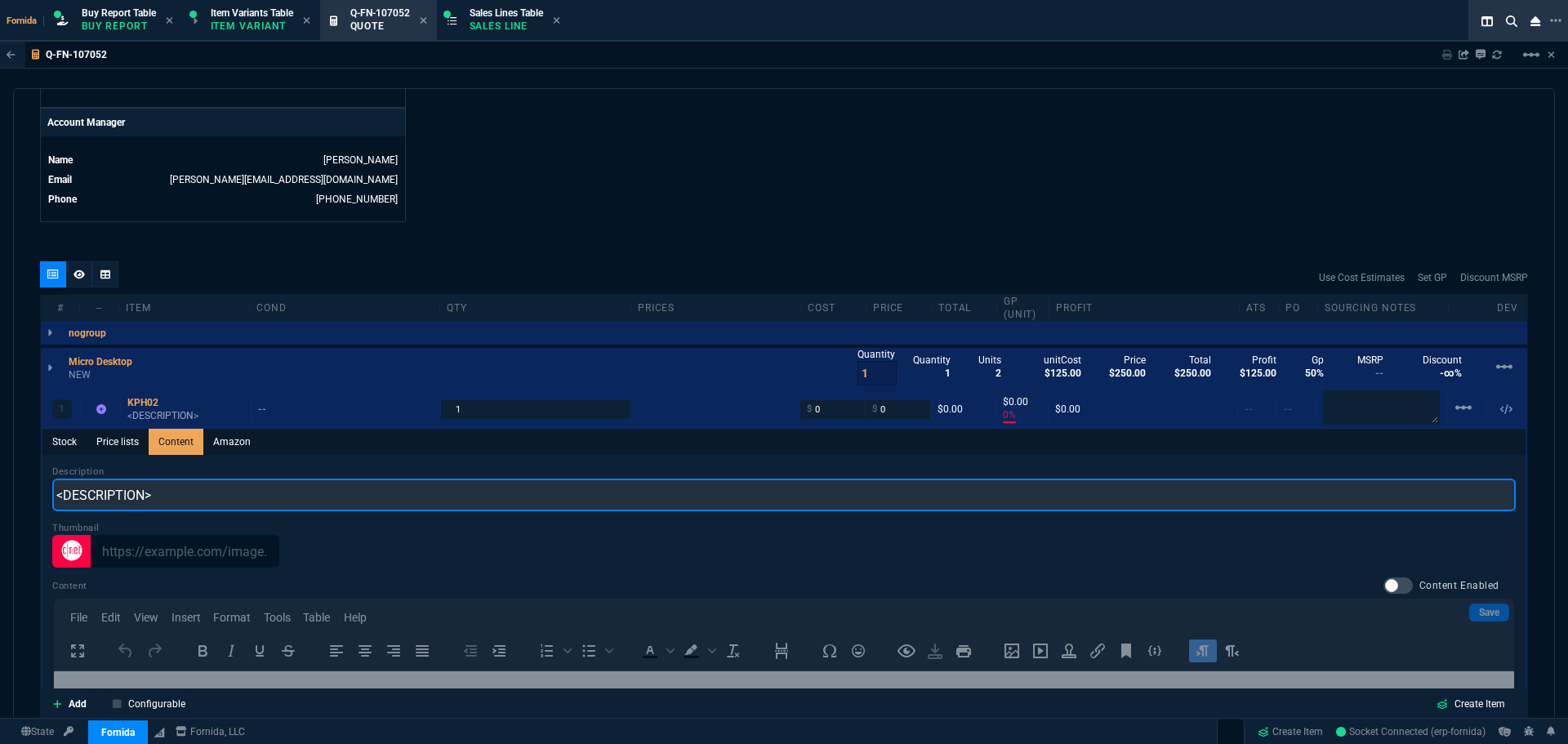
click at [194, 497] on input "<DESCRIPTION>" at bounding box center [784, 495] width 1464 height 32
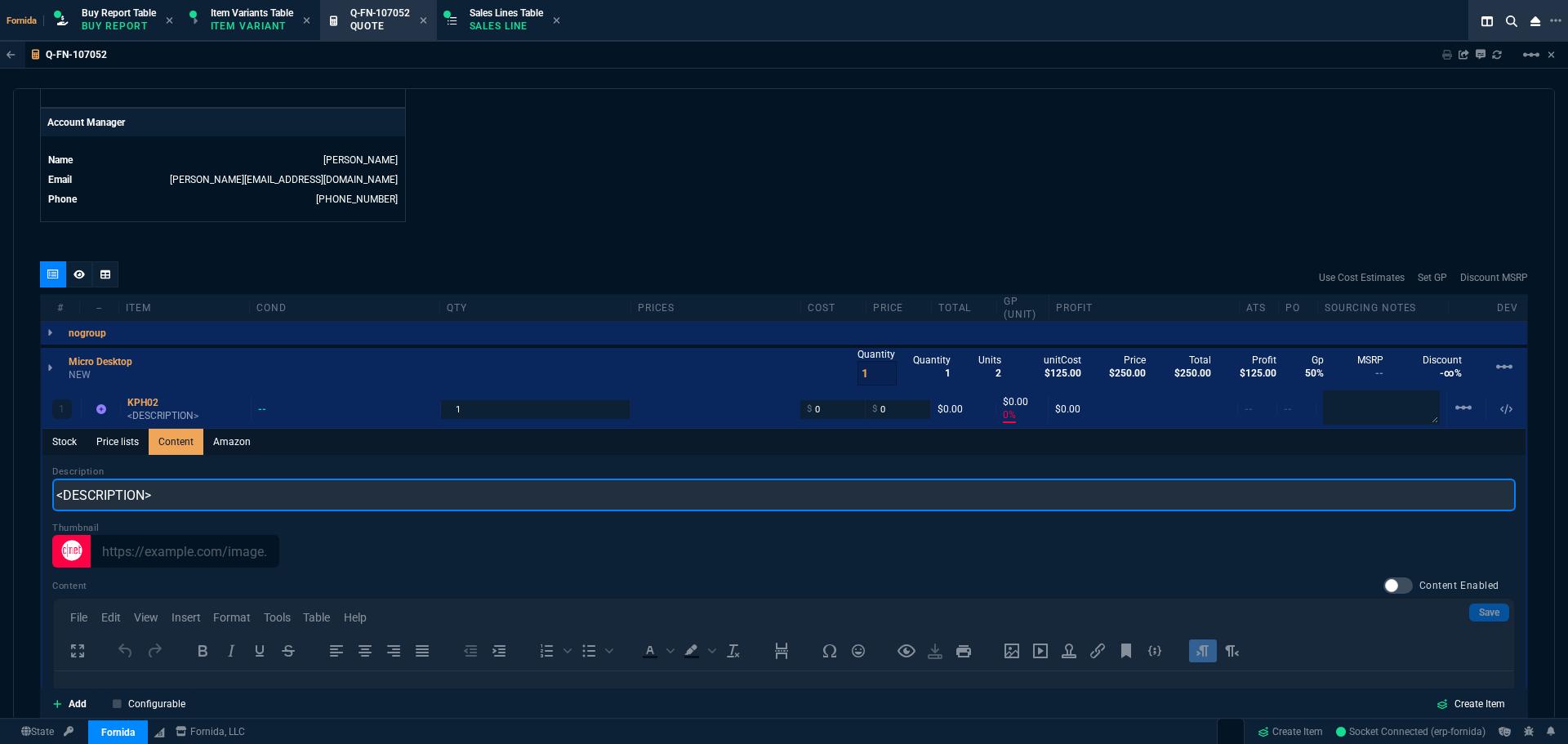
scroll to position [0, 0]
paste input "Dell Pro Micro QCM1250 Desktop Computer - Intel Core Ultra 7 265T - vPro Techno…"
click at [189, 491] on input "Dell Pro Micro QCM1250 Desktop Computer - Intel Core Ultra 7 265T - vPro Techno…" at bounding box center [784, 495] width 1464 height 32
drag, startPoint x: 254, startPoint y: 496, endPoint x: 319, endPoint y: 499, distance: 65.1
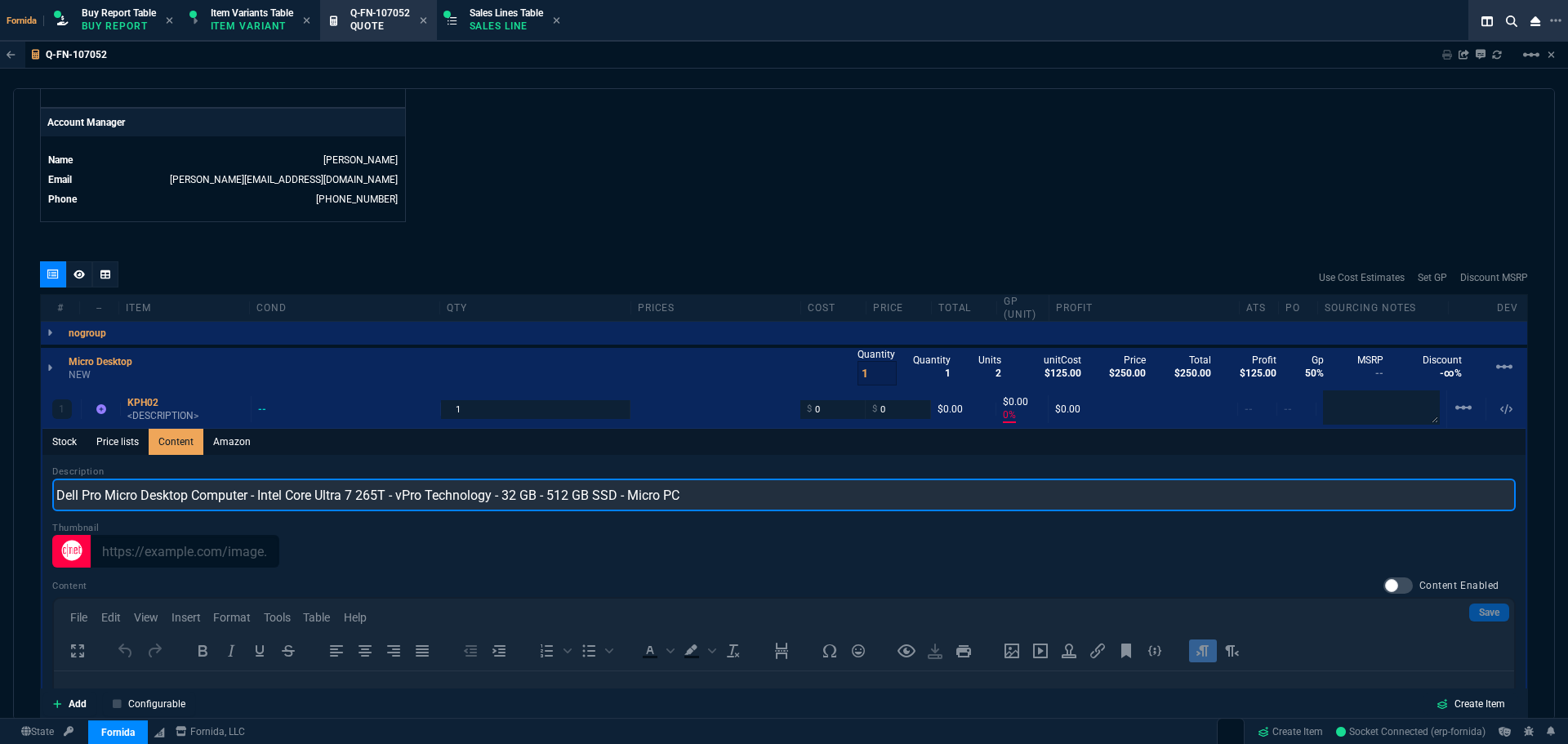
click at [319, 499] on input "Dell Pro Micro Desktop Computer - Intel Core Ultra 7 265T - vPro Technology - 3…" at bounding box center [784, 495] width 1464 height 32
drag, startPoint x: 329, startPoint y: 499, endPoint x: 438, endPoint y: 503, distance: 109.1
click at [438, 503] on input "Dell Pro Micro Desktop Computer Ultra 7 265T - vPro Technology - 32 GB - 512 GB…" at bounding box center [784, 495] width 1464 height 32
click at [346, 494] on input "Dell Pro Micro Desktop Computer Ultra 7 265T 32 GB - 512 GB SSD - Micro PC" at bounding box center [784, 495] width 1464 height 32
click at [369, 499] on input "Dell Pro Micro Desktop Computer Ultra 7 265T 32GB - 512 GB SSD - Micro PC" at bounding box center [784, 495] width 1464 height 32
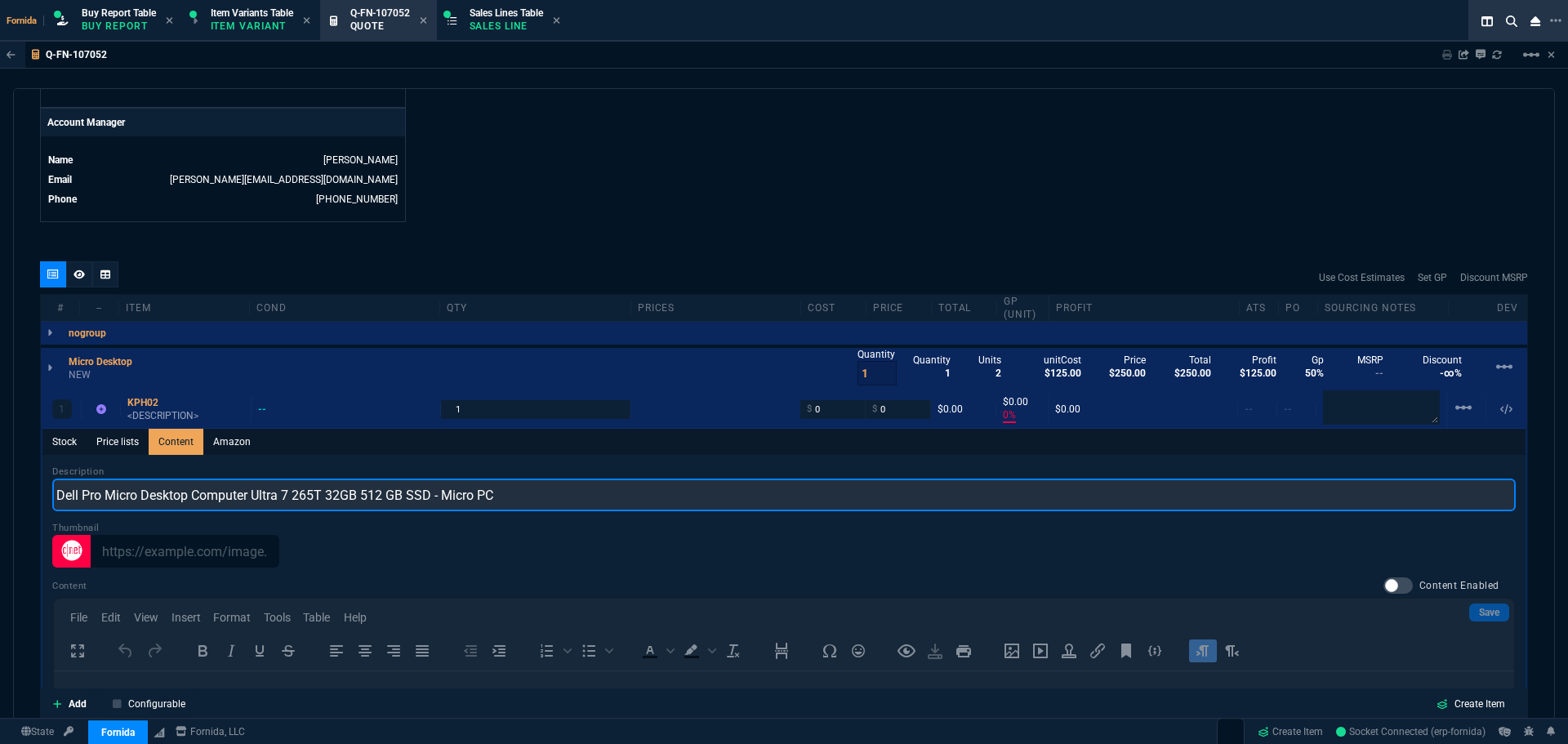
click at [386, 498] on input "Dell Pro Micro Desktop Computer Ultra 7 265T 32GB 512 GB SSD - Micro PC" at bounding box center [784, 495] width 1464 height 32
click at [506, 494] on input "Dell Pro Micro Desktop Computer Ultra 7 265T 32GB 512GB SSD - Micro PC" at bounding box center [784, 495] width 1464 height 32
click at [420, 494] on input "Dell Pro Micro Desktop Computer Ultra 7 265T 32GB 512GB SSD - Micro PC" at bounding box center [784, 495] width 1464 height 32
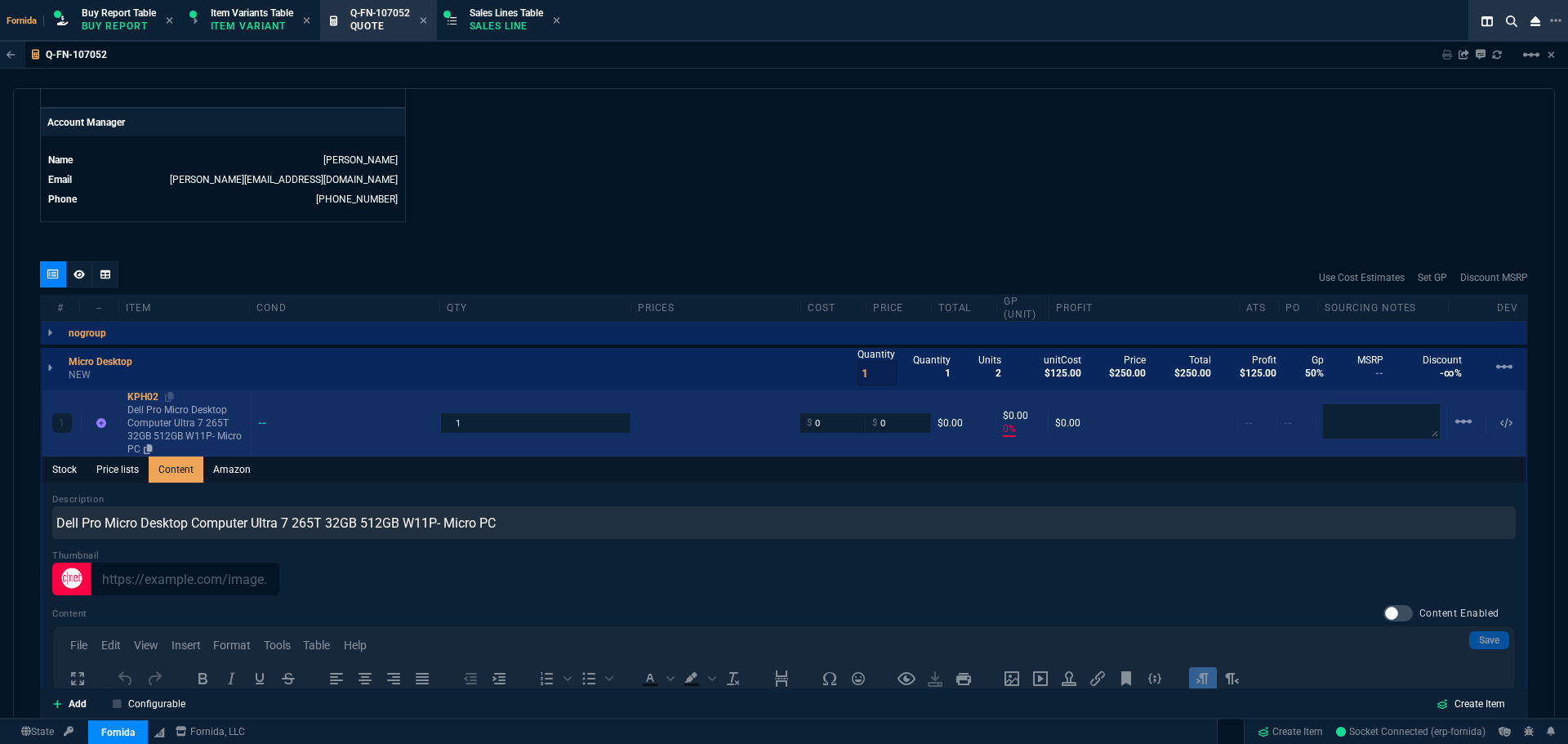
click at [173, 435] on p "Dell Pro Micro Desktop Computer Ultra 7 265T 32GB 512GB W11P- Micro PC" at bounding box center [185, 429] width 117 height 53
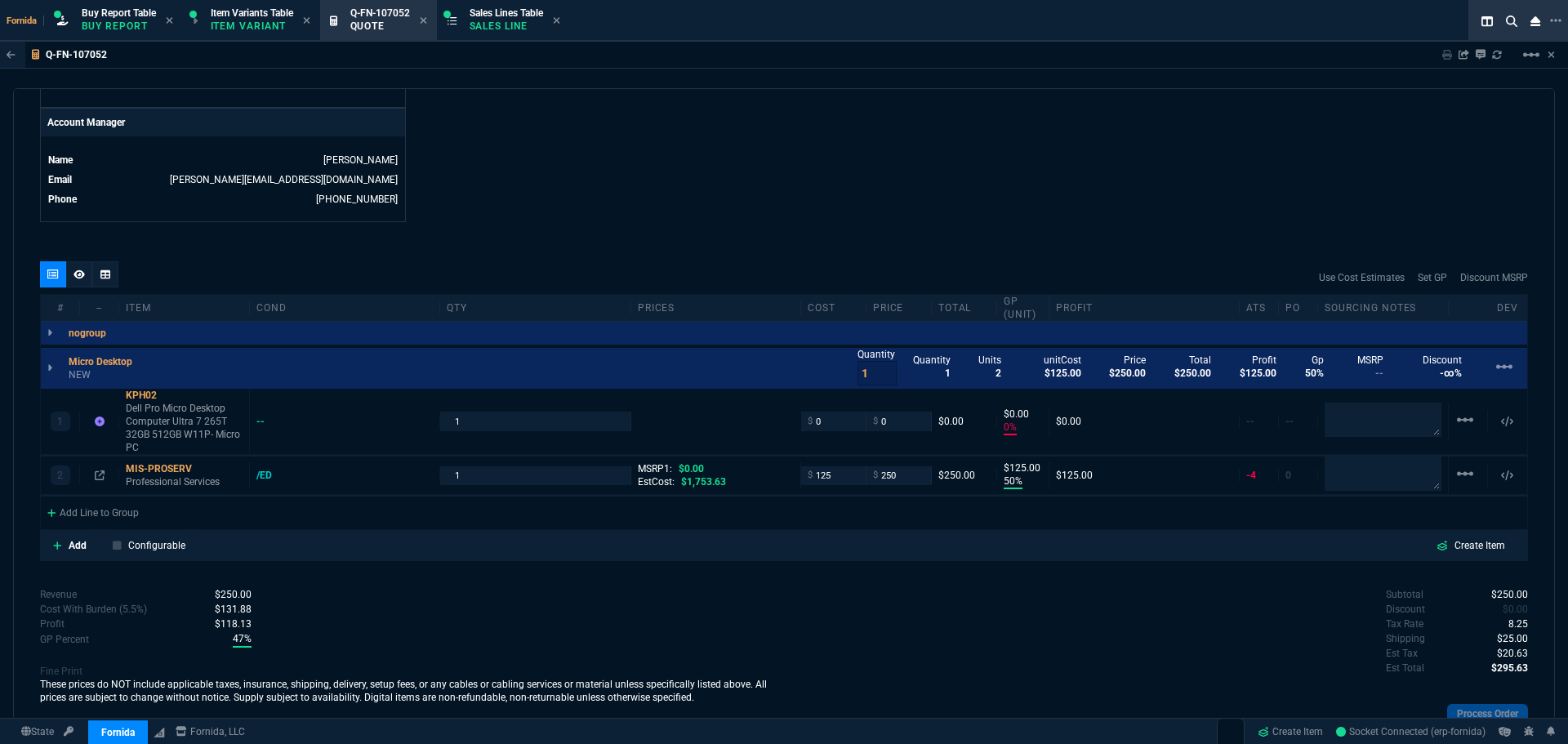
click at [450, 249] on div "quote Q-FN-107052 [PERSON_NAME] draft Fornida, LLC [STREET_ADDRESS] Details Num…" at bounding box center [784, 404] width 1542 height 632
click at [220, 424] on p "Dell Pro Micro Desktop Computer Ultra 7 265T 32GB 512GB W11P- Micro PC" at bounding box center [184, 428] width 117 height 53
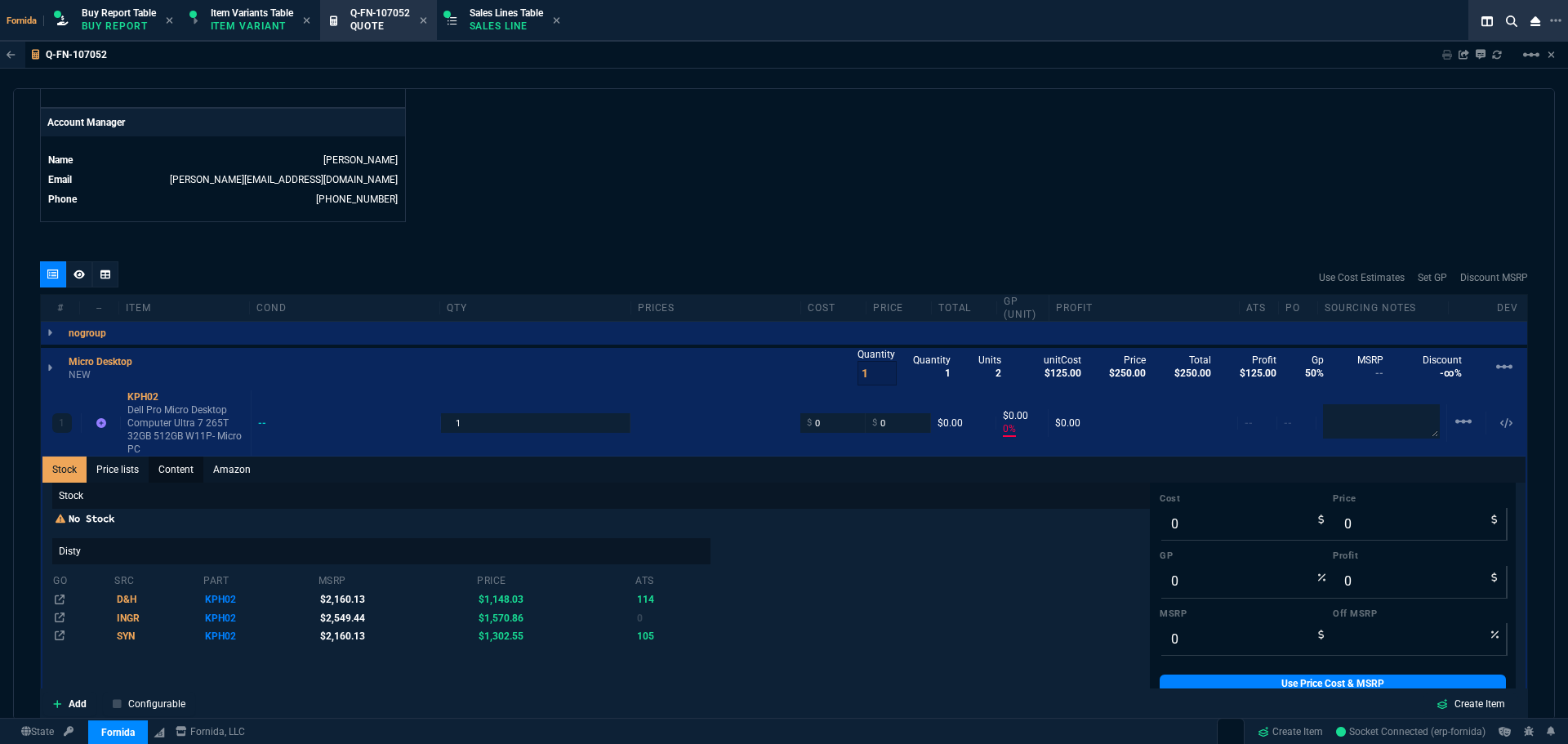
click at [183, 472] on link "Content" at bounding box center [176, 469] width 54 height 26
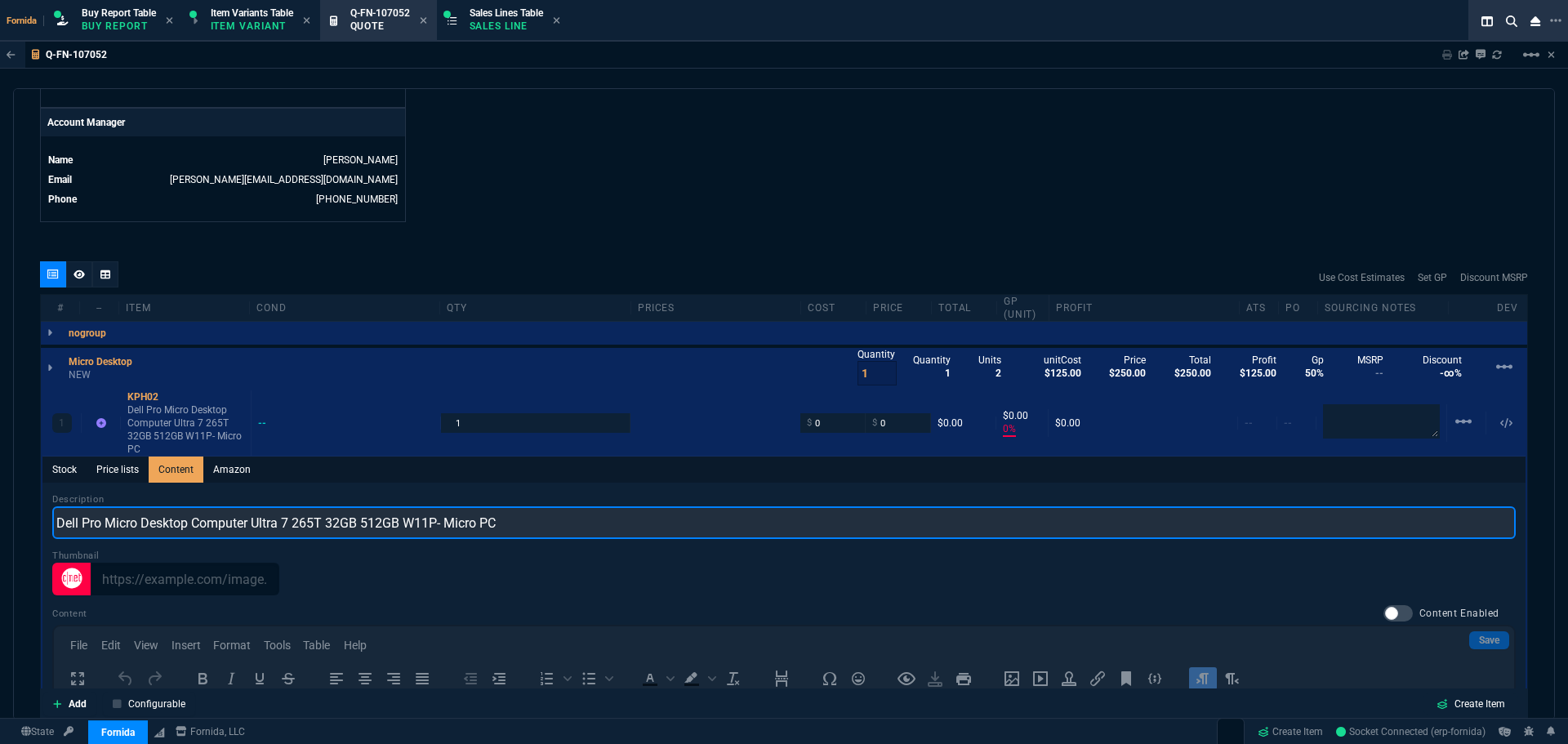
click at [440, 529] on input "Dell Pro Micro Desktop Computer Ultra 7 265T 32GB 512GB W11P- Micro PC" at bounding box center [784, 522] width 1464 height 32
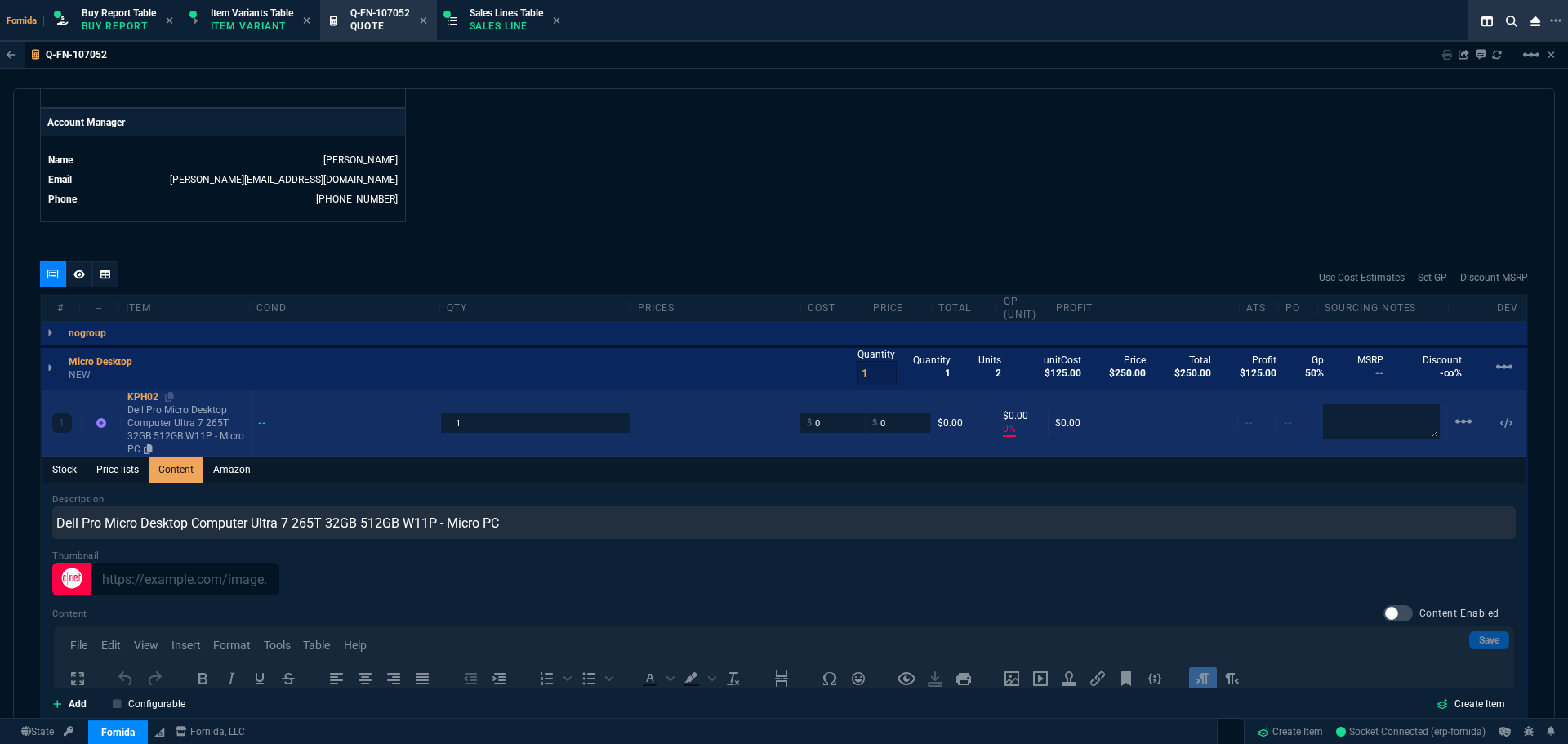
click at [158, 452] on p "Dell Pro Micro Desktop Computer Ultra 7 265T 32GB 512GB W11P - Micro PC" at bounding box center [185, 429] width 117 height 53
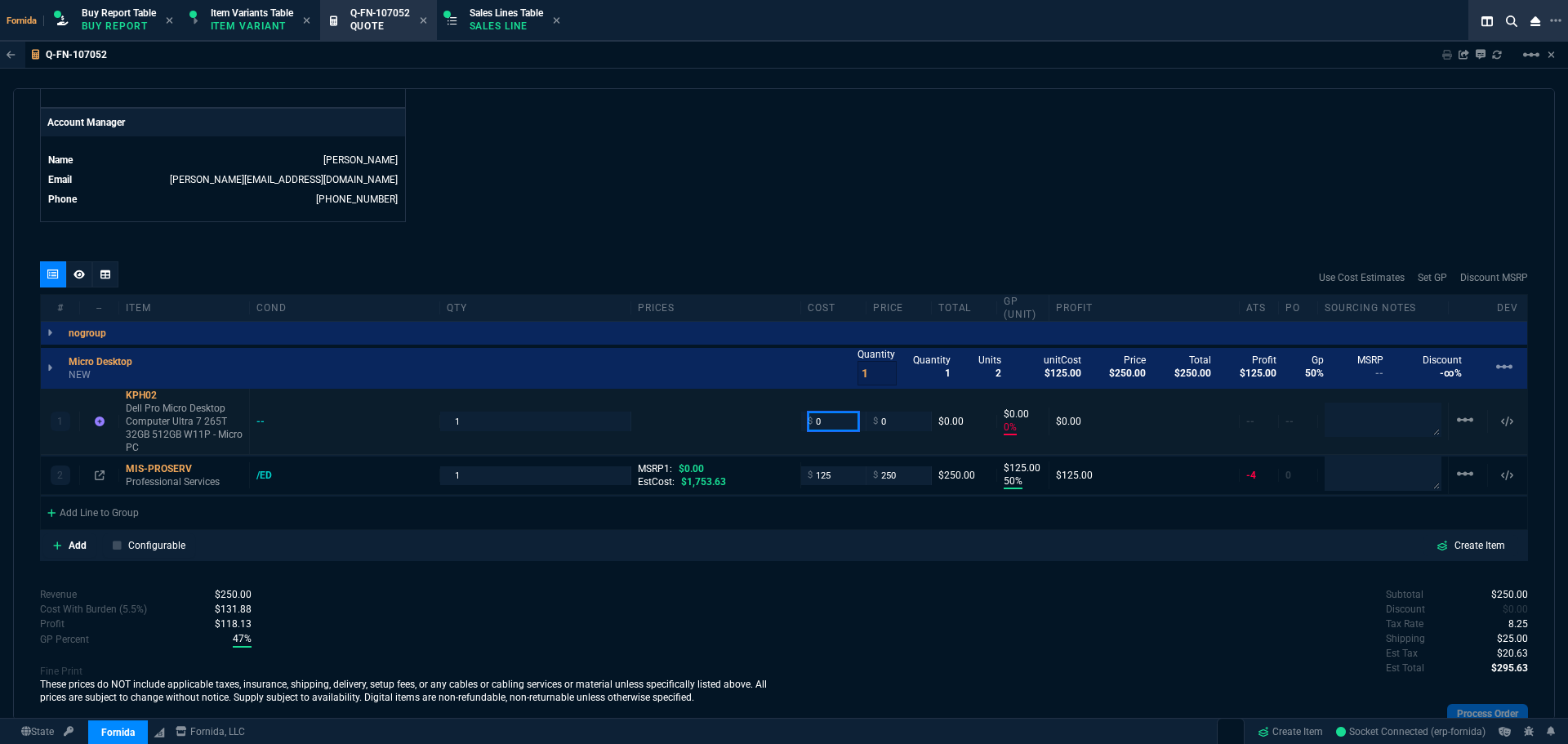
click at [836, 425] on input "0" at bounding box center [833, 421] width 52 height 19
paste input "1116.76"
click at [860, 223] on div "quote Q-FN-107052 [PERSON_NAME] draft Fornida, LLC [STREET_ADDRESS] Details Num…" at bounding box center [784, 404] width 1542 height 632
click at [1405, 422] on textarea at bounding box center [1384, 419] width 117 height 34
click at [169, 397] on icon at bounding box center [167, 395] width 9 height 10
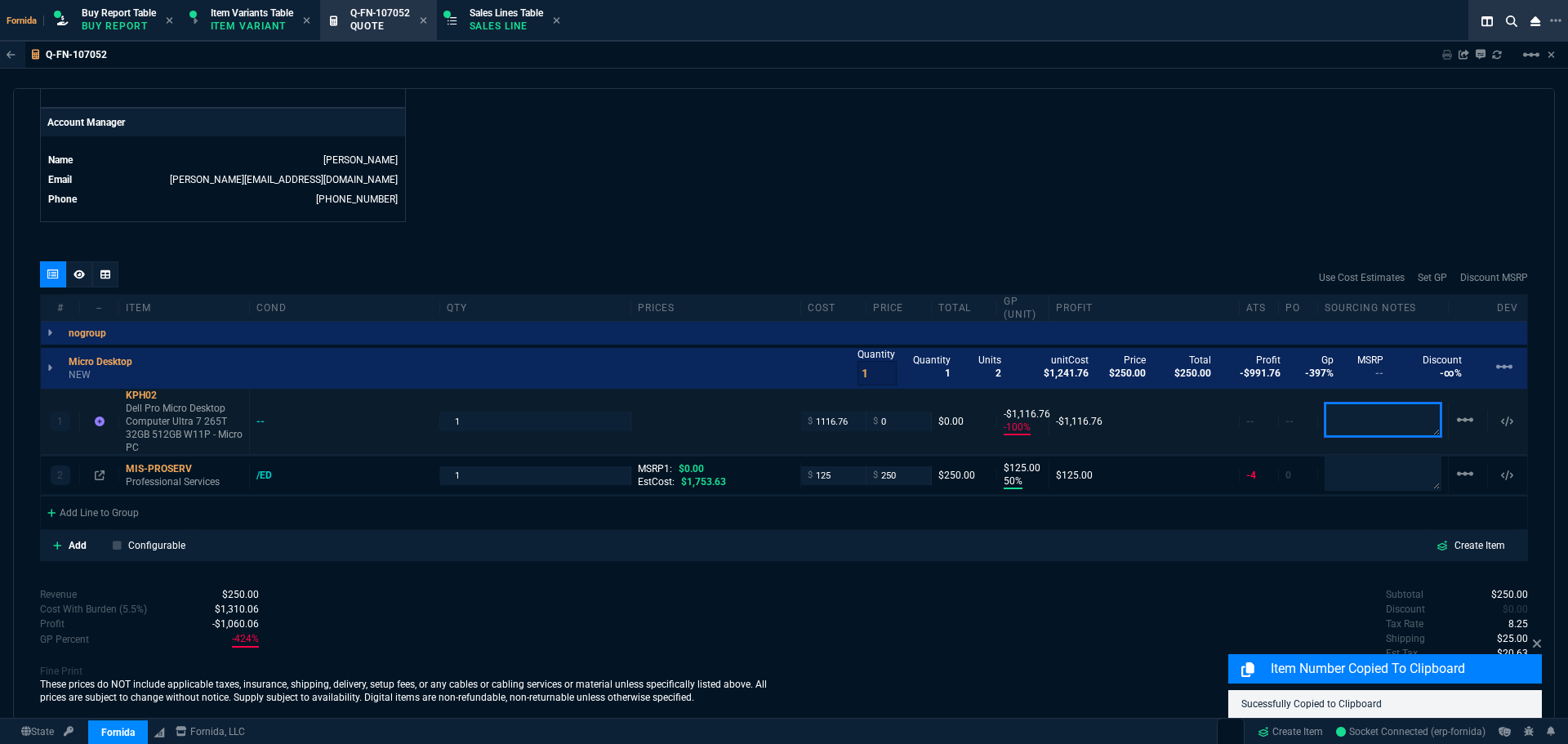
click at [1334, 422] on textarea at bounding box center [1384, 419] width 117 height 34
paste textarea "KPH02"
drag, startPoint x: 1239, startPoint y: 155, endPoint x: 1454, endPoint y: 409, distance: 332.8
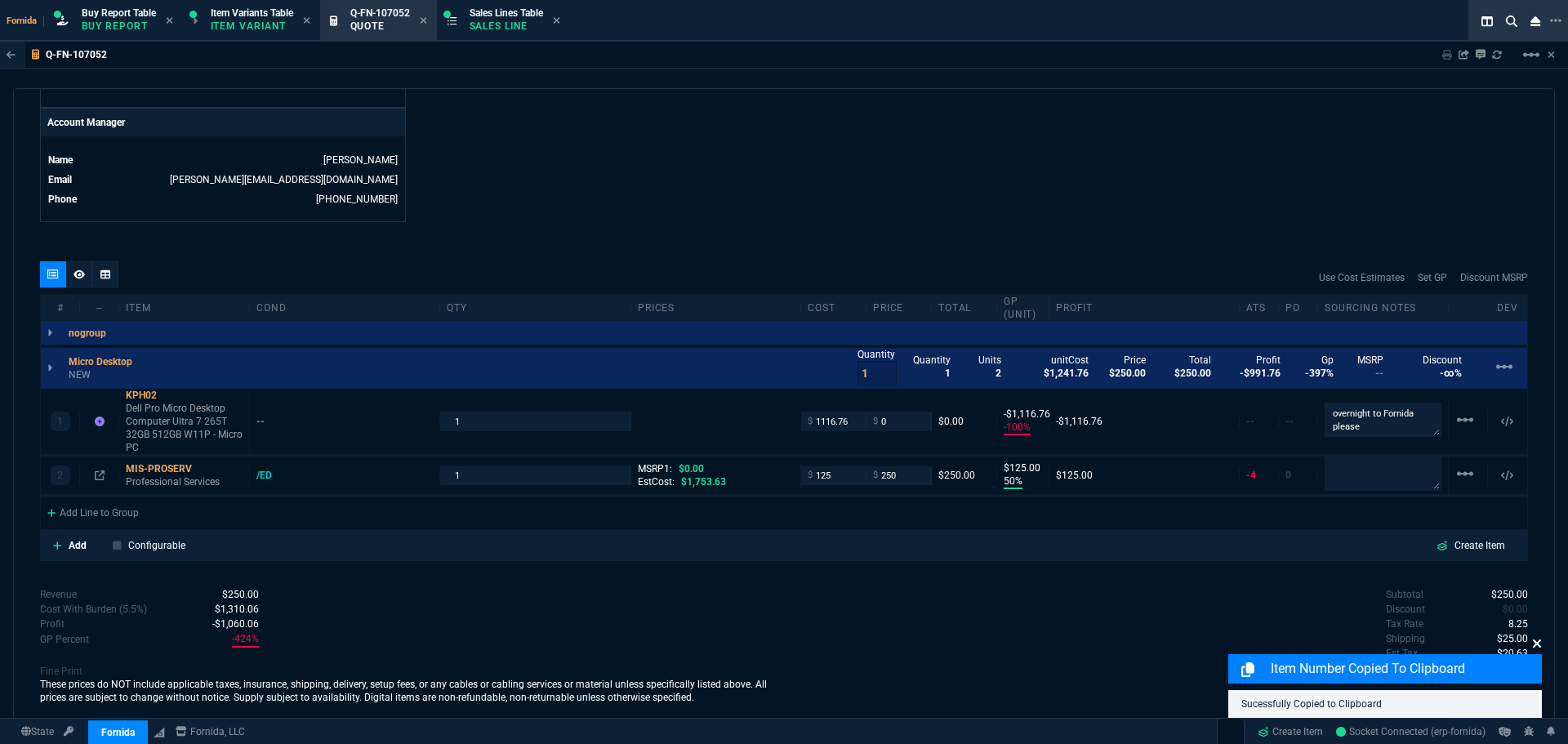
click at [1540, 645] on icon at bounding box center [1537, 644] width 10 height 13
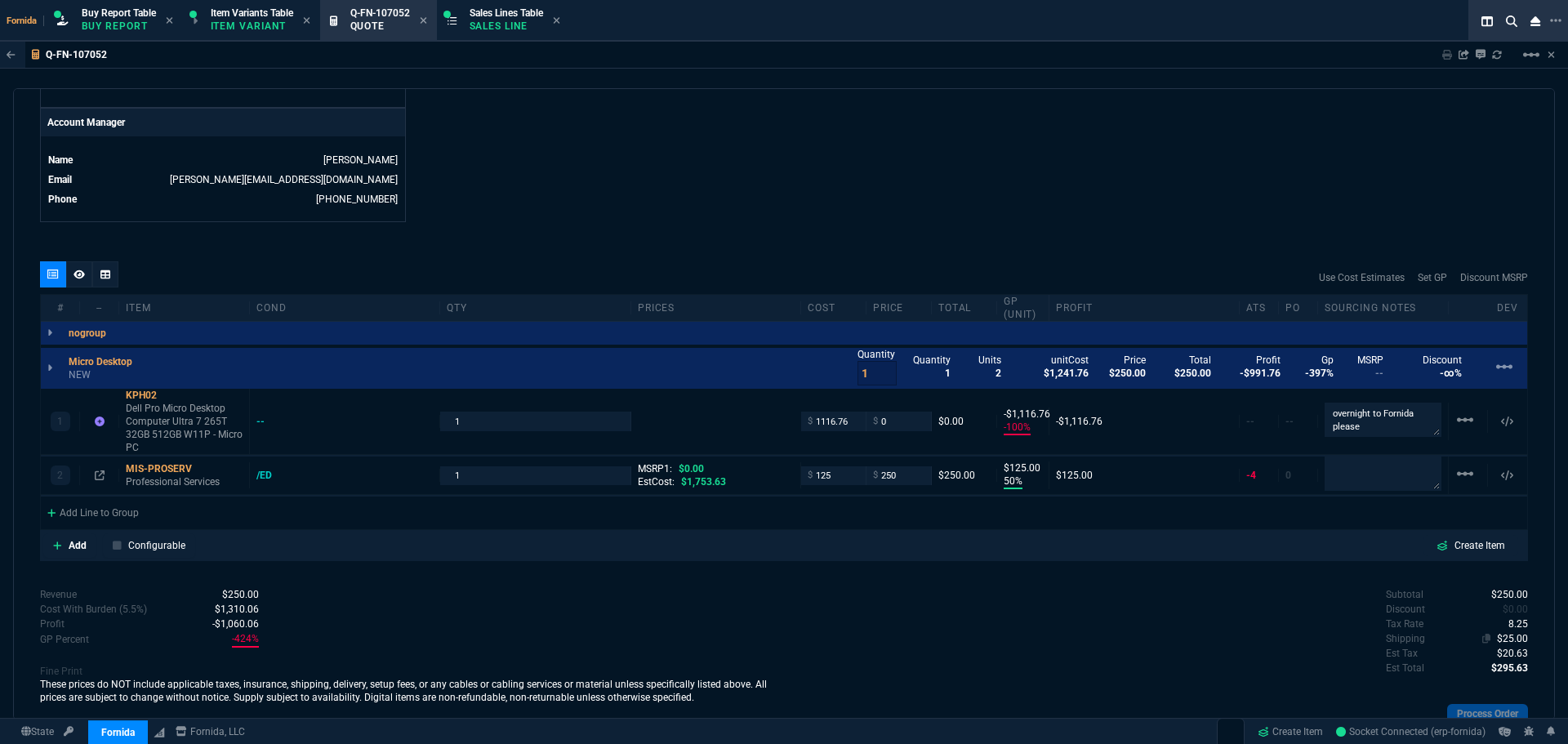
click at [1503, 638] on span "$25.00" at bounding box center [1513, 639] width 31 height 11
click at [1145, 634] on div "Subtotal $250.00 Discount $0.00 Tax Rate 8.25 Shipping $40.00 Est Tax $20.63 Es…" at bounding box center [1156, 632] width 744 height 90
click at [895, 415] on input "0" at bounding box center [899, 421] width 52 height 19
click at [898, 417] on input "1295" at bounding box center [899, 421] width 52 height 19
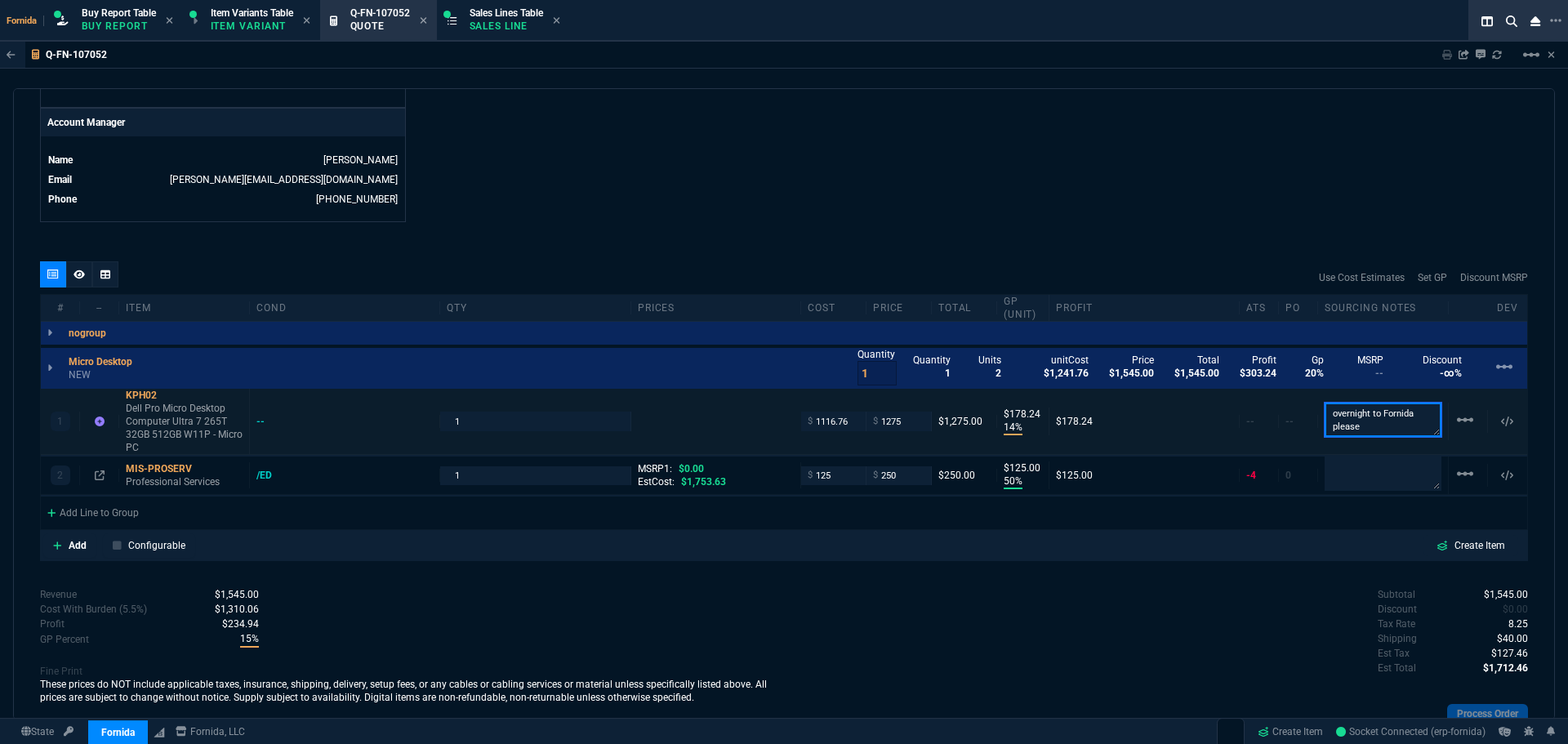
scroll to position [2, 0]
click at [149, 446] on icon at bounding box center [146, 447] width 9 height 10
click at [75, 274] on icon at bounding box center [79, 273] width 11 height 9
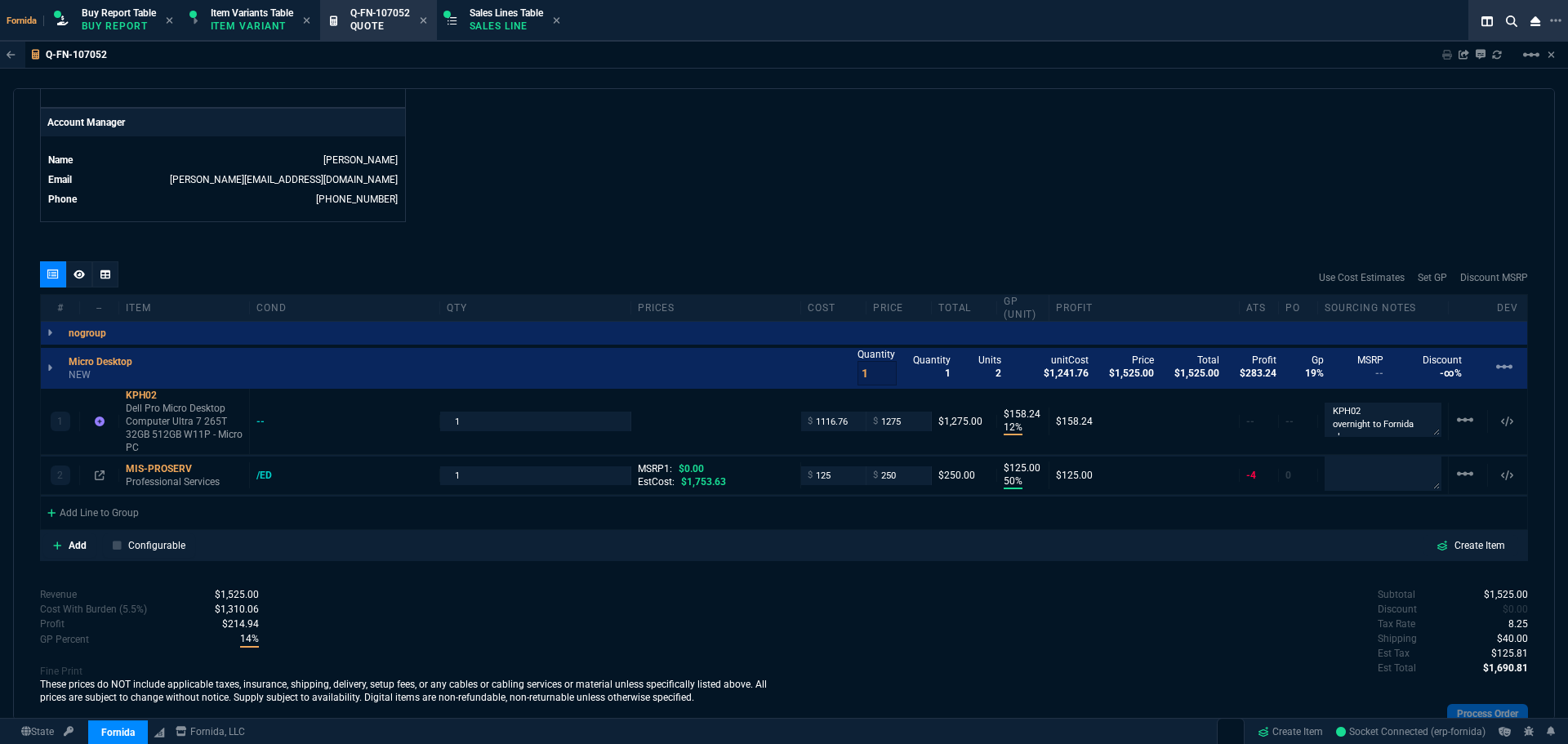
scroll to position [745, 0]
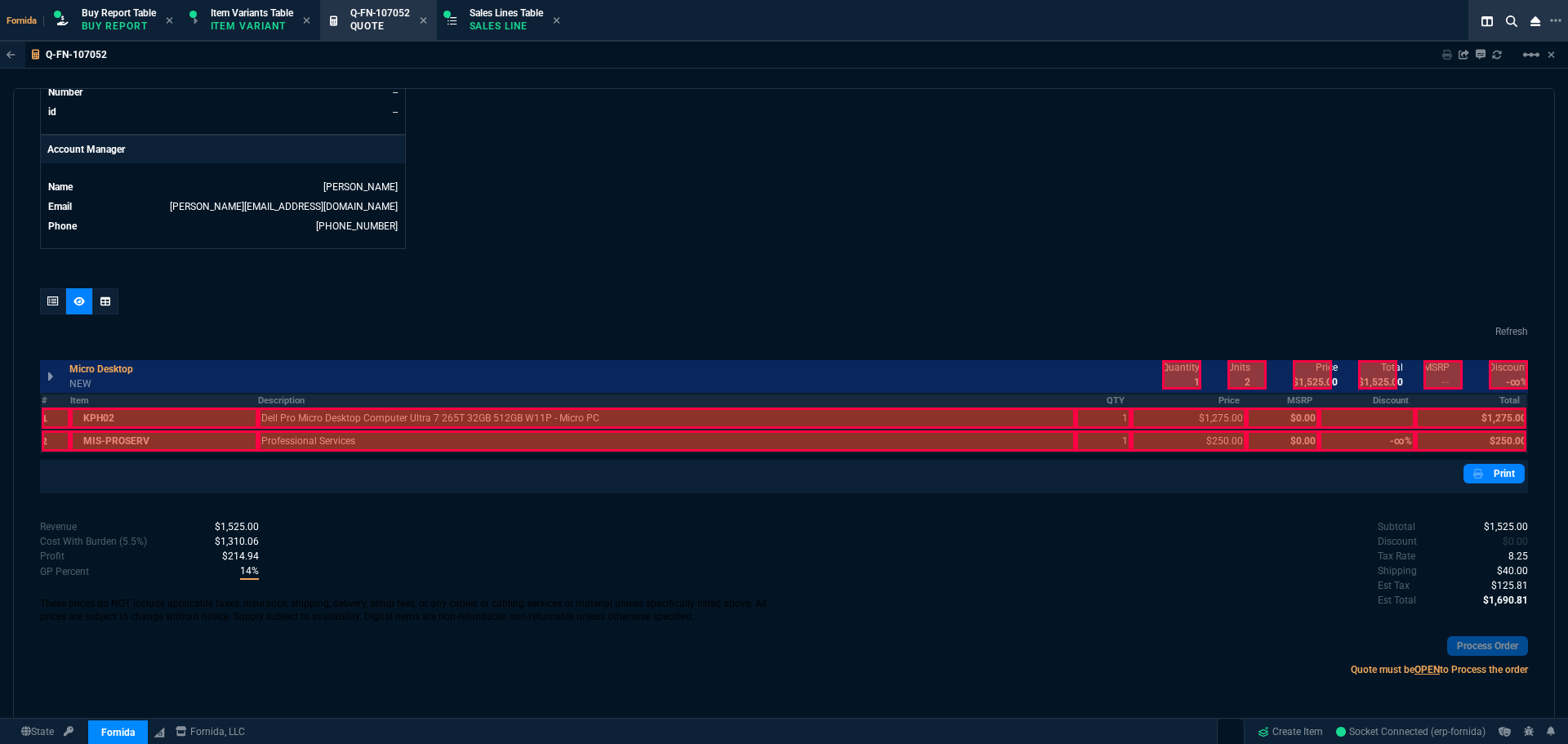
click at [318, 404] on th "Description" at bounding box center [667, 400] width 818 height 14
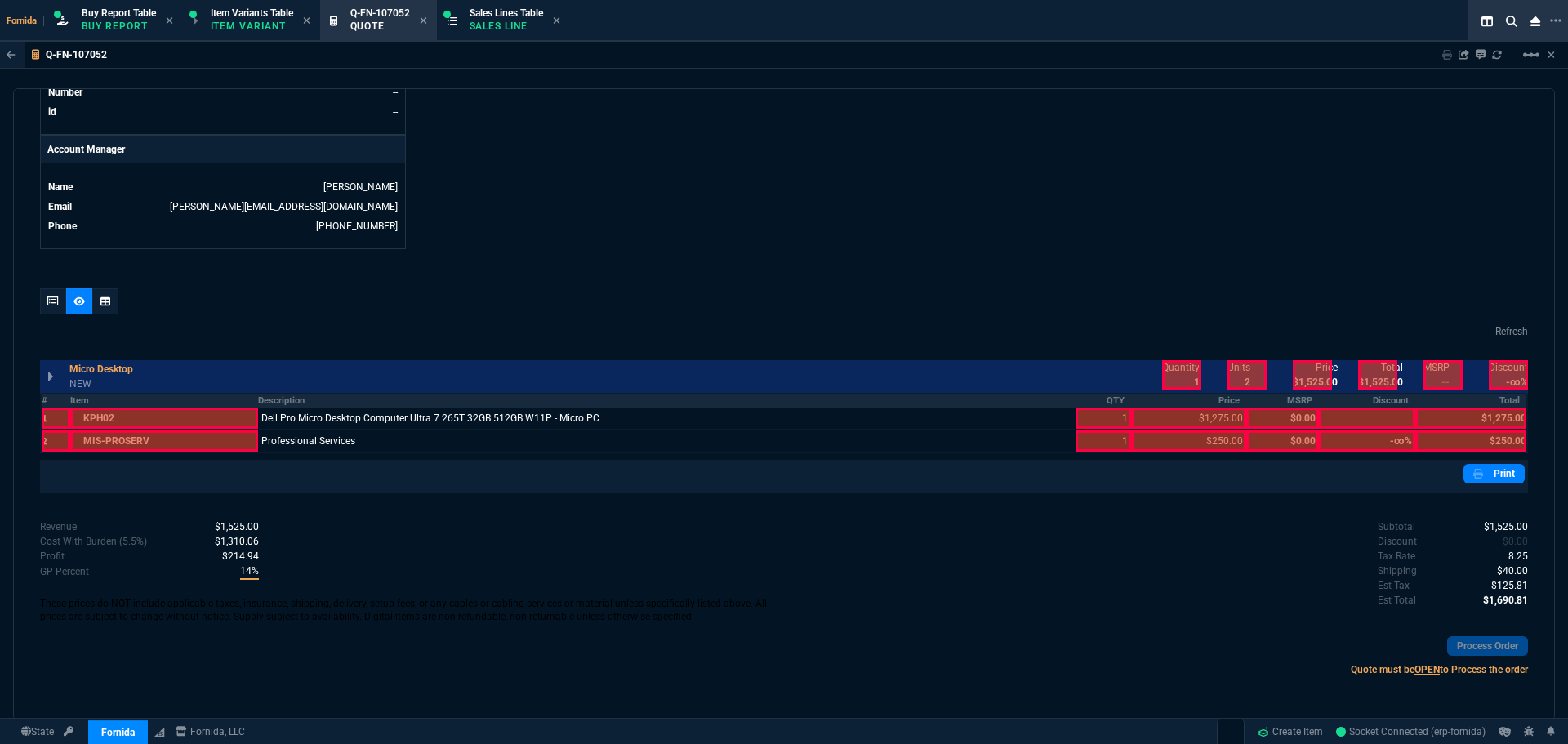
drag, startPoint x: 1096, startPoint y: 408, endPoint x: 1153, endPoint y: 408, distance: 57.0
click at [1102, 408] on table "# Item Description QTY Price MSRP Discount Total 1 KPH02 Dell Pro Micro Desktop…" at bounding box center [784, 422] width 1489 height 60
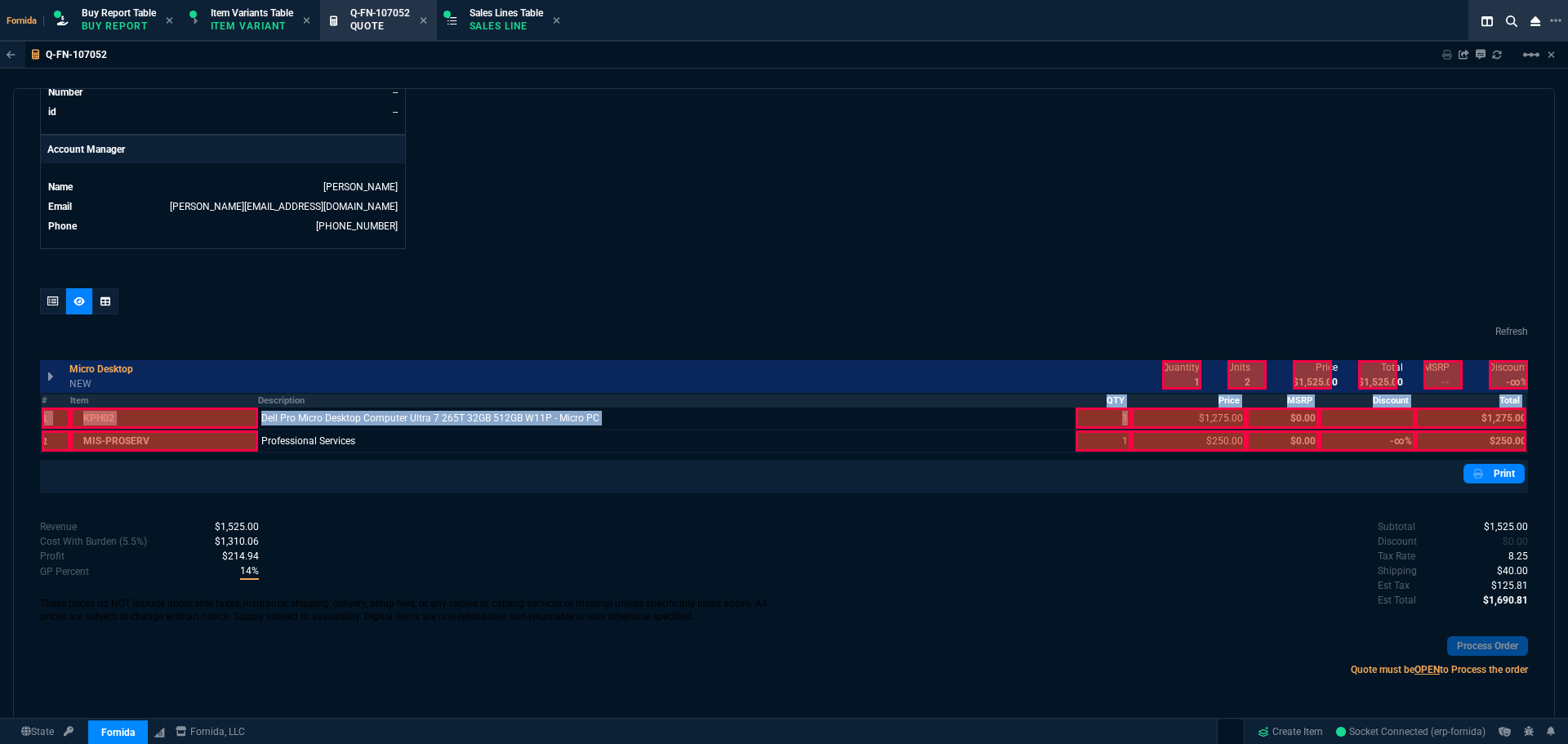
click at [1202, 406] on th "Price" at bounding box center [1189, 400] width 116 height 14
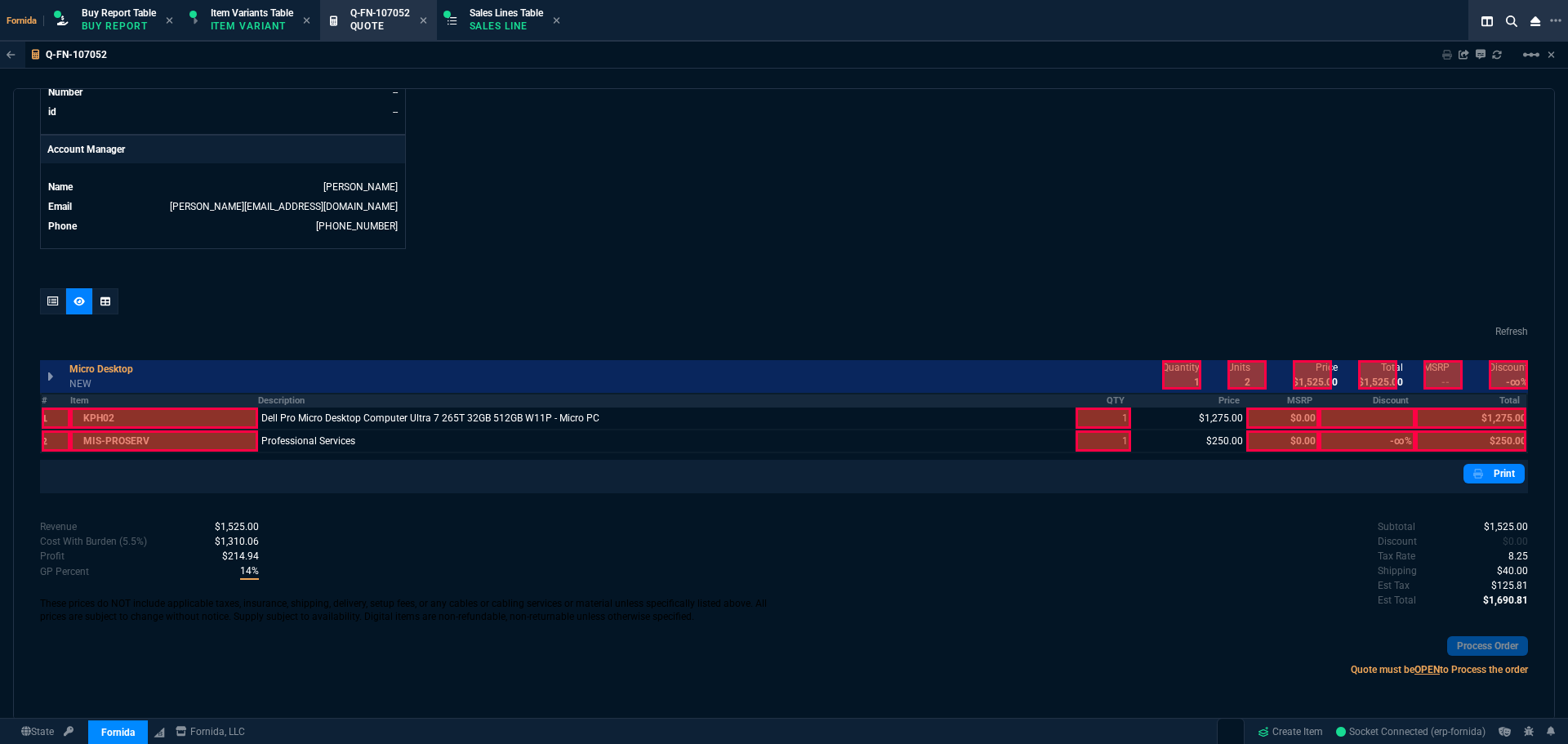
click at [1179, 374] on div at bounding box center [1182, 374] width 39 height 30
click at [1095, 412] on div at bounding box center [1104, 418] width 55 height 21
click at [1099, 404] on th "QTY" at bounding box center [1104, 400] width 55 height 14
click at [1101, 402] on th "QTY" at bounding box center [1104, 400] width 55 height 14
click at [1309, 380] on div at bounding box center [1312, 374] width 39 height 30
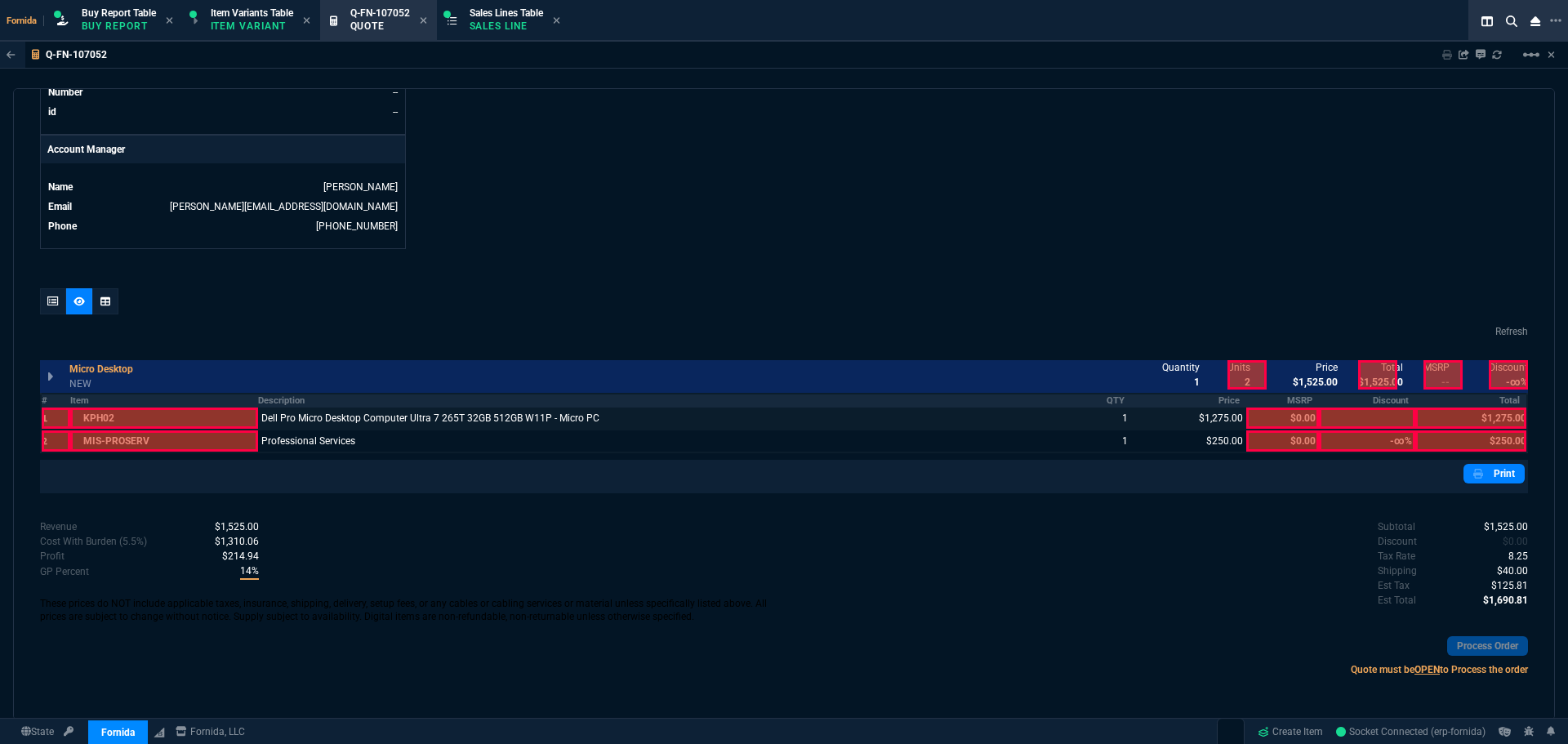
click at [1375, 376] on div at bounding box center [1378, 374] width 39 height 30
click at [1467, 402] on th "Total" at bounding box center [1471, 400] width 112 height 14
click at [53, 295] on div at bounding box center [53, 301] width 26 height 26
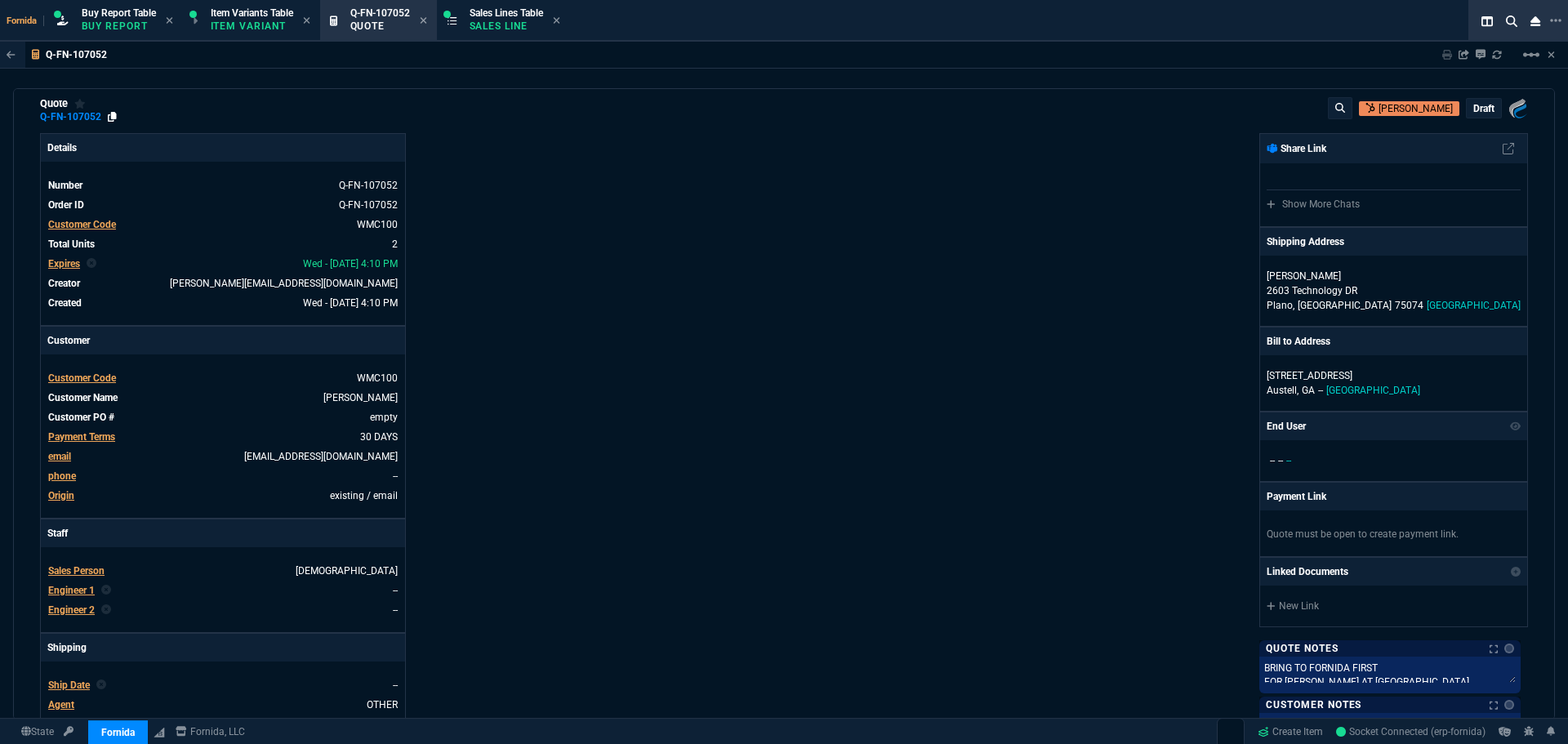
scroll to position [0, 0]
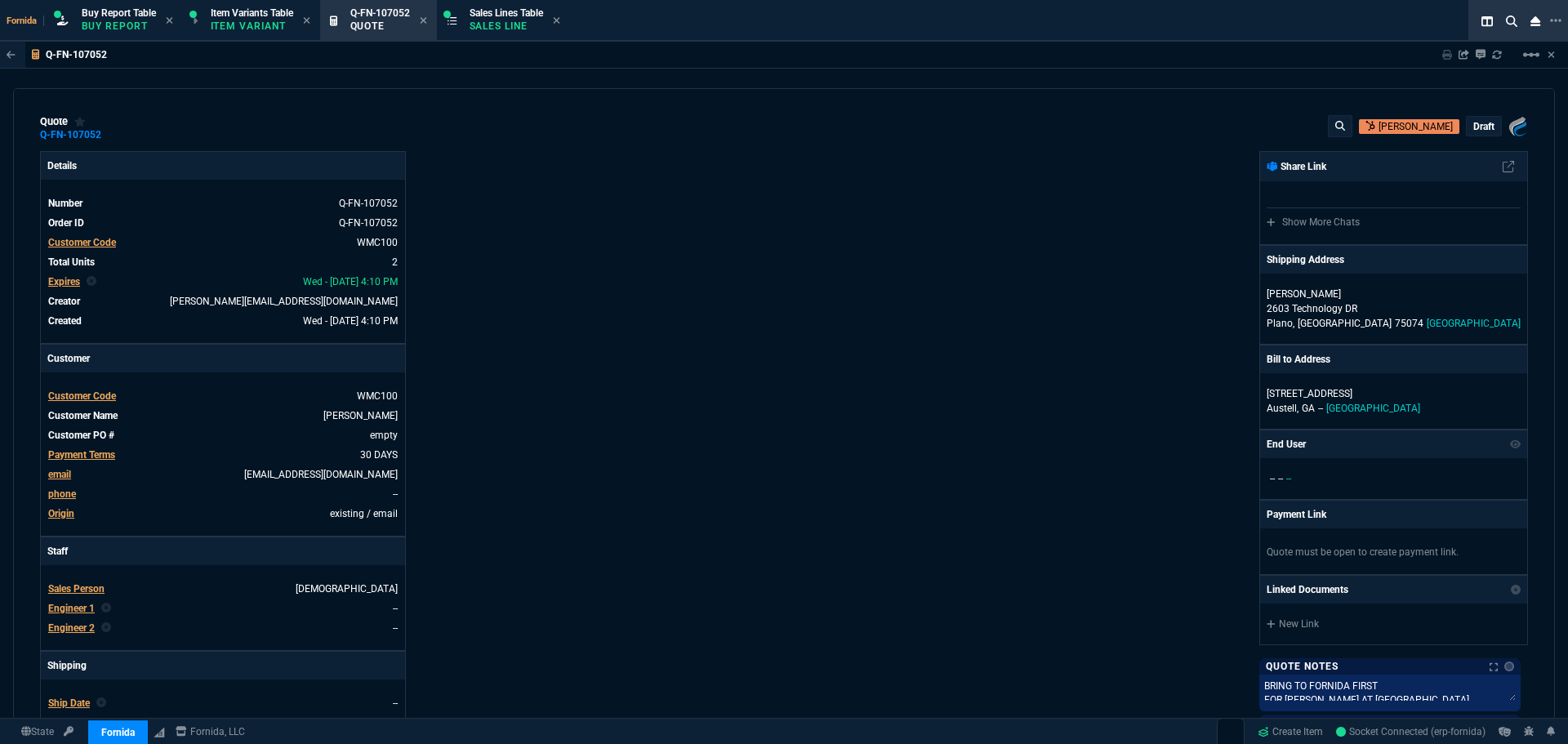
click at [113, 143] on div "quote Q-FN-107052 [PERSON_NAME] draft Fornida, LLC [STREET_ADDRESS] Details Num…" at bounding box center [784, 404] width 1542 height 632
click at [113, 138] on icon at bounding box center [112, 135] width 9 height 10
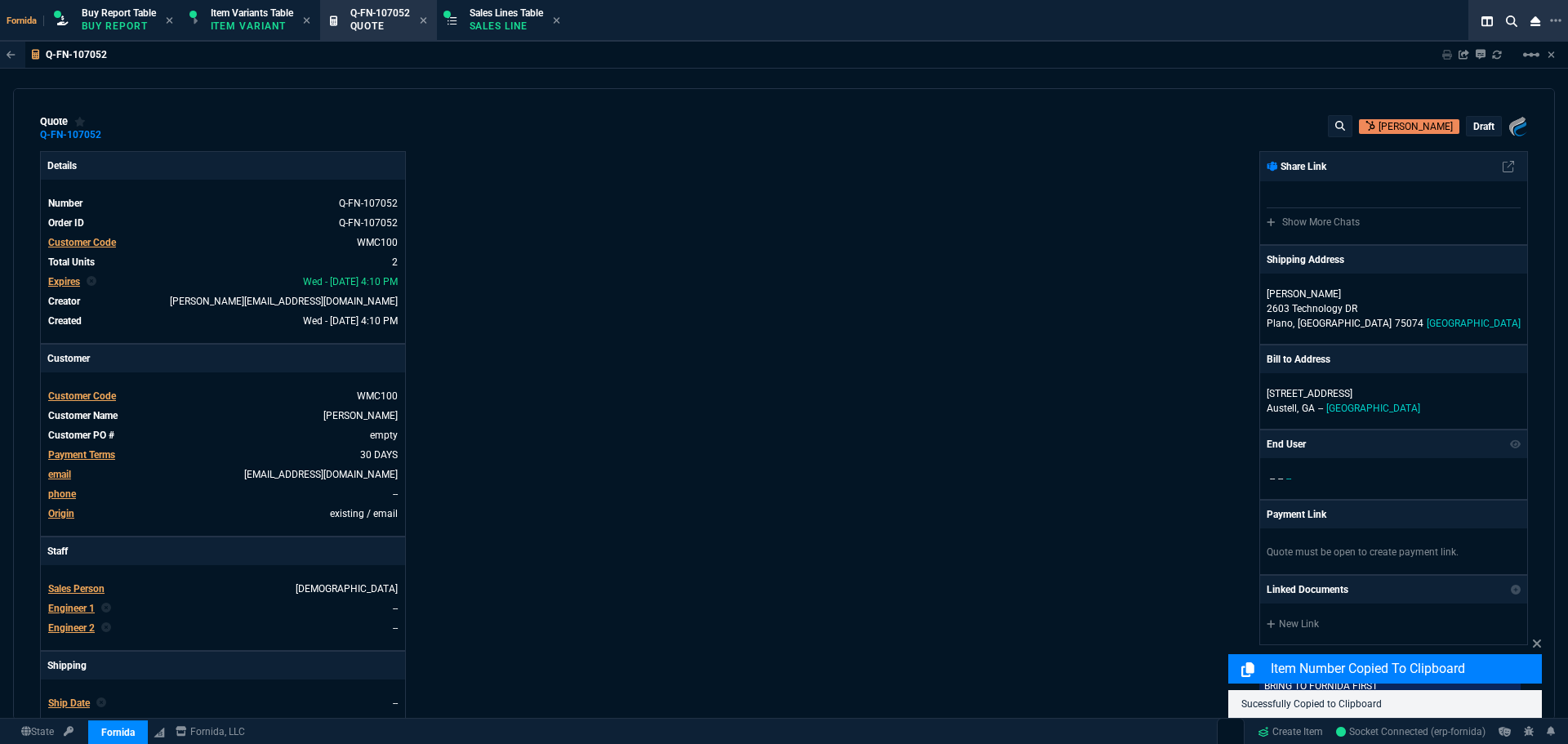
click at [1148, 287] on div "Fornida, LLC [STREET_ADDRESS] Share Link Show More Chats Shipping Address [PERS…" at bounding box center [1156, 572] width 744 height 842
click at [1484, 124] on p "draft" at bounding box center [1484, 127] width 21 height 13
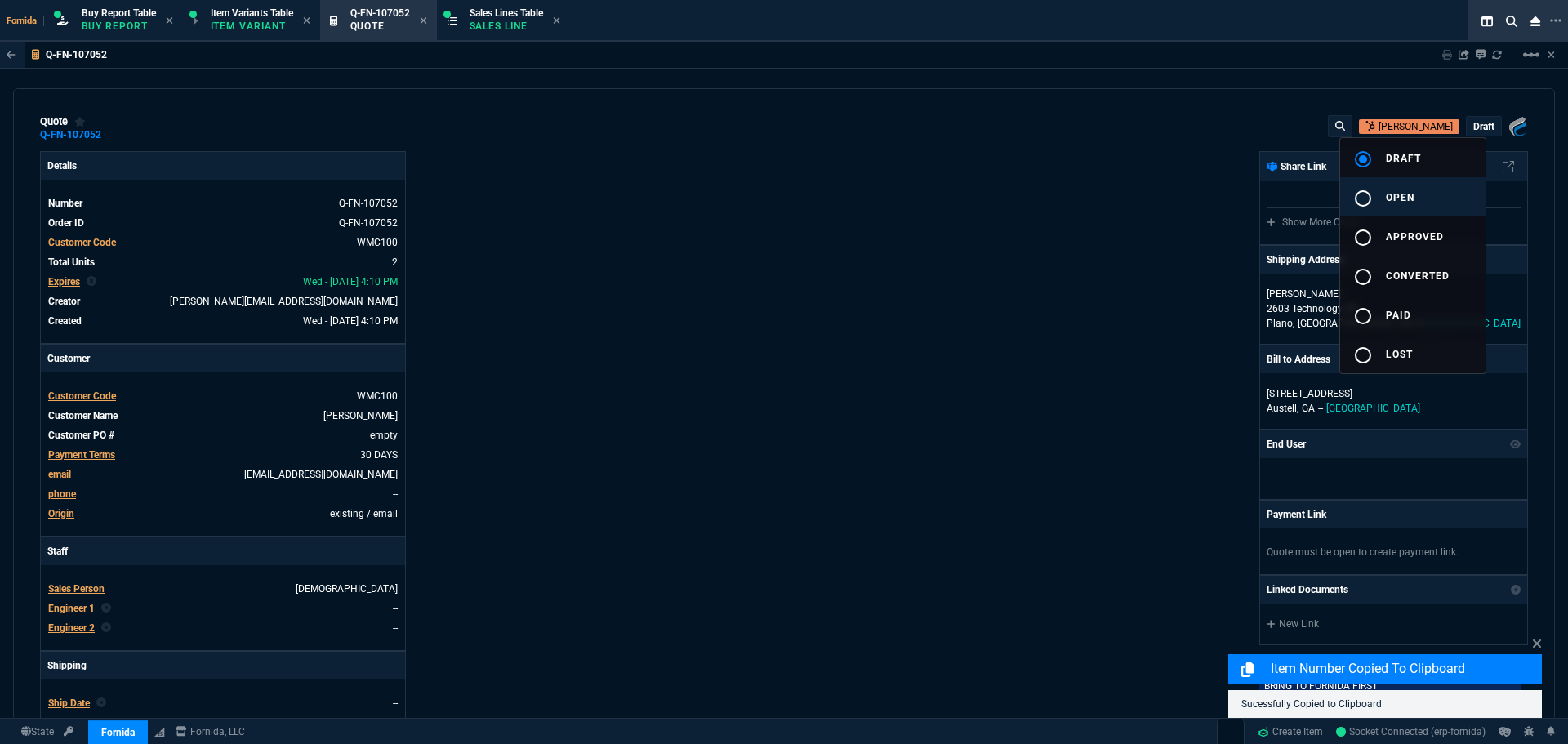
click at [1387, 200] on span "open" at bounding box center [1401, 198] width 29 height 11
click at [993, 220] on div at bounding box center [784, 372] width 1568 height 744
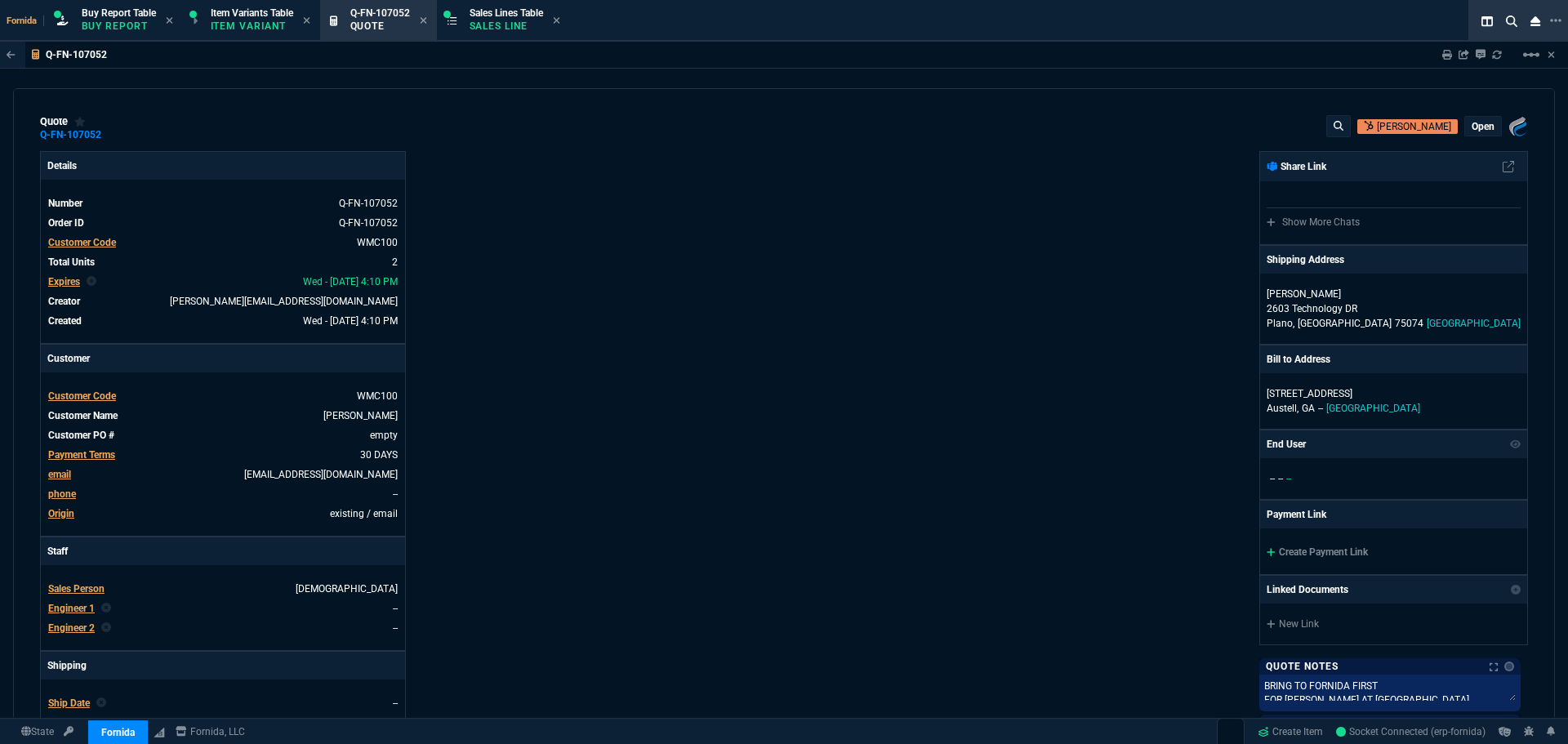
drag, startPoint x: 107, startPoint y: 138, endPoint x: 483, endPoint y: 135, distance: 376.0
click at [108, 138] on icon at bounding box center [112, 135] width 9 height 10
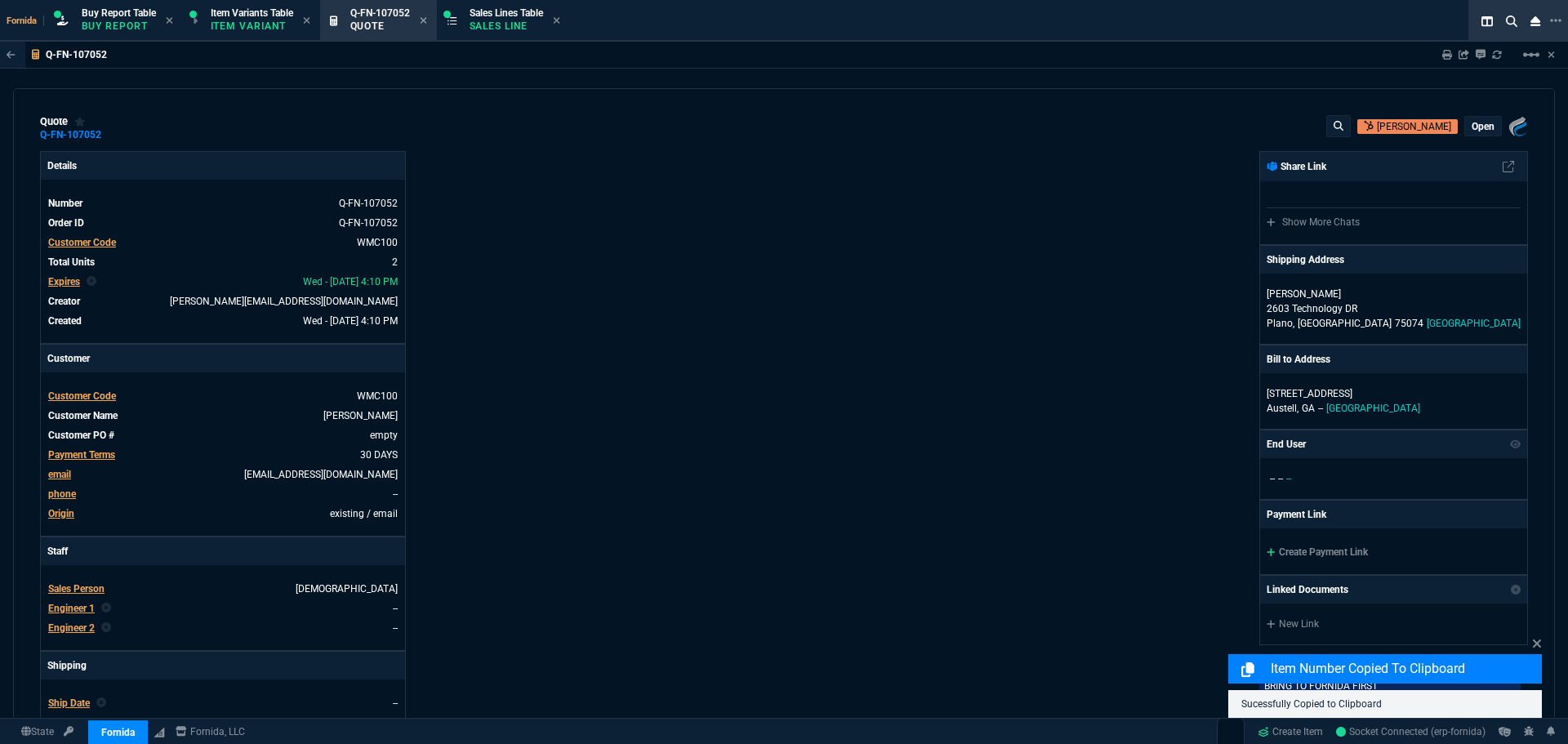
click at [819, 127] on div "quote Q-FN-107052 [PERSON_NAME] open Fornida, LLC [STREET_ADDRESS]" at bounding box center [784, 128] width 1489 height 26
click at [1444, 53] on icon at bounding box center [1448, 54] width 10 height 10
click at [847, 151] on div "quote Q-FN-107052 [PERSON_NAME] open Fornida, LLC [STREET_ADDRESS] Details Numb…" at bounding box center [784, 404] width 1542 height 632
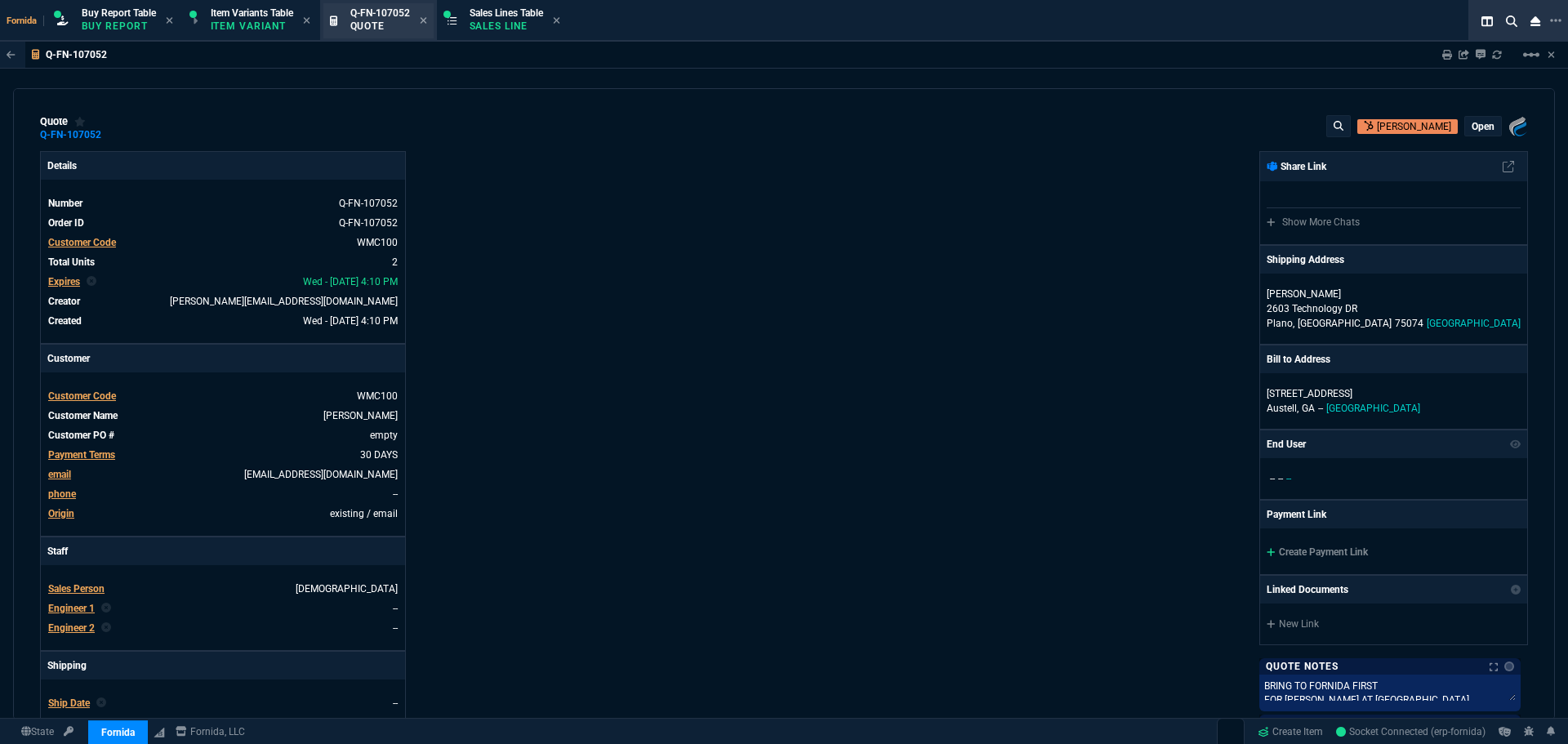
click at [469, 26] on div "Sales Lines Table Sales Line" at bounding box center [504, 20] width 127 height 35
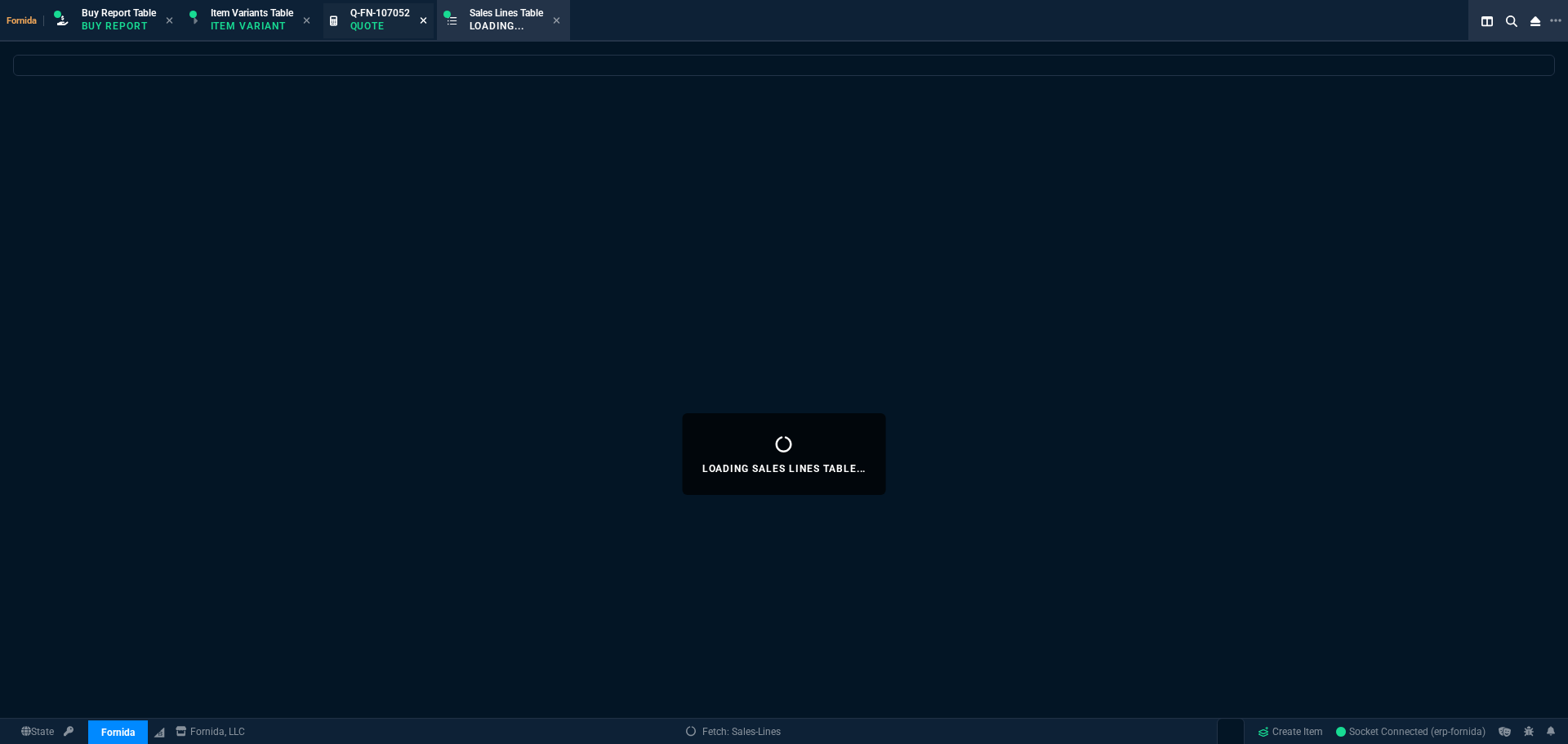
click at [426, 22] on icon at bounding box center [422, 20] width 7 height 7
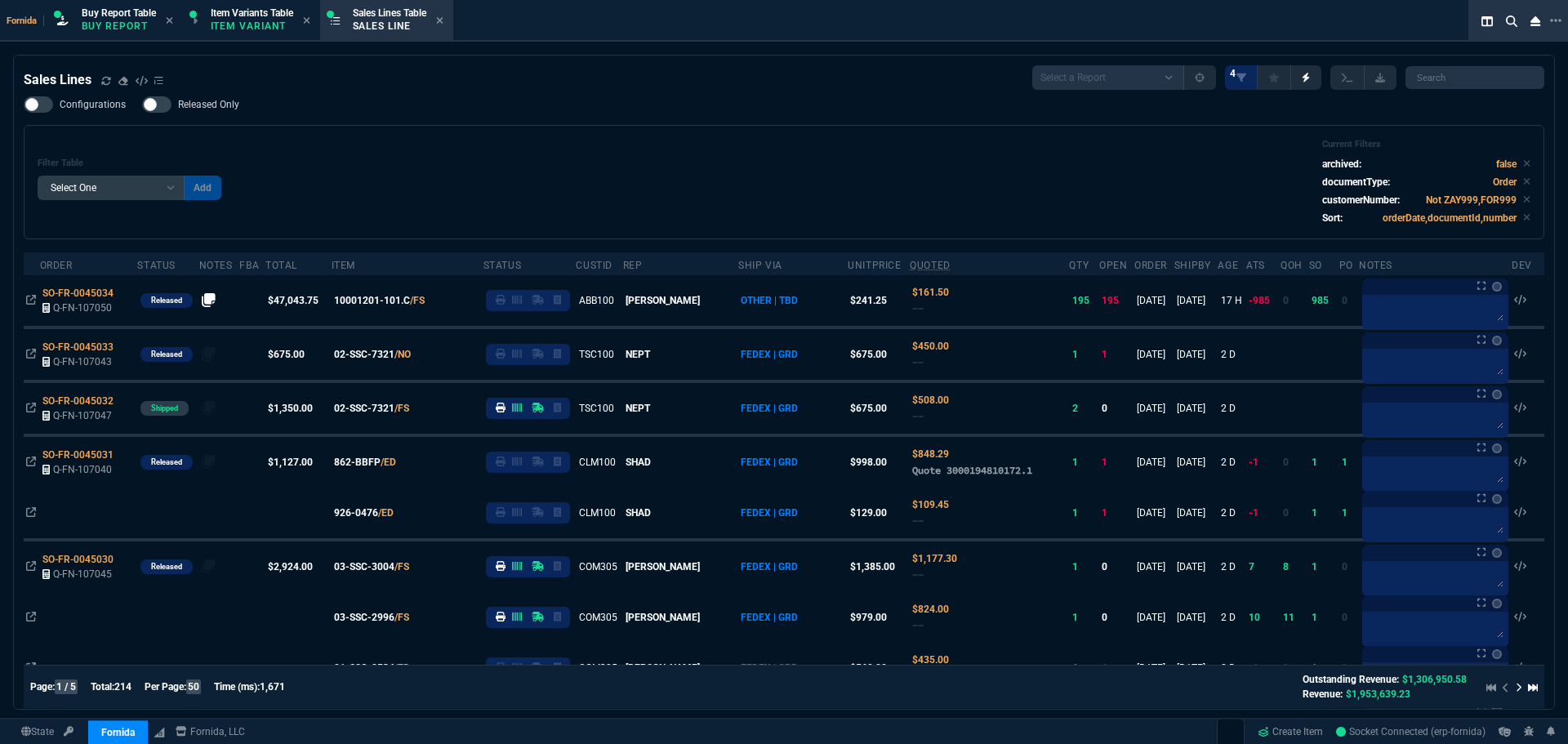
click at [667, 138] on div "Filter Table Select One Add Filter () Age () ATS () Cond (itemVariantCode) Cust…" at bounding box center [784, 182] width 1521 height 115
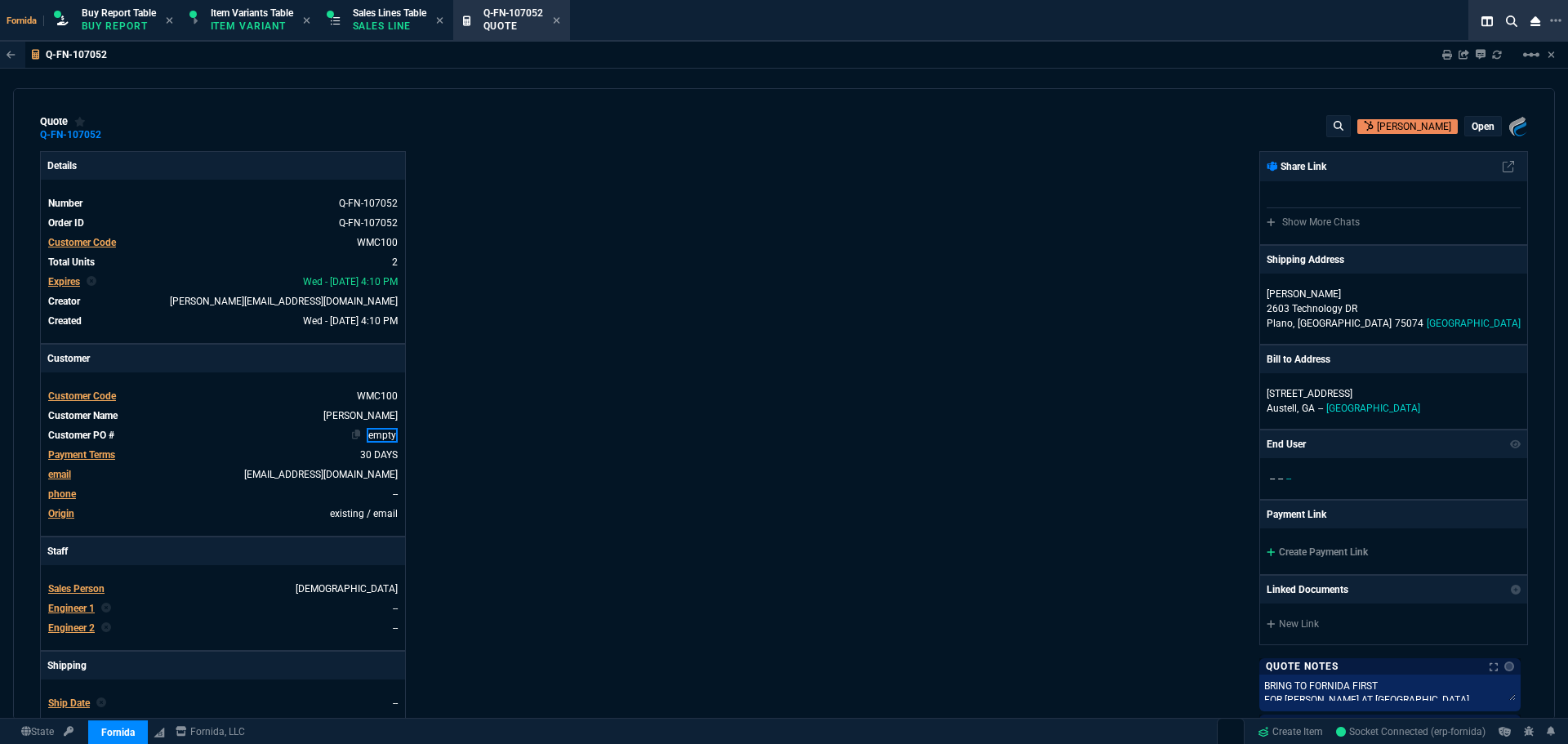
click at [382, 435] on link "empty" at bounding box center [382, 435] width 31 height 14
drag, startPoint x: 679, startPoint y: 457, endPoint x: 98, endPoint y: 598, distance: 597.9
click at [672, 457] on div "Details Number Q-FN-107052 Order ID Q-FN-107052 Customer Code WMC100 Total Unit…" at bounding box center [412, 572] width 744 height 842
click at [87, 612] on span "Engineer 1" at bounding box center [71, 608] width 47 height 11
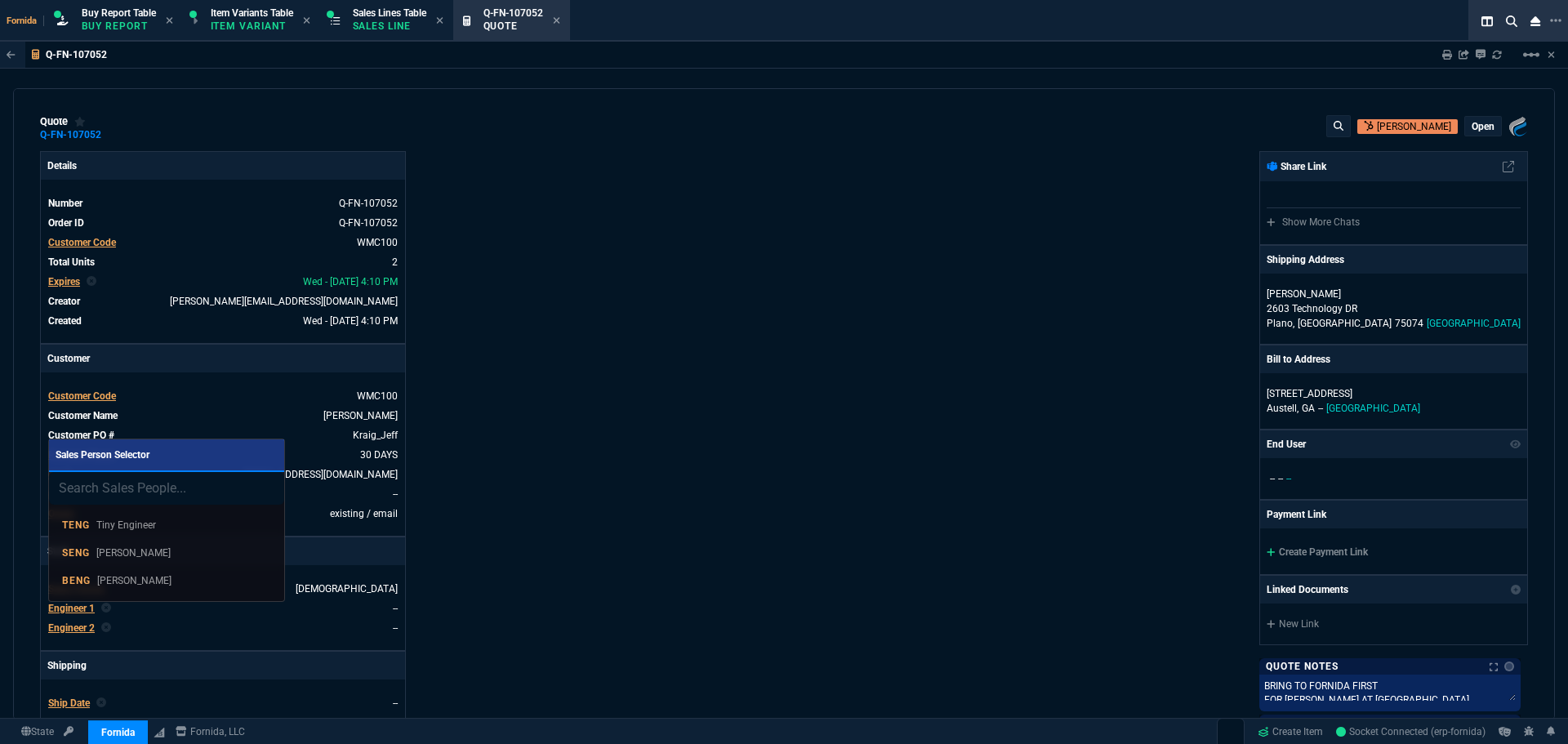
click at [161, 585] on p "[PERSON_NAME]" at bounding box center [135, 580] width 75 height 14
click at [881, 483] on div "Fornida, LLC [STREET_ADDRESS] Share Link Show More Chats Shipping Address [PERS…" at bounding box center [1156, 572] width 744 height 842
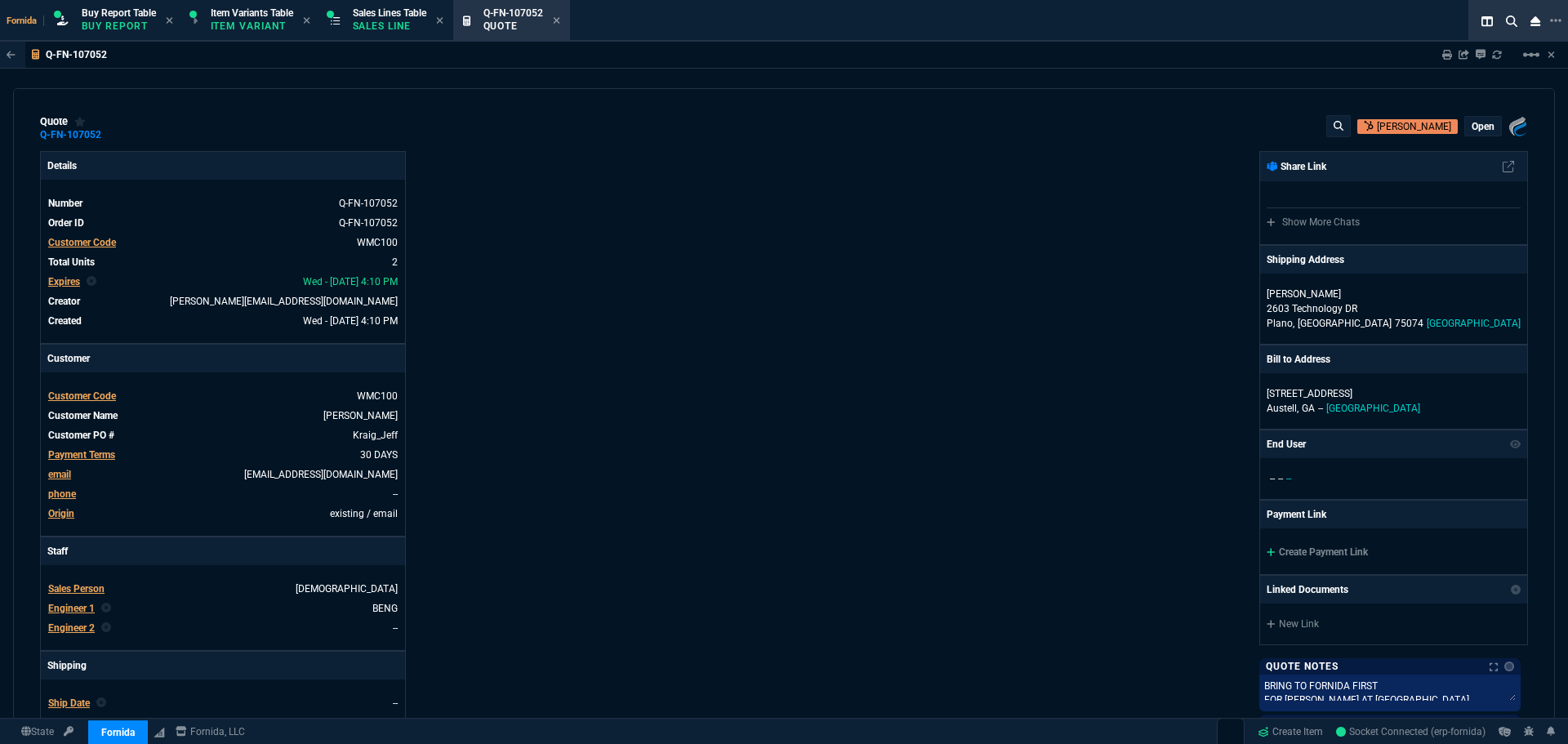
drag, startPoint x: 906, startPoint y: 53, endPoint x: 927, endPoint y: 56, distance: 21.2
click at [905, 53] on div "Q-FN-107052 Sharing Q-FN-107052 Link Dev Link Share on Teams linear_scale" at bounding box center [784, 55] width 1568 height 27
click at [1479, 129] on p "open" at bounding box center [1484, 127] width 23 height 13
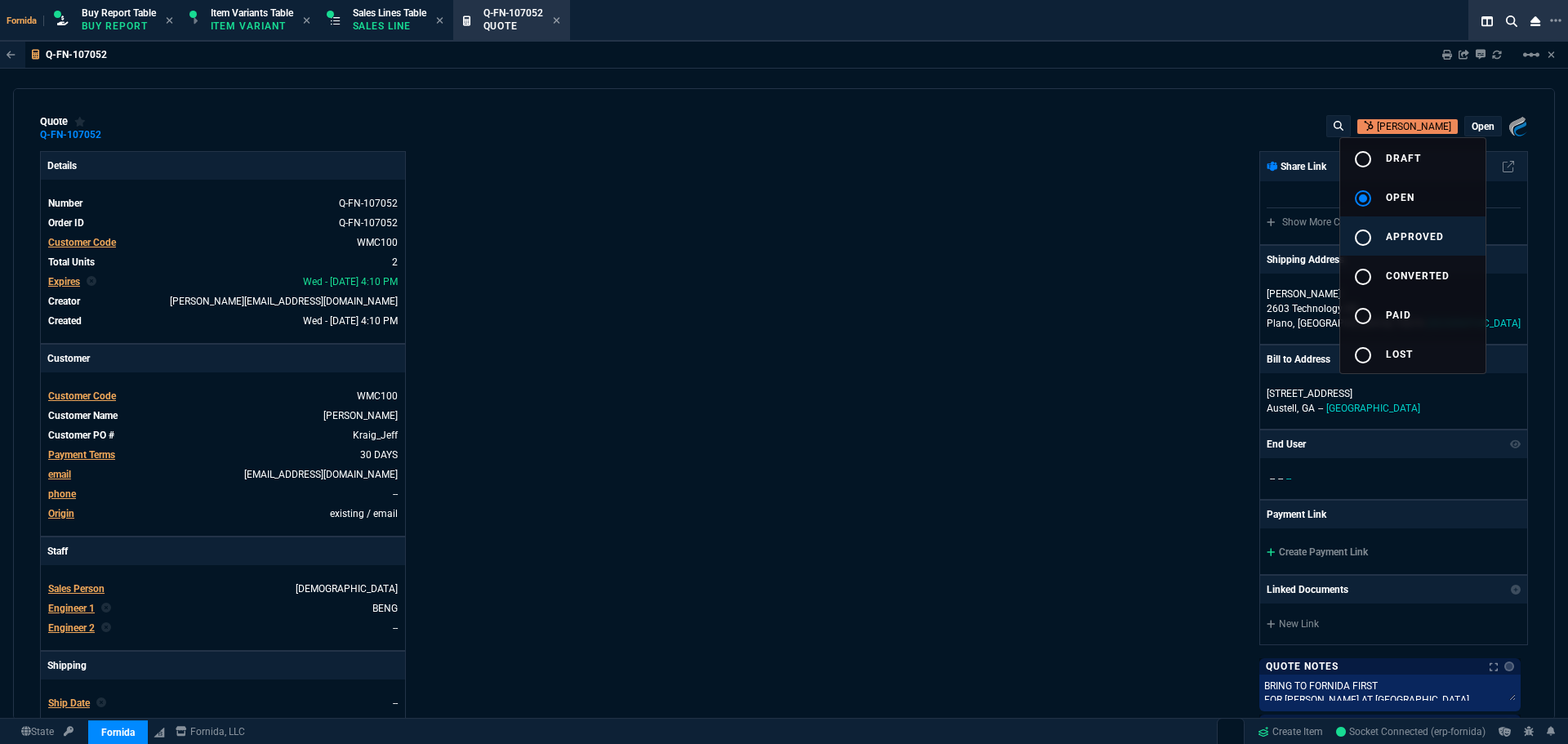
click at [1423, 239] on span "approved" at bounding box center [1415, 237] width 58 height 11
click at [891, 259] on div at bounding box center [784, 372] width 1568 height 744
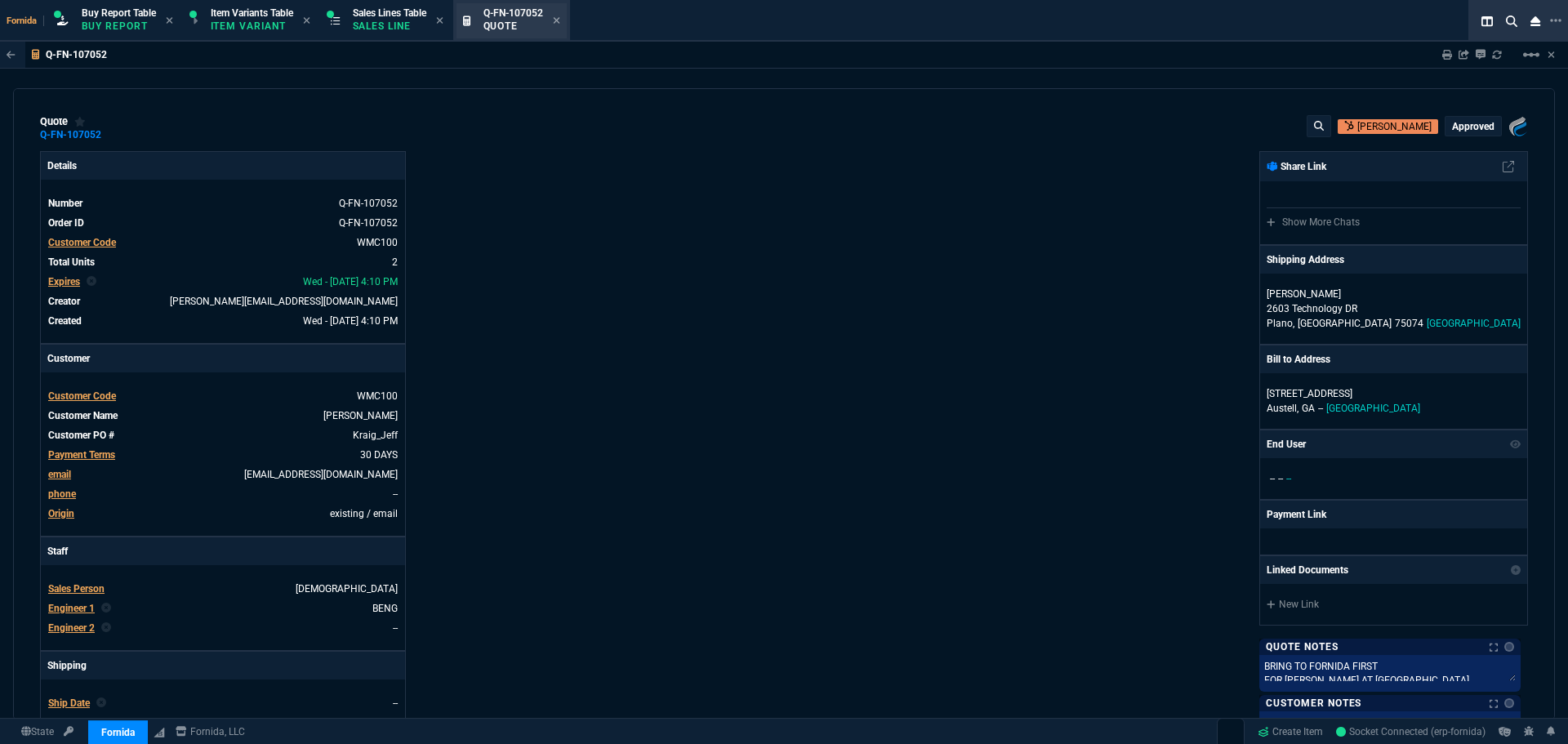
drag, startPoint x: 392, startPoint y: 0, endPoint x: 572, endPoint y: 35, distance: 183.4
click at [392, 0] on section "Sales Lines Table Sales Line" at bounding box center [386, 21] width 133 height 42
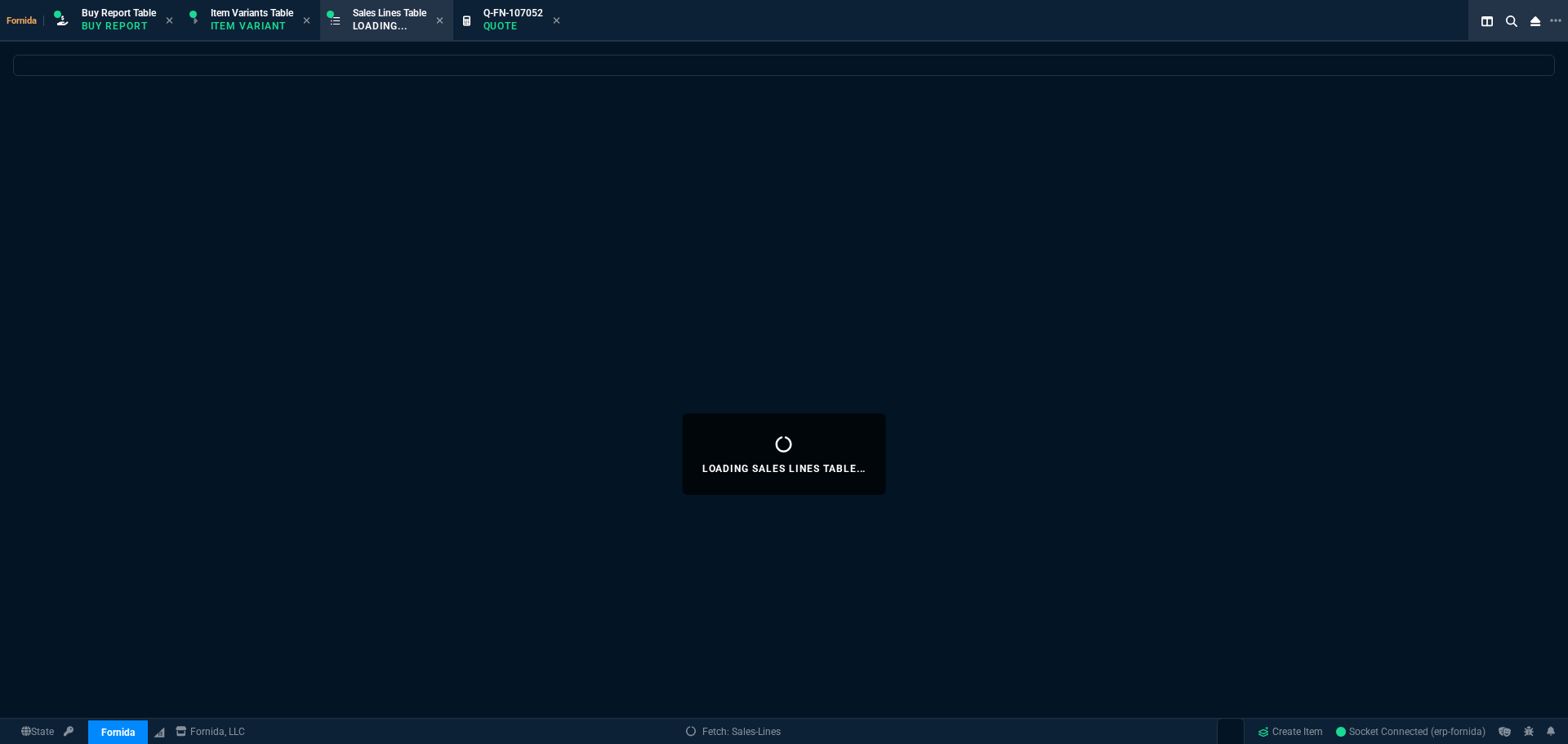
drag, startPoint x: 563, startPoint y: 22, endPoint x: 245, endPoint y: 48, distance: 319.1
click at [560, 22] on icon at bounding box center [557, 20] width 8 height 10
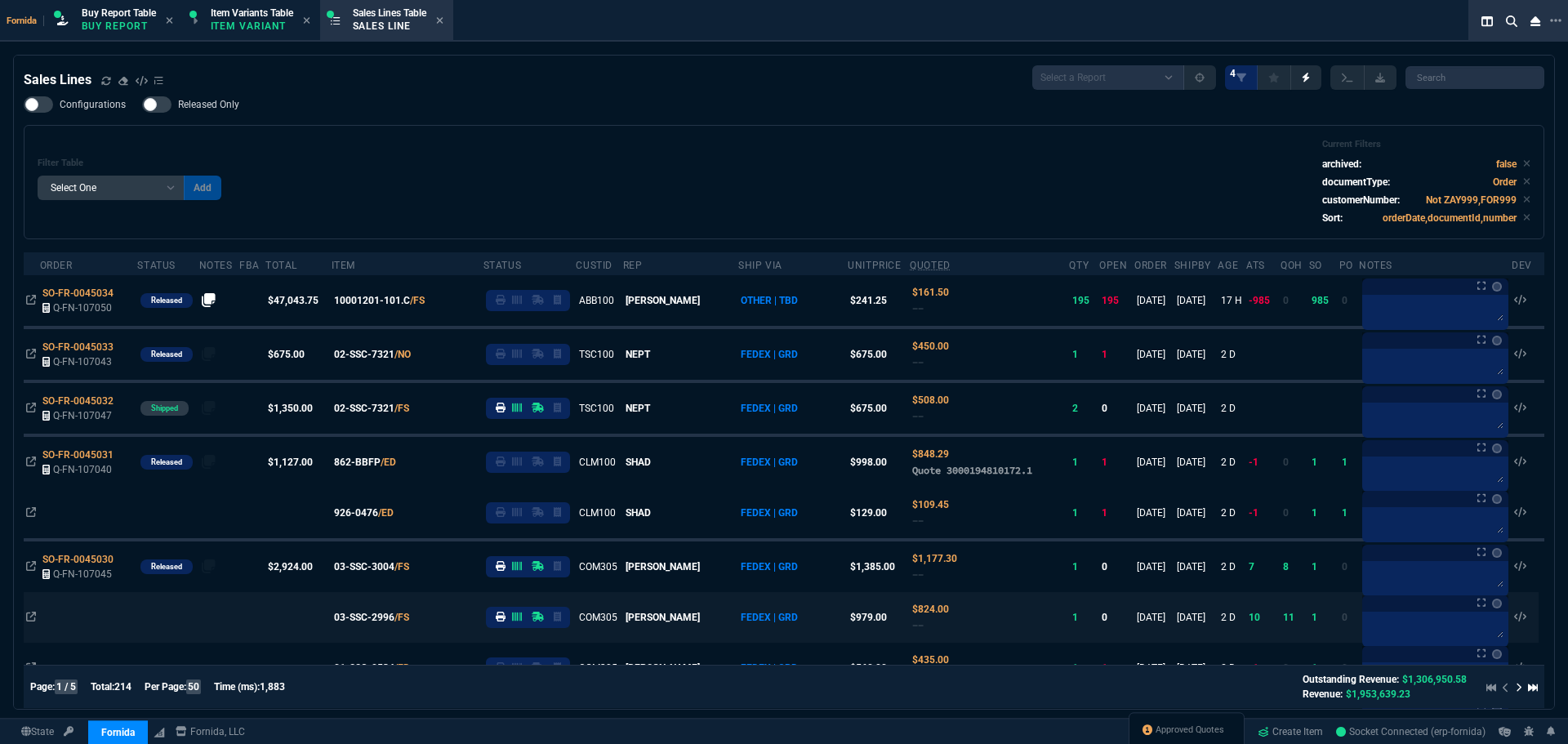
click at [711, 159] on div "Filter Table Select One Add Filter () Age () ATS () Cond (itemVariantCode) Cust…" at bounding box center [784, 181] width 1493 height 87
